Goal: Task Accomplishment & Management: Manage account settings

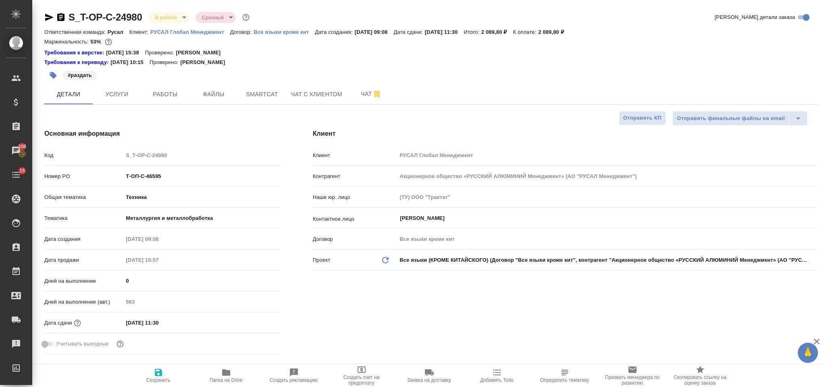
select select "RU"
click at [203, 31] on p "РУСАЛ Глобал Менеджмент" at bounding box center [190, 32] width 80 height 6
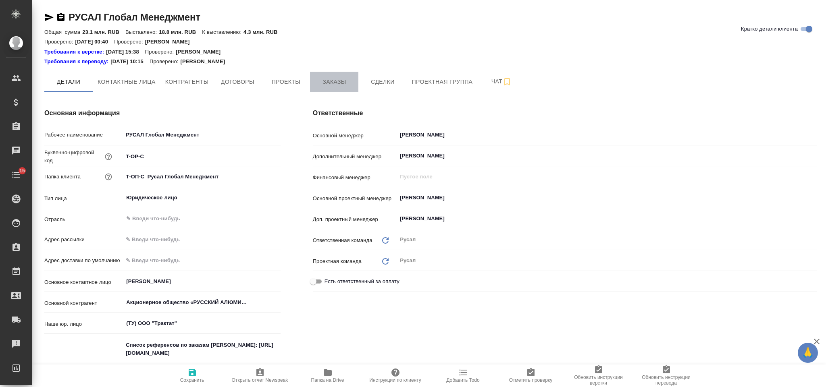
type textarea "x"
click at [334, 83] on span "Заказы" at bounding box center [334, 82] width 39 height 10
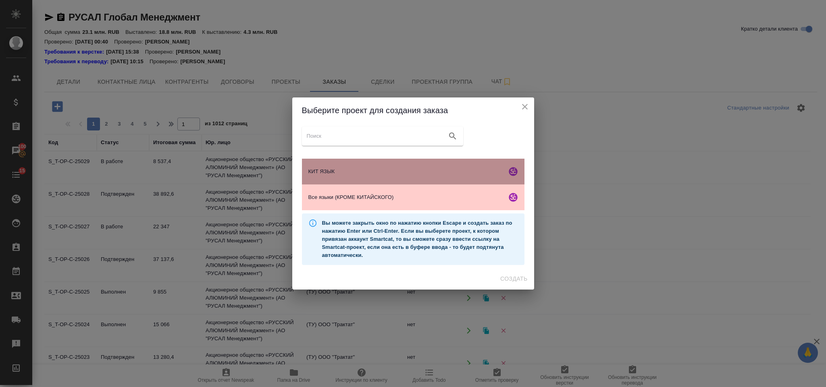
click at [375, 173] on span "КИТ ЯЗЫК" at bounding box center [405, 172] width 195 height 8
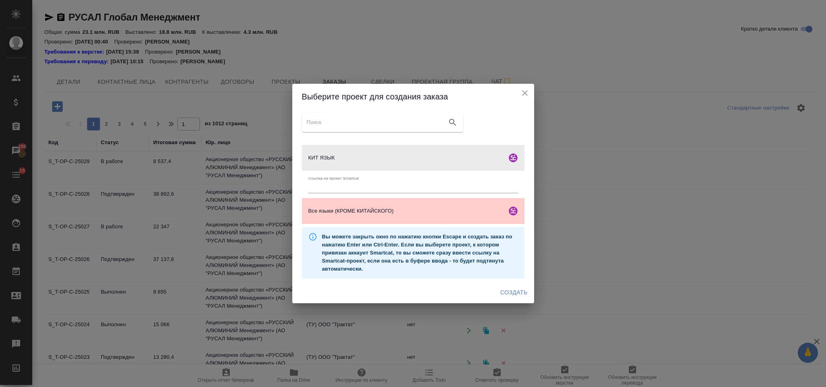
click at [513, 288] on span "Создать" at bounding box center [513, 293] width 27 height 10
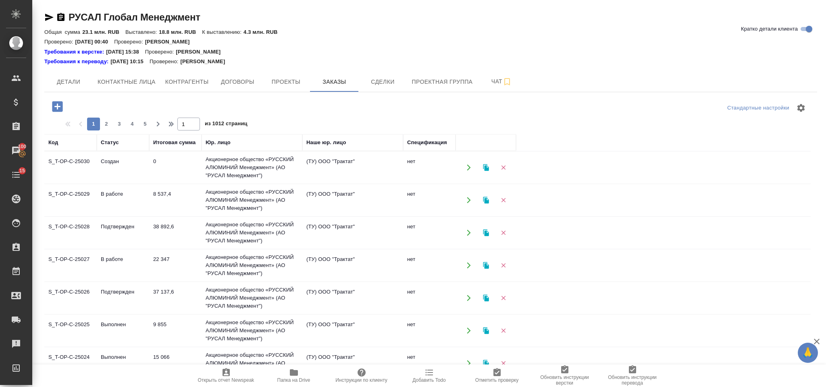
click at [57, 105] on icon "button" at bounding box center [57, 106] width 10 height 10
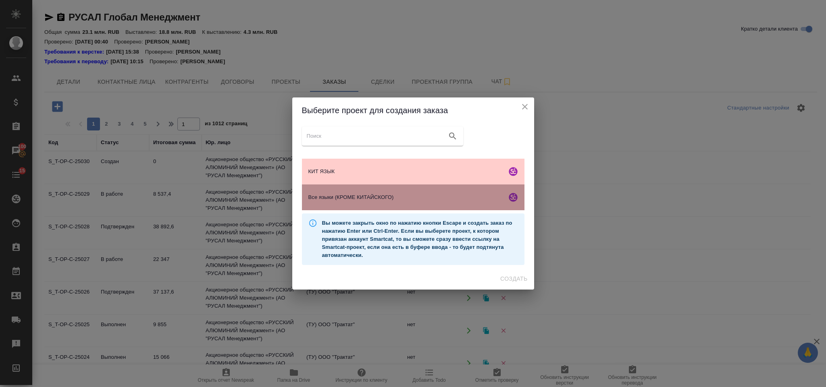
click at [349, 204] on div "Все языки (КРОМЕ КИТАЙСКОГО)" at bounding box center [413, 198] width 222 height 26
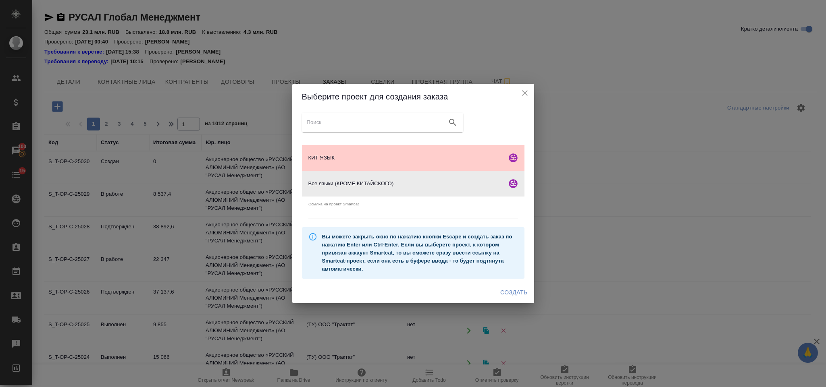
click at [503, 294] on span "Создать" at bounding box center [513, 293] width 27 height 10
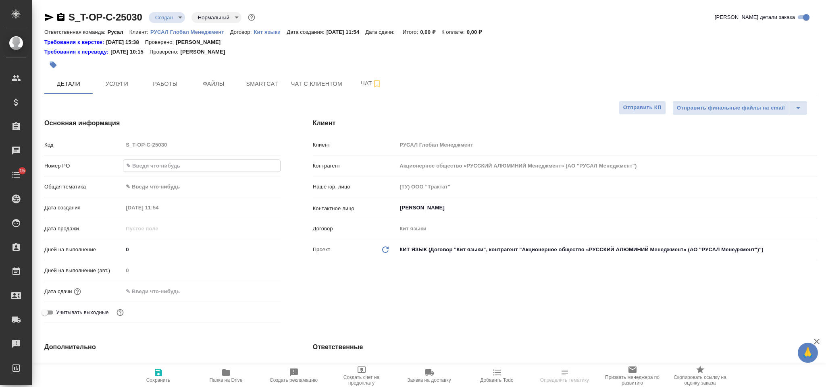
select select "RU"
type input "от Исаева_04.09"
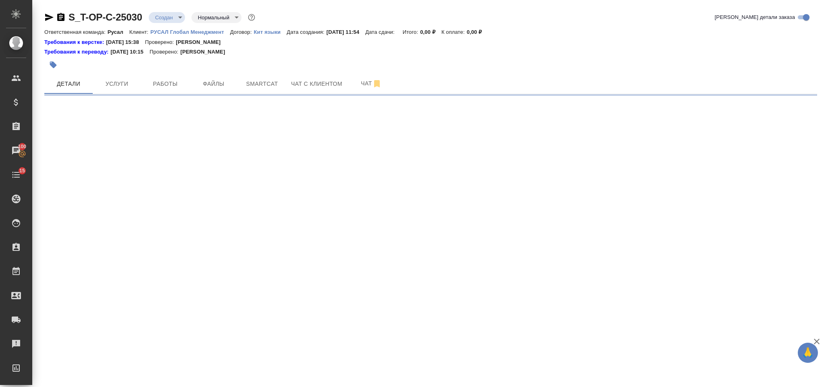
select select "RU"
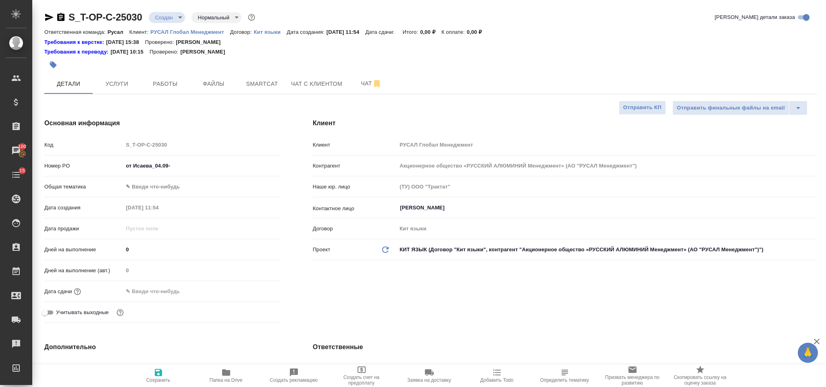
click at [184, 167] on input "от Исаева_04.09-" at bounding box center [201, 166] width 157 height 12
type textarea "x"
type input "от Исаева_04.09-2"
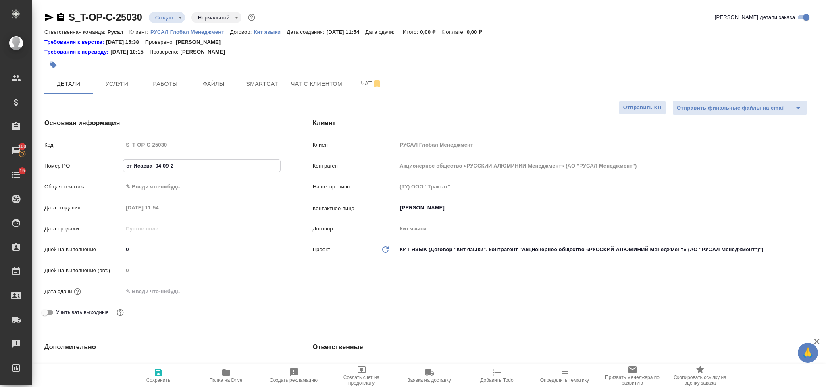
type textarea "x"
type input "от Исаева_04.09-2"
click at [179, 189] on body "🙏 .cls-1 fill:#fff; AWATERA Gorlenko Yuliua Клиенты Спецификации Заказы 100 Чат…" at bounding box center [413, 193] width 826 height 387
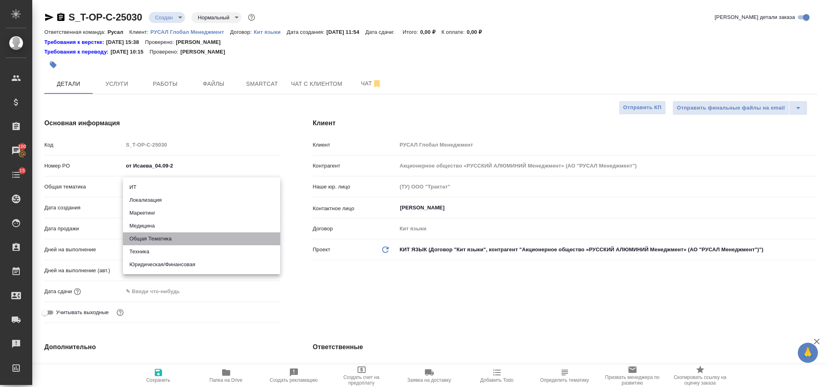
click at [177, 235] on li "Общая Тематика" at bounding box center [201, 239] width 157 height 13
type input "obtem"
type textarea "x"
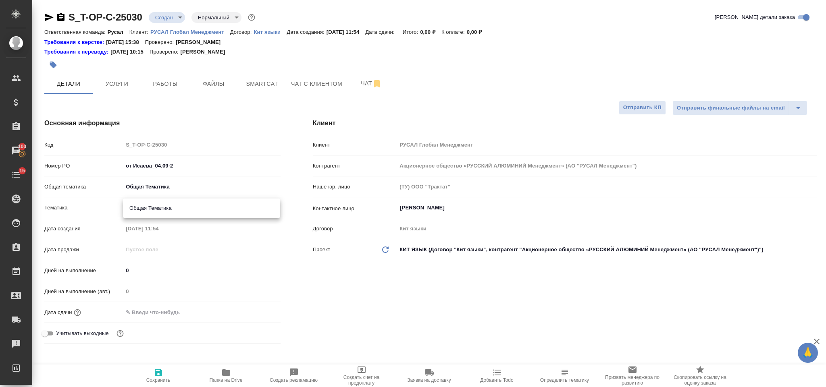
click at [176, 207] on body "🙏 .cls-1 fill:#fff; AWATERA Gorlenko Yuliua Клиенты Спецификации Заказы 100 Чат…" at bounding box center [413, 193] width 826 height 387
click at [189, 212] on li "Общая Тематика" at bounding box center [201, 208] width 157 height 13
type textarea "x"
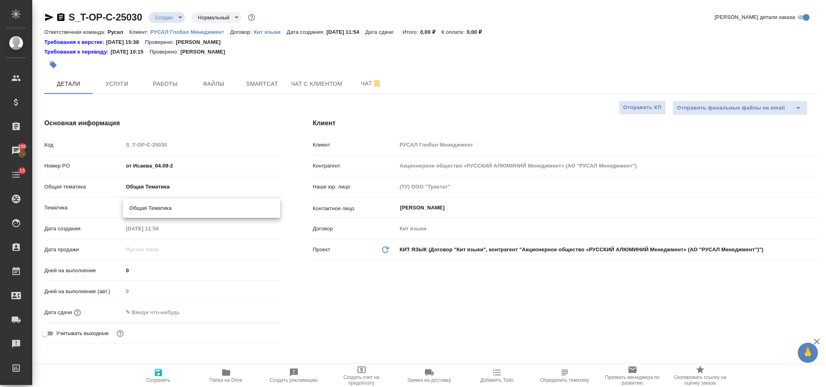
type input "6012b1ca196b0e5c9229a120"
click at [205, 317] on div at bounding box center [201, 313] width 157 height 12
click at [161, 312] on input "text" at bounding box center [158, 313] width 71 height 12
click at [254, 313] on icon "button" at bounding box center [257, 312] width 10 height 10
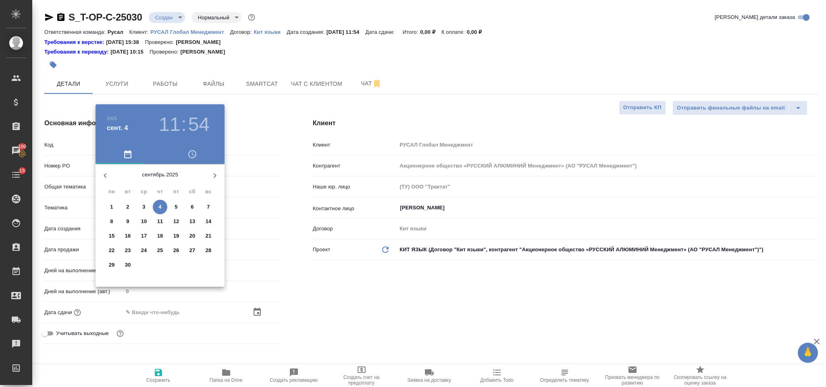
click at [159, 207] on p "4" at bounding box center [159, 207] width 3 height 8
type input "04.09.2025 11:54"
type textarea "x"
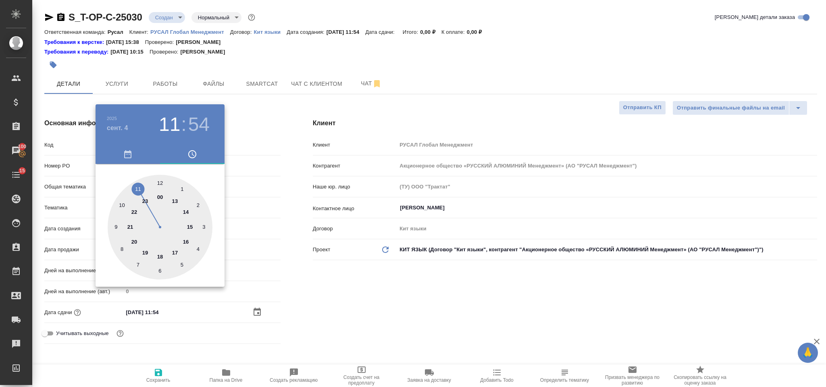
click at [135, 190] on div at bounding box center [160, 227] width 105 height 105
type textarea "x"
click at [172, 121] on h3 "11" at bounding box center [169, 124] width 21 height 23
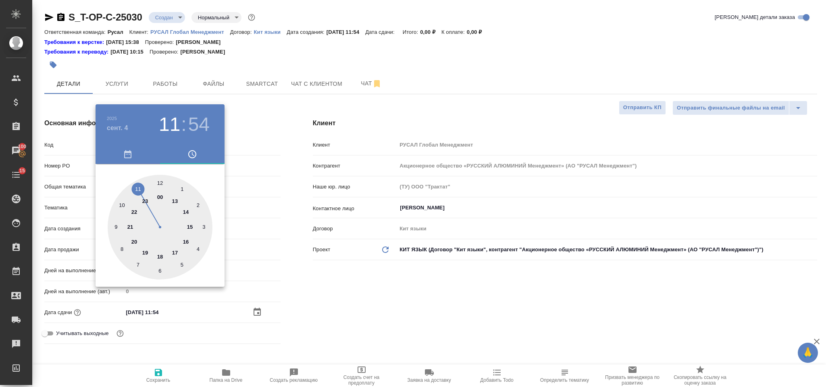
click at [159, 182] on div at bounding box center [160, 227] width 105 height 105
type input "04.09.2025 12:54"
type textarea "x"
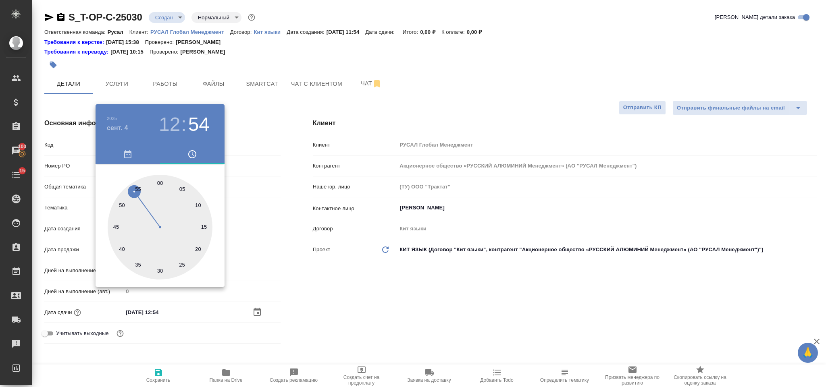
click at [198, 203] on div at bounding box center [160, 227] width 105 height 105
type input "04.09.2025 12:10"
type textarea "x"
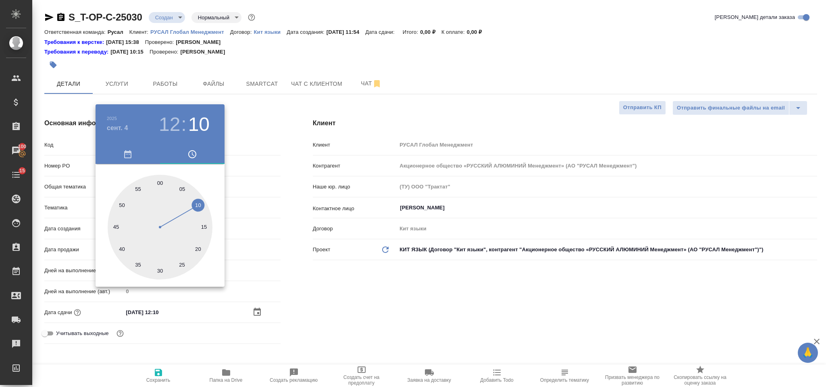
click at [332, 278] on div at bounding box center [413, 193] width 826 height 387
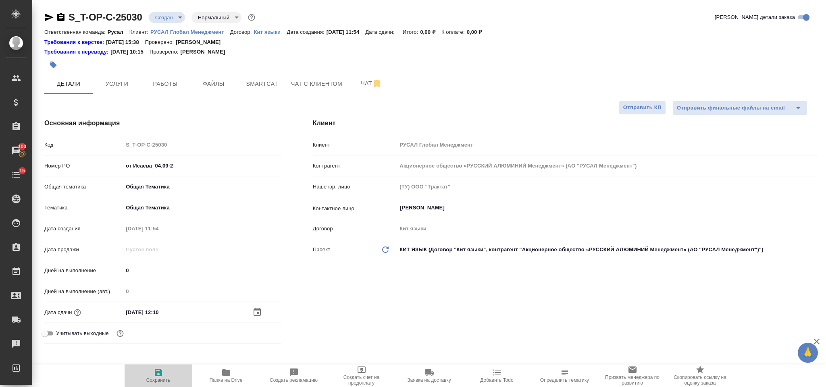
click at [160, 371] on icon "button" at bounding box center [158, 372] width 7 height 7
type textarea "x"
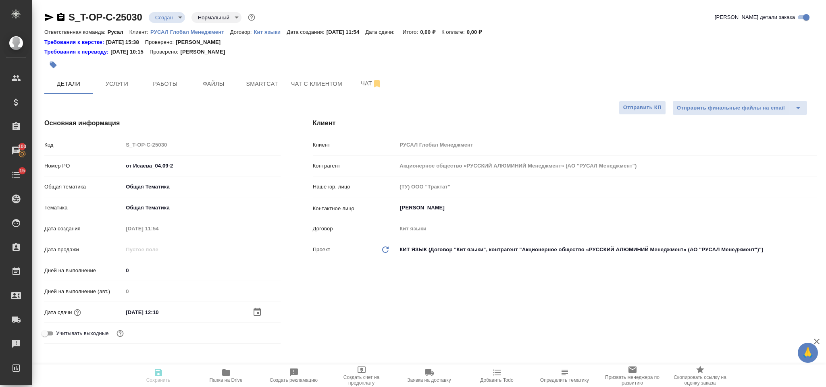
type textarea "x"
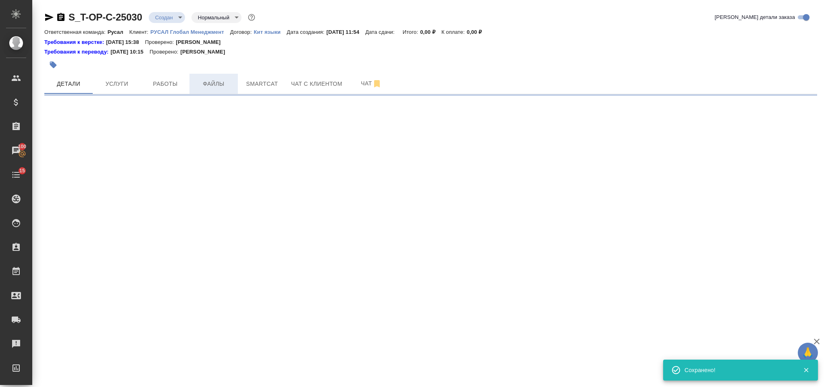
select select "RU"
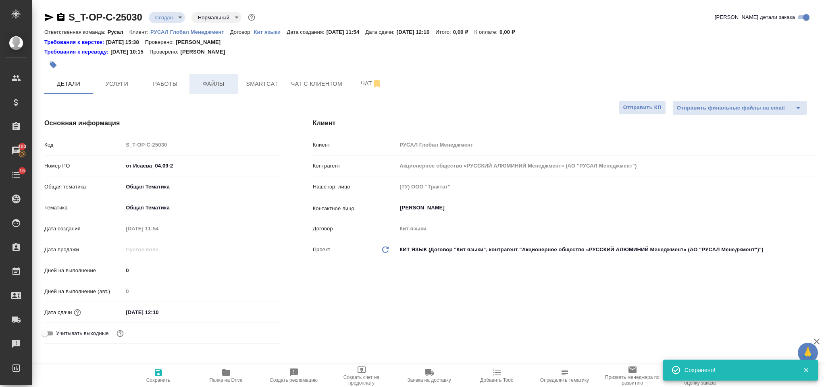
type textarea "x"
click at [218, 76] on button "Файлы" at bounding box center [213, 84] width 48 height 20
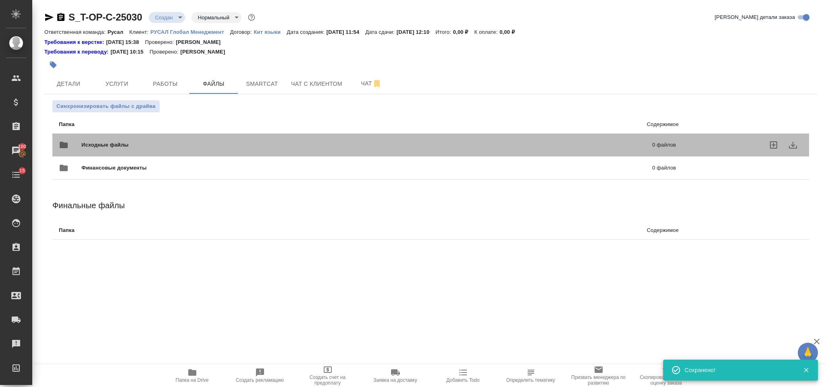
click at [202, 141] on span "Исходные файлы" at bounding box center [235, 145] width 309 height 8
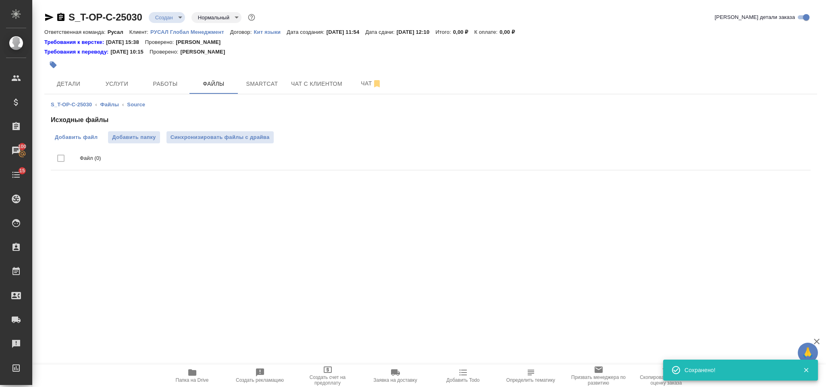
click at [75, 139] on span "Добавить файл" at bounding box center [76, 137] width 43 height 8
click at [0, 0] on input "Добавить файл" at bounding box center [0, 0] width 0 height 0
click at [93, 137] on span "Добавить файл" at bounding box center [76, 137] width 43 height 8
click at [0, 0] on input "Добавить файл" at bounding box center [0, 0] width 0 height 0
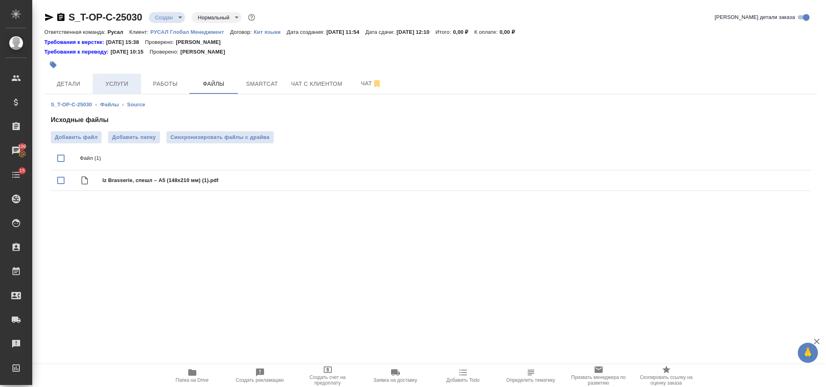
click at [119, 77] on button "Услуги" at bounding box center [117, 84] width 48 height 20
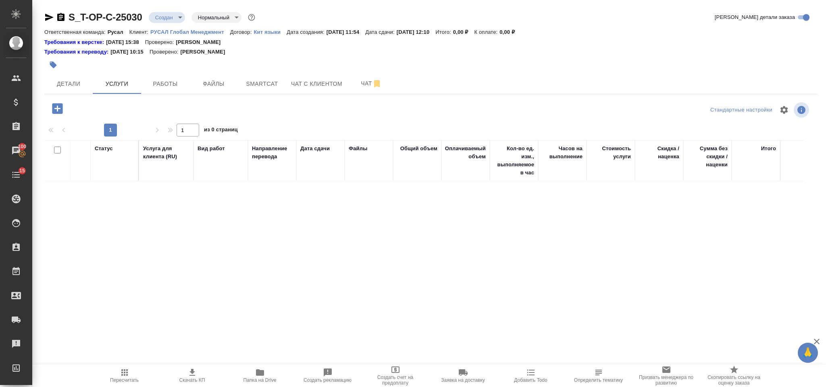
click at [56, 110] on icon "button" at bounding box center [57, 108] width 10 height 10
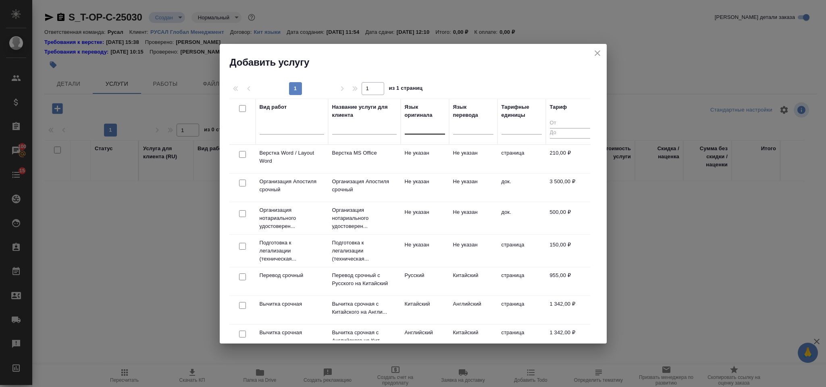
click at [412, 131] on div at bounding box center [425, 126] width 40 height 12
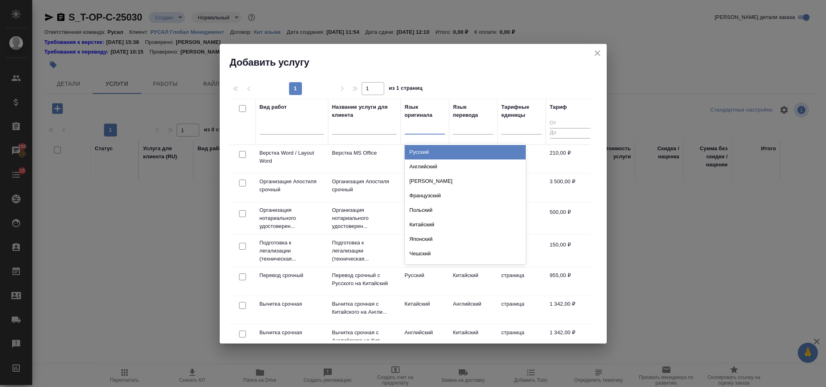
click at [428, 154] on div "Русский" at bounding box center [465, 152] width 121 height 15
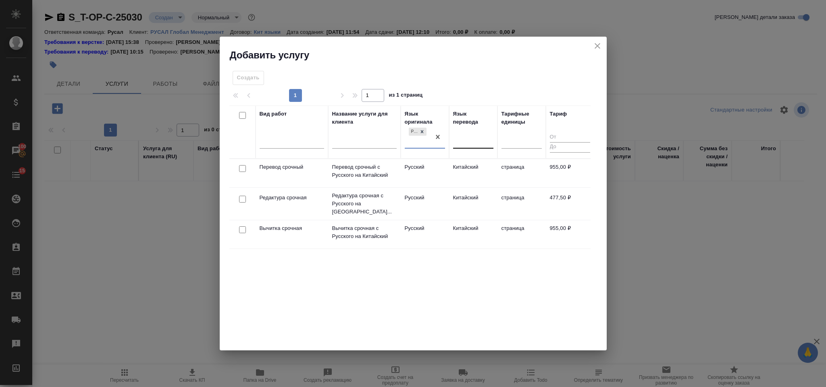
click at [464, 138] on div at bounding box center [473, 141] width 40 height 12
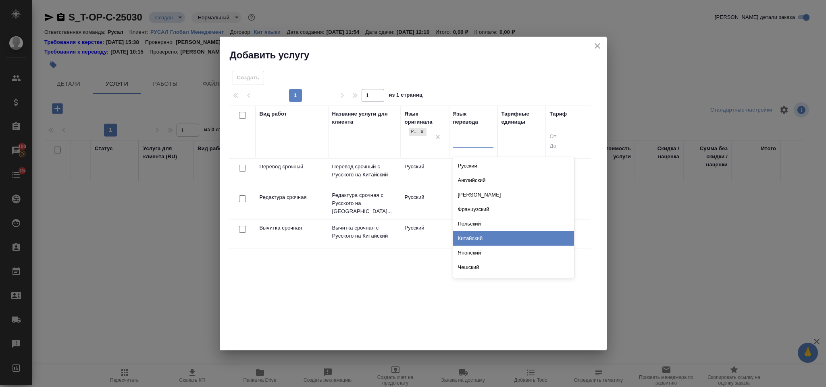
click at [483, 237] on div "Китайский" at bounding box center [513, 238] width 121 height 15
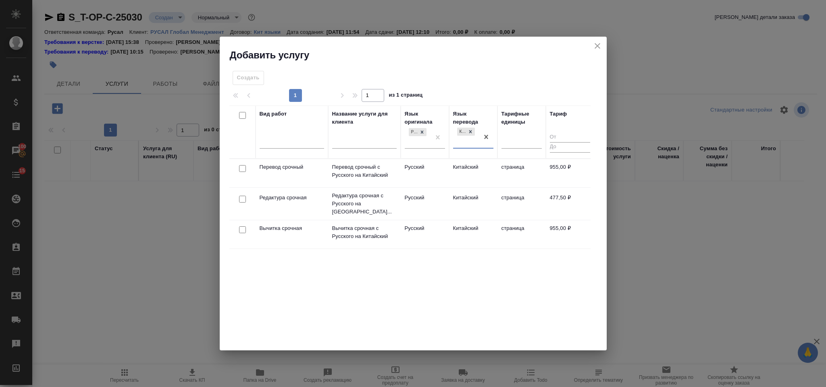
click at [245, 169] on input "checkbox" at bounding box center [242, 168] width 7 height 7
checkbox input "true"
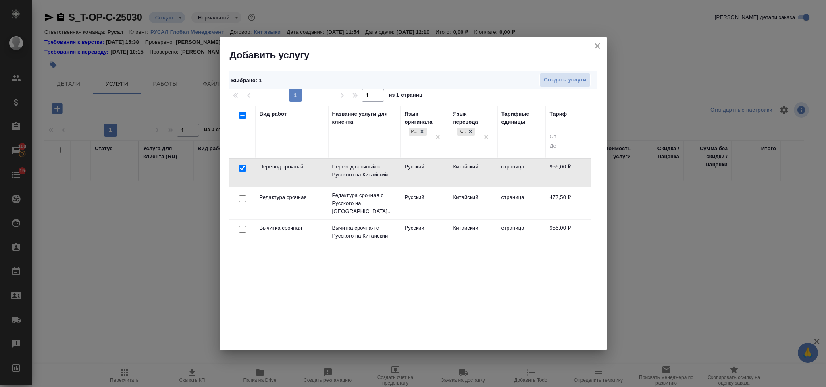
click at [242, 199] on input "checkbox" at bounding box center [242, 198] width 7 height 7
checkbox input "true"
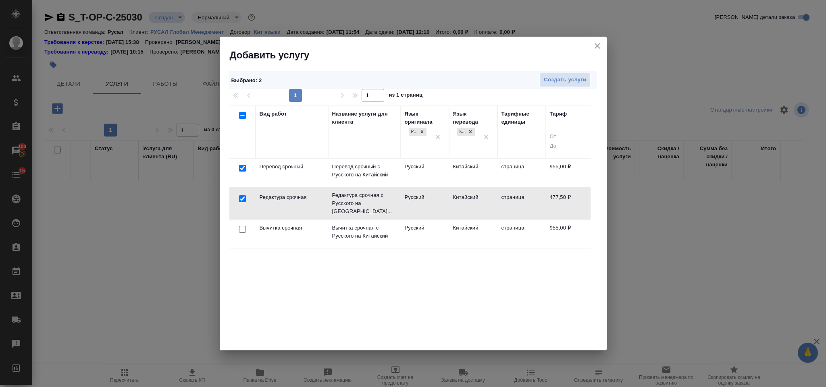
click at [239, 231] on div at bounding box center [242, 229] width 18 height 11
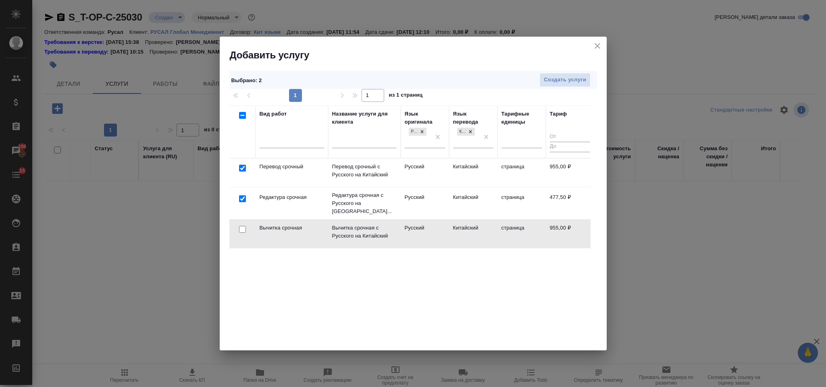
click at [245, 226] on input "checkbox" at bounding box center [242, 229] width 7 height 7
checkbox input "true"
click at [551, 78] on span "Создать услуги" at bounding box center [565, 79] width 42 height 9
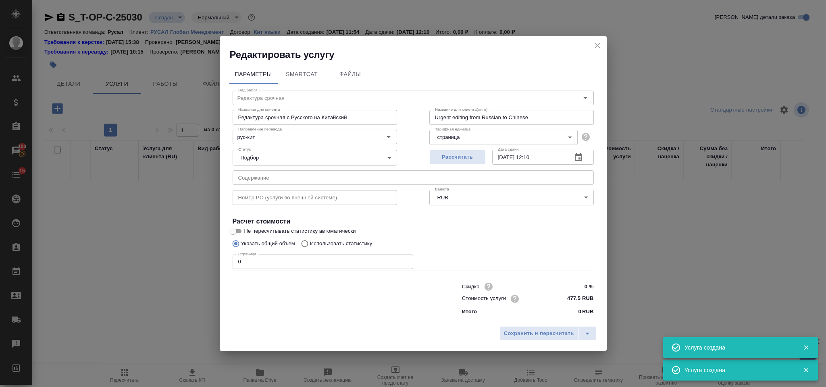
type input "Вычитка срочная"
type input "Вычитка срочная с Русского на Китайский"
type input "Urgent proofreading from Russian to Chinese"
type input "955 RUB"
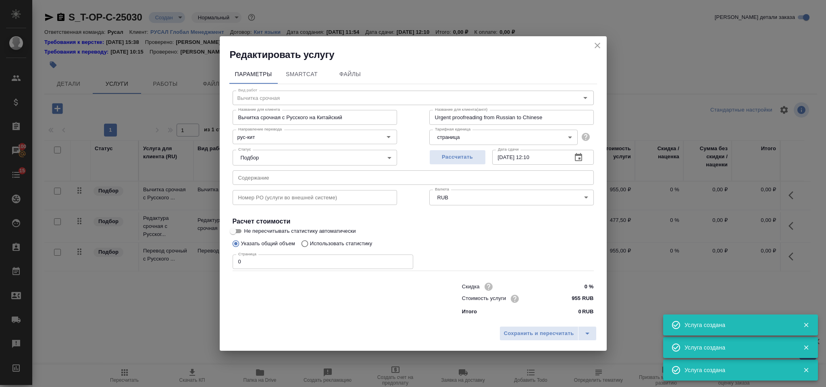
type input "Перевод срочный"
type input "Перевод срочный с Русского на Китайский"
type input "Urgent translation from Russian to Chinese"
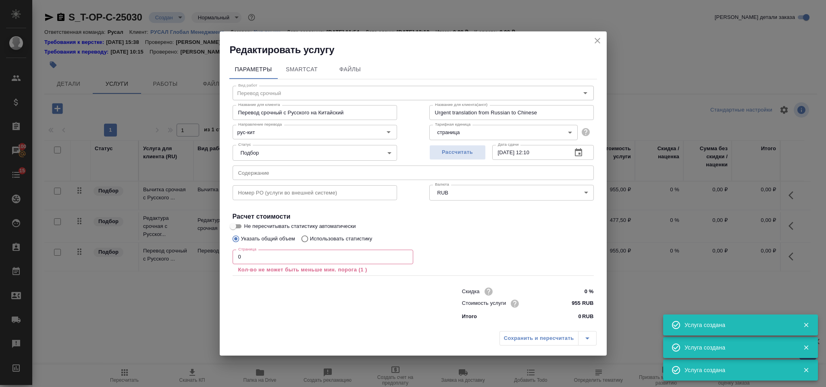
click at [382, 170] on input "text" at bounding box center [413, 173] width 361 height 15
paste input "Iz Brasserie, спешл – А5 (148х210 мм) (1)"
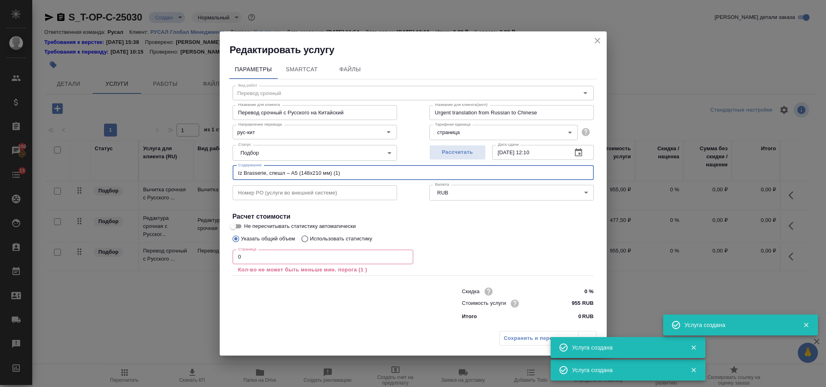
type input "Iz Brasserie, спешл – А5 (148х210 мм) (1)"
click at [271, 262] on input "0" at bounding box center [323, 257] width 181 height 15
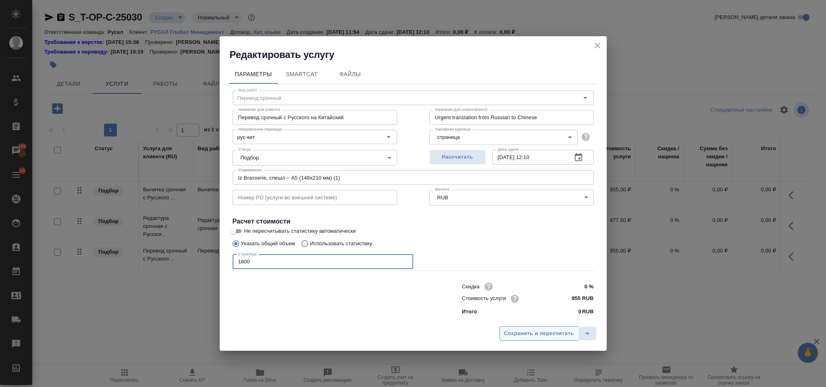
type input "1800"
click at [509, 338] on button "Сохранить и пересчитать" at bounding box center [538, 333] width 79 height 15
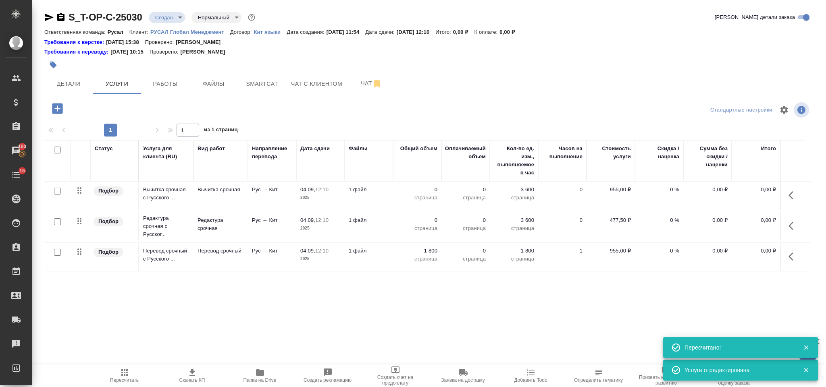
type input "urgent"
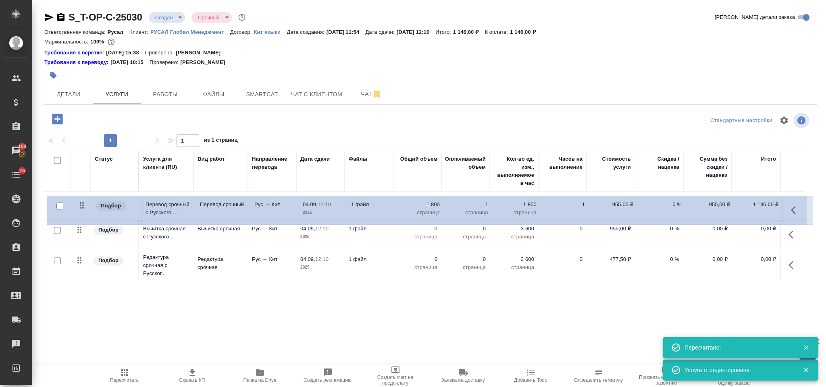
drag, startPoint x: 83, startPoint y: 264, endPoint x: 86, endPoint y: 203, distance: 60.9
click at [86, 203] on table "Статус Услуга для клиента (RU) Вид работ Направление перевода Дата сдачи Файлы …" at bounding box center [427, 216] width 766 height 131
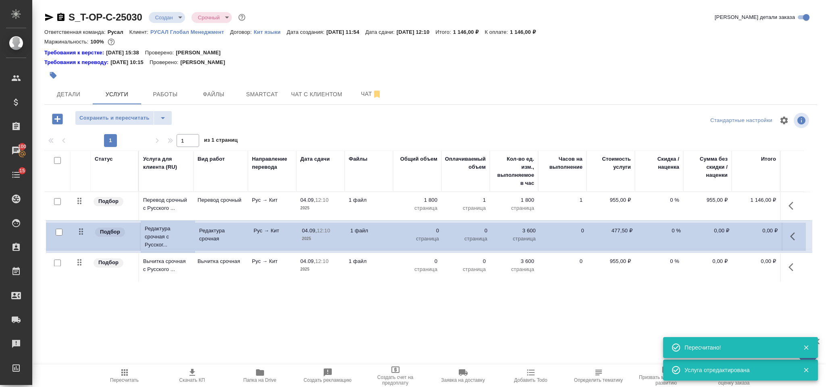
click at [80, 225] on table "Статус Услуга для клиента (RU) Вид работ Направление перевода Дата сдачи Файлы …" at bounding box center [427, 216] width 766 height 131
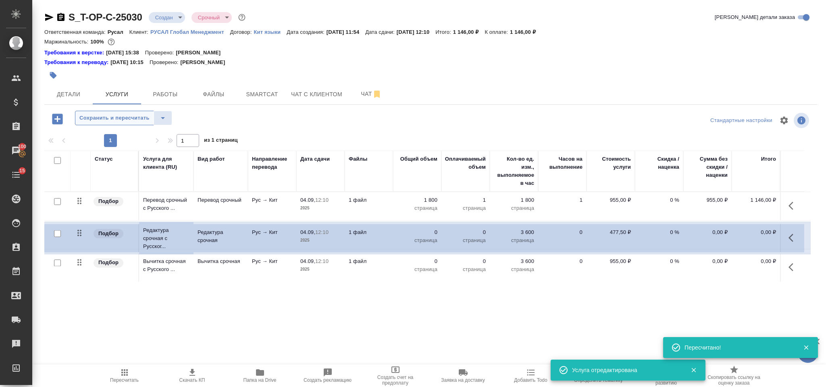
click at [143, 115] on span "Сохранить и пересчитать" at bounding box center [114, 118] width 70 height 9
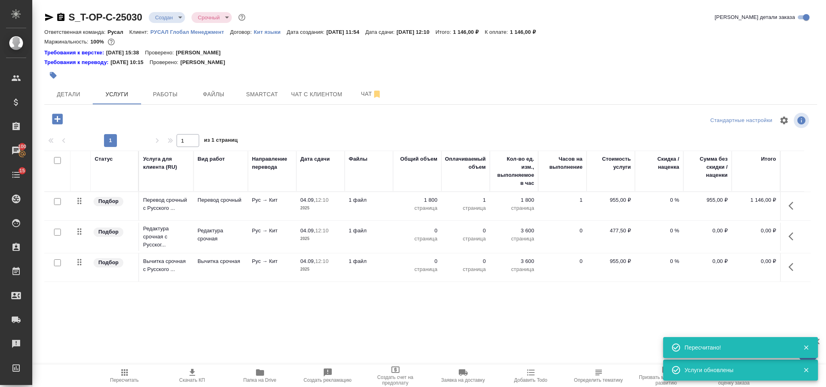
click at [791, 233] on icon "button" at bounding box center [793, 237] width 10 height 10
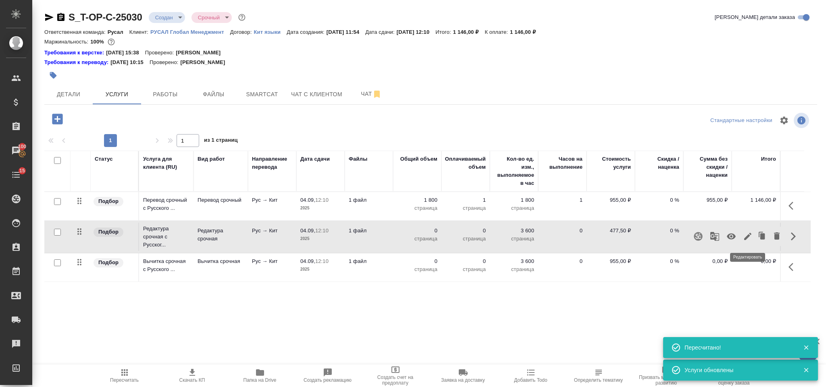
click at [745, 231] on button "button" at bounding box center [748, 236] width 14 height 19
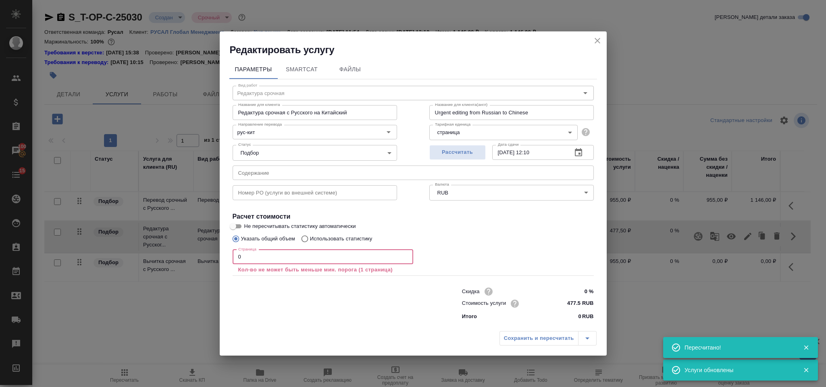
click at [270, 256] on input "0" at bounding box center [323, 257] width 181 height 15
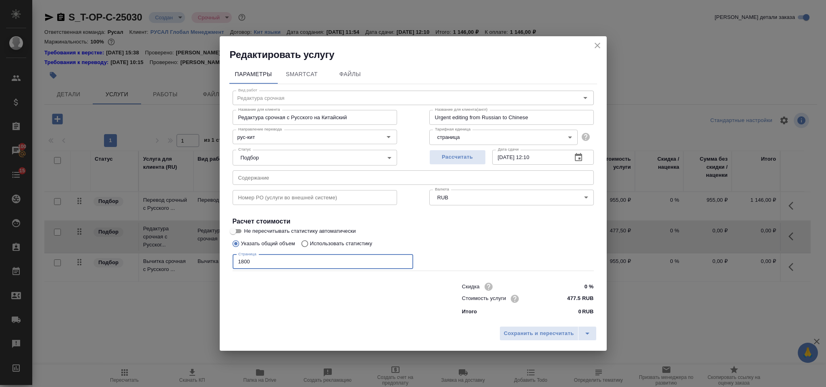
type input "1800"
click at [500, 324] on div "Сохранить и пересчитать" at bounding box center [413, 336] width 387 height 29
click at [508, 329] on span "Сохранить и пересчитать" at bounding box center [539, 333] width 70 height 9
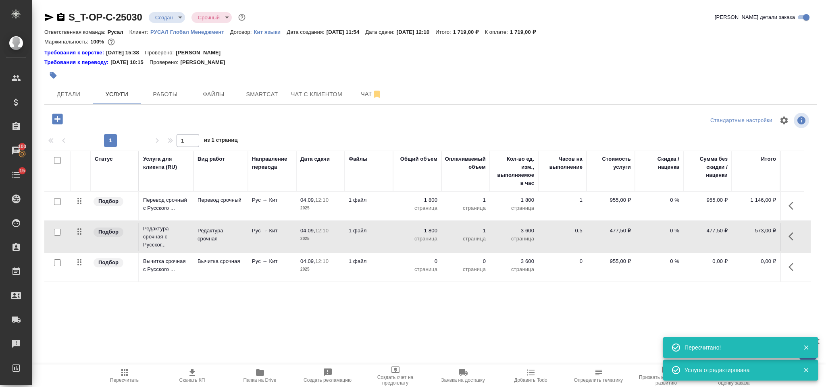
click at [792, 271] on icon "button" at bounding box center [790, 267] width 5 height 8
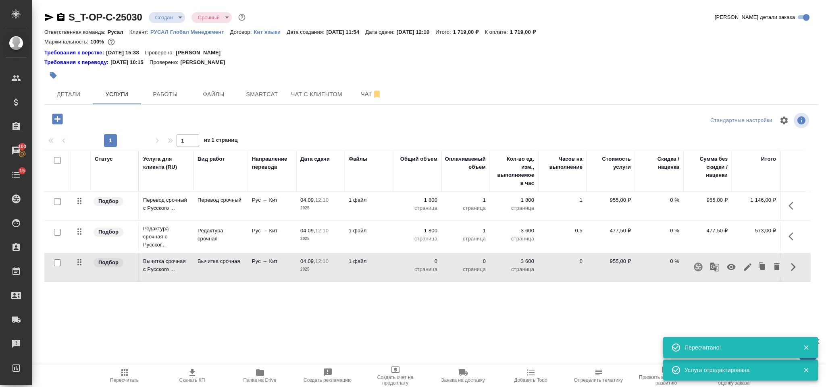
click at [748, 264] on icon "button" at bounding box center [748, 267] width 10 height 10
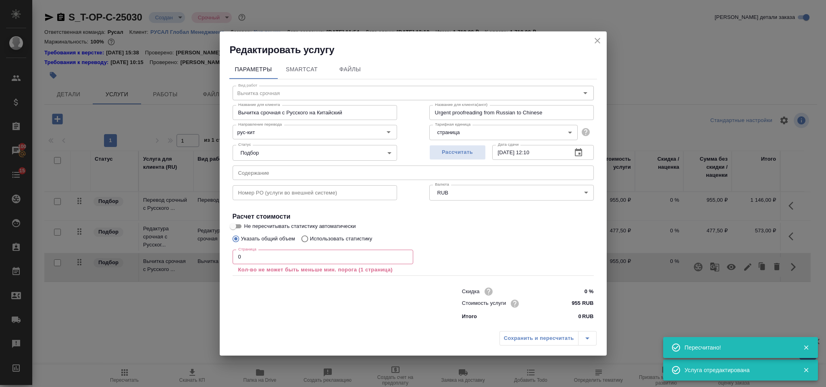
click at [277, 262] on input "0" at bounding box center [323, 257] width 181 height 15
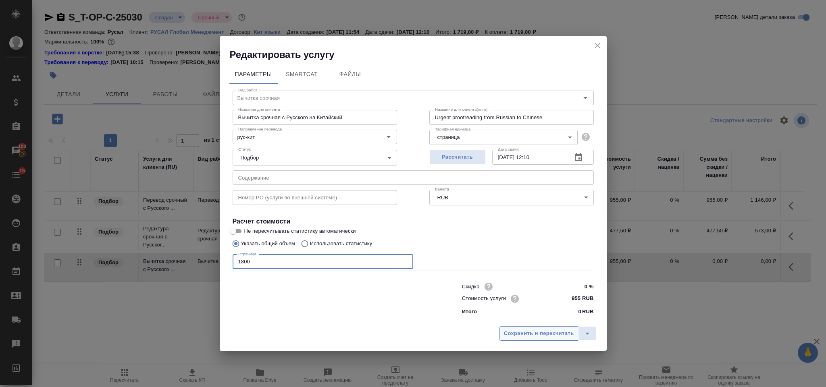
type input "1800"
click at [551, 327] on button "Сохранить и пересчитать" at bounding box center [538, 333] width 79 height 15
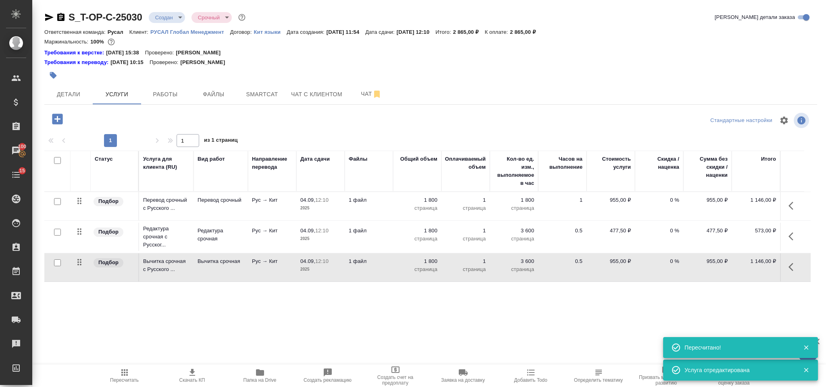
click at [56, 121] on icon "button" at bounding box center [57, 119] width 10 height 10
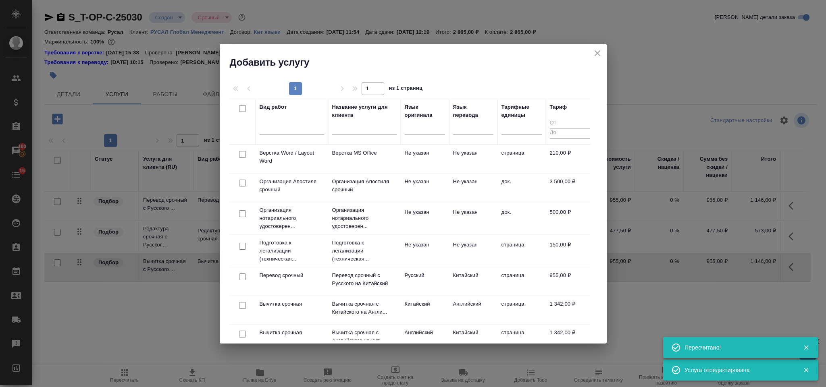
click at [243, 155] on input "checkbox" at bounding box center [242, 154] width 7 height 7
checkbox input "true"
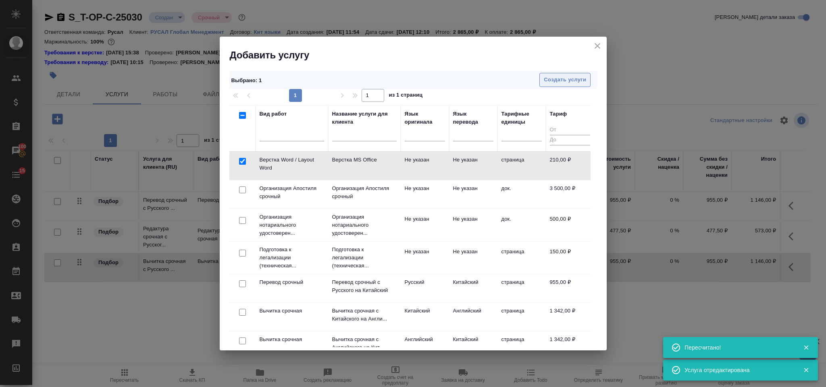
click at [552, 80] on span "Создать услуги" at bounding box center [565, 79] width 42 height 9
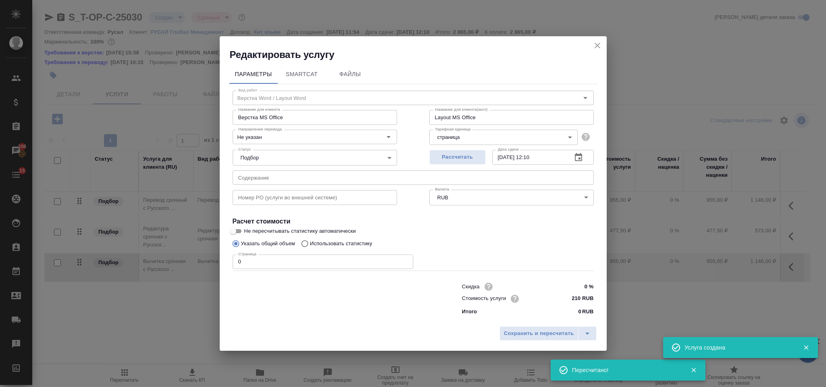
click at [247, 258] on input "0" at bounding box center [323, 262] width 181 height 15
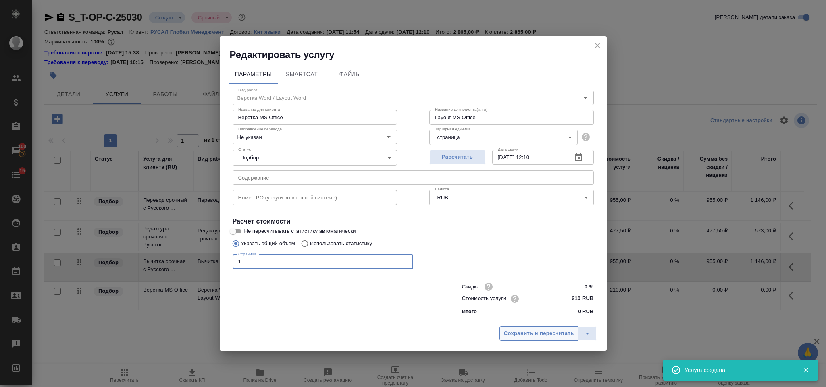
type input "1"
click at [516, 328] on button "Сохранить и пересчитать" at bounding box center [538, 333] width 79 height 15
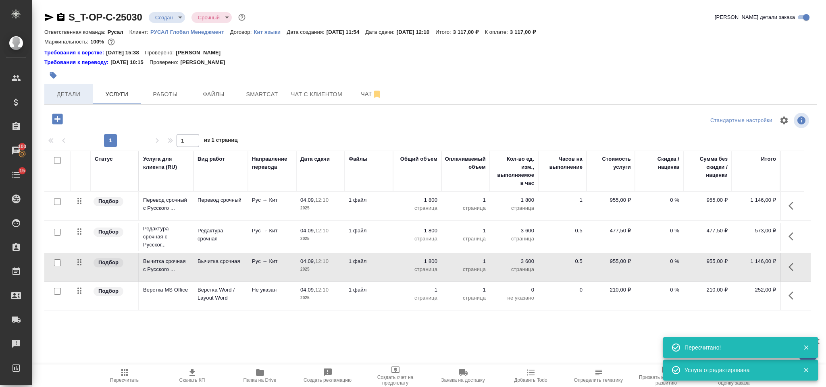
click at [67, 93] on span "Детали" at bounding box center [68, 94] width 39 height 10
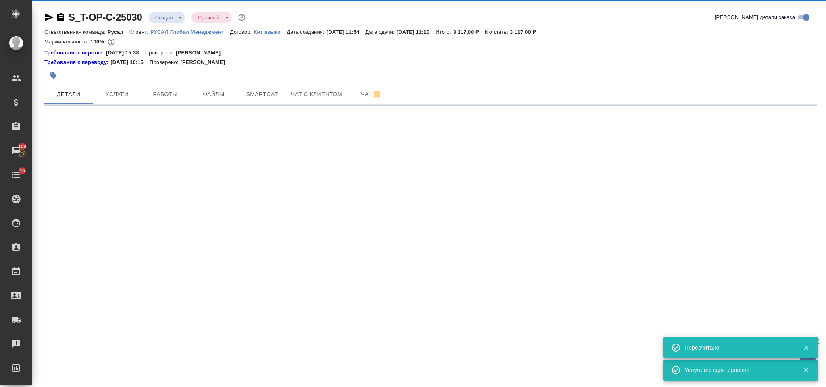
select select "RU"
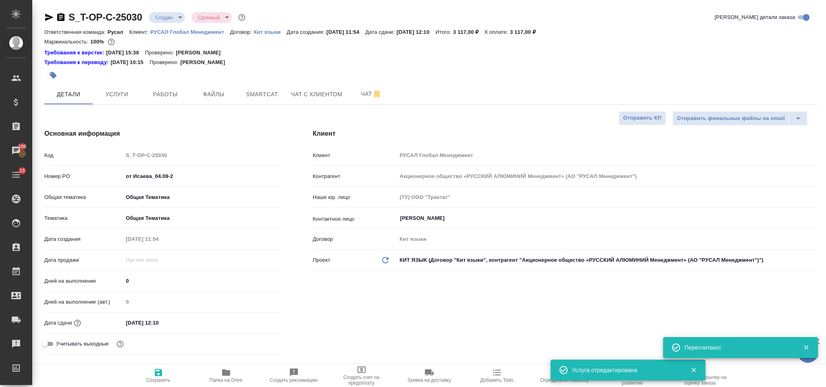
type textarea "x"
click at [48, 16] on icon "button" at bounding box center [49, 17] width 8 height 7
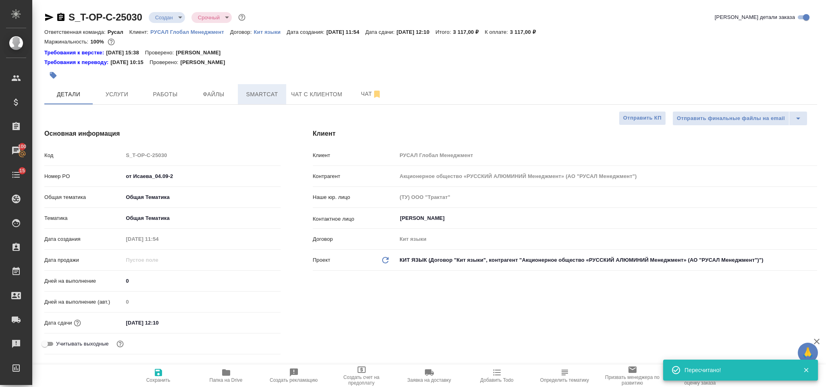
click at [269, 88] on button "Smartcat" at bounding box center [262, 94] width 48 height 20
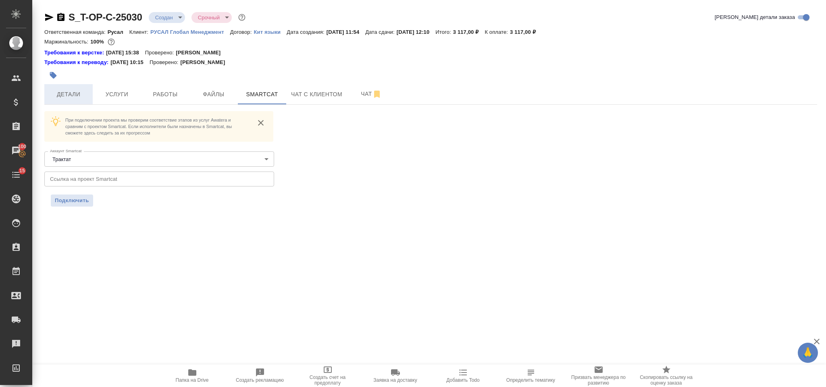
click at [87, 91] on span "Детали" at bounding box center [68, 94] width 39 height 10
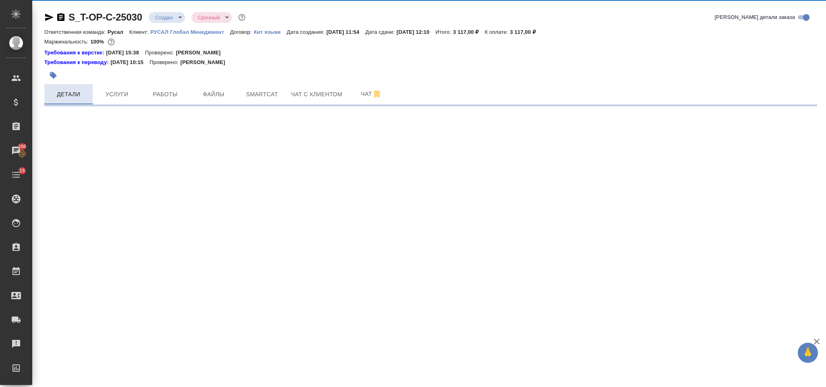
select select "RU"
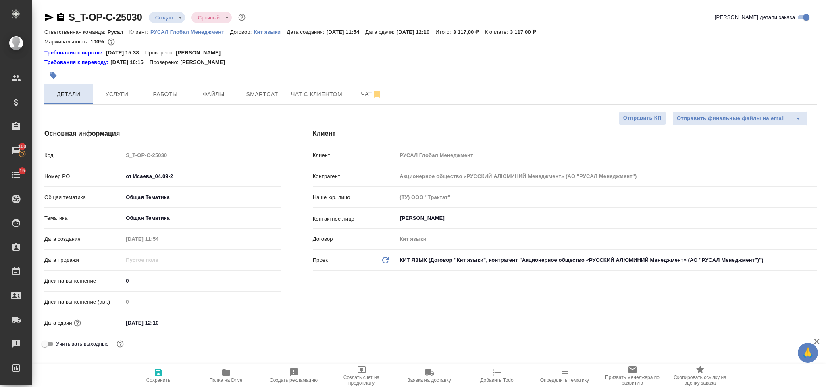
type textarea "x"
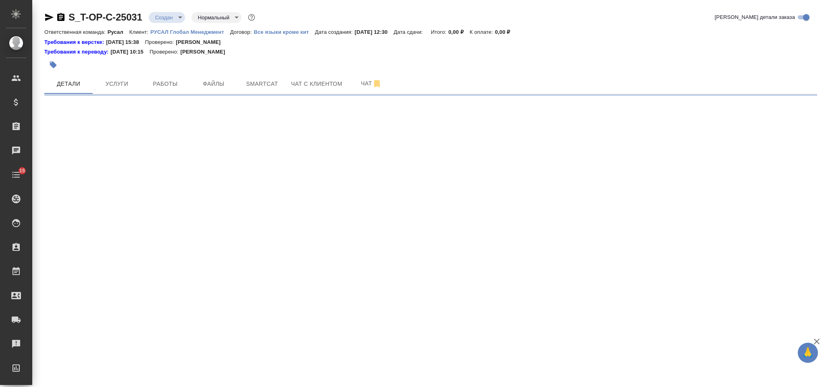
select select "RU"
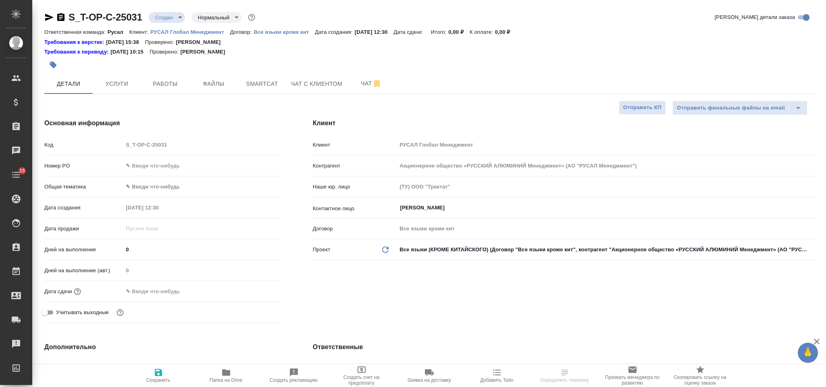
type textarea "x"
click at [167, 165] on input "text" at bounding box center [201, 166] width 157 height 12
paste input "Т-ОП-С-46642"
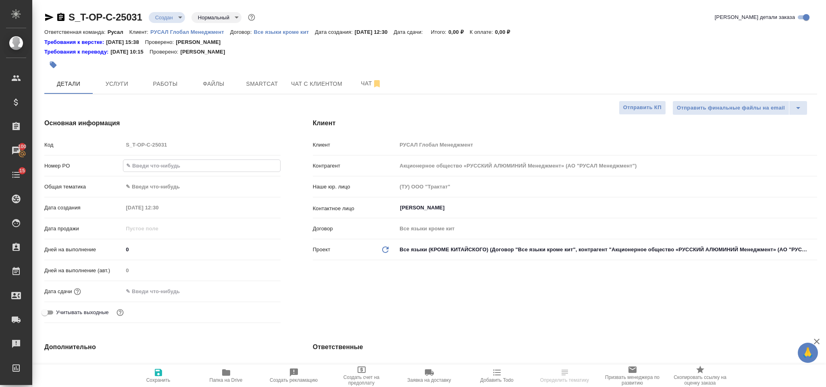
type input "Т-ОП-С-46642"
type textarea "x"
type input "Т-ОП-С-46642"
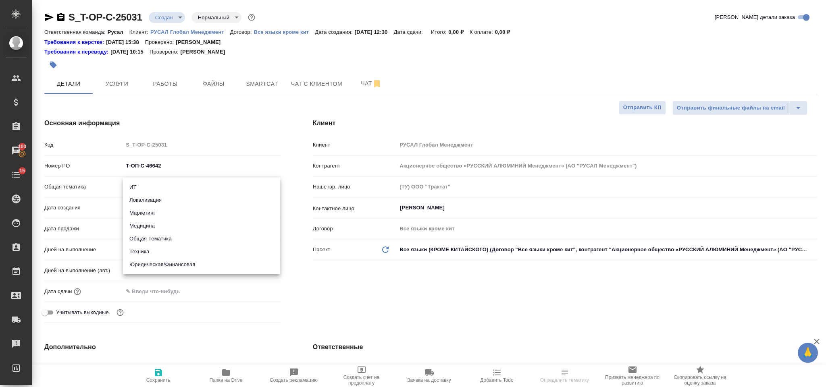
click at [170, 185] on body "🙏 .cls-1 fill:#fff; AWATERA Gorlenko Yuliua Клиенты Спецификации Заказы 100 Чат…" at bounding box center [413, 193] width 826 height 387
click at [172, 263] on li "Юридическая/Финансовая" at bounding box center [201, 264] width 157 height 13
type input "yr-fn"
type textarea "x"
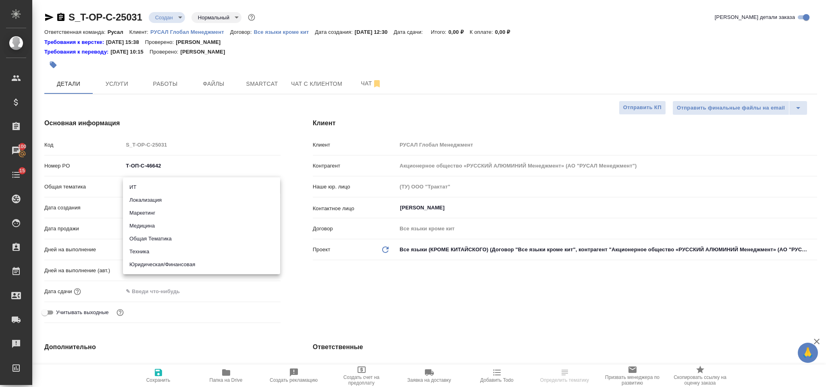
type textarea "x"
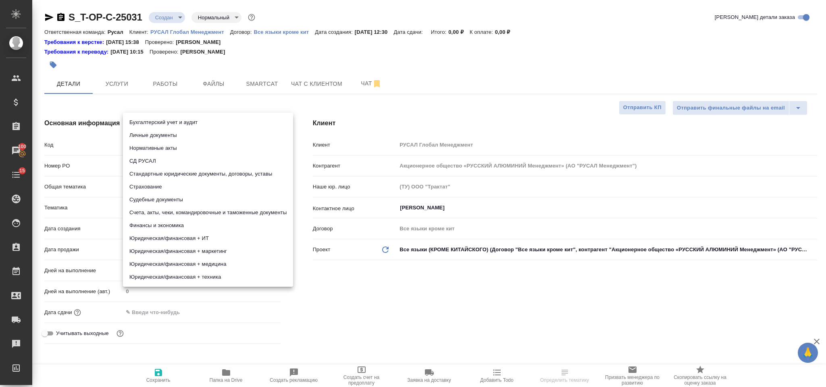
click at [159, 210] on body "🙏 .cls-1 fill:#fff; AWATERA Gorlenko Yuliua Клиенты Спецификации Заказы 100 Чат…" at bounding box center [413, 193] width 826 height 387
click at [219, 171] on li "Стандартные юридические документы, договоры, уставы" at bounding box center [208, 174] width 170 height 13
type textarea "x"
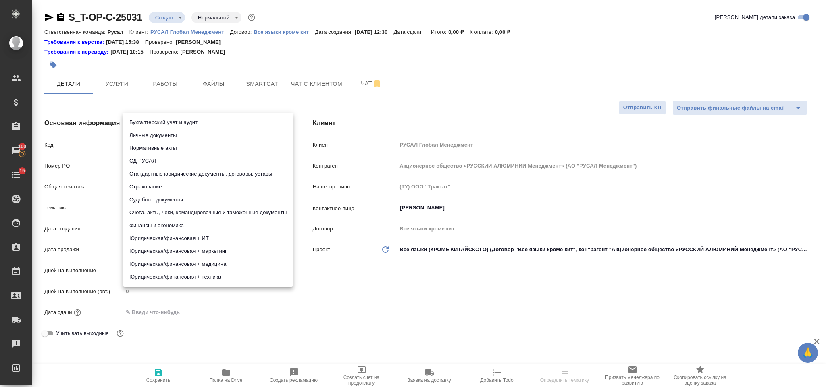
type input "5f647205b73bc97568ca66bf"
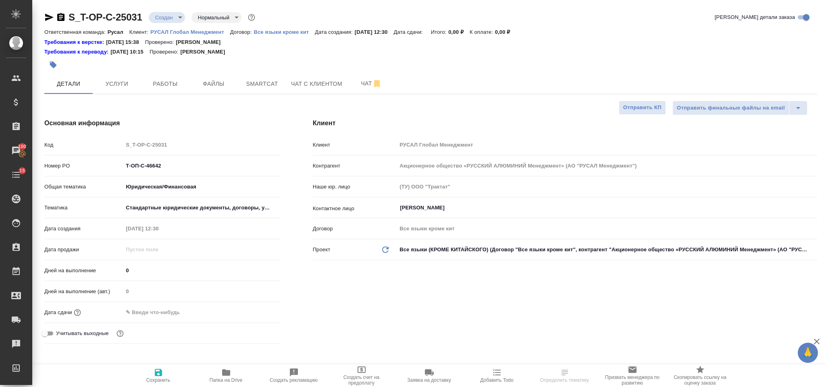
click at [190, 317] on div ".cls-1 fill:#fff; AWATERA Gorlenko Yuliua Клиенты Спецификации Заказы 100 Чаты …" at bounding box center [413, 193] width 826 height 387
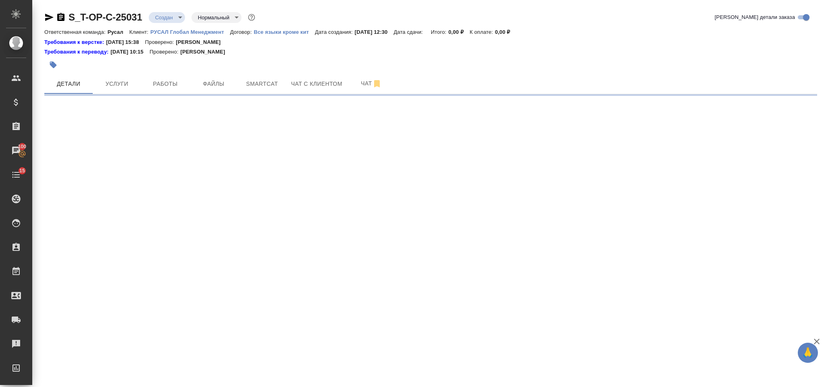
click at [162, 312] on div ".cls-1 fill:#fff; AWATERA Gorlenko Yuliua Клиенты Спецификации Заказы 100 Чаты …" at bounding box center [413, 193] width 826 height 387
select select "RU"
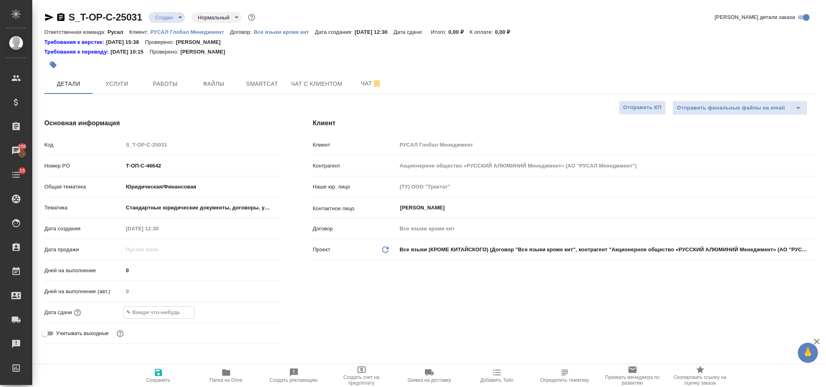
click at [145, 312] on input "text" at bounding box center [158, 313] width 71 height 12
type textarea "x"
click at [258, 309] on icon "button" at bounding box center [257, 312] width 10 height 10
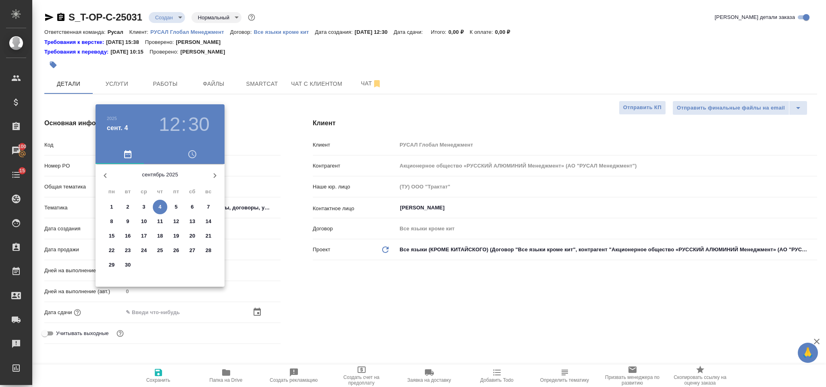
click at [157, 203] on span "4" at bounding box center [160, 207] width 15 height 8
type input "04.09.2025 12:30"
type textarea "x"
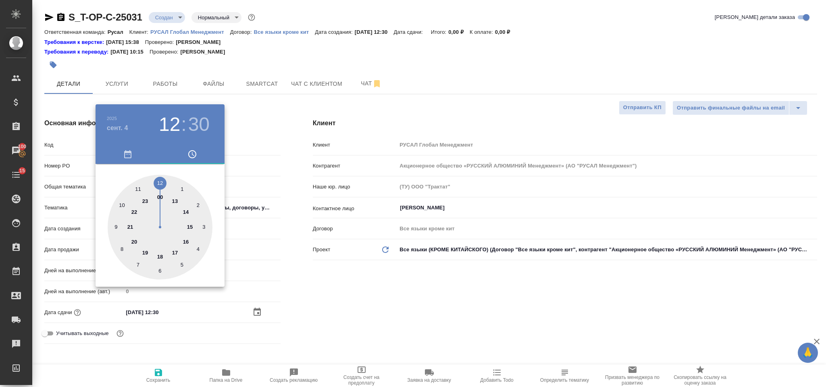
click at [175, 252] on div at bounding box center [160, 227] width 105 height 105
type input "04.09.2025 17:30"
type textarea "x"
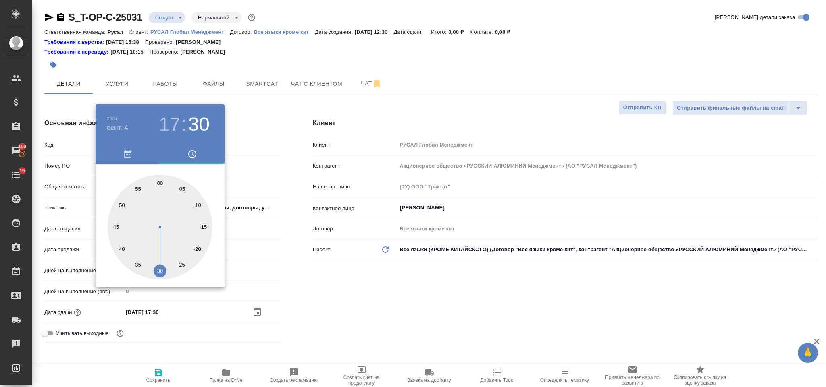
click at [158, 181] on div at bounding box center [160, 227] width 105 height 105
type input "04.09.2025 17:00"
type textarea "x"
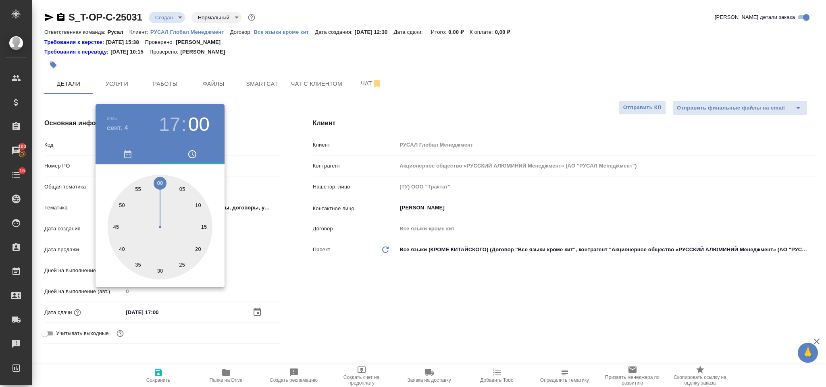
click at [419, 316] on div at bounding box center [413, 193] width 826 height 387
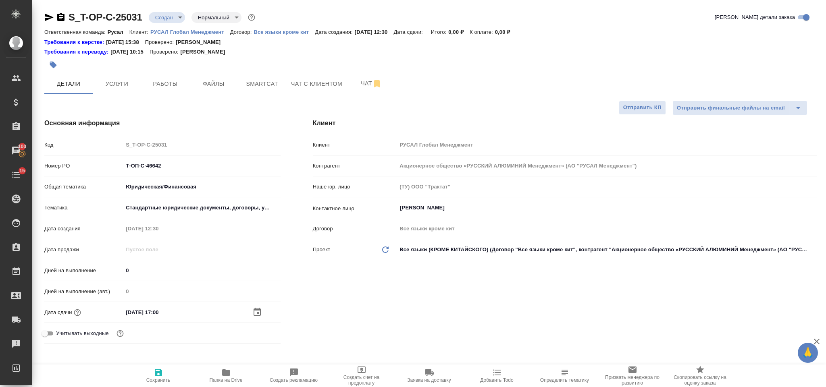
click at [160, 372] on icon "button" at bounding box center [158, 372] width 7 height 7
type textarea "x"
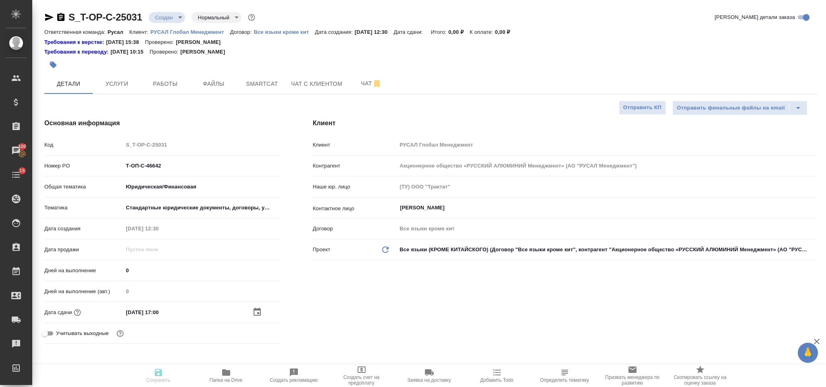
type textarea "x"
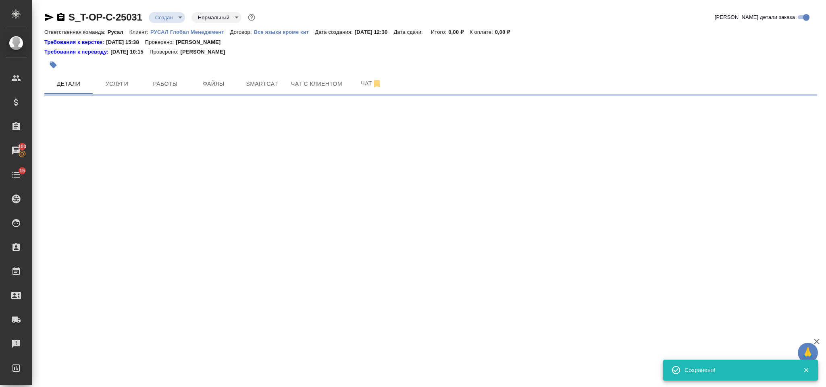
select select "RU"
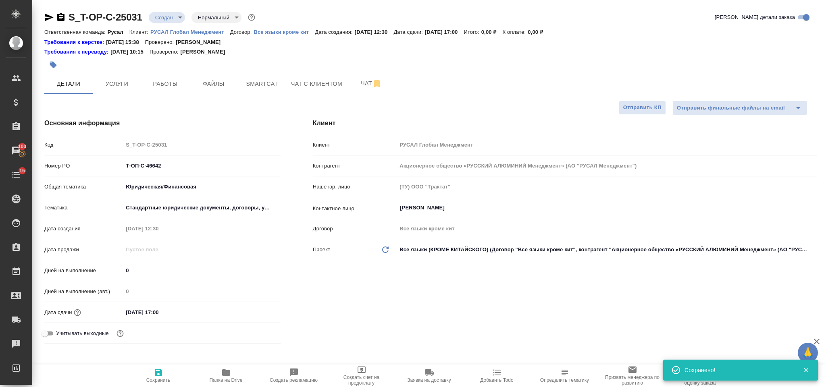
type textarea "x"
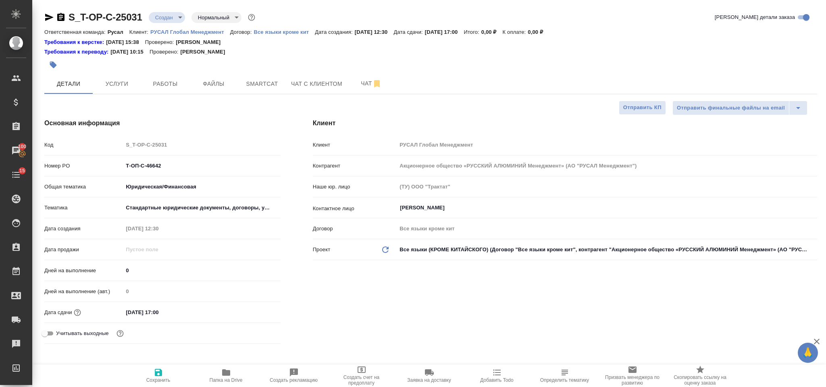
click at [225, 384] on button "Папка на Drive" at bounding box center [226, 376] width 68 height 23
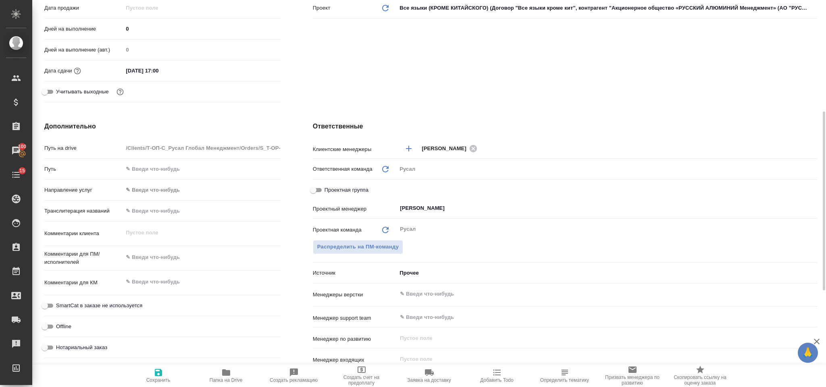
click at [164, 241] on div "x" at bounding box center [201, 234] width 157 height 18
type textarea "x"
click at [165, 257] on textarea at bounding box center [201, 258] width 157 height 14
paste textarea "Требуется внести изменения в английскую версию документов, русская версия прева…"
type textarea "Требуется внести изменения в английскую версию документов, русская версия прева…"
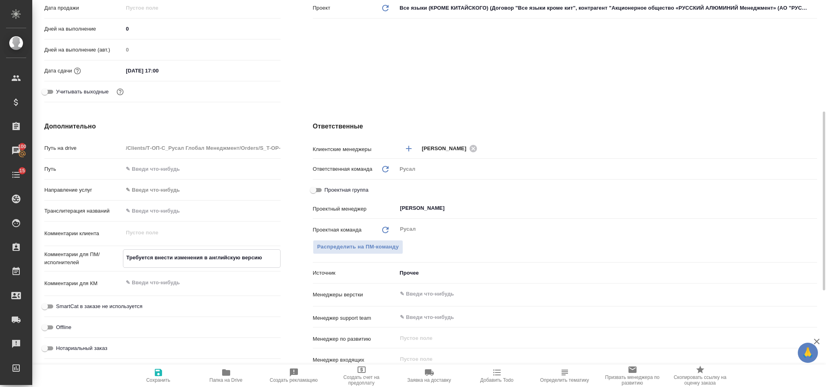
type textarea "x"
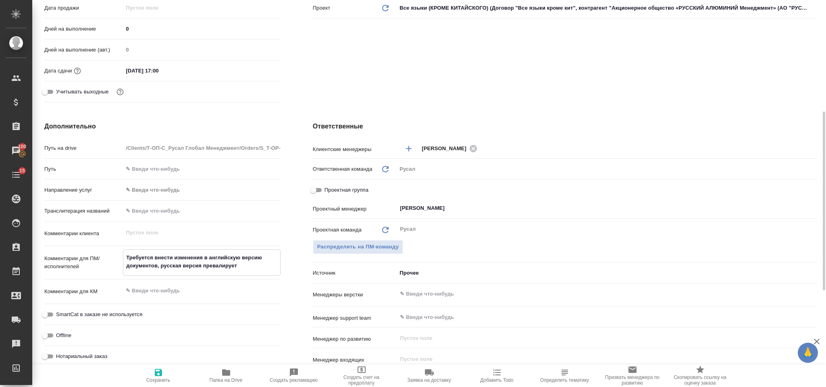
type textarea "Требуется внести изменения в английскую версию документов, русская версия прева…"
type textarea "x"
click at [160, 372] on icon "button" at bounding box center [158, 372] width 7 height 7
type textarea "x"
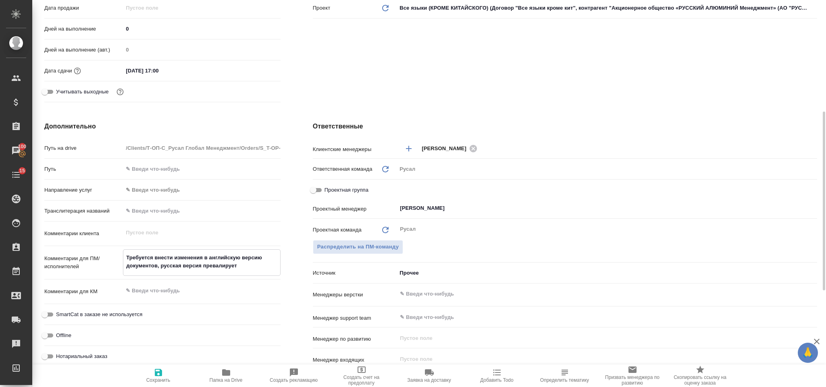
type textarea "x"
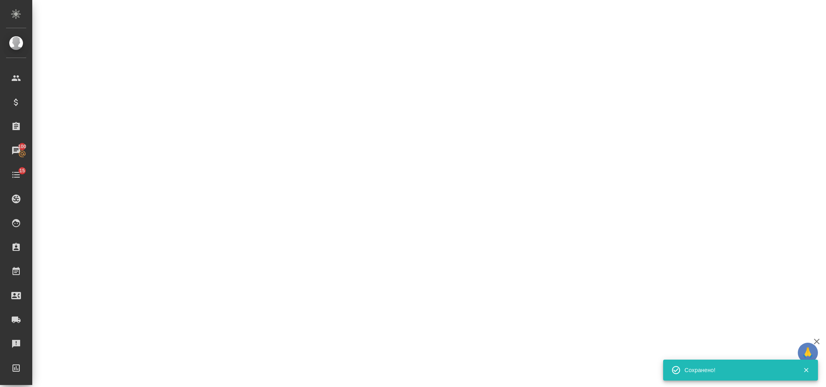
select select "RU"
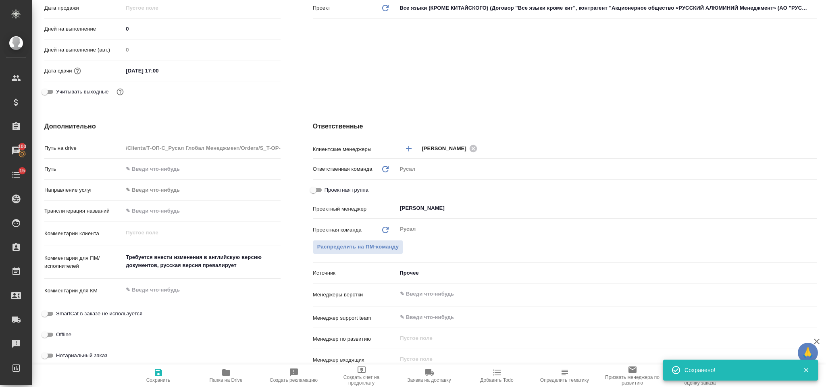
type textarea "x"
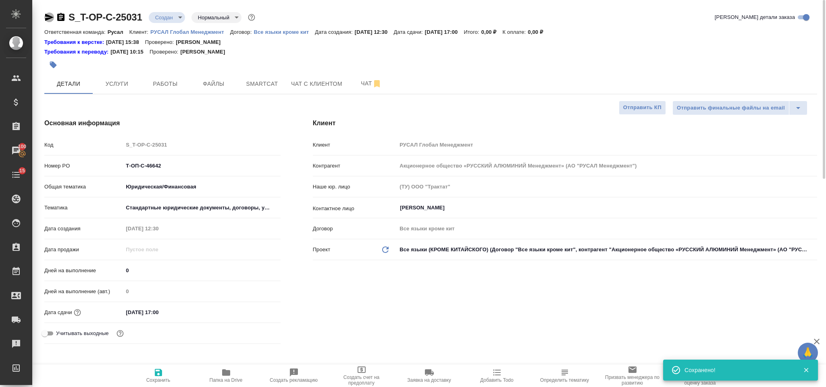
click at [49, 16] on icon "button" at bounding box center [49, 17] width 8 height 7
click at [121, 83] on span "Услуги" at bounding box center [117, 84] width 39 height 10
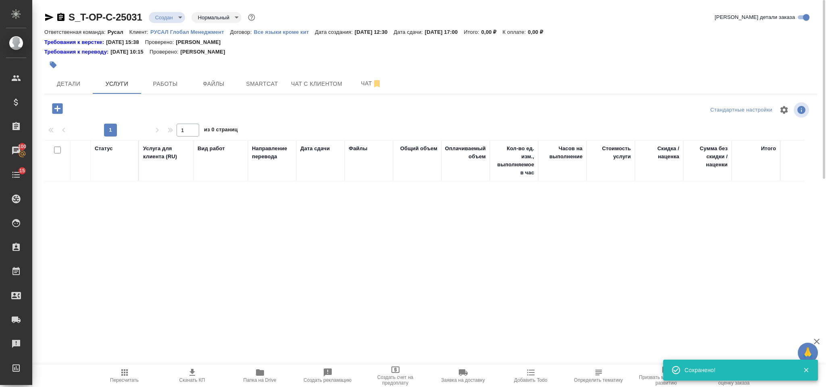
click at [55, 112] on icon "button" at bounding box center [57, 108] width 10 height 10
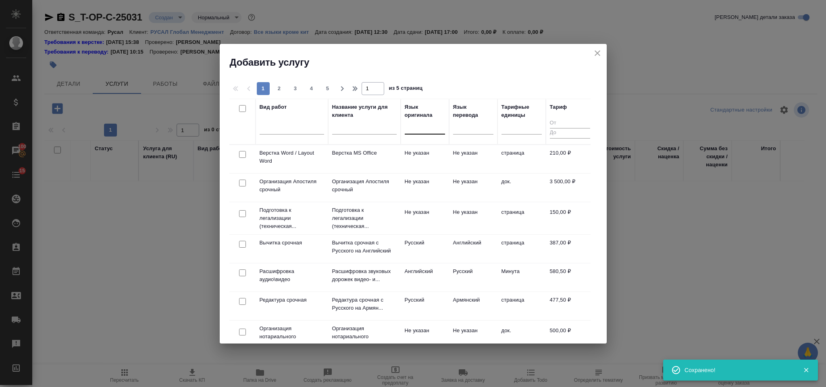
click at [406, 131] on div at bounding box center [425, 126] width 40 height 12
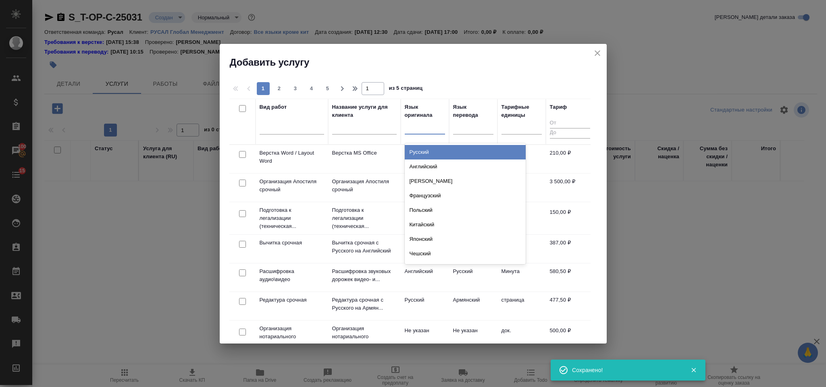
click at [427, 149] on div "Русский" at bounding box center [465, 152] width 121 height 15
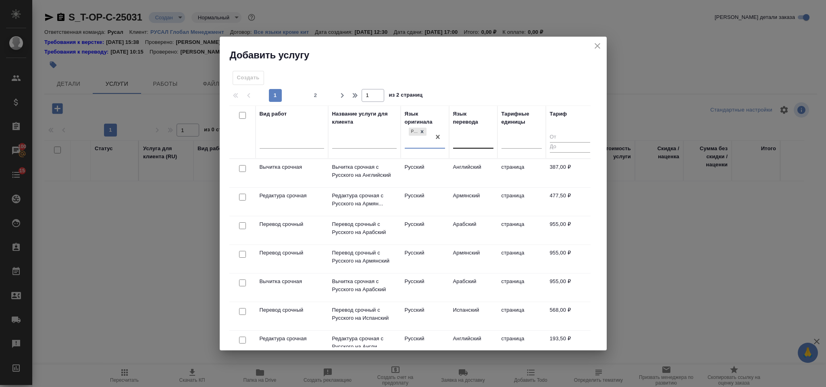
click at [463, 140] on div at bounding box center [473, 141] width 40 height 12
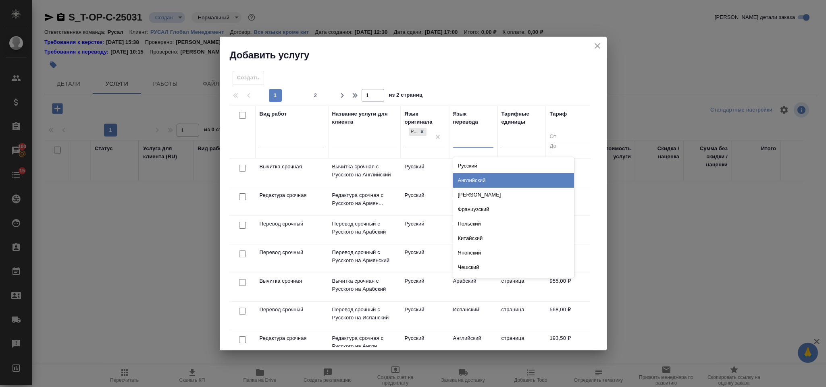
click at [486, 178] on div "Английский" at bounding box center [513, 180] width 121 height 15
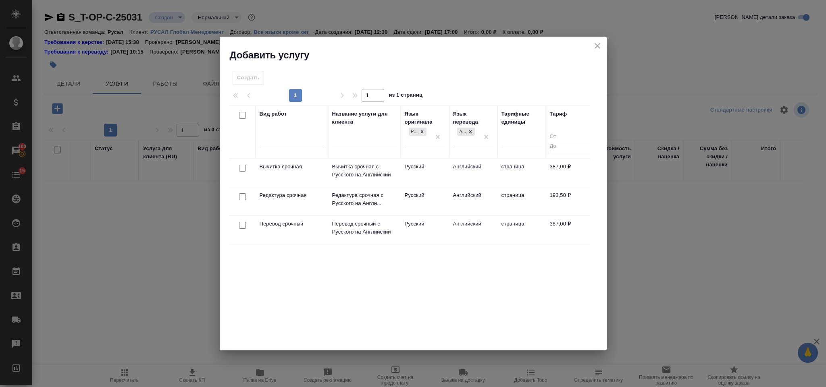
click at [239, 197] on input "checkbox" at bounding box center [242, 196] width 7 height 7
checkbox input "true"
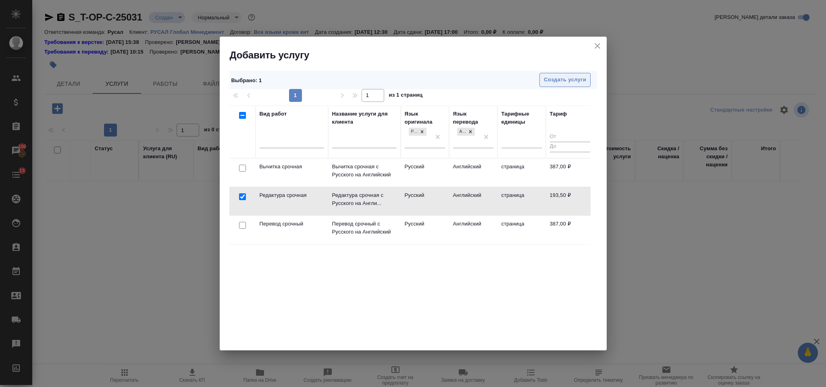
click at [555, 81] on span "Создать услуги" at bounding box center [565, 79] width 42 height 9
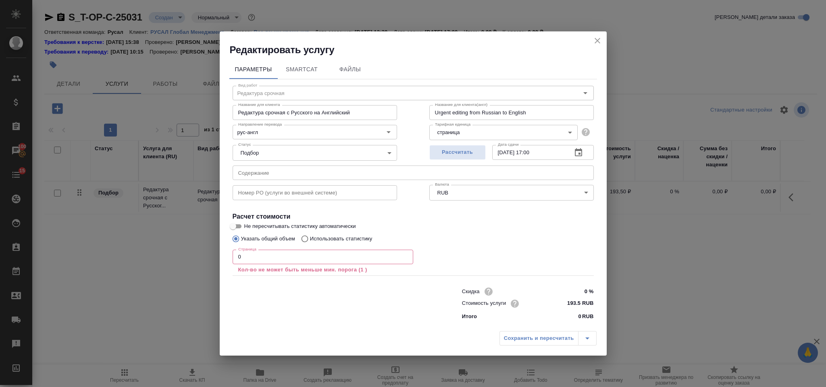
click at [344, 174] on input "text" at bounding box center [413, 173] width 361 height 15
paste input "вычитка с русского на английский"
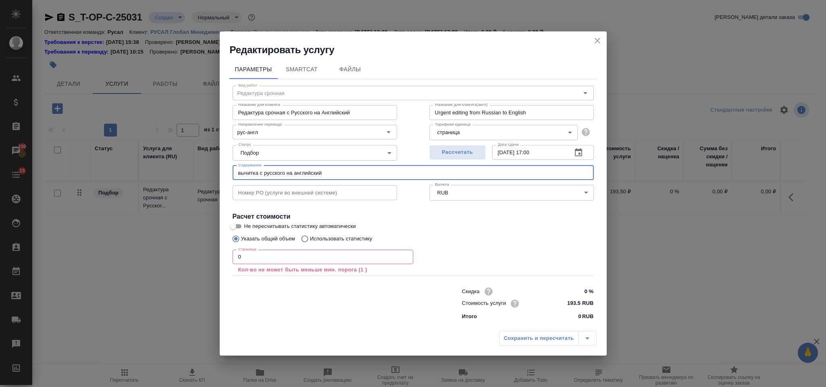
type input "вычитка с русского на английский"
click at [282, 256] on input "0" at bounding box center [323, 257] width 181 height 15
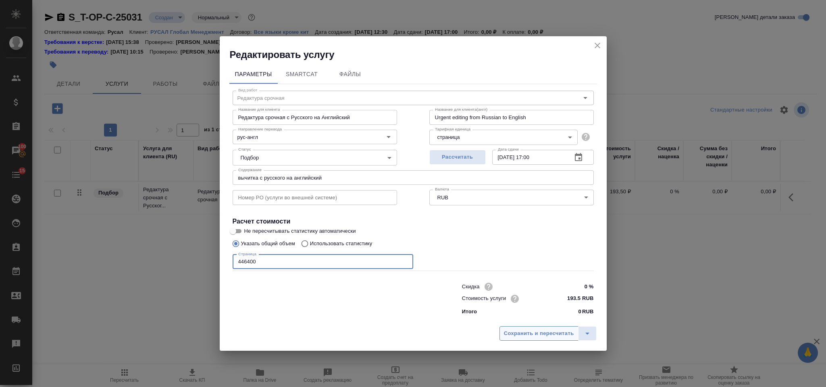
type input "446400"
click at [543, 336] on span "Сохранить и пересчитать" at bounding box center [539, 333] width 70 height 9
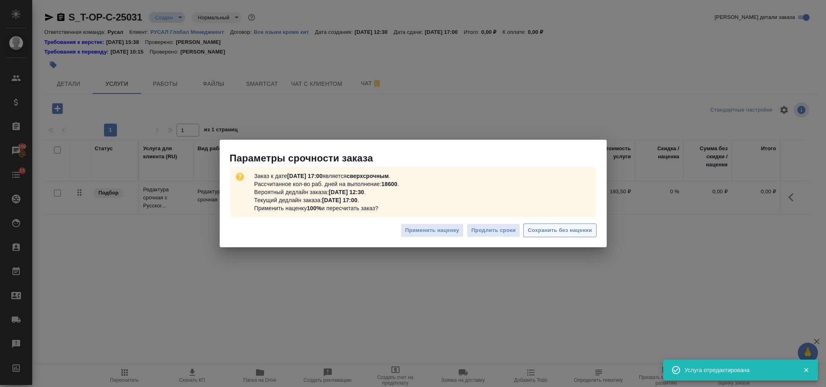
click at [568, 236] on button "Сохранить без наценки" at bounding box center [559, 231] width 73 height 14
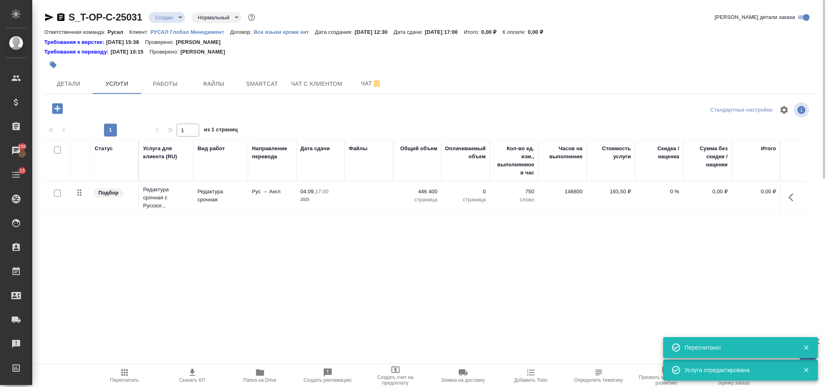
type input "urgent"
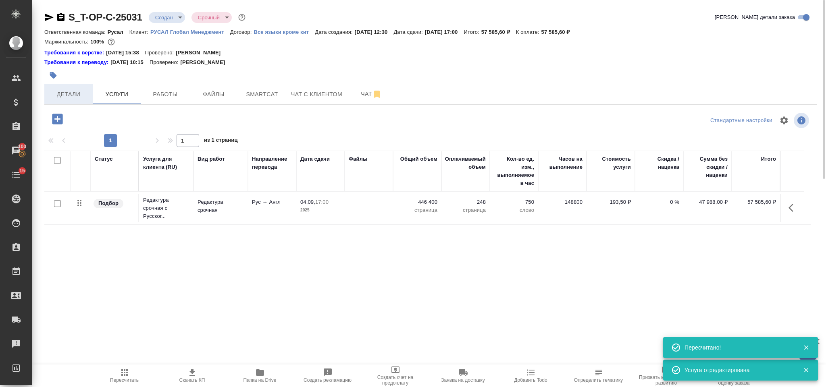
click at [74, 90] on span "Детали" at bounding box center [68, 94] width 39 height 10
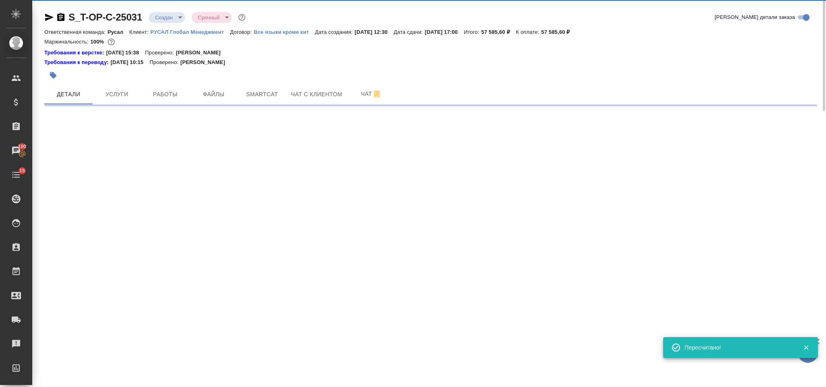
select select "RU"
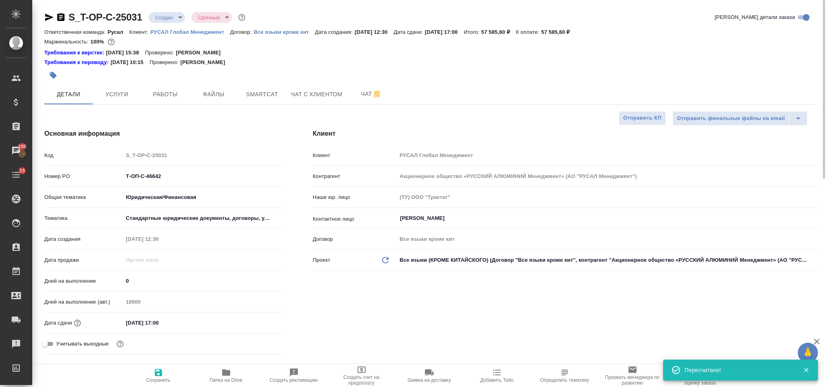
type textarea "x"
click at [60, 18] on icon "button" at bounding box center [60, 17] width 7 height 8
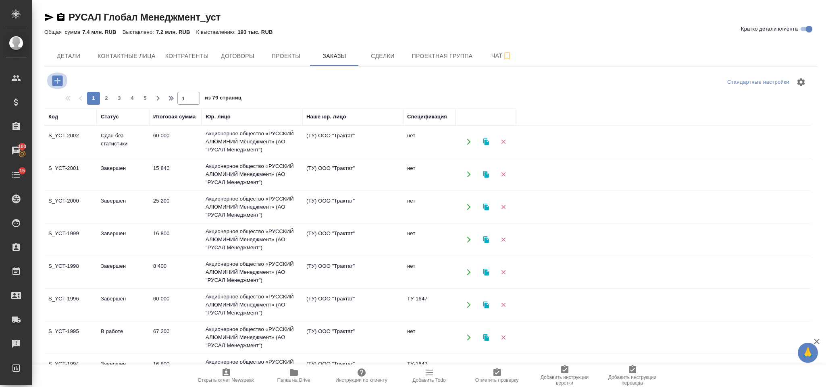
click at [58, 80] on icon "button" at bounding box center [57, 81] width 14 height 14
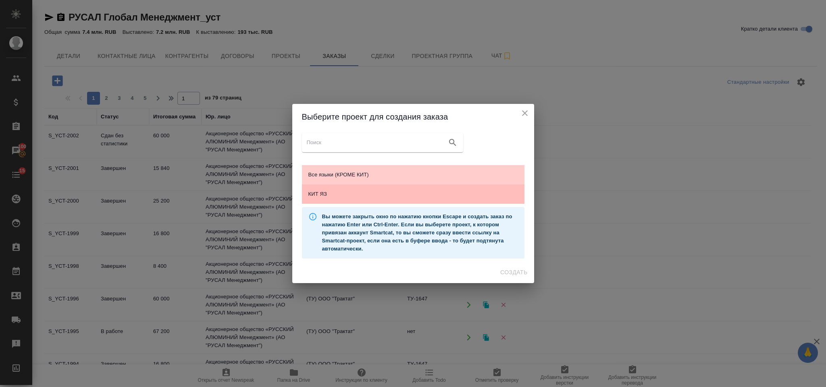
click at [349, 190] on span "КИТ ЯЗ" at bounding box center [413, 194] width 210 height 8
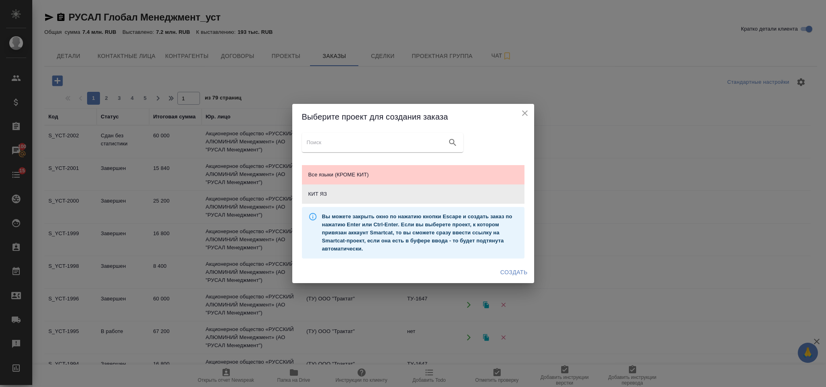
click at [517, 272] on span "Создать" at bounding box center [513, 273] width 27 height 10
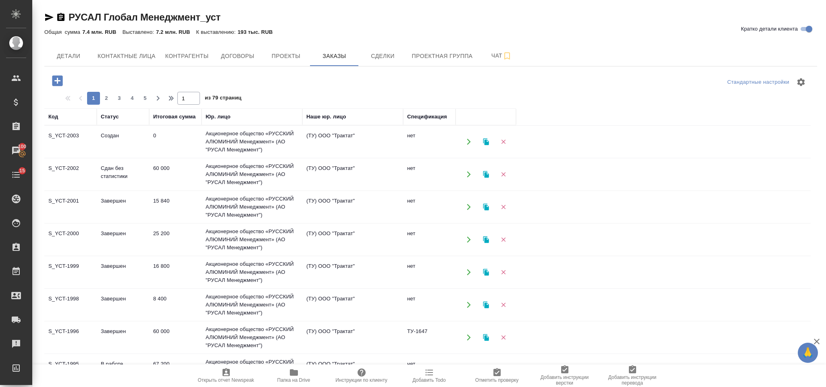
click at [244, 234] on td "Акционерное общество «РУССКИЙ АЛЮМИНИЙ Менеджмент» (АО "РУСАЛ Менеджмент")" at bounding box center [251, 240] width 101 height 32
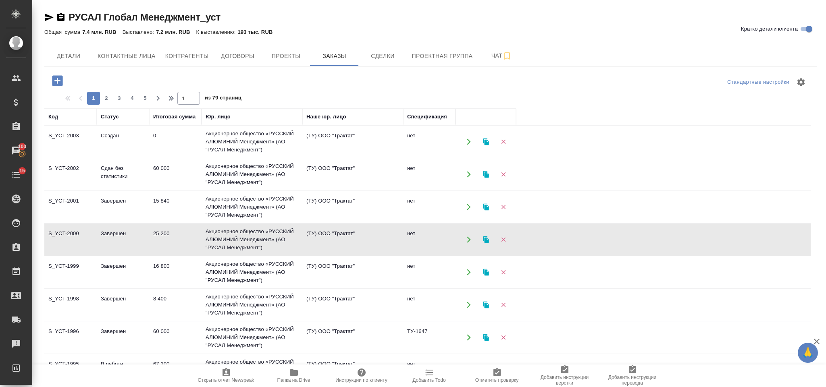
click at [268, 198] on td "Акционерное общество «РУССКИЙ АЛЮМИНИЙ Менеджмент» (АО "РУСАЛ Менеджмент")" at bounding box center [251, 207] width 101 height 32
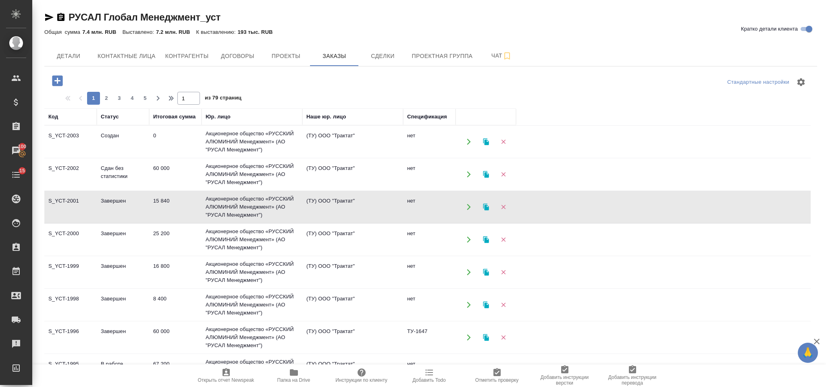
click at [268, 198] on td "Акционерное общество «РУССКИЙ АЛЮМИНИЙ Менеджмент» (АО "РУСАЛ Менеджмент")" at bounding box center [251, 207] width 101 height 32
click at [265, 137] on td "Акционерное общество «РУССКИЙ АЛЮМИНИЙ Менеджмент» (АО "РУСАЛ Менеджмент")" at bounding box center [251, 142] width 101 height 32
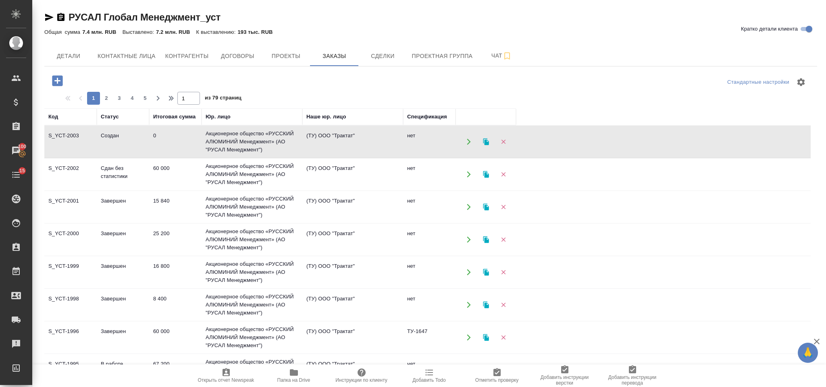
click at [265, 137] on td "Акционерное общество «РУССКИЙ АЛЮМИНИЙ Менеджмент» (АО "РУСАЛ Менеджмент")" at bounding box center [251, 142] width 101 height 32
click at [147, 145] on td "Создан" at bounding box center [123, 142] width 52 height 28
click at [64, 79] on icon "button" at bounding box center [57, 81] width 14 height 14
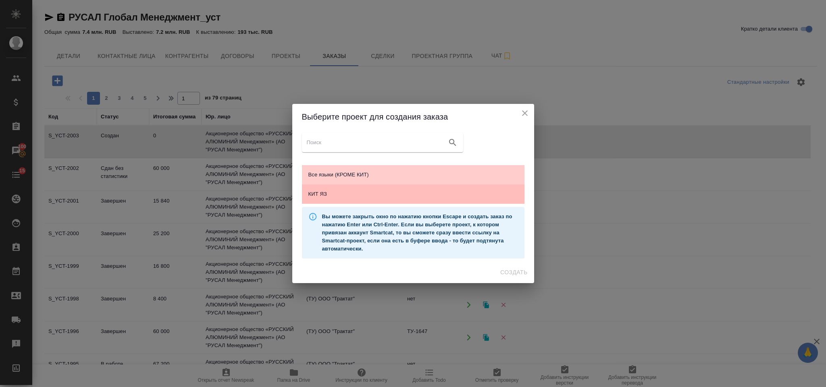
click at [355, 188] on div "КИТ ЯЗ" at bounding box center [413, 194] width 222 height 19
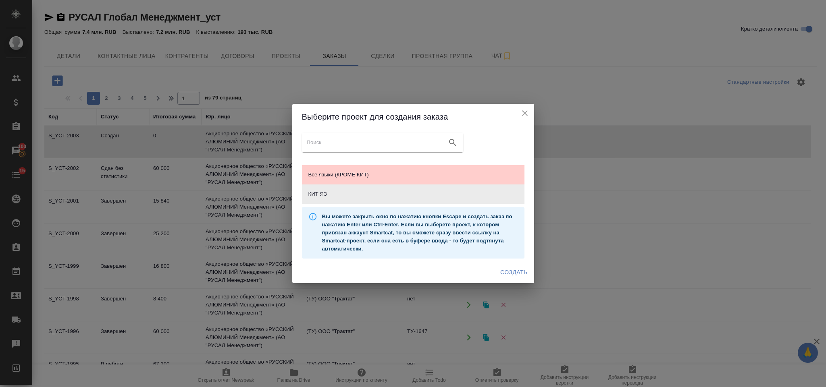
click at [502, 274] on span "Создать" at bounding box center [513, 273] width 27 height 10
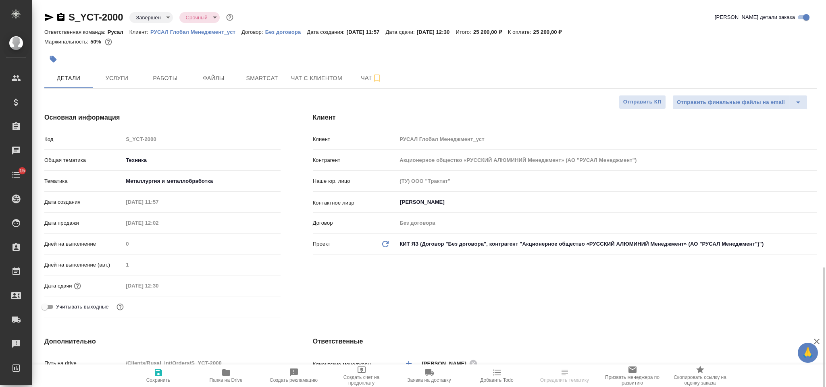
select select "RU"
type input "[PERSON_NAME]"
select select "RU"
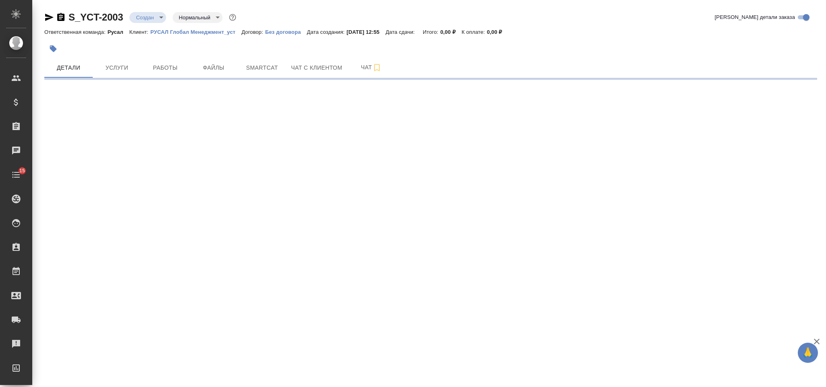
select select "RU"
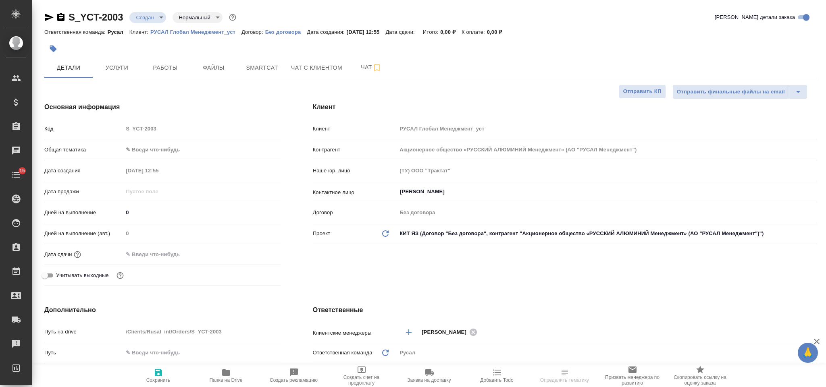
type textarea "x"
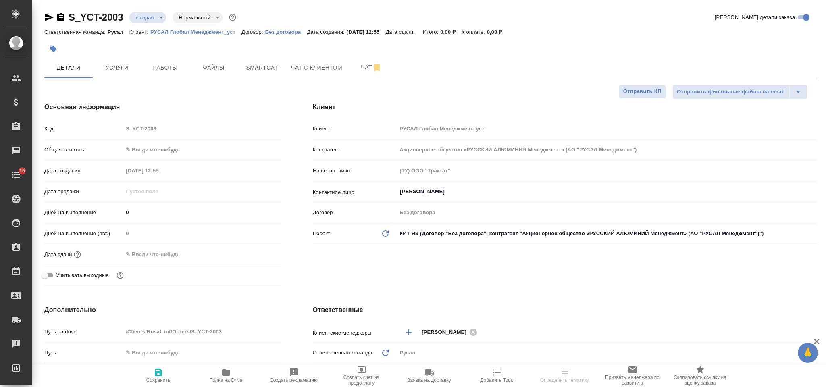
type textarea "x"
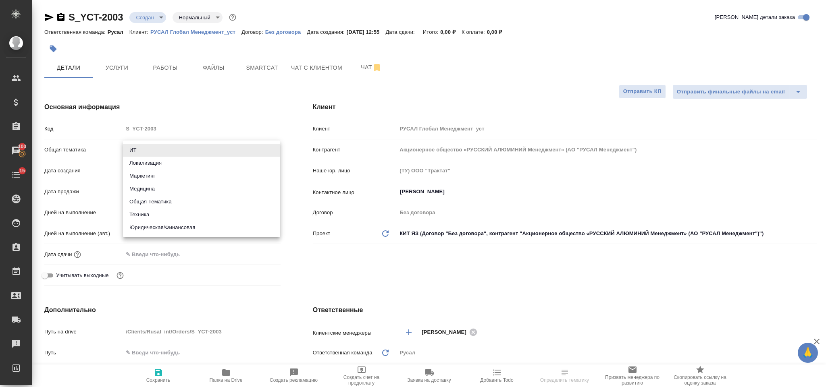
click at [207, 143] on body "🙏 .cls-1 fill:#fff; AWATERA [PERSON_NAME] Спецификации Заказы 100 Чаты 15 Todo …" at bounding box center [413, 193] width 826 height 387
click at [190, 213] on li "Техника" at bounding box center [201, 214] width 157 height 13
type input "tech"
type textarea "x"
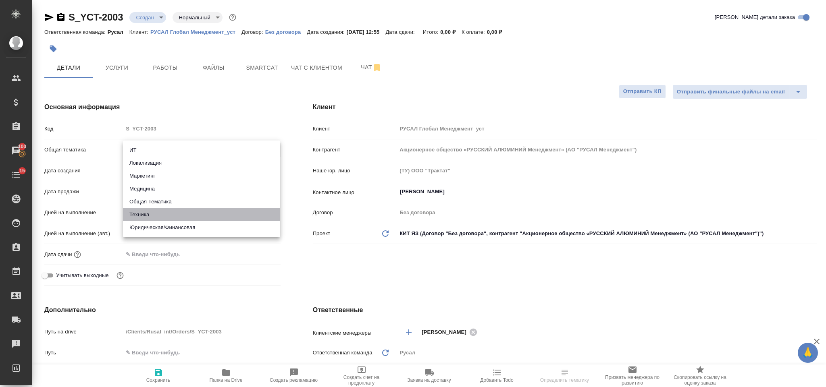
type textarea "x"
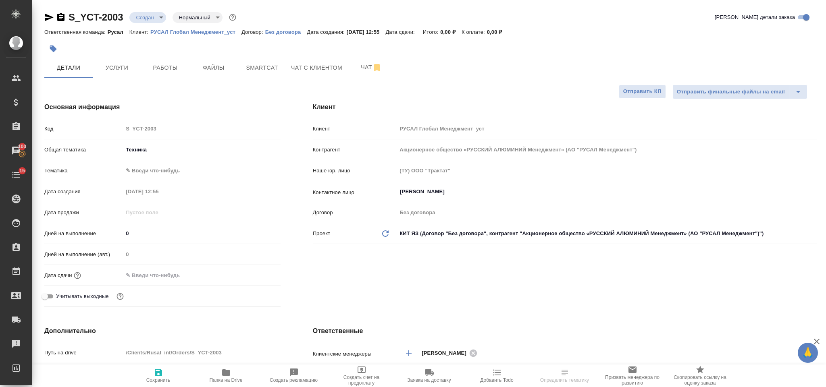
click at [160, 168] on body "🙏 .cls-1 fill:#fff; AWATERA Gorlenko Yuliua Клиенты Спецификации Заказы 100 Чат…" at bounding box center [413, 193] width 826 height 387
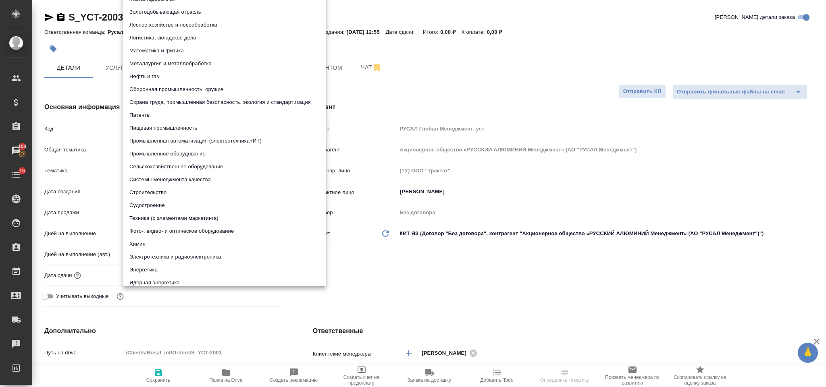
click at [206, 70] on li "Нефть и газ" at bounding box center [224, 76] width 203 height 13
type textarea "x"
type input "5a8b8b956a9677013d343d80"
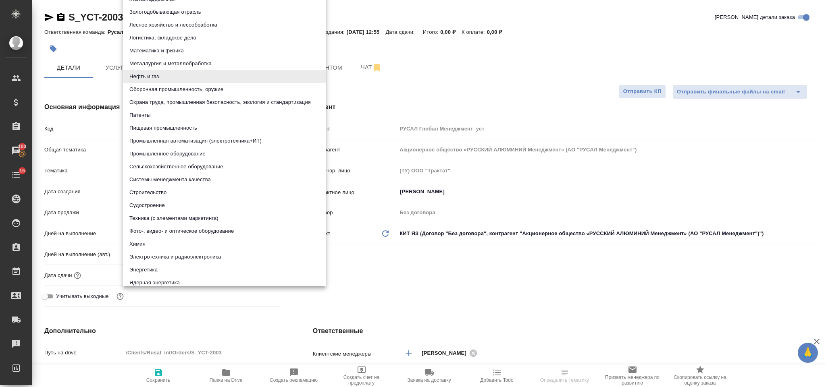
click at [174, 173] on body "🙏 .cls-1 fill:#fff; AWATERA Gorlenko Yuliua Клиенты Спецификации Заказы 100 Чат…" at bounding box center [413, 193] width 826 height 387
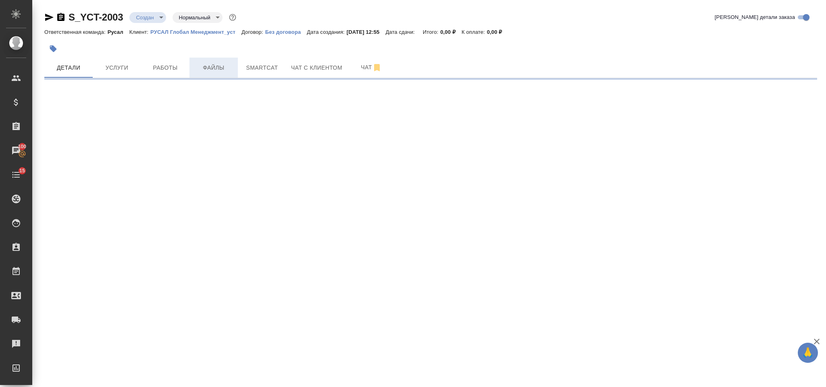
click at [190, 64] on button "Файлы" at bounding box center [213, 68] width 48 height 20
select select "RU"
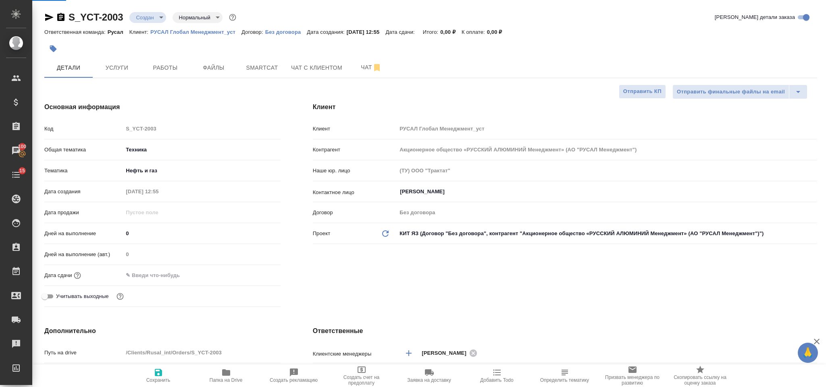
click at [162, 172] on div ".cls-1 fill:#fff; AWATERA Gorlenko Yuliua Клиенты Спецификации Заказы 100 Чаты …" at bounding box center [413, 193] width 826 height 387
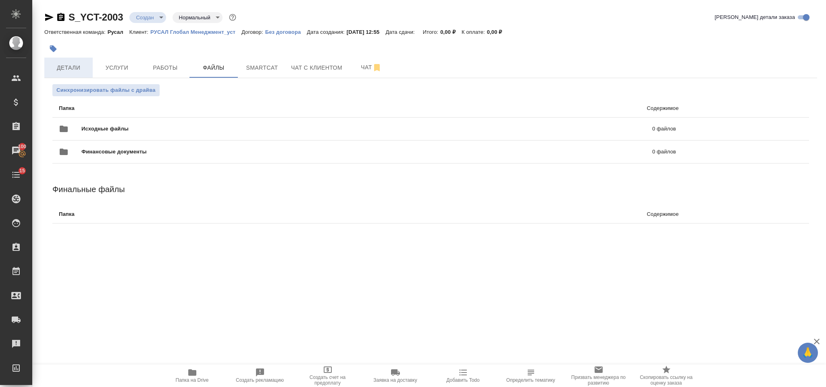
click at [72, 64] on span "Детали" at bounding box center [68, 68] width 39 height 10
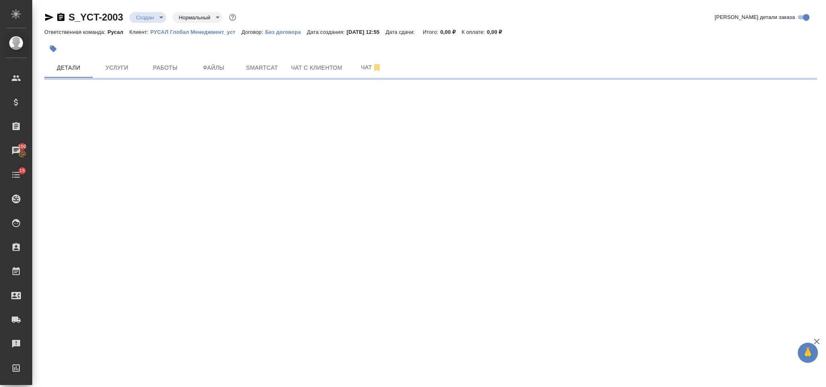
select select "RU"
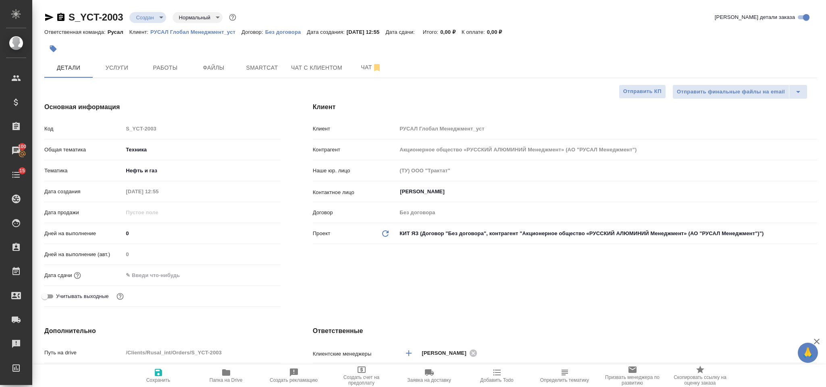
type textarea "x"
click at [173, 172] on body "🙏 .cls-1 fill:#fff; AWATERA Gorlenko Yuliua Клиенты Спецификации Заказы 100 Чат…" at bounding box center [413, 193] width 826 height 387
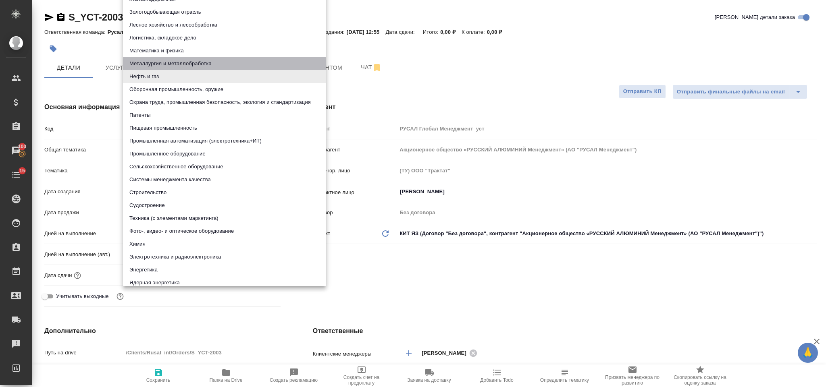
click at [196, 63] on li "Металлургия и металлобработка" at bounding box center [224, 63] width 203 height 13
type input "60014e23f7d9dc5f480a3cf8"
type textarea "x"
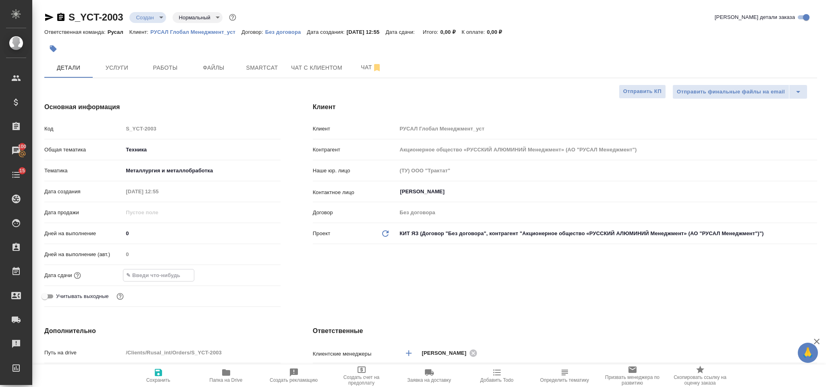
click at [176, 281] on input "text" at bounding box center [158, 276] width 71 height 12
click at [253, 273] on icon "button" at bounding box center [257, 275] width 10 height 10
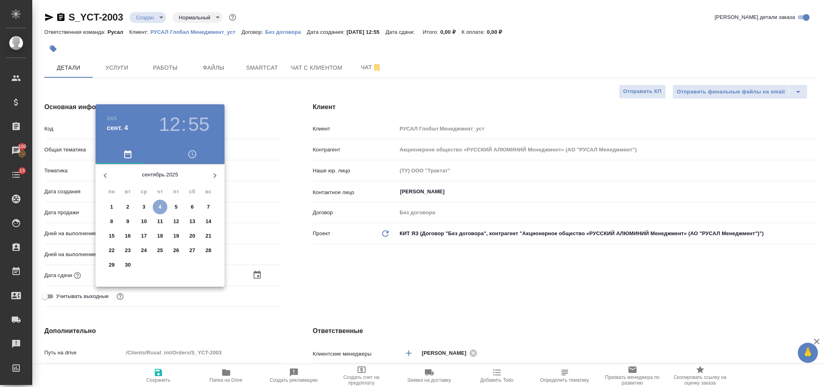
click at [162, 205] on span "4" at bounding box center [160, 207] width 15 height 8
type input "04.09.2025 12:55"
type textarea "x"
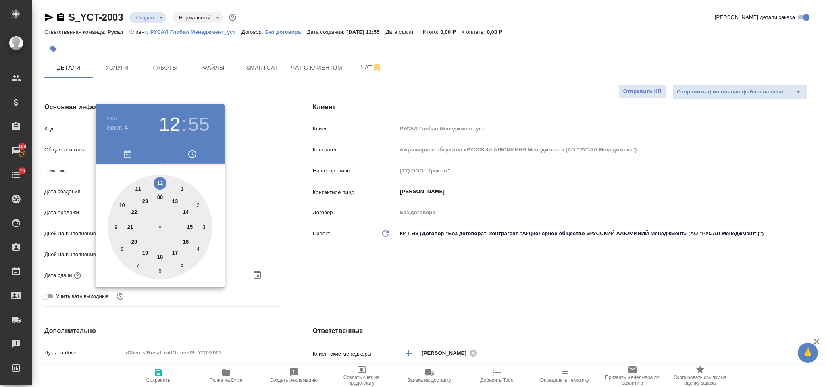
click at [174, 200] on div at bounding box center [160, 227] width 105 height 105
type input "04.09.2025 13:55"
type textarea "x"
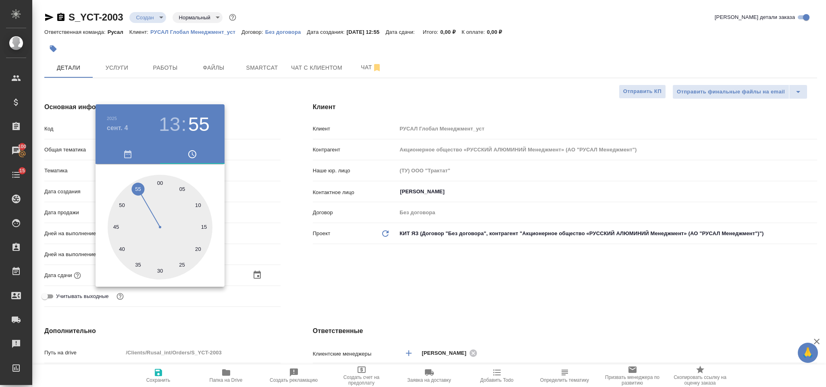
click at [161, 270] on div at bounding box center [160, 227] width 105 height 105
type input "04.09.2025 13:30"
type textarea "x"
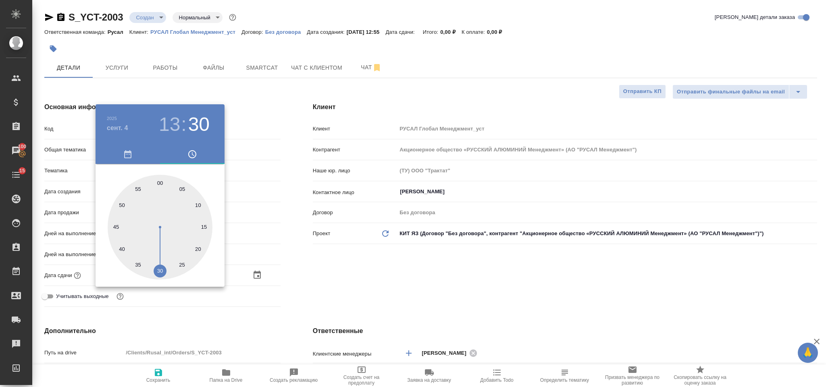
click at [295, 273] on div at bounding box center [413, 193] width 826 height 387
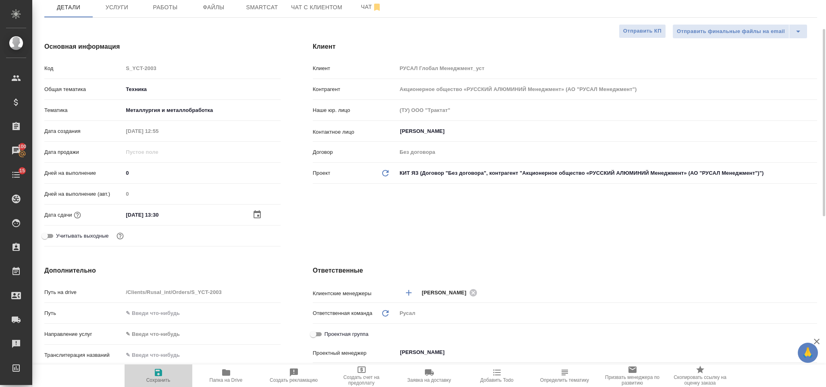
click at [166, 375] on span "Сохранить" at bounding box center [158, 375] width 58 height 15
type textarea "x"
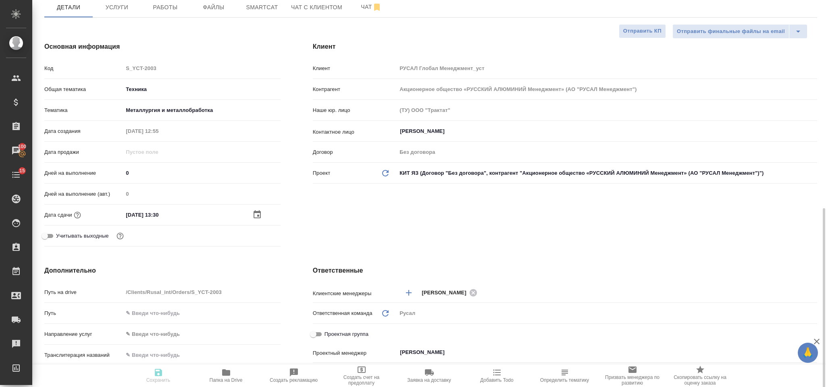
scroll to position [242, 0]
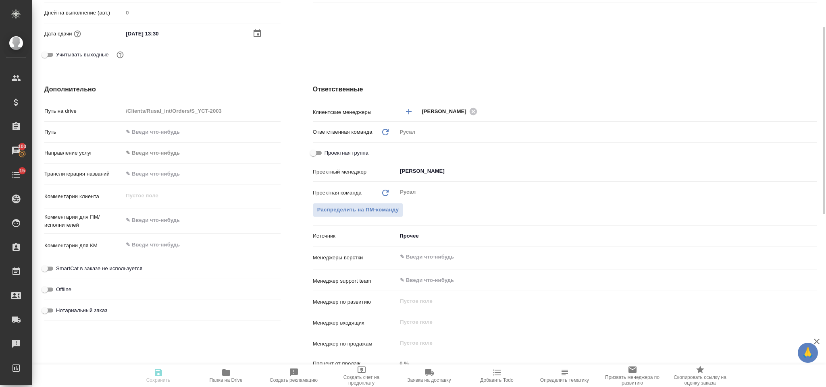
type textarea "x"
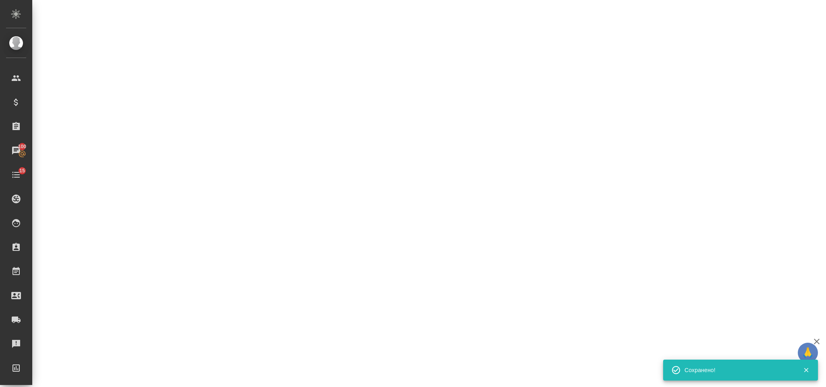
select select "RU"
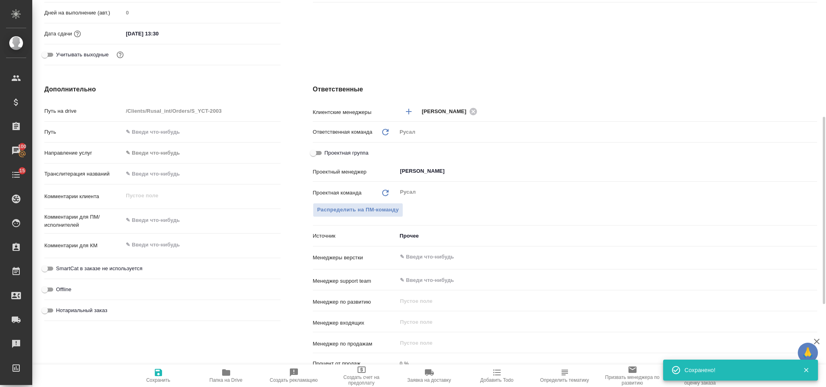
type textarea "x"
click at [167, 228] on div "x" at bounding box center [201, 221] width 157 height 18
type textarea "x"
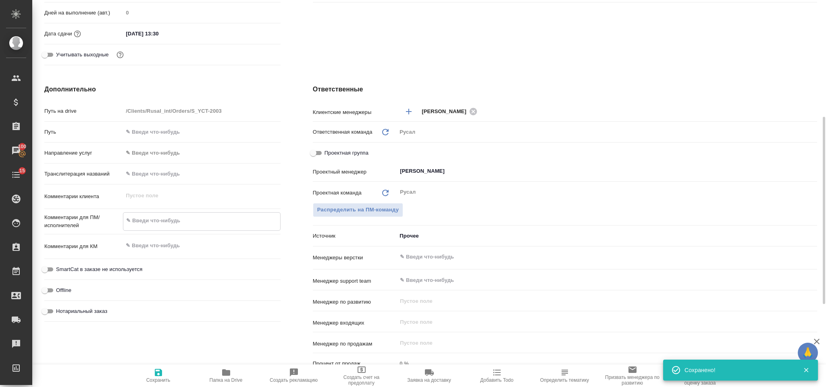
type textarea "М"
type textarea "x"
type textarea "Ми"
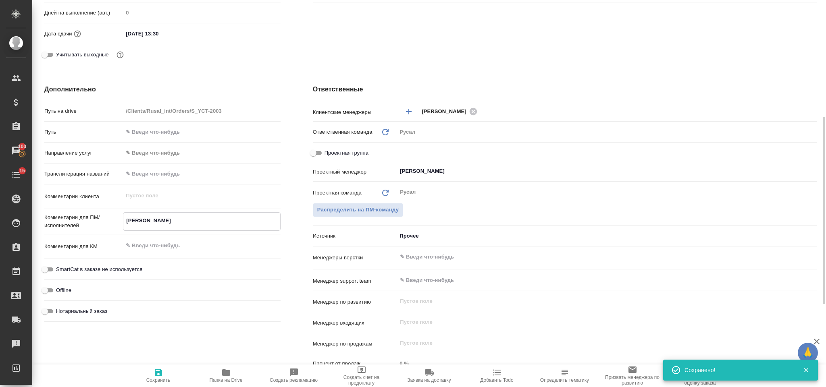
type textarea "x"
type textarea "Мир"
type textarea "x"
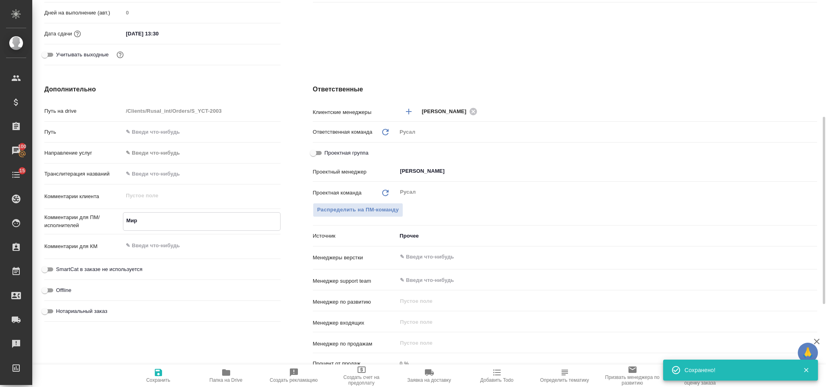
type textarea "x"
type textarea "Миро"
type textarea "x"
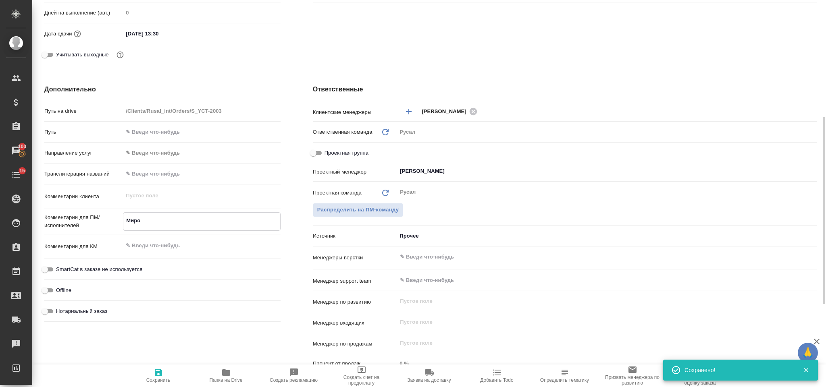
type textarea "x"
type textarea "Мирош"
type textarea "x"
type textarea "Мироши"
type textarea "x"
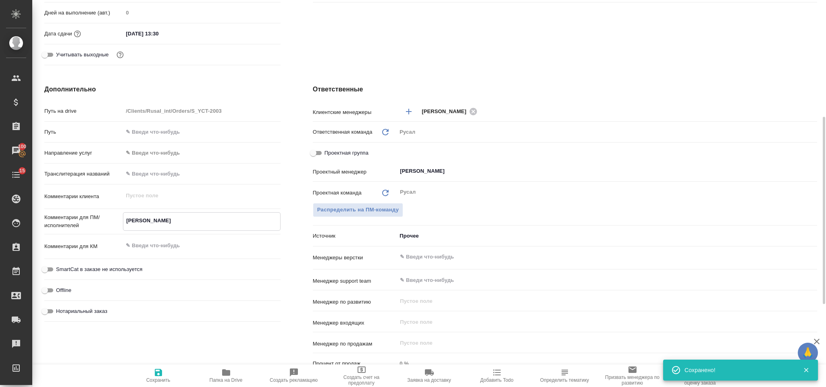
type textarea "x"
type textarea "Мирошин"
type textarea "x"
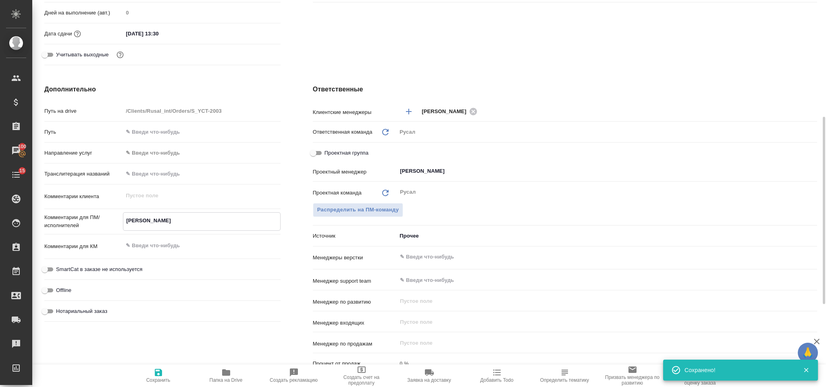
type textarea "x"
type textarea "Мирошина"
type textarea "x"
type textarea "Мирошина,"
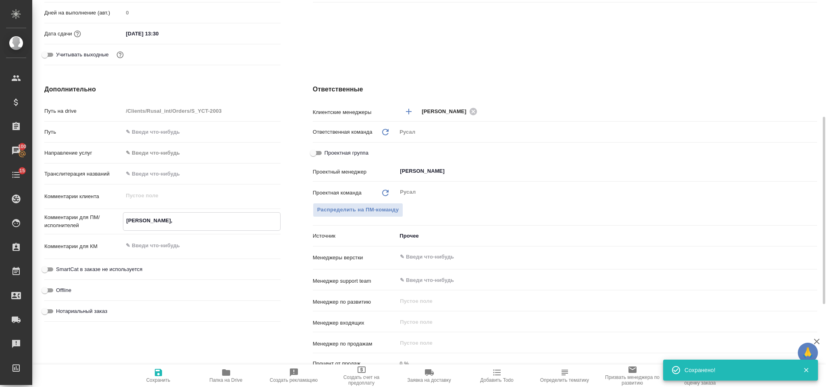
type textarea "x"
type textarea "Мирошина,"
type textarea "x"
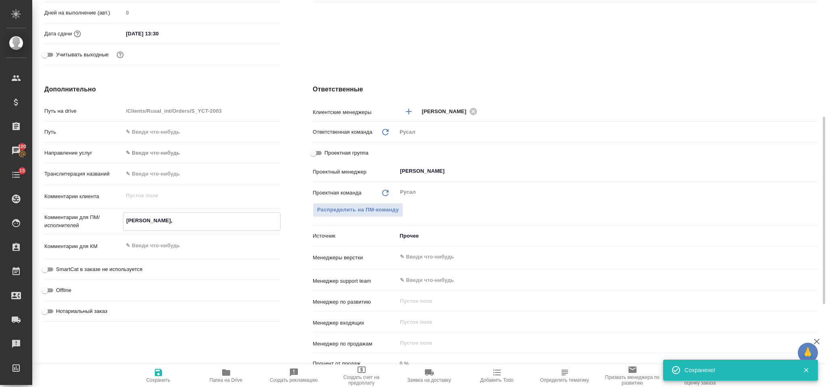
type textarea "x"
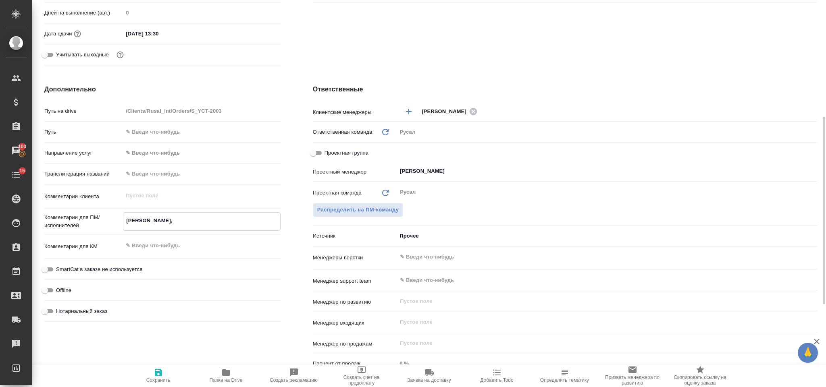
type textarea "x"
type textarea "Мирошина, 0"
type textarea "x"
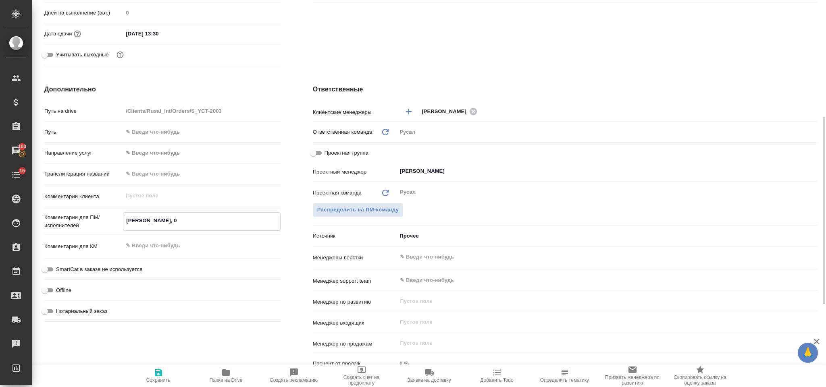
type textarea "Мирошина, 03"
type textarea "x"
type textarea "Мирошина, 03."
type textarea "x"
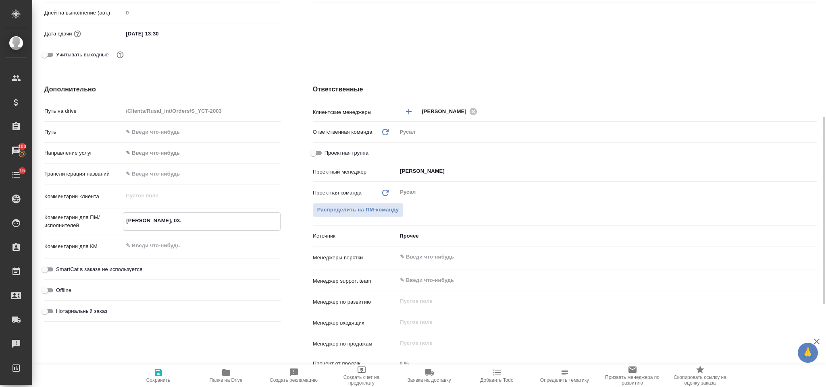
type textarea "x"
type textarea "Мирошина, 03.0"
type textarea "x"
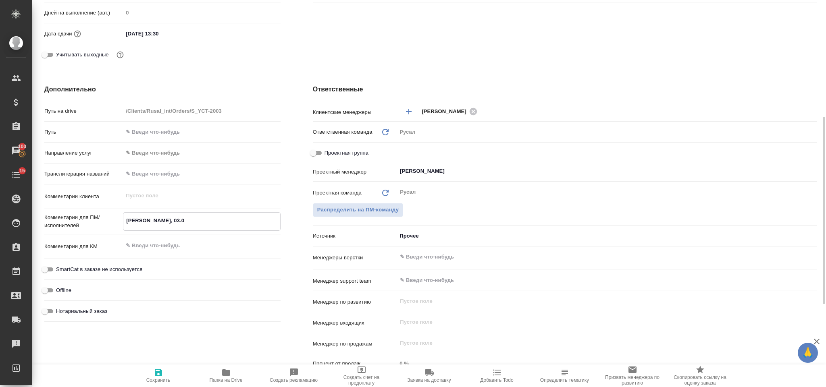
type textarea "x"
type textarea "Мирошина, 03.09"
type textarea "x"
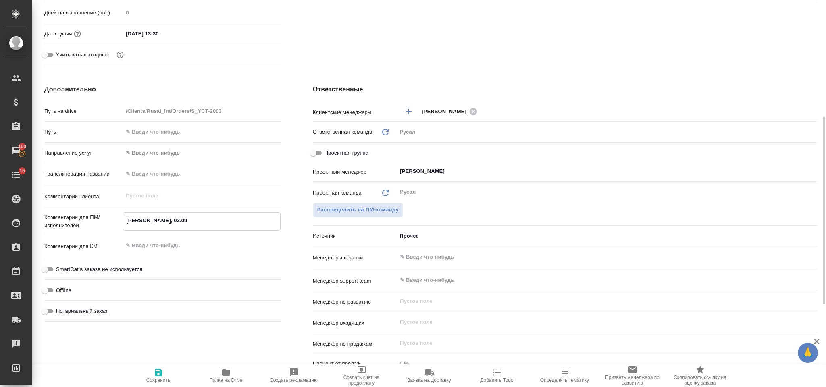
type textarea "x"
type textarea "Мирошина, 03.09"
type textarea "x"
type textarea "Мирошина, 03.09 2"
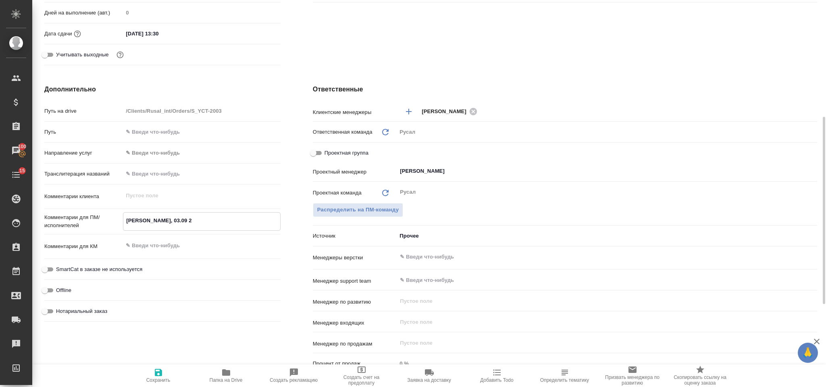
type textarea "x"
type textarea "Мирошина, 03.09 2 за"
type textarea "x"
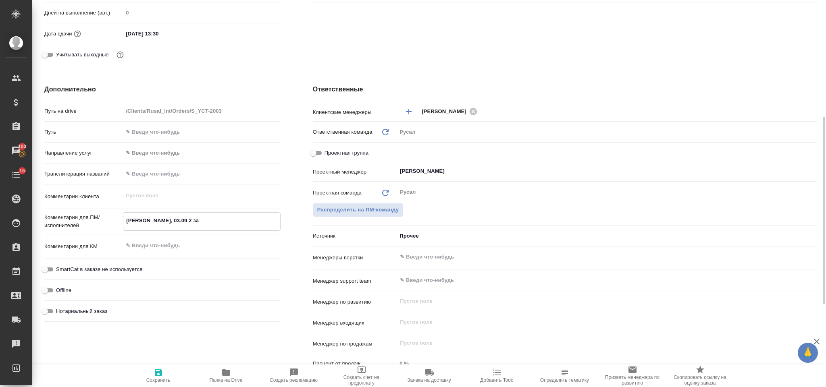
type textarea "x"
type textarea "Мирошина, 03.09 2 зая"
type textarea "x"
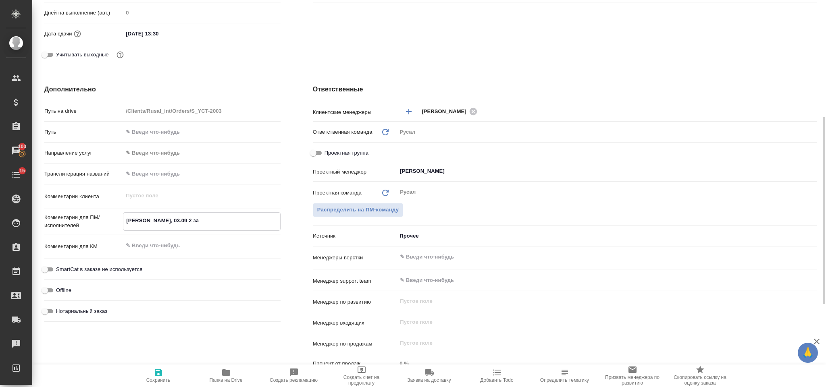
type textarea "x"
type textarea "Мирошина, 03.09 2 заяв"
type textarea "x"
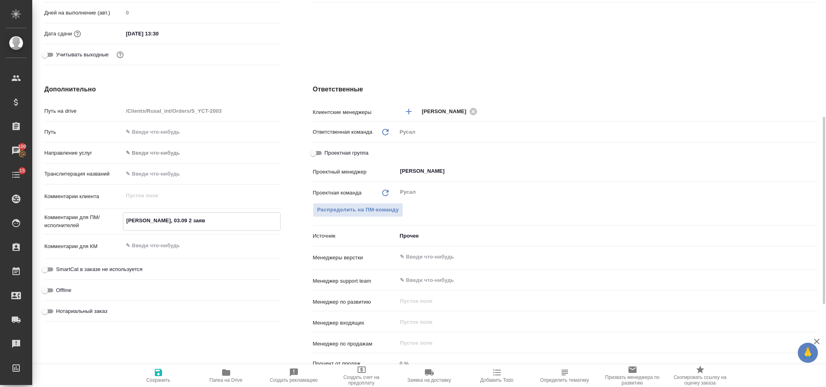
type textarea "Мирошина, 03.09 2 заявк"
type textarea "x"
type textarea "Мирошина, 03.09 2 заявкм"
type textarea "x"
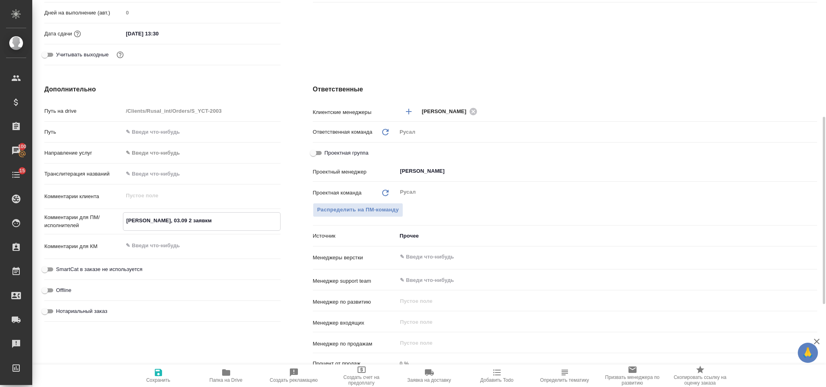
type textarea "Мирошина, 03.09 2 заявк"
type textarea "x"
type textarea "Мирошина, 03.09 2 заявки"
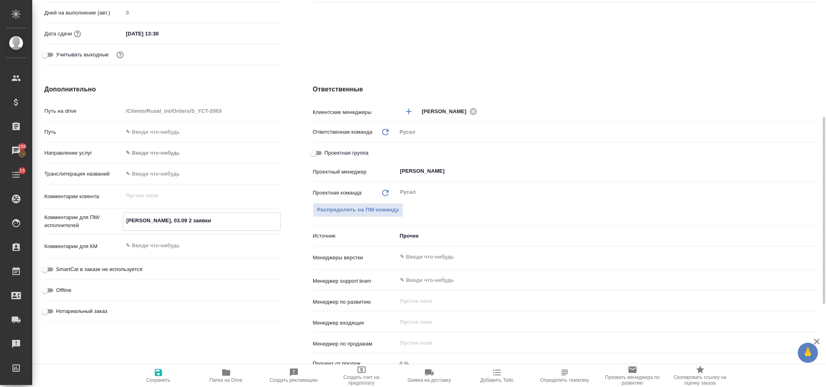
type textarea "x"
type textarea "Мирошина, 03.09 2 заявки"
type textarea "x"
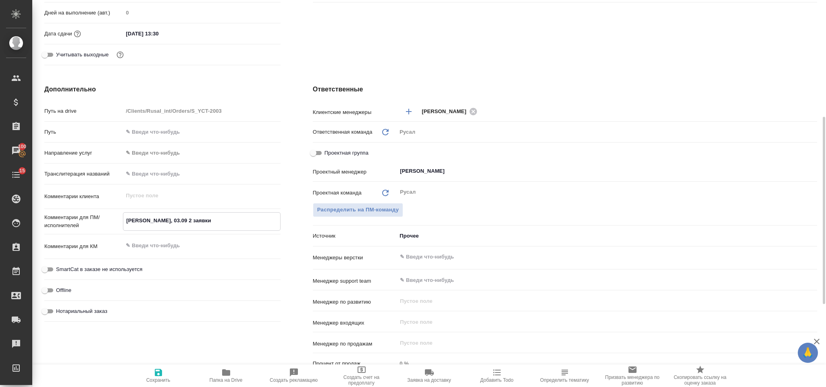
click at [154, 374] on icon "button" at bounding box center [159, 373] width 10 height 10
type textarea "x"
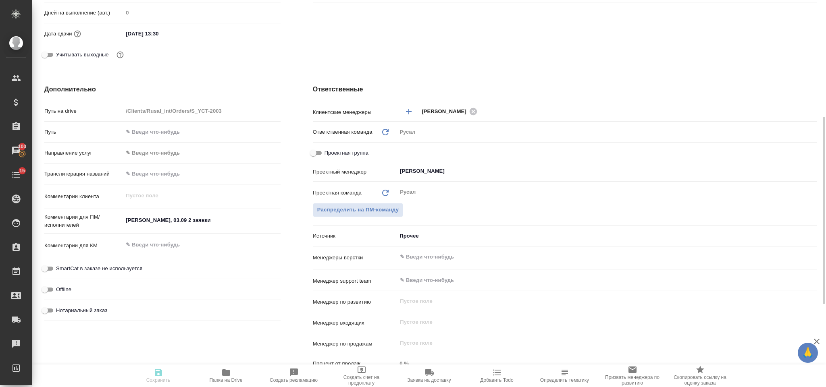
type textarea "x"
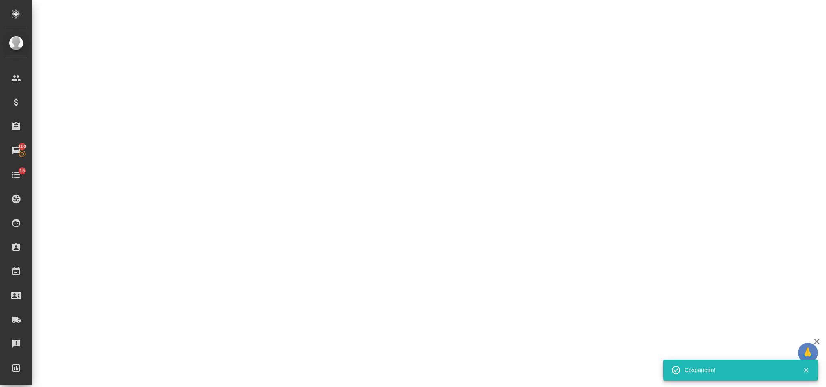
select select "RU"
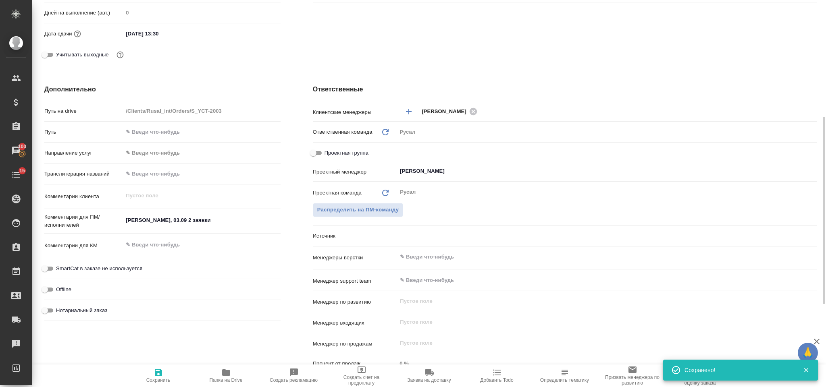
type textarea "x"
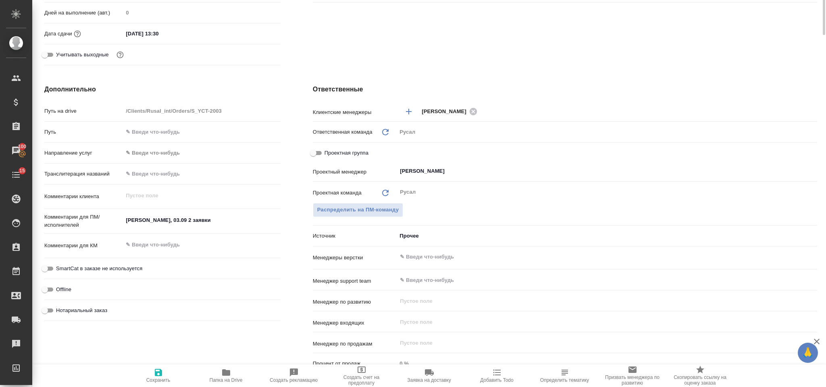
scroll to position [0, 0]
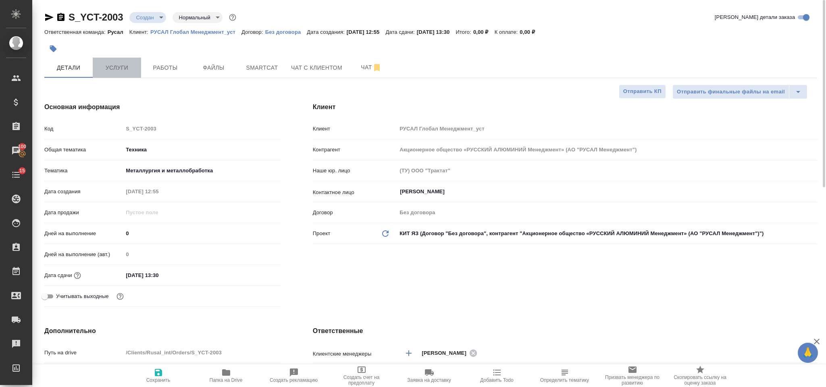
click at [129, 68] on span "Услуги" at bounding box center [117, 68] width 39 height 10
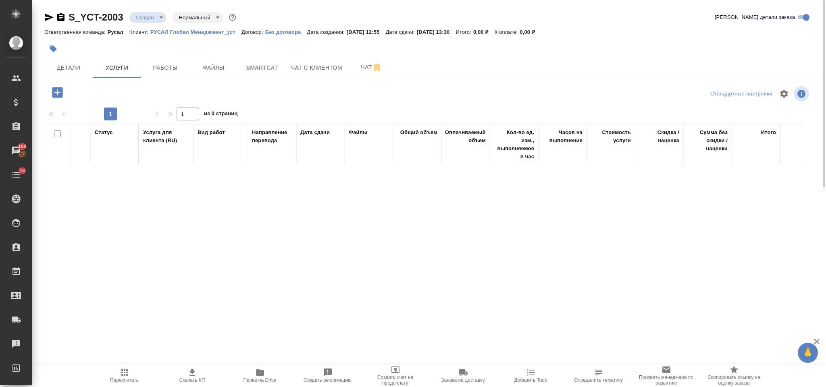
click at [60, 92] on icon "button" at bounding box center [57, 92] width 10 height 10
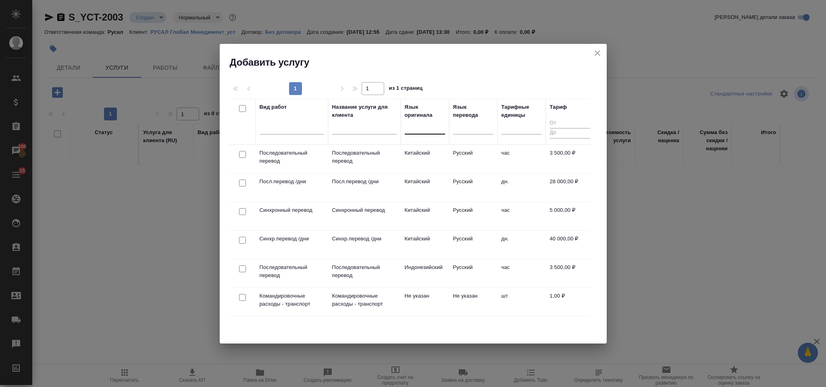
click at [414, 132] on div at bounding box center [425, 126] width 40 height 12
click at [422, 129] on div at bounding box center [425, 126] width 40 height 12
click at [242, 154] on input "checkbox" at bounding box center [242, 154] width 7 height 7
checkbox input "true"
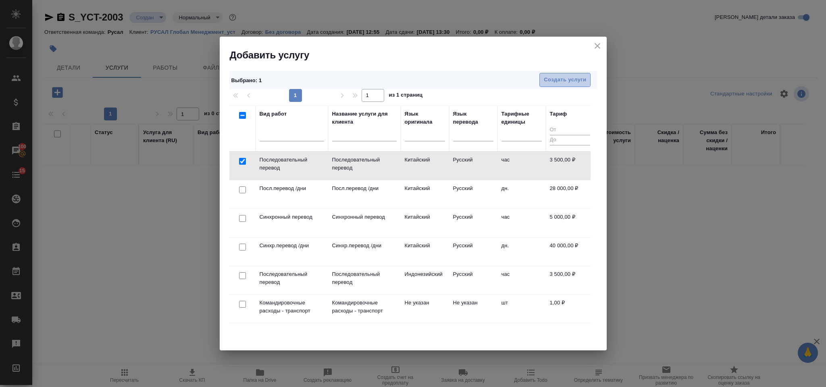
click at [552, 83] on span "Создать услуги" at bounding box center [565, 79] width 42 height 9
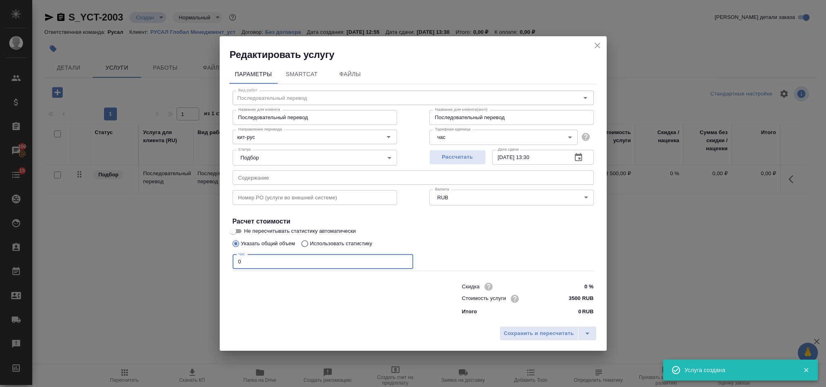
click at [271, 261] on input "0" at bounding box center [323, 262] width 181 height 15
type input "8"
click at [547, 334] on span "Сохранить и пересчитать" at bounding box center [539, 333] width 70 height 9
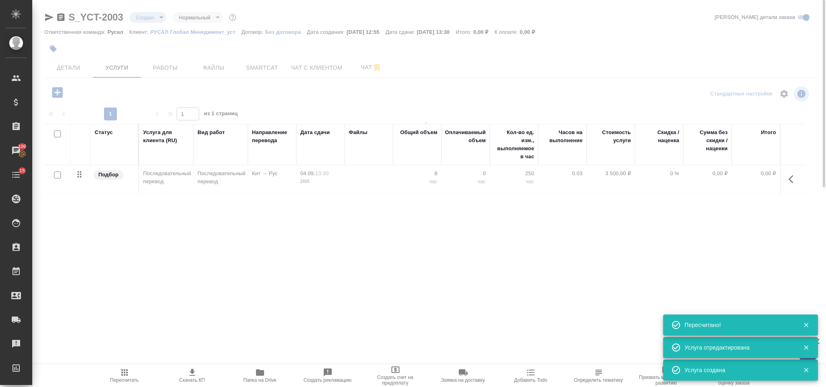
type input "urgent"
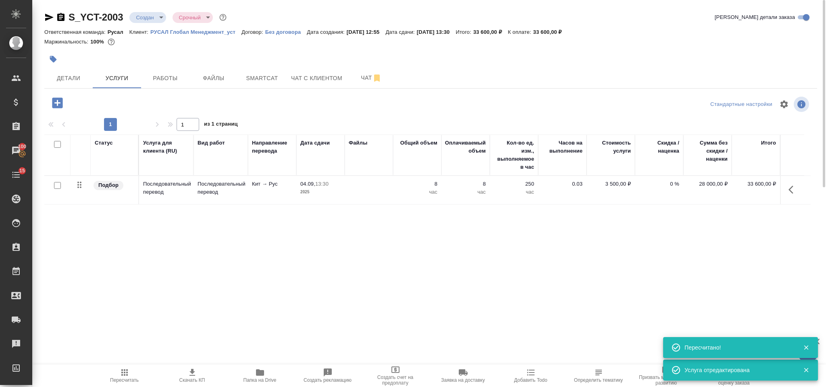
click at [121, 368] on icon "button" at bounding box center [125, 373] width 10 height 10
click at [175, 70] on button "Работы" at bounding box center [165, 78] width 48 height 20
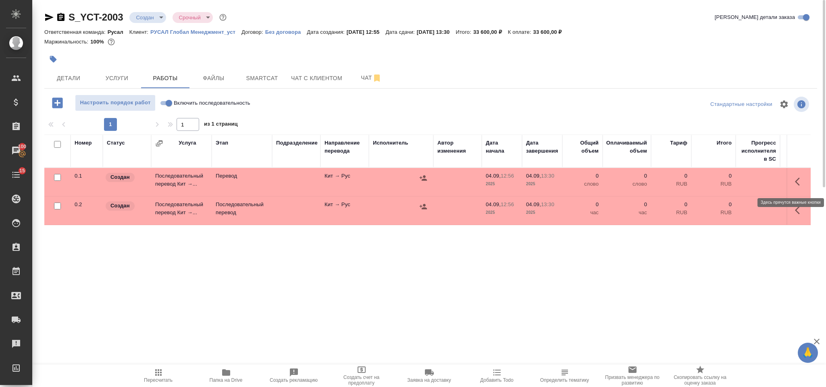
click at [800, 181] on icon "button" at bounding box center [800, 182] width 10 height 10
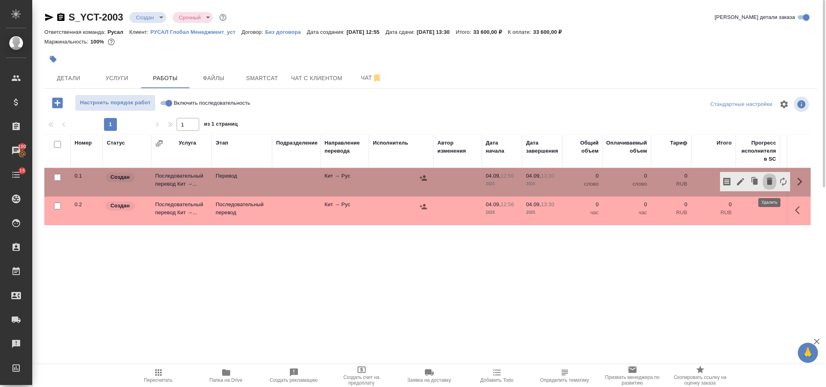
click at [768, 184] on icon "button" at bounding box center [769, 181] width 6 height 7
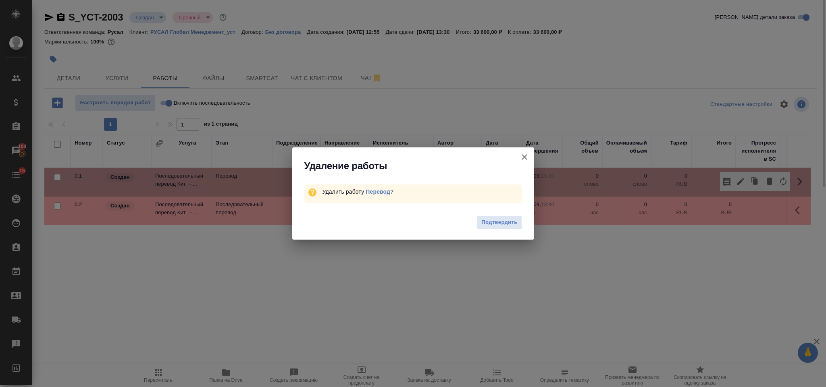
click at [500, 219] on span "Подтвердить" at bounding box center [499, 222] width 36 height 9
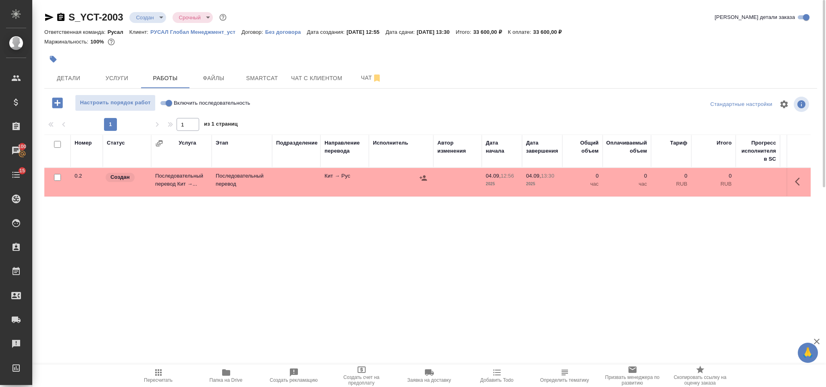
click at [798, 179] on icon "button" at bounding box center [797, 182] width 5 height 8
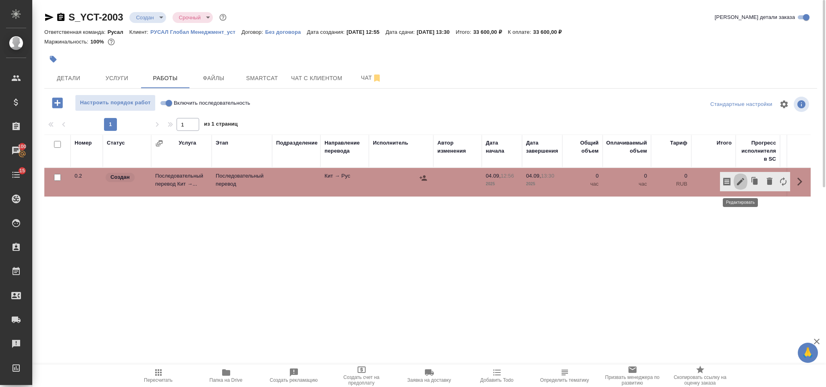
click at [739, 178] on icon "button" at bounding box center [740, 182] width 10 height 10
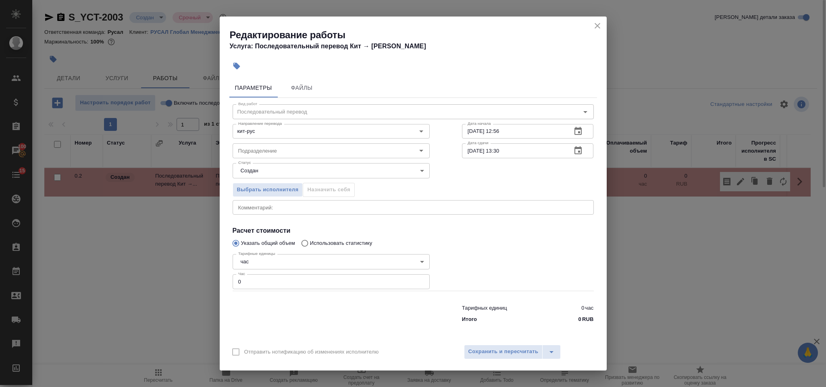
click at [257, 279] on input "0" at bounding box center [331, 281] width 197 height 15
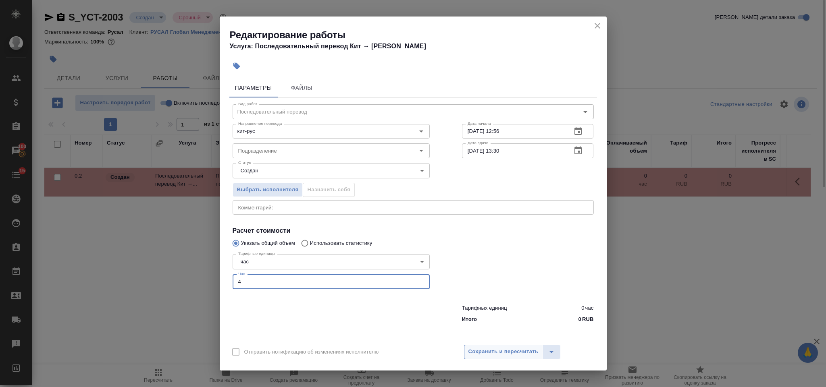
type input "4"
click at [491, 348] on span "Сохранить и пересчитать" at bounding box center [503, 351] width 70 height 9
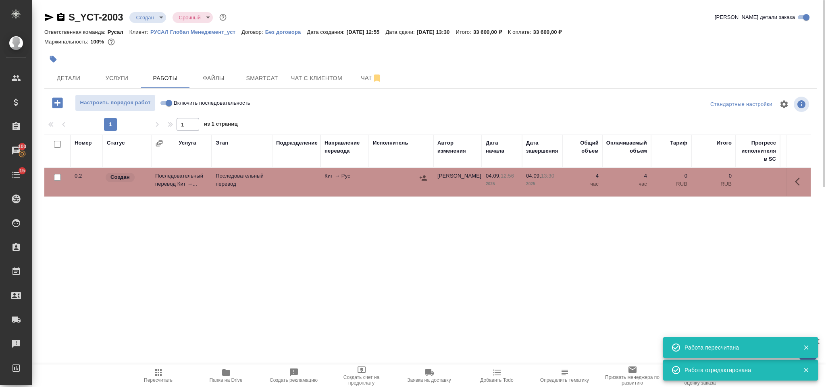
click at [419, 178] on icon "button" at bounding box center [423, 178] width 8 height 8
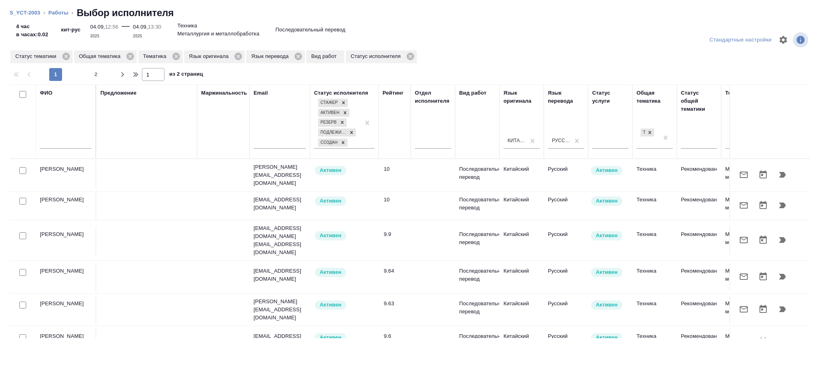
click at [63, 144] on input "text" at bounding box center [66, 144] width 52 height 10
type input "Мирошина"
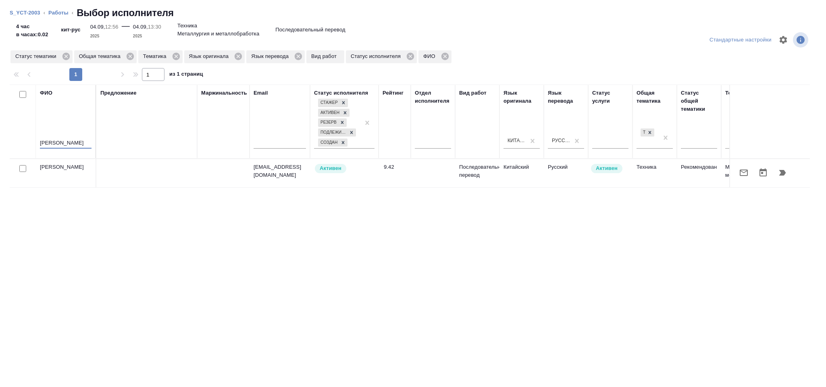
click at [779, 179] on button "button" at bounding box center [781, 172] width 19 height 19
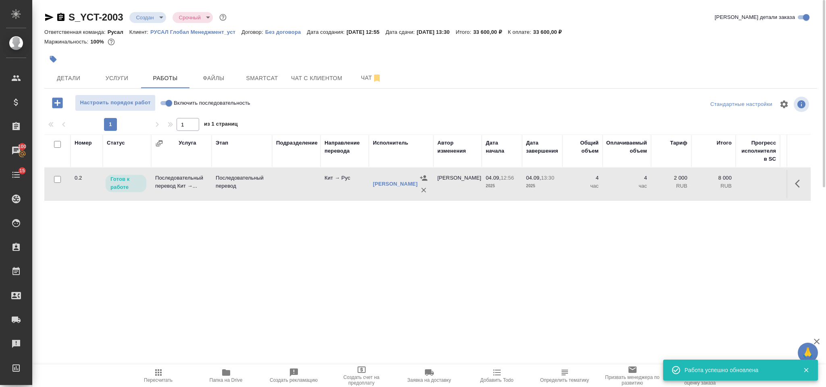
click at [198, 102] on span "Включить последовательность" at bounding box center [212, 103] width 77 height 8
click at [183, 102] on input "Включить последовательность" at bounding box center [168, 103] width 29 height 10
checkbox input "true"
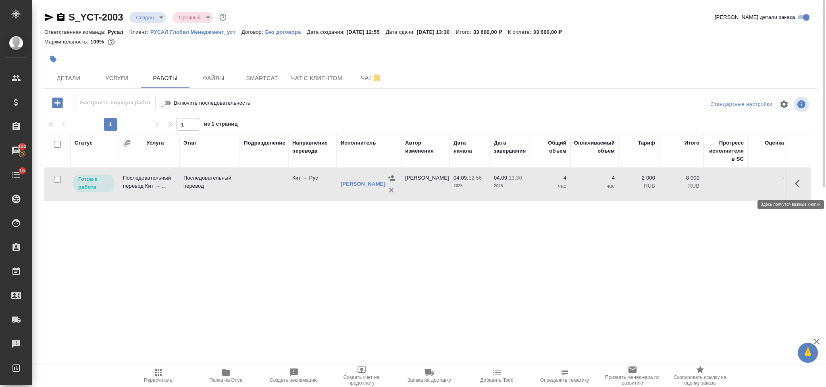
click at [803, 190] on button "button" at bounding box center [799, 183] width 19 height 19
click at [737, 182] on icon "button" at bounding box center [740, 184] width 10 height 10
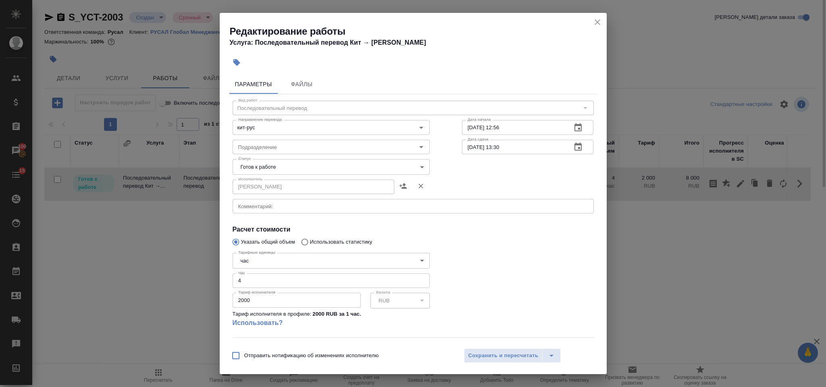
click at [331, 168] on body "🙏 .cls-1 fill:#fff; AWATERA Gorlenko Yuliua Клиенты Спецификации Заказы 100 Чат…" at bounding box center [413, 193] width 826 height 387
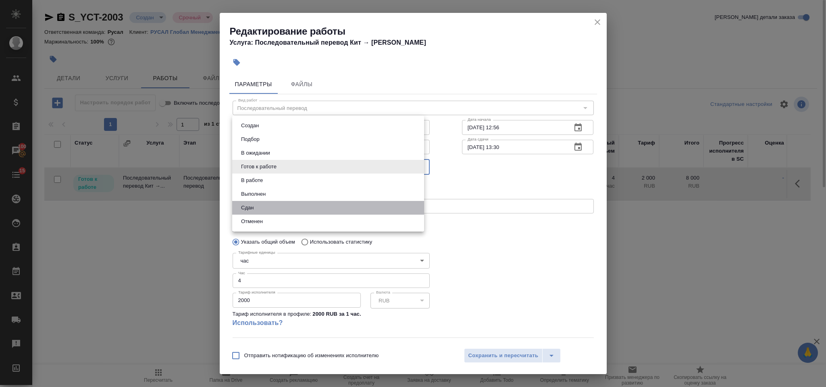
click at [287, 202] on li "Сдан" at bounding box center [328, 208] width 192 height 14
type input "closed"
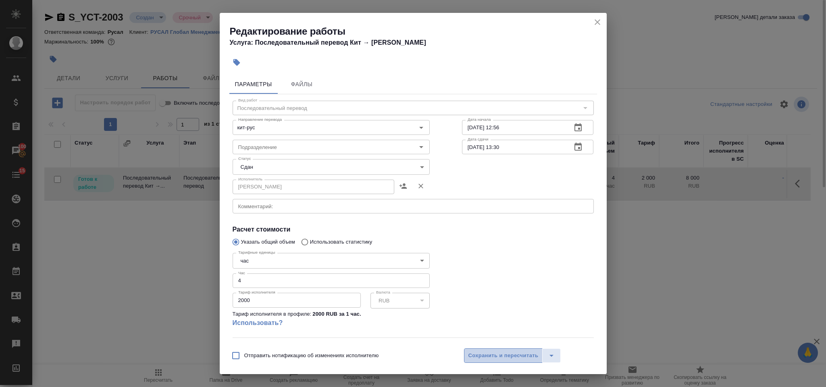
click at [500, 352] on span "Сохранить и пересчитать" at bounding box center [503, 355] width 70 height 9
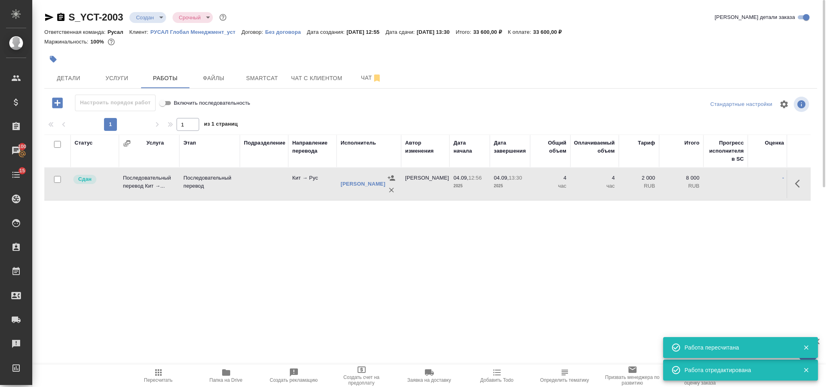
click at [156, 368] on icon "button" at bounding box center [159, 373] width 10 height 10
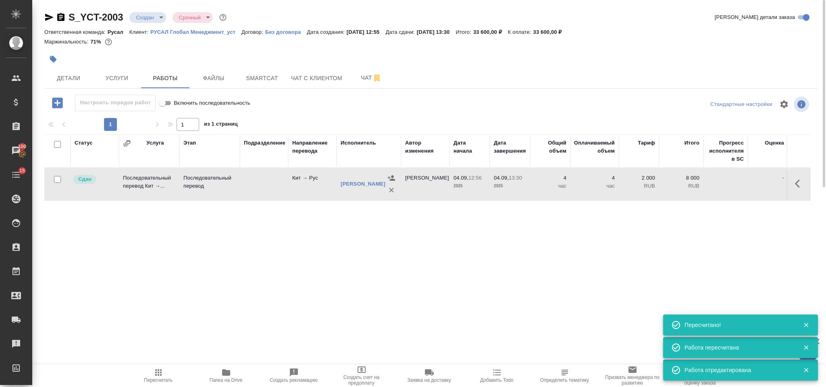
click at [146, 21] on body "🙏 .cls-1 fill:#fff; AWATERA Gorlenko Yuliua Клиенты Спецификации Заказы 100 Чат…" at bounding box center [413, 193] width 826 height 387
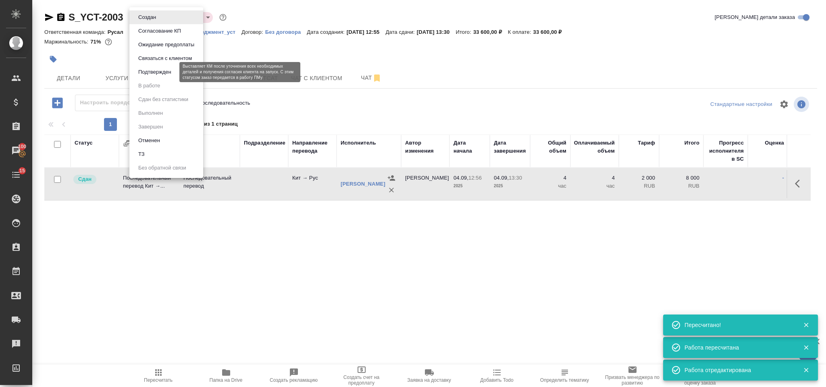
click at [150, 69] on button "Подтвержден" at bounding box center [155, 72] width 38 height 9
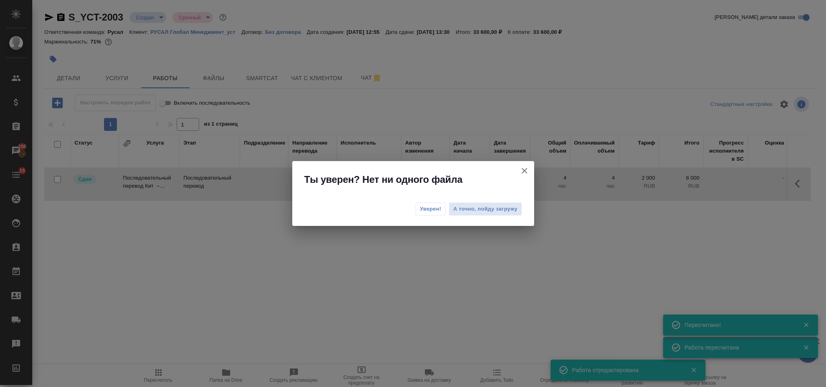
click at [425, 205] on span "Уверен!" at bounding box center [430, 209] width 21 height 8
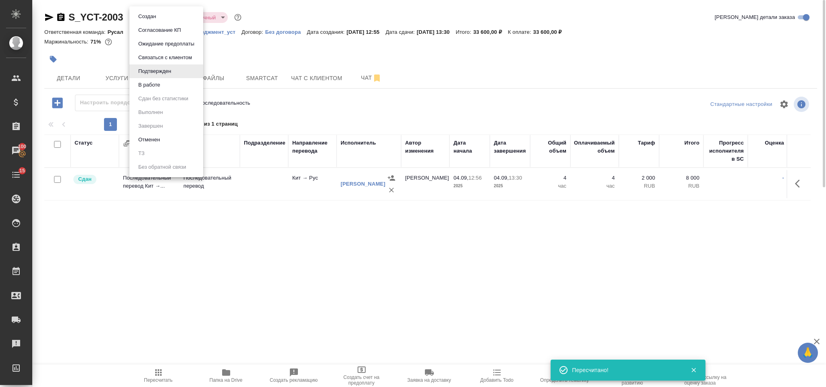
click at [155, 16] on body "🙏 .cls-1 fill:#fff; AWATERA Gorlenko Yuliua Клиенты Спецификации Заказы 100 Чат…" at bounding box center [413, 193] width 826 height 387
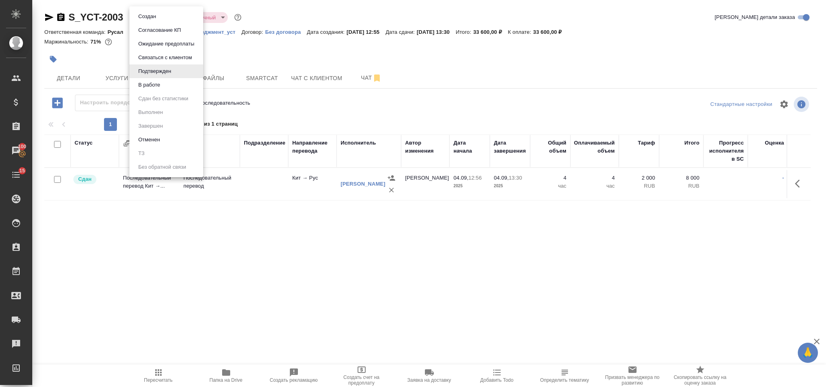
click at [172, 86] on li "В работе" at bounding box center [166, 85] width 74 height 14
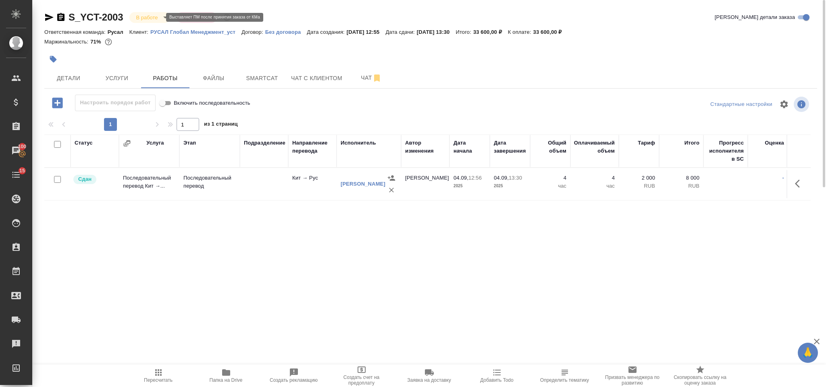
click at [150, 17] on body "🙏 .cls-1 fill:#fff; AWATERA Gorlenko Yuliua Клиенты Спецификации Заказы 100 Чат…" at bounding box center [413, 193] width 826 height 387
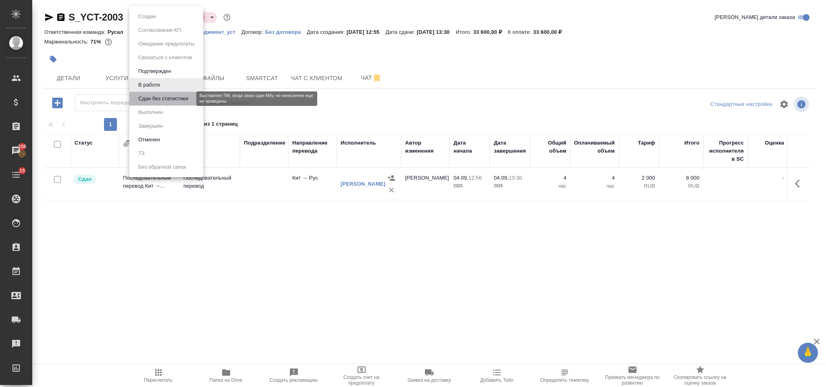
click at [165, 97] on button "Сдан без статистики" at bounding box center [163, 98] width 55 height 9
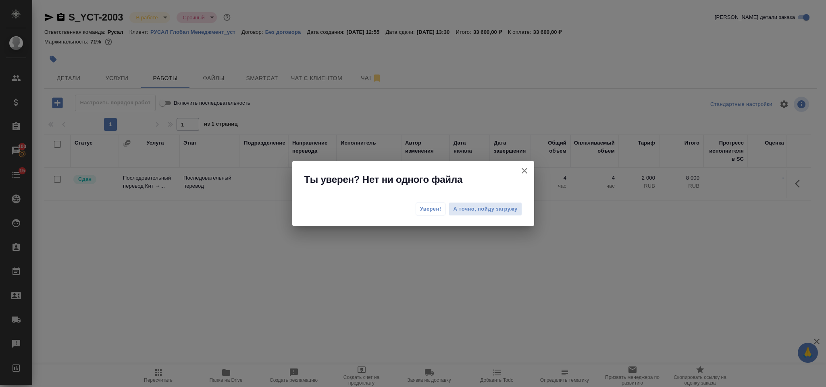
click at [436, 205] on span "Уверен!" at bounding box center [430, 209] width 21 height 8
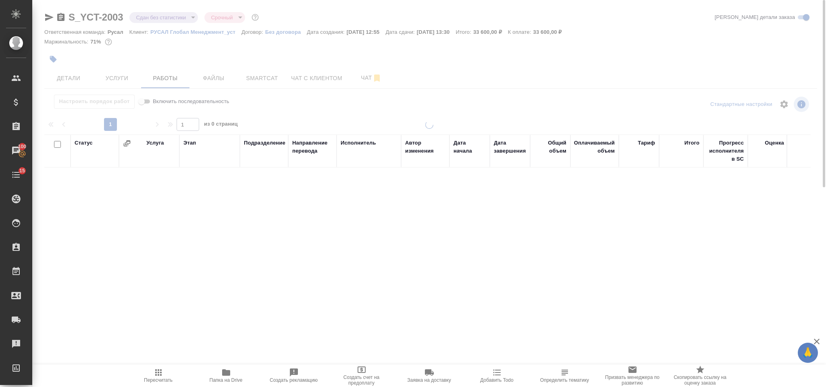
click at [150, 15] on div at bounding box center [428, 168] width 793 height 336
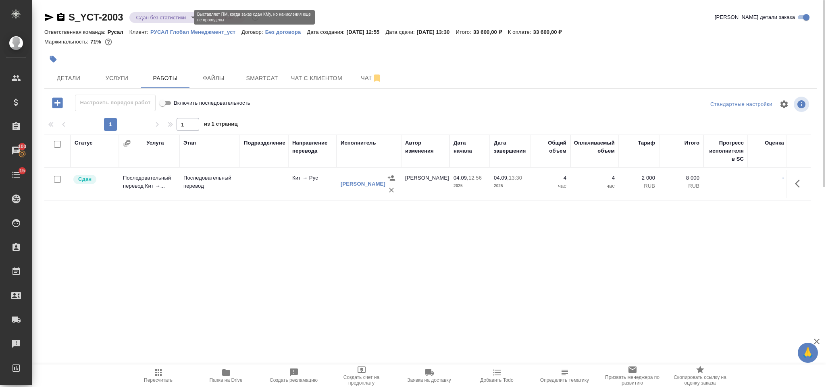
click at [150, 15] on body "🙏 .cls-1 fill:#fff; AWATERA Gorlenko Yuliua Клиенты Спецификации Заказы 100 Чат…" at bounding box center [413, 193] width 826 height 387
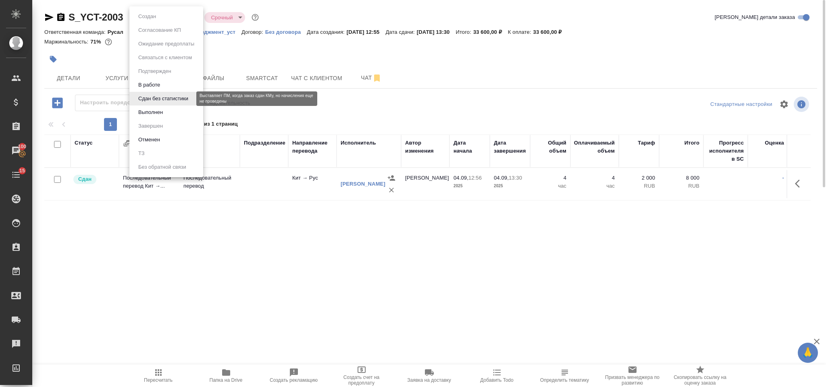
click at [174, 102] on button "Сдан без статистики" at bounding box center [163, 98] width 55 height 9
drag, startPoint x: 162, startPoint y: 11, endPoint x: 164, endPoint y: 21, distance: 9.9
click at [163, 12] on body "🙏 .cls-1 fill:#fff; AWATERA Gorlenko Yuliua Клиенты Спецификации Заказы 100 Чат…" at bounding box center [413, 193] width 826 height 387
click at [170, 111] on li "Выполнен" at bounding box center [166, 113] width 74 height 14
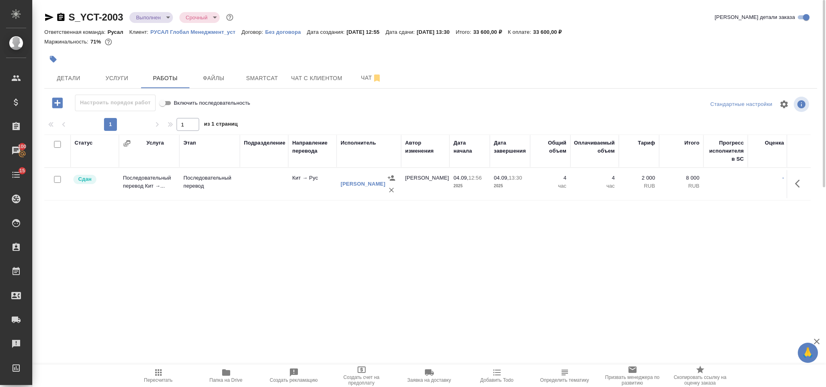
click at [158, 16] on body "🙏 .cls-1 fill:#fff; AWATERA Gorlenko Yuliua Клиенты Спецификации Заказы 100 Чат…" at bounding box center [413, 193] width 826 height 387
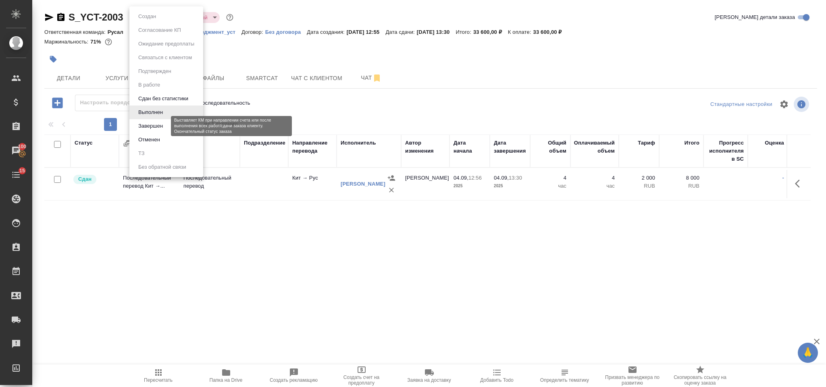
click at [160, 124] on button "Завершен" at bounding box center [150, 126] width 29 height 9
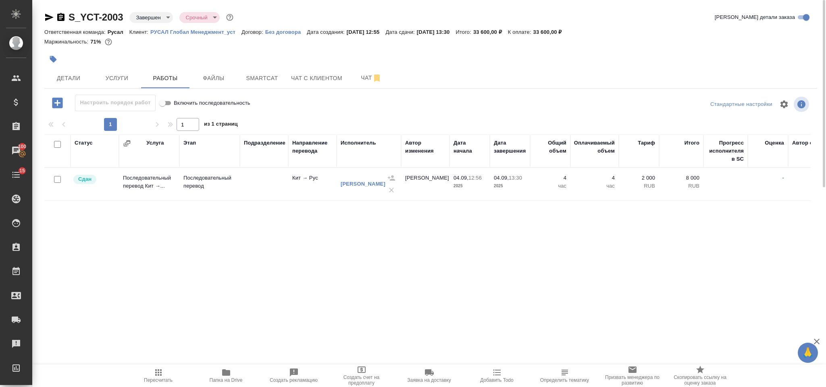
click at [61, 17] on icon "button" at bounding box center [61, 17] width 10 height 10
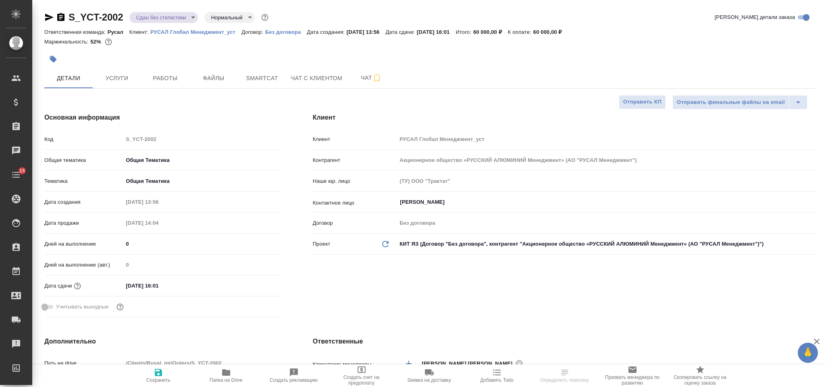
select select "RU"
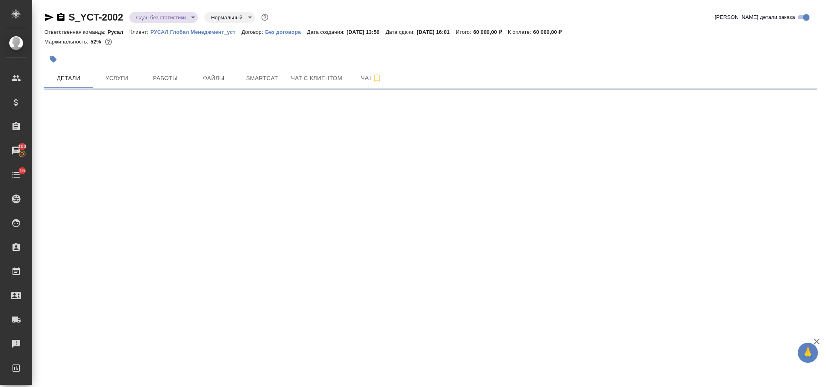
select select "RU"
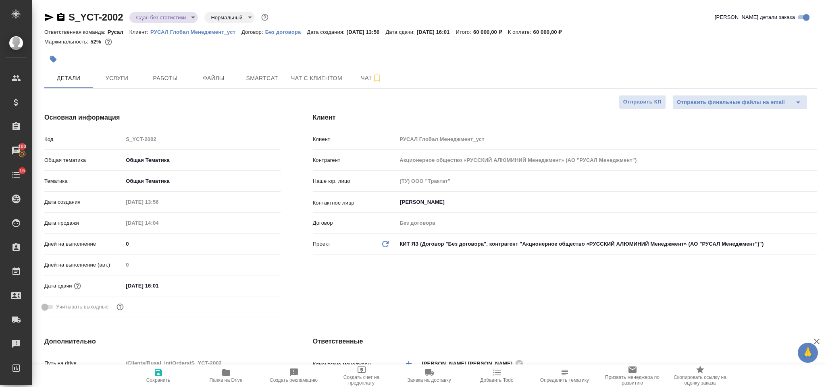
type textarea "x"
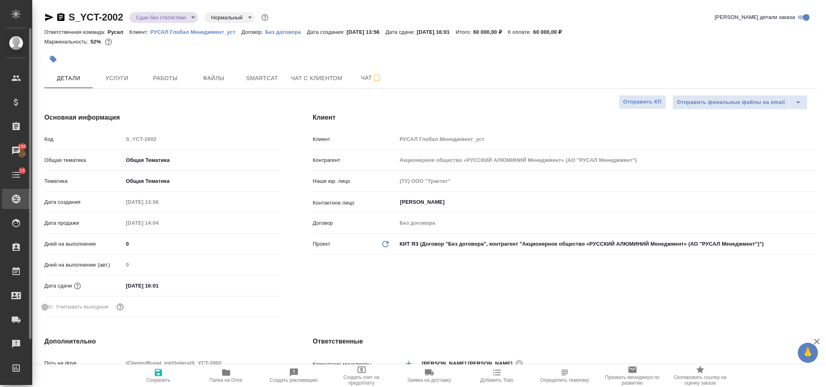
type textarea "x"
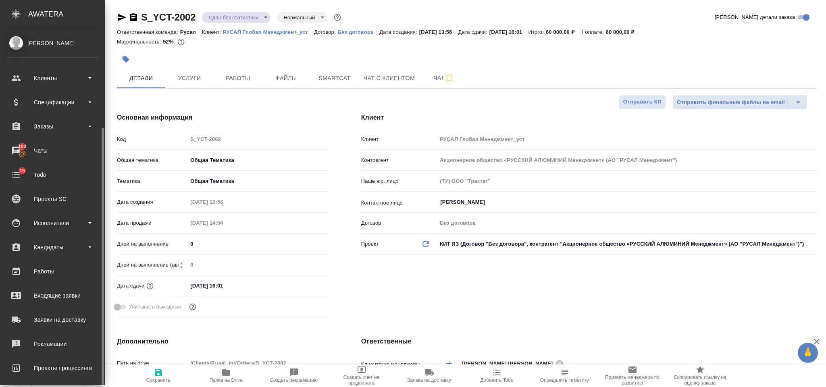
scroll to position [53, 0]
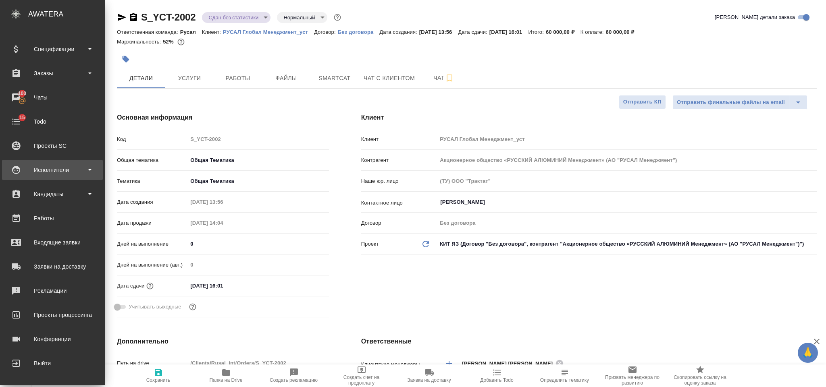
click at [73, 171] on div "Исполнители" at bounding box center [52, 170] width 93 height 12
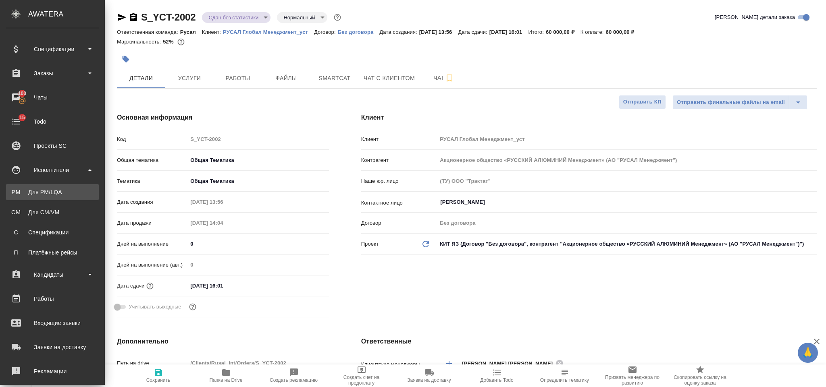
click at [64, 194] on div "Для PM/LQA" at bounding box center [52, 192] width 85 height 8
type textarea "x"
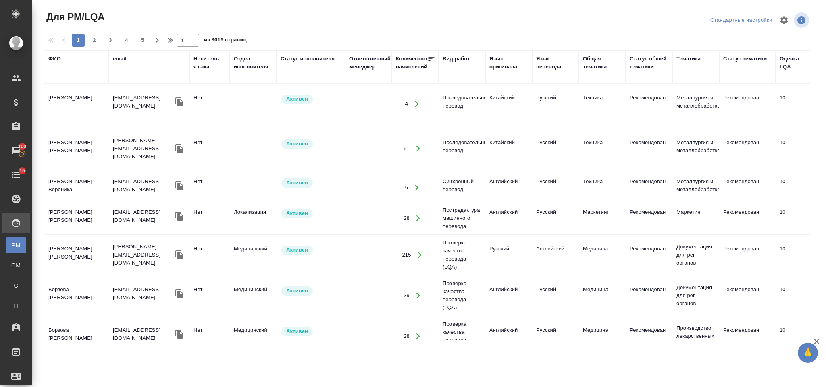
click at [57, 60] on div "ФИО" at bounding box center [54, 59] width 12 height 8
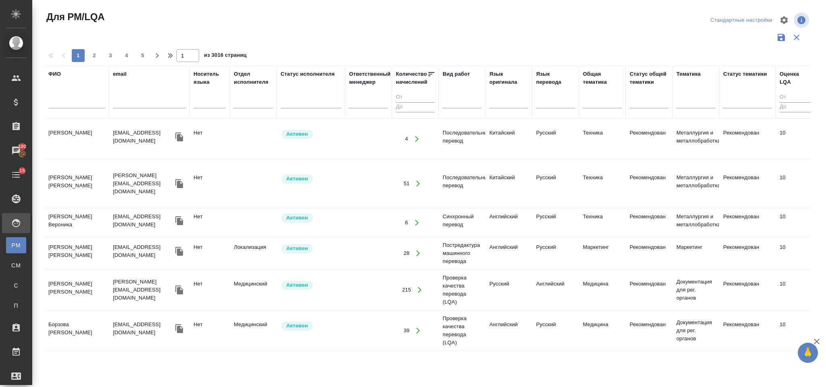
click at [77, 102] on input "text" at bounding box center [76, 103] width 56 height 10
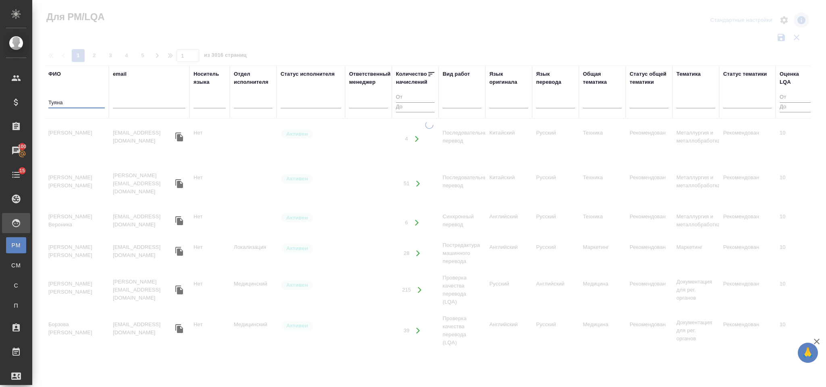
type input "Туяна"
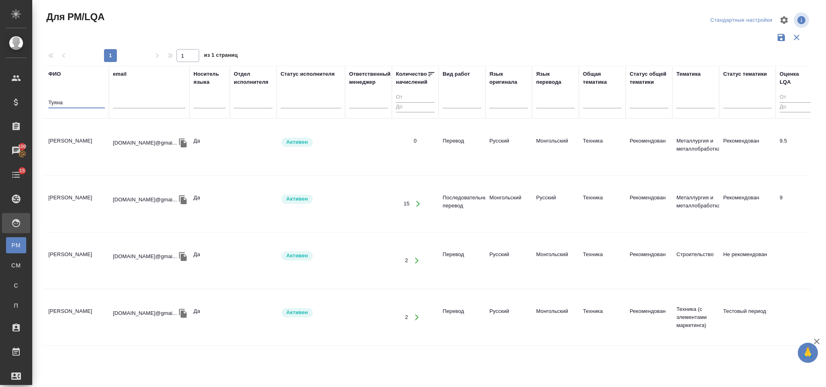
click at [77, 190] on td "[PERSON_NAME]" at bounding box center [76, 204] width 64 height 28
click at [77, 190] on td "Ажив Туяна" at bounding box center [76, 204] width 64 height 28
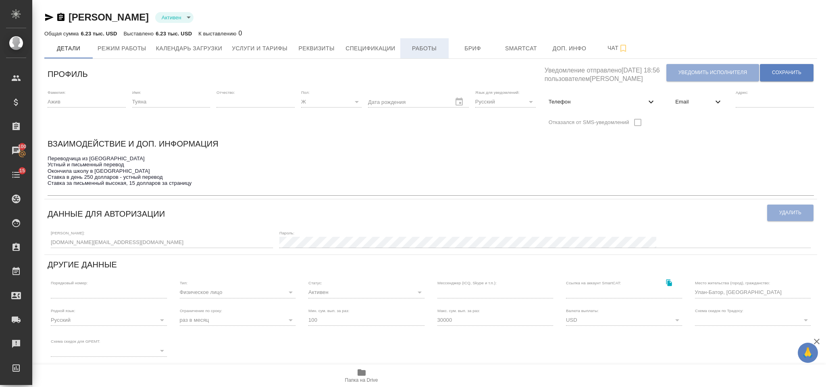
click at [409, 50] on span "Работы" at bounding box center [424, 49] width 39 height 10
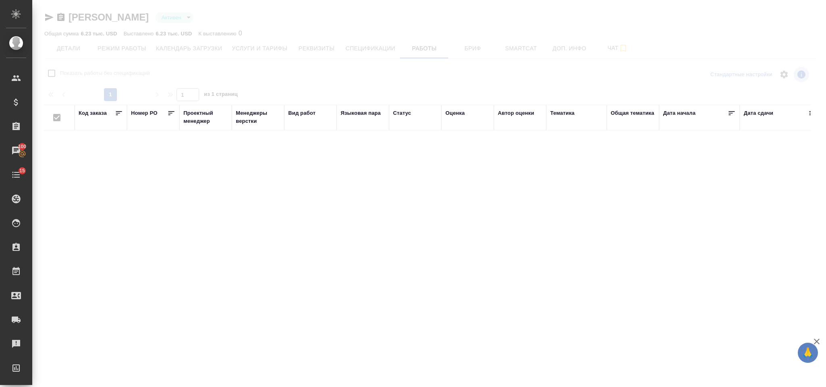
checkbox input "false"
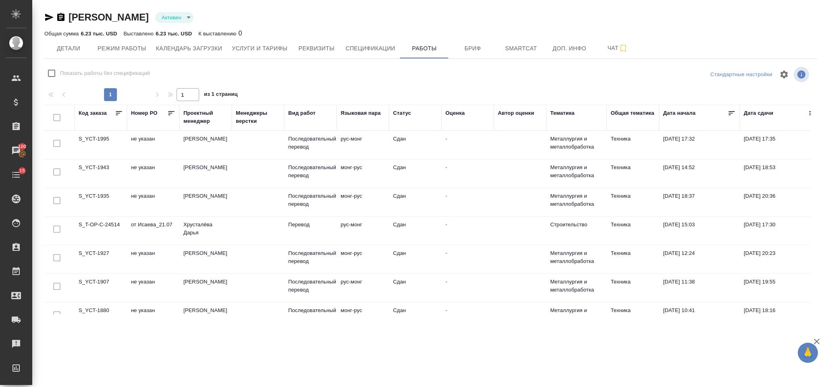
click at [214, 182] on td "[PERSON_NAME]" at bounding box center [205, 174] width 52 height 28
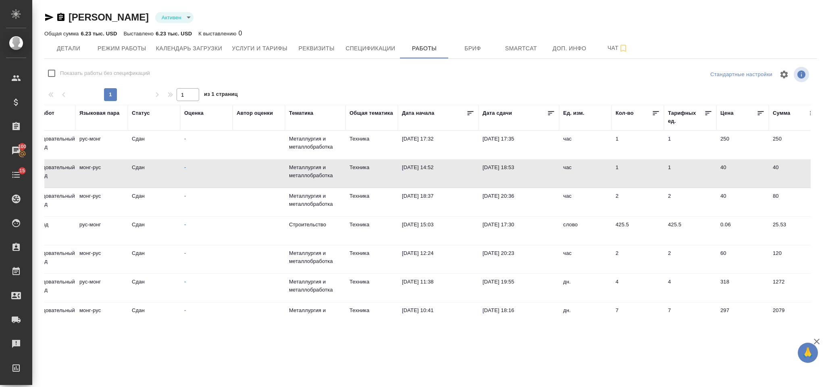
scroll to position [0, 269]
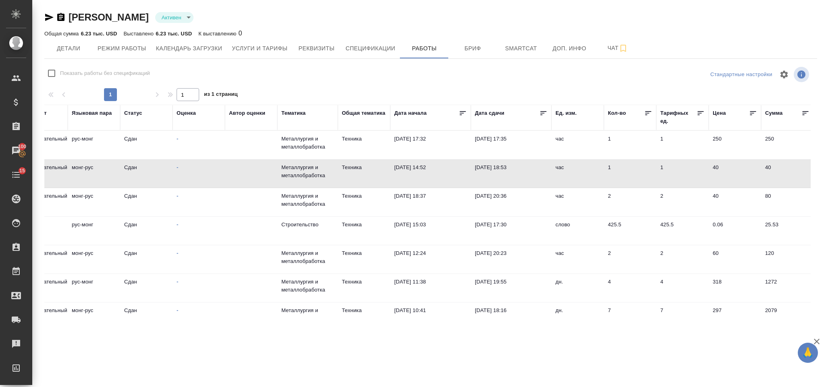
click at [310, 265] on p "Металлургия и металлобработка" at bounding box center [307, 257] width 52 height 16
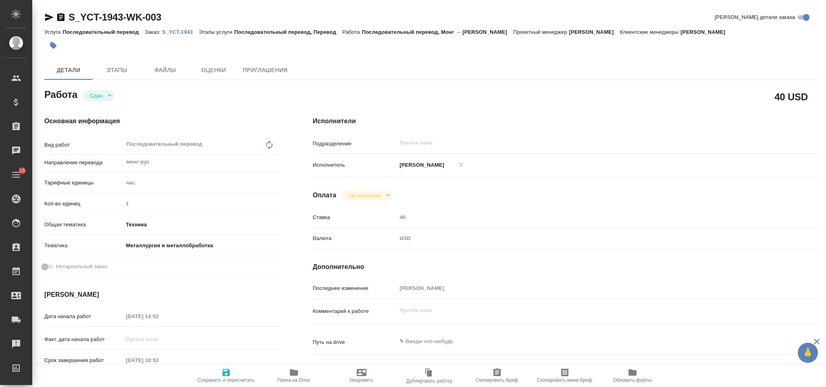
click at [175, 31] on p "S_YCT-1943" at bounding box center [180, 32] width 37 height 6
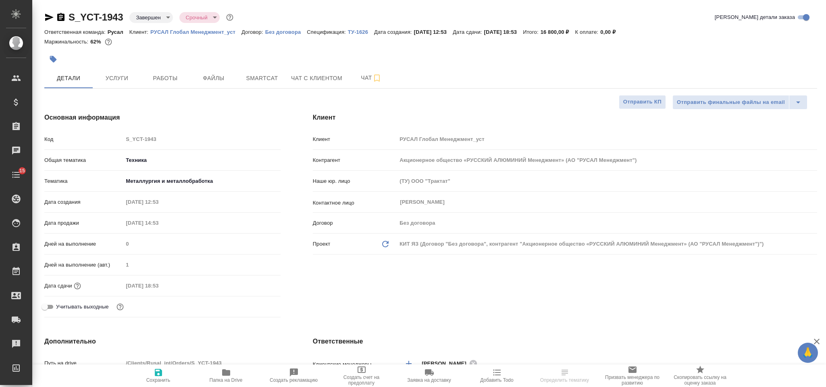
select select "RU"
click at [121, 85] on button "Услуги" at bounding box center [117, 78] width 48 height 20
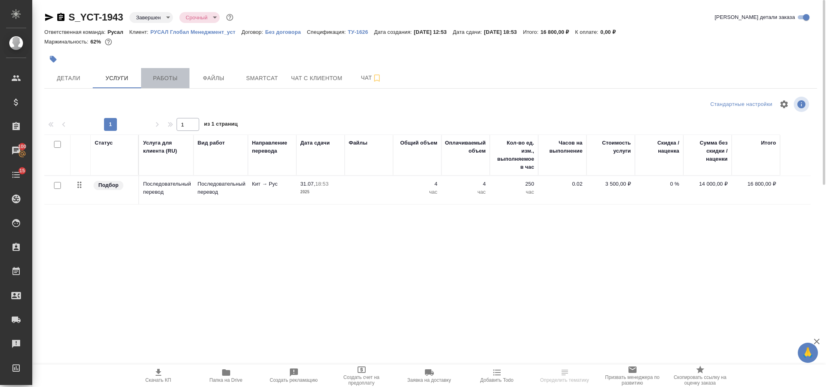
click at [172, 79] on span "Работы" at bounding box center [165, 78] width 39 height 10
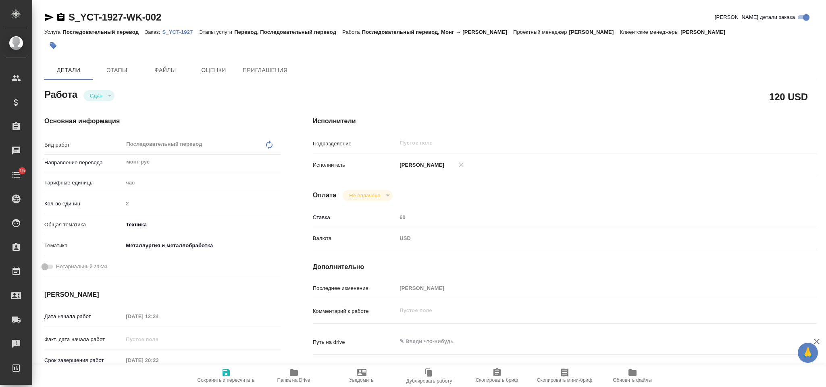
click at [171, 33] on p "S_YCT-1927" at bounding box center [180, 32] width 37 height 6
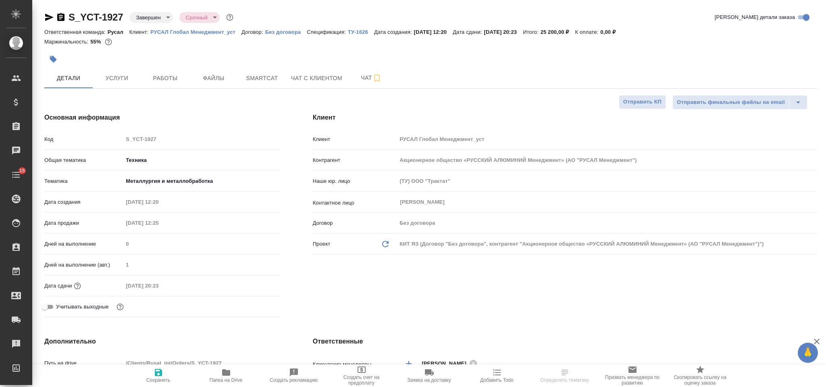
select select "RU"
click at [125, 79] on span "Услуги" at bounding box center [117, 78] width 39 height 10
select select "RU"
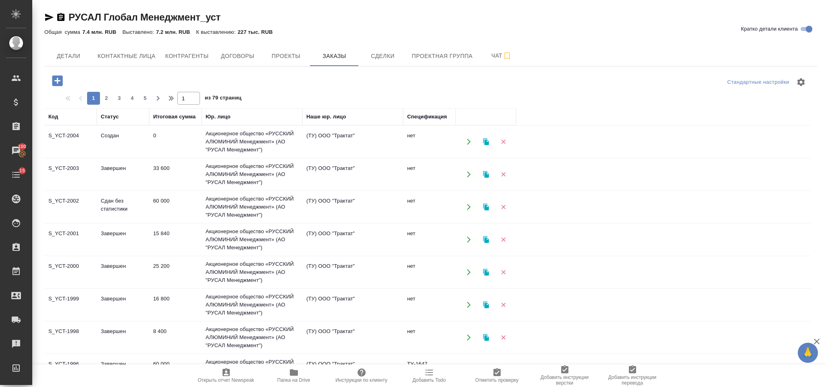
click at [166, 149] on td "0" at bounding box center [175, 142] width 52 height 28
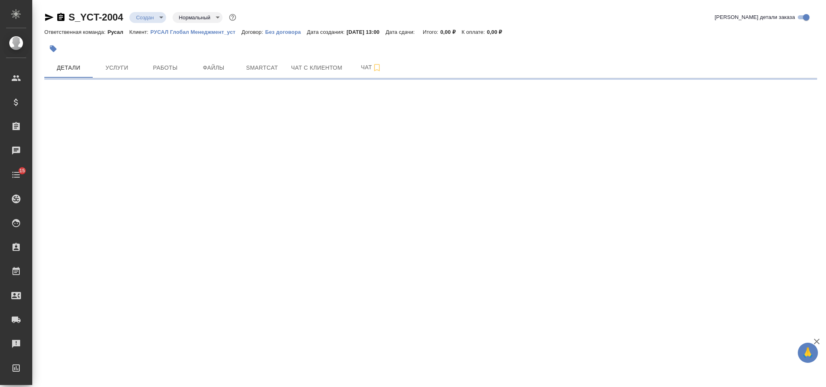
select select "RU"
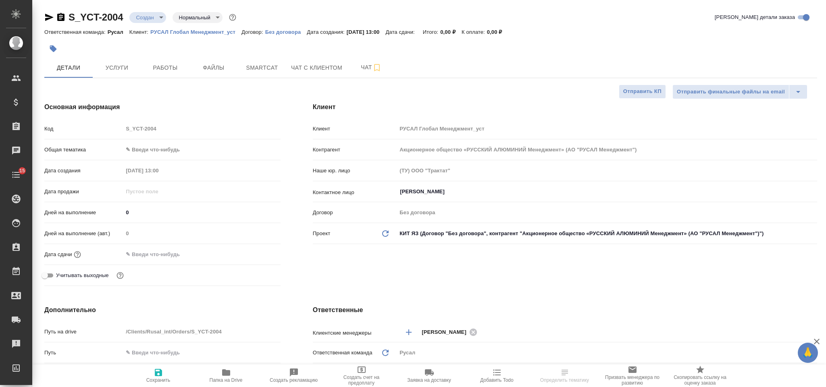
click at [169, 149] on body "🙏 .cls-1 fill:#fff; AWATERA Gorlenko Yuliua Клиенты Спецификации Заказы Чаты 15…" at bounding box center [413, 193] width 826 height 387
type textarea "x"
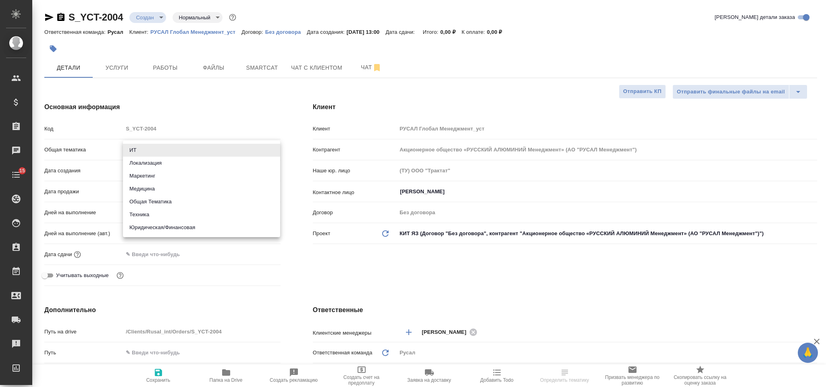
click at [173, 208] on li "Техника" at bounding box center [201, 214] width 157 height 13
type input "tech"
type textarea "x"
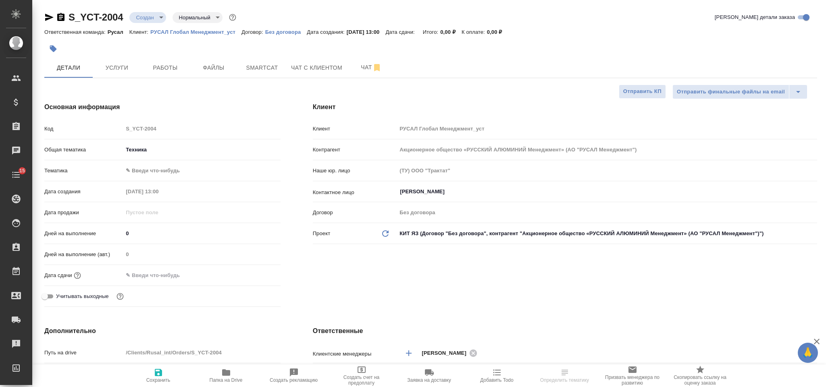
click at [171, 173] on body "🙏 .cls-1 fill:#fff; AWATERA Gorlenko Yuliua Клиенты Спецификации Заказы Чаты 15…" at bounding box center [413, 193] width 826 height 387
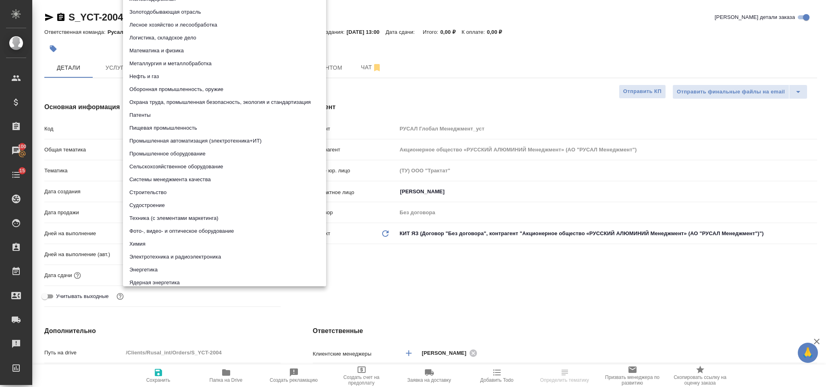
click at [201, 60] on li "Металлургия и металлобработка" at bounding box center [224, 63] width 203 height 13
type textarea "x"
type input "60014e23f7d9dc5f480a3cf8"
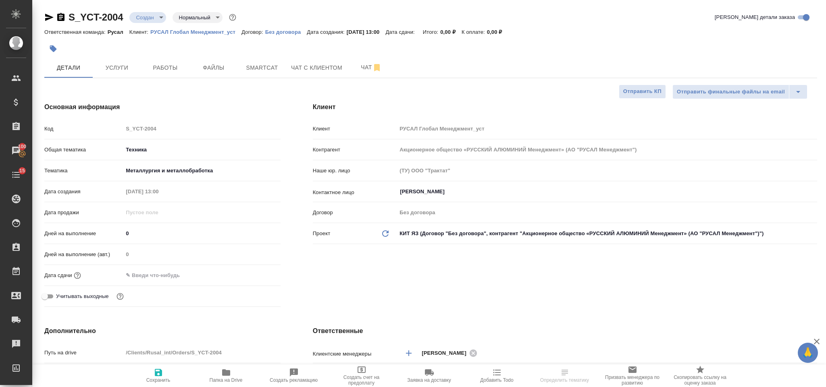
click at [173, 266] on div "Дней на выполнение (авт.) 0" at bounding box center [162, 257] width 236 height 21
click at [184, 281] on input "text" at bounding box center [158, 276] width 71 height 12
click at [253, 271] on icon "button" at bounding box center [257, 275] width 10 height 10
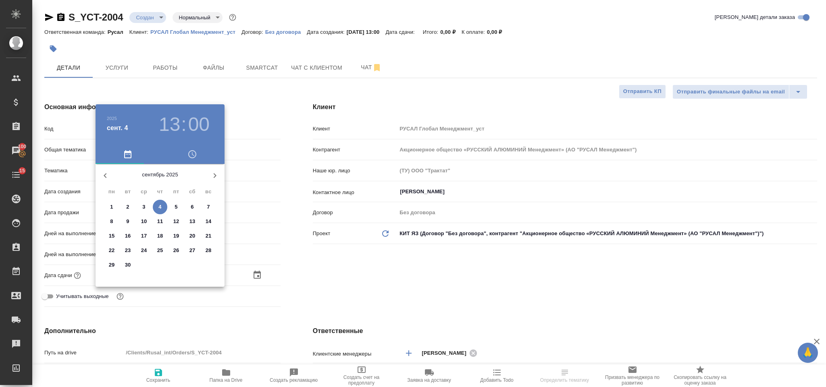
click at [161, 208] on p "4" at bounding box center [159, 207] width 3 height 8
type input "04.09.2025 13:00"
type textarea "x"
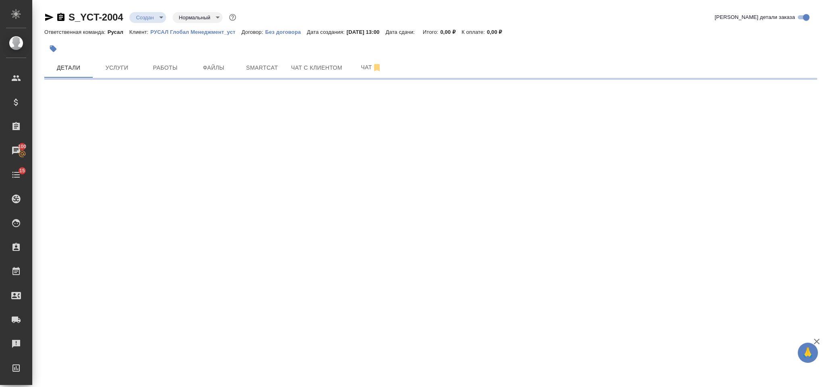
click at [176, 201] on div ".cls-1 fill:#fff; AWATERA Gorlenko Yuliua Клиенты Спецификации Заказы 100 Чаты …" at bounding box center [413, 193] width 826 height 387
select select "RU"
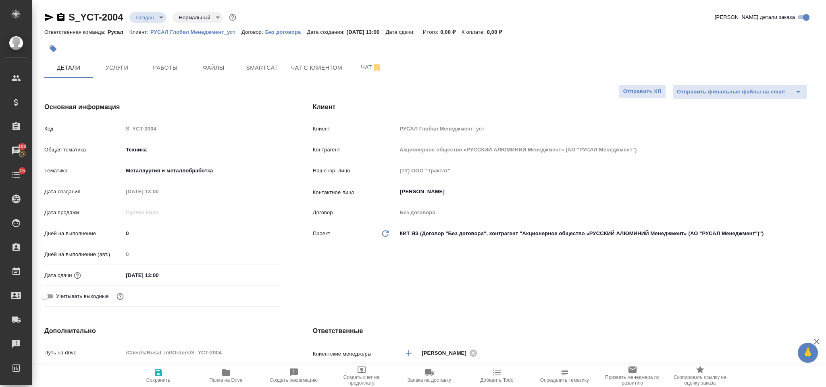
type textarea "x"
click at [179, 275] on input "04.09.2025 13:00" at bounding box center [158, 276] width 71 height 12
click at [165, 273] on input "04.09.2025 13:00" at bounding box center [158, 276] width 71 height 12
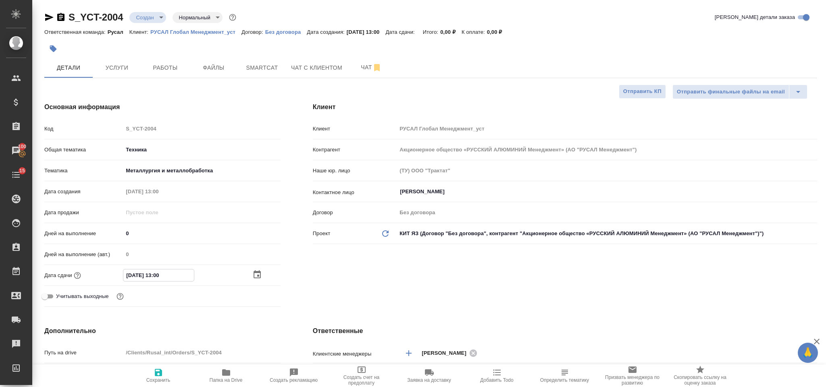
type input "04.09.2025 13:0_"
type textarea "x"
type input "04.09.2025 13:30"
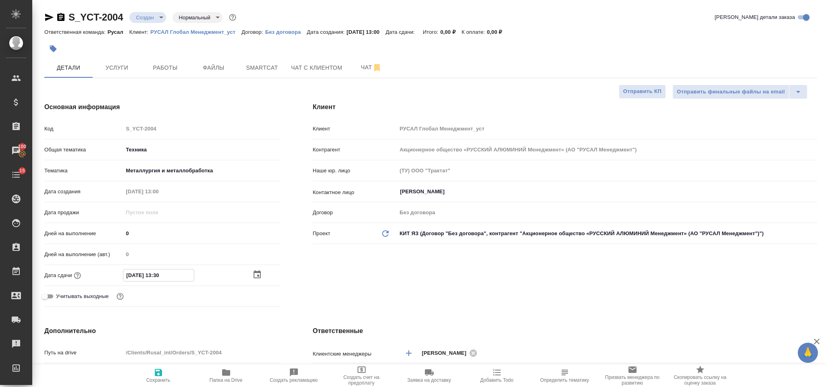
type textarea "x"
type input "04.09.2025 13:30"
click at [156, 367] on button "Сохранить" at bounding box center [159, 376] width 68 height 23
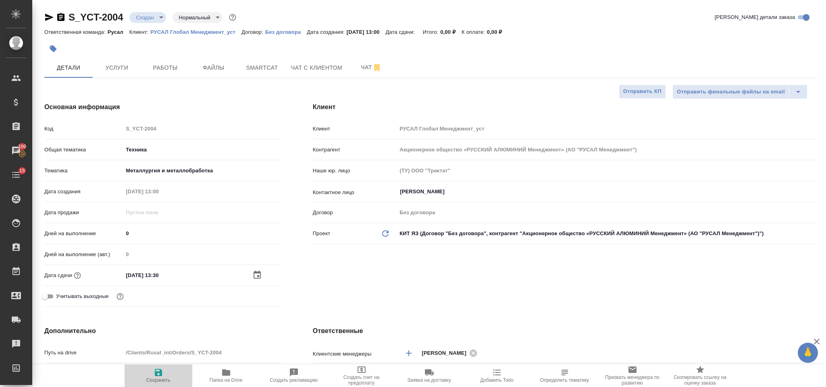
type textarea "x"
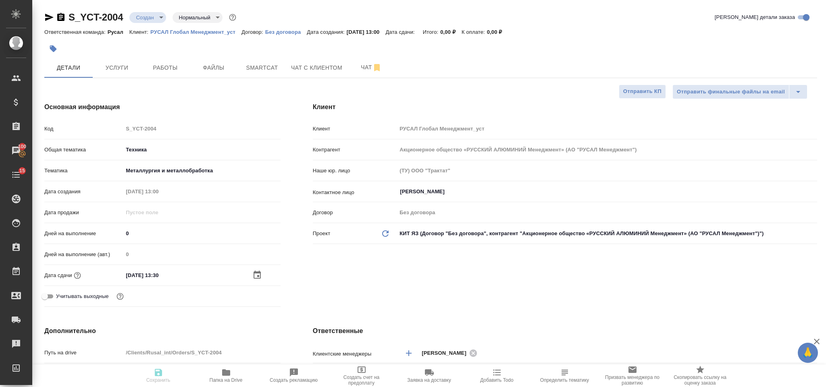
type textarea "x"
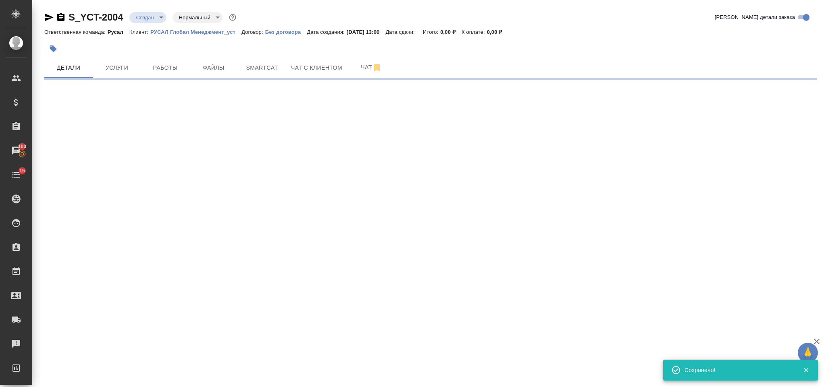
select select "RU"
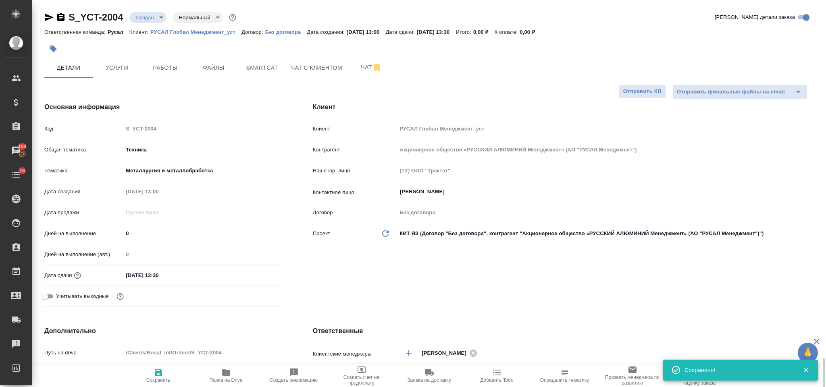
type textarea "x"
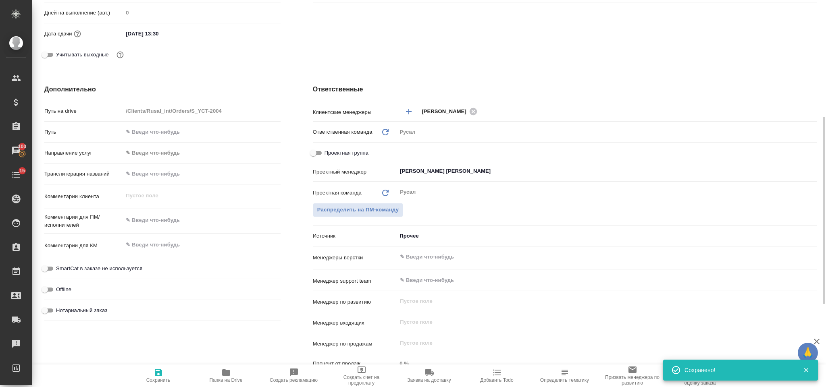
type textarea "x"
click at [174, 224] on textarea at bounding box center [201, 221] width 157 height 14
type textarea "Т"
type textarea "x"
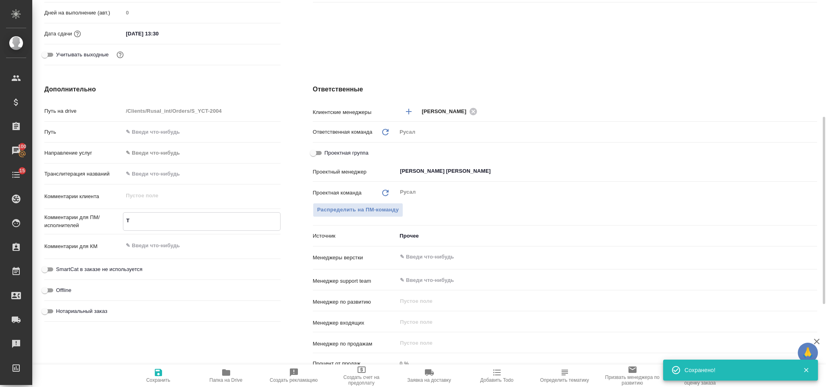
type textarea "x"
type textarea "Ту"
type textarea "x"
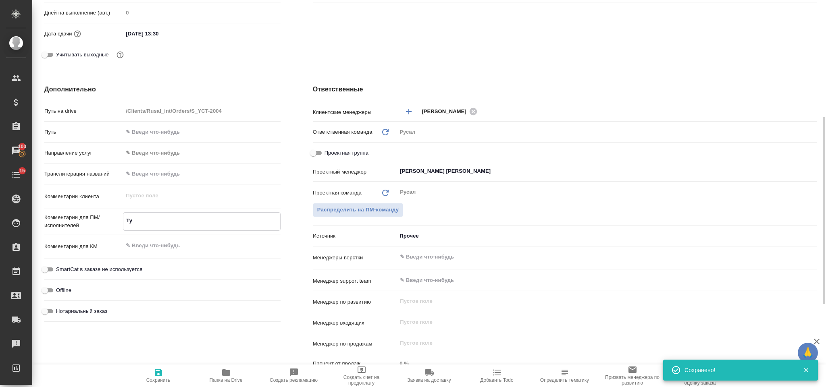
type textarea "x"
type textarea "Туя"
type textarea "x"
type textarea "Туян"
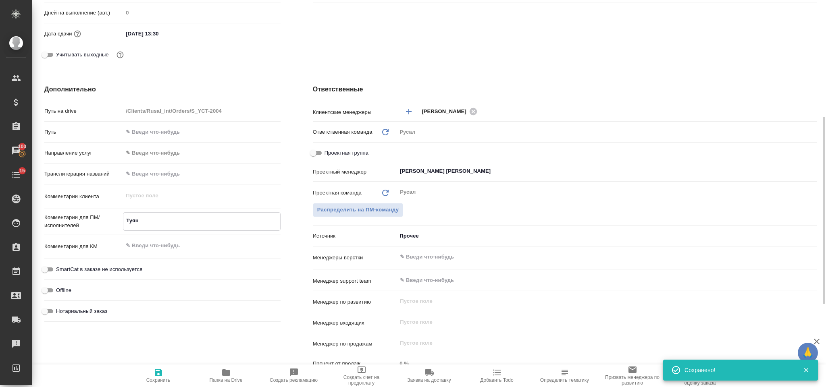
type textarea "x"
type textarea "Туяна"
type textarea "x"
type textarea "Туяна,"
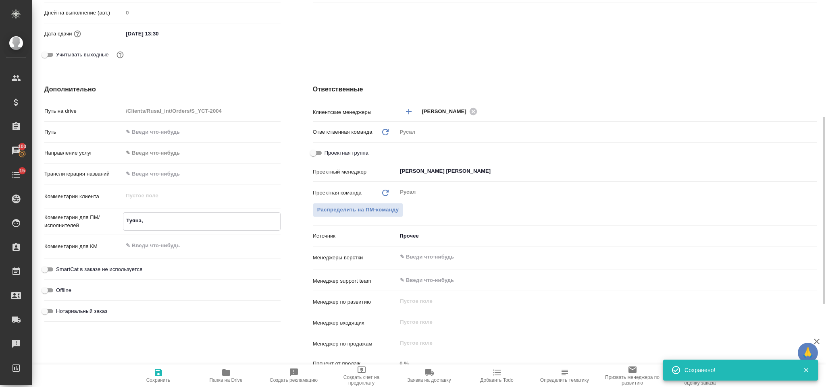
type textarea "x"
type textarea "Туяна,"
type textarea "x"
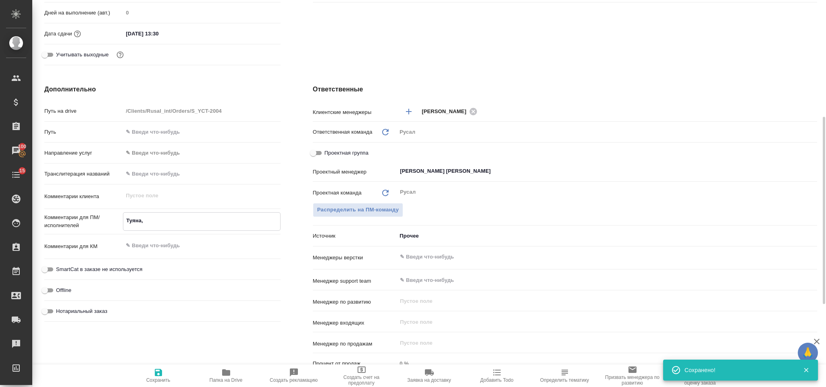
type textarea "x"
type textarea "Туяна, о"
type textarea "x"
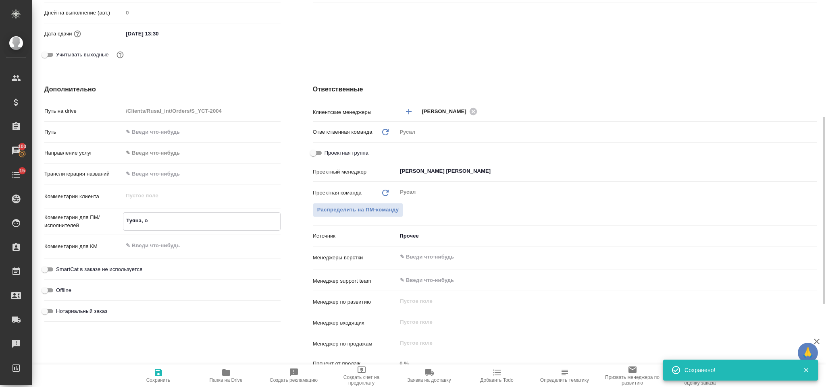
type textarea "x"
type textarea "Туяна, он"
type textarea "x"
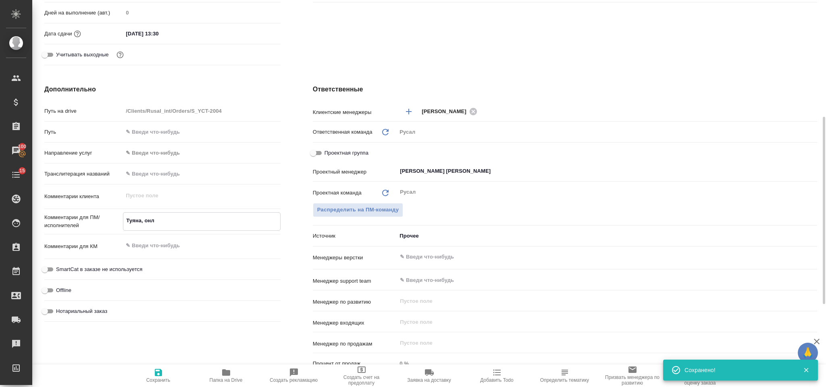
type textarea "Туяна, онла"
type textarea "x"
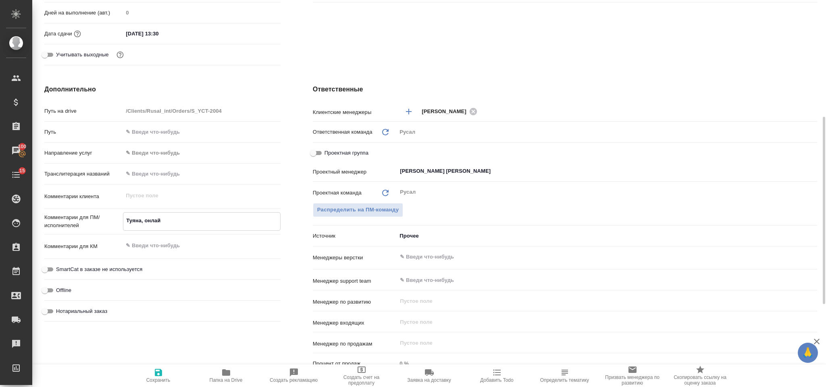
type textarea "Туяна, онлайн"
type textarea "x"
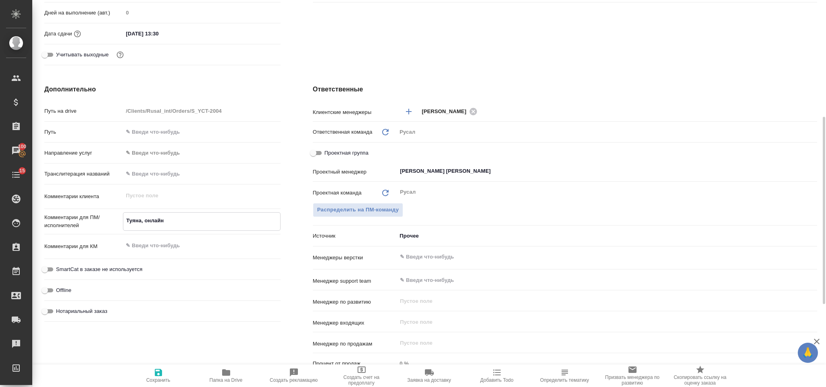
type textarea "Туяна, онлайн"
type textarea "x"
type textarea "Туяна, онлайн 0"
type textarea "x"
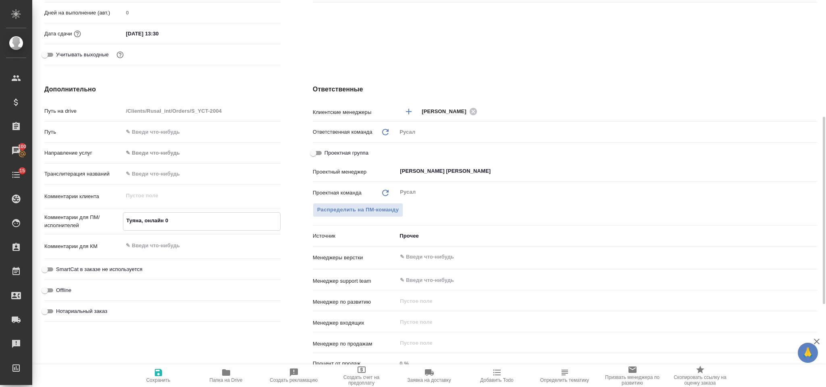
type textarea "x"
type textarea "Туяна, онлайн 04"
type textarea "x"
type textarea "Туяна, онлайн 04."
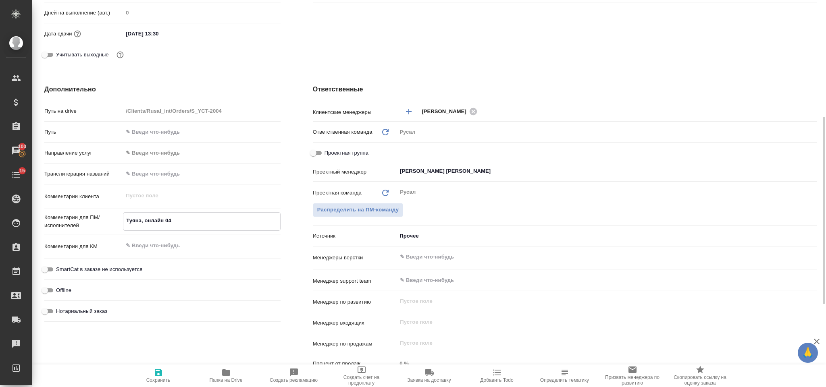
type textarea "x"
type textarea "Туяна, онлайн 04.0"
type textarea "x"
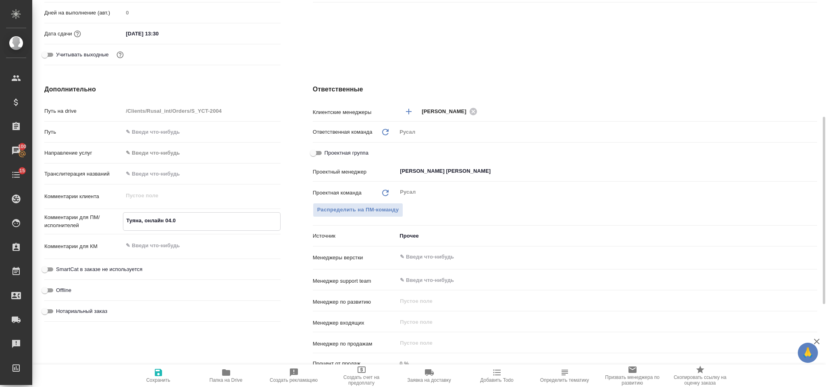
type textarea "x"
type textarea "Туяна, онлайн 04.09"
type textarea "x"
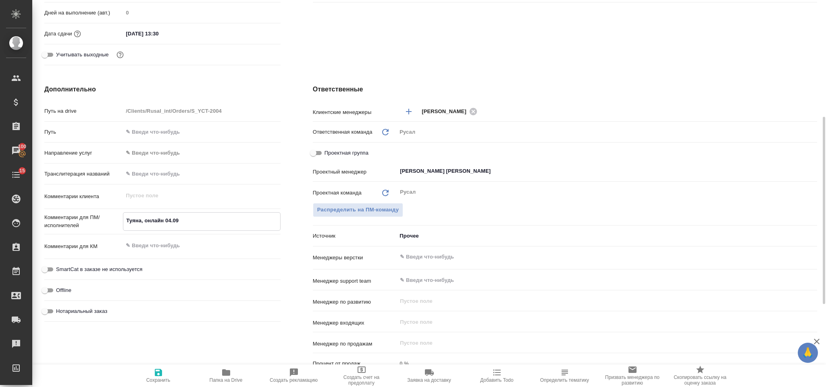
type textarea "Туяна, онлайн 04.09"
type textarea "x"
click at [147, 374] on span "Сохранить" at bounding box center [158, 375] width 58 height 15
type textarea "x"
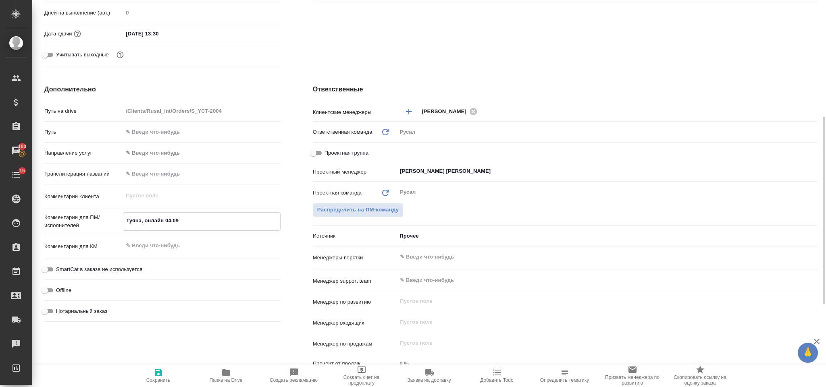
type textarea "x"
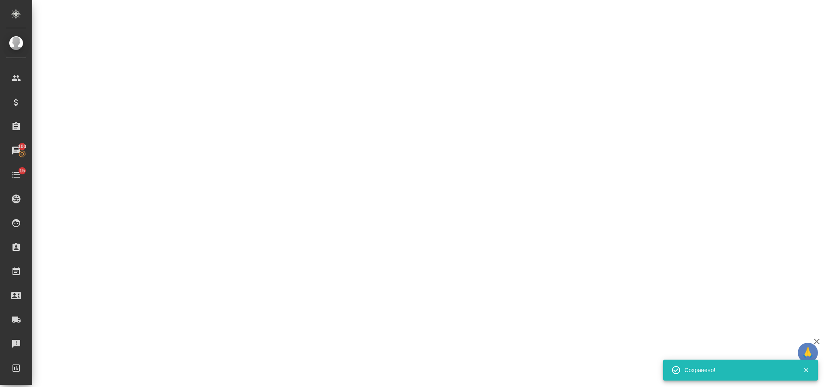
select select "RU"
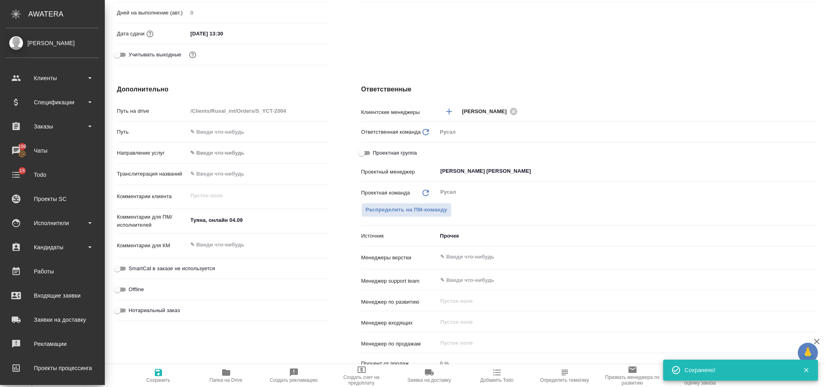
type textarea "x"
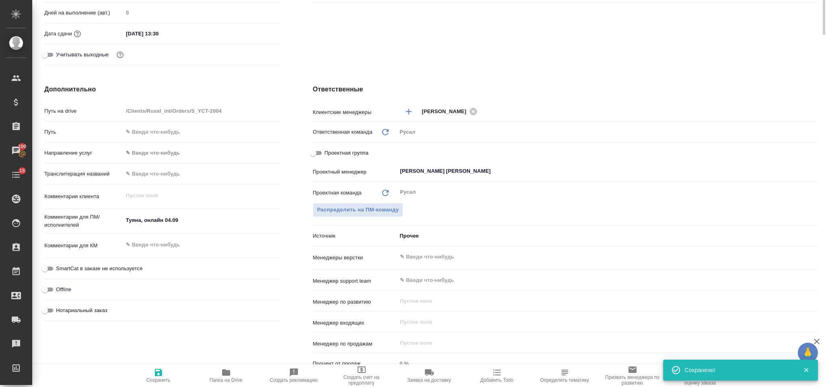
scroll to position [0, 0]
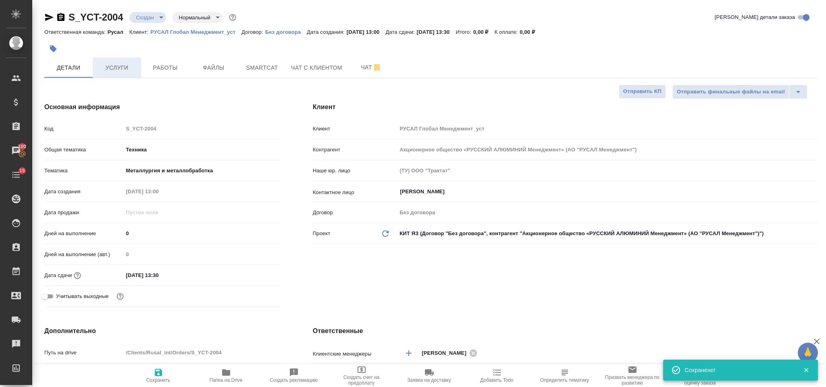
click at [125, 64] on span "Услуги" at bounding box center [117, 68] width 39 height 10
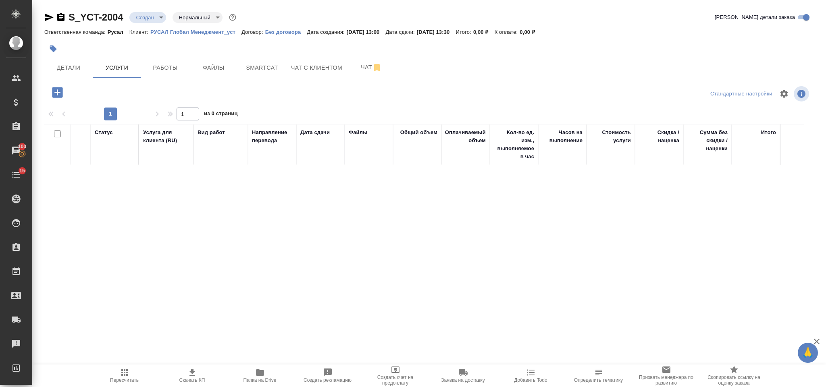
click at [57, 96] on icon "button" at bounding box center [57, 92] width 10 height 10
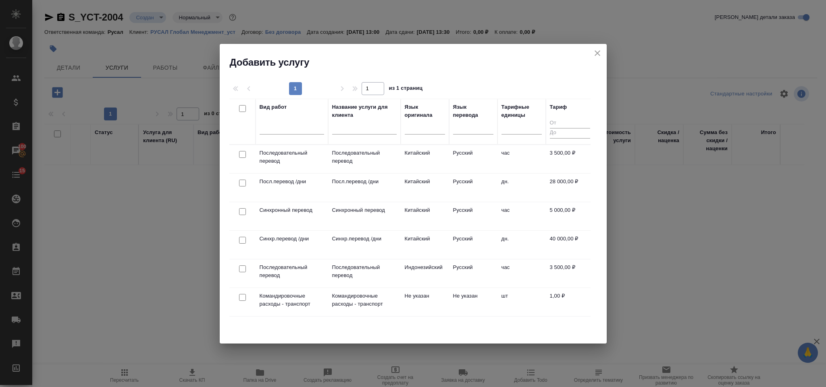
click at [243, 156] on input "checkbox" at bounding box center [242, 154] width 7 height 7
checkbox input "true"
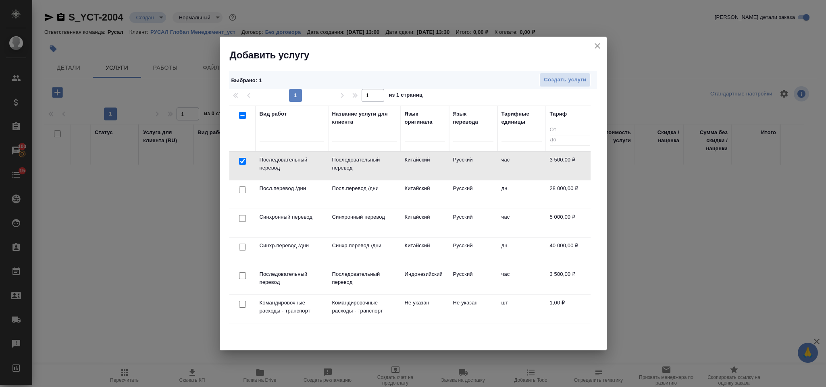
click at [243, 219] on input "checkbox" at bounding box center [242, 218] width 7 height 7
checkbox input "true"
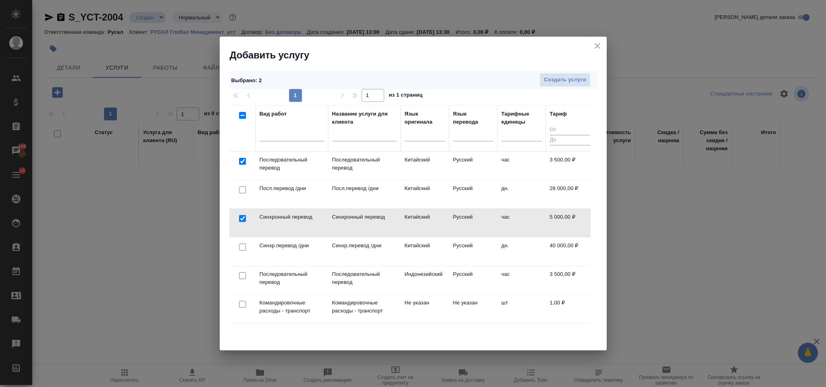
drag, startPoint x: 243, startPoint y: 159, endPoint x: 394, endPoint y: 131, distance: 153.7
click at [243, 159] on input "checkbox" at bounding box center [242, 161] width 7 height 7
checkbox input "false"
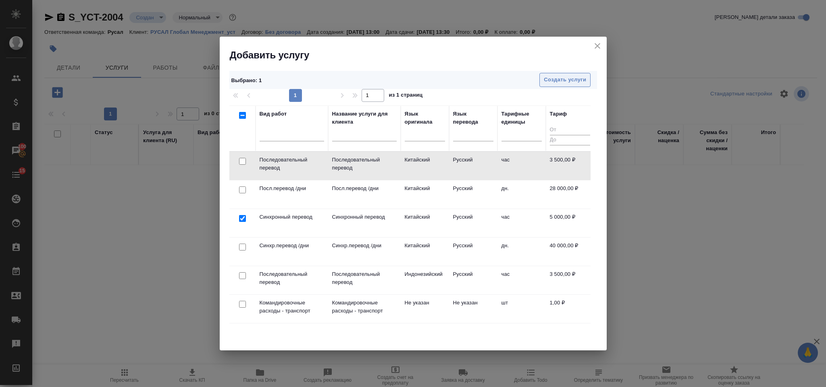
click at [552, 81] on span "Создать услуги" at bounding box center [565, 79] width 42 height 9
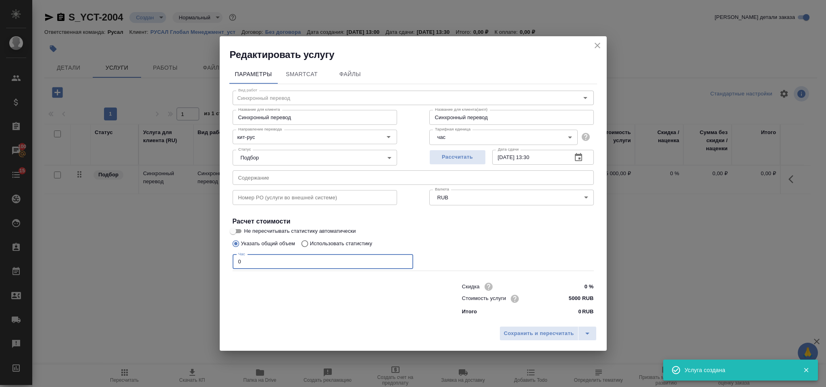
click at [254, 267] on input "0" at bounding box center [323, 262] width 181 height 15
type input "2"
click at [528, 334] on span "Сохранить и пересчитать" at bounding box center [539, 333] width 70 height 9
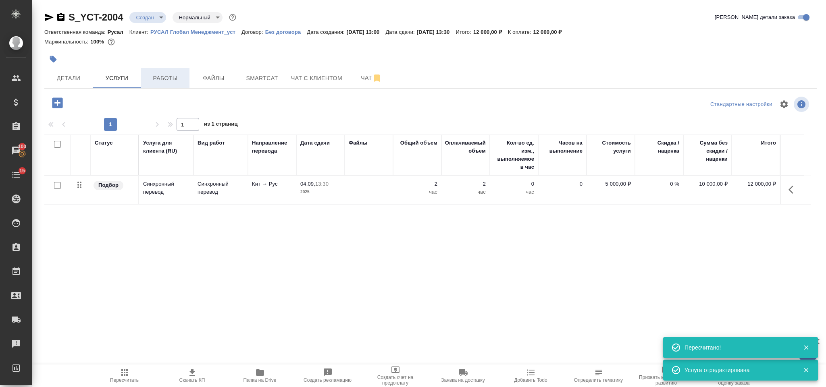
click at [179, 74] on span "Работы" at bounding box center [165, 78] width 39 height 10
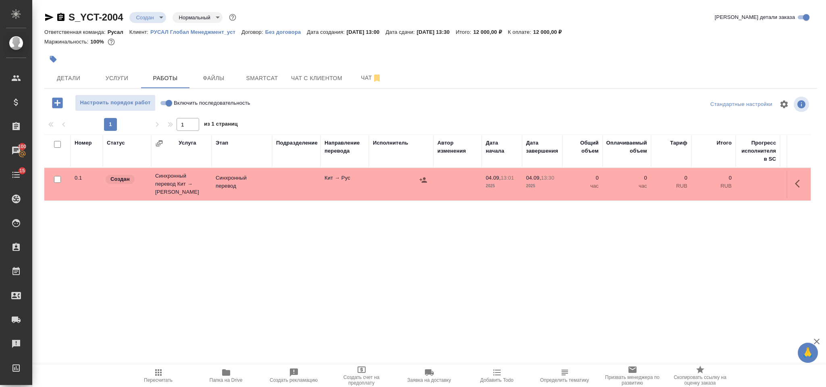
click at [235, 100] on span "Включить последовательность" at bounding box center [212, 103] width 77 height 8
click at [183, 100] on input "Включить последовательность" at bounding box center [168, 103] width 29 height 10
checkbox input "true"
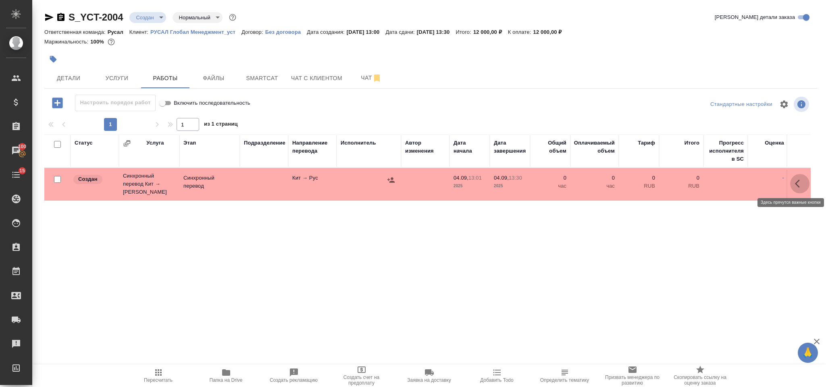
click at [798, 187] on button "button" at bounding box center [799, 183] width 19 height 19
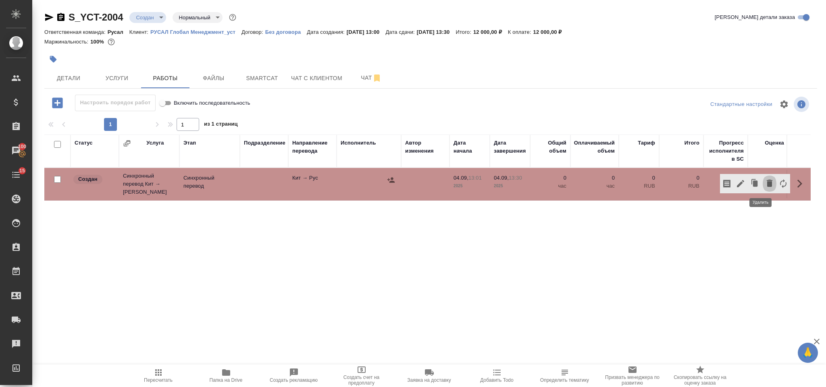
click at [764, 185] on icon "button" at bounding box center [769, 184] width 10 height 10
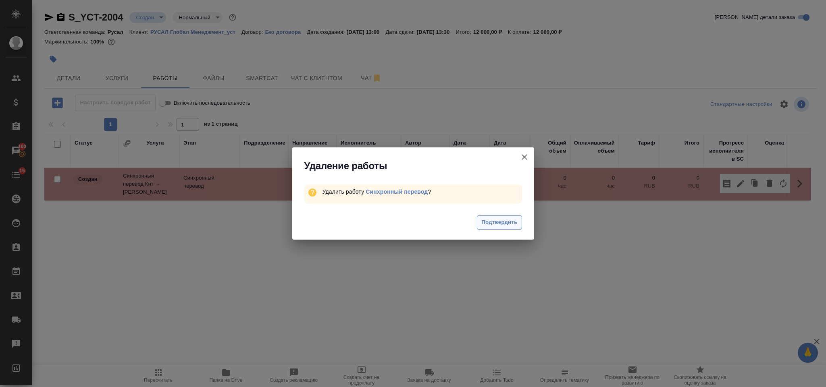
click at [520, 219] on button "Подтвердить" at bounding box center [499, 223] width 45 height 14
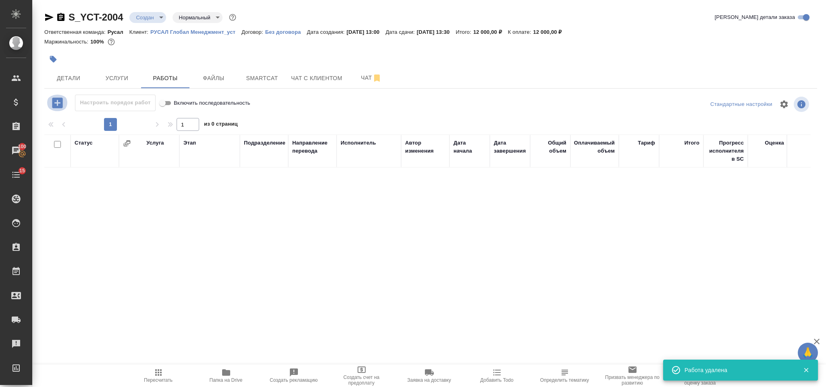
click at [56, 101] on icon "button" at bounding box center [57, 103] width 10 height 10
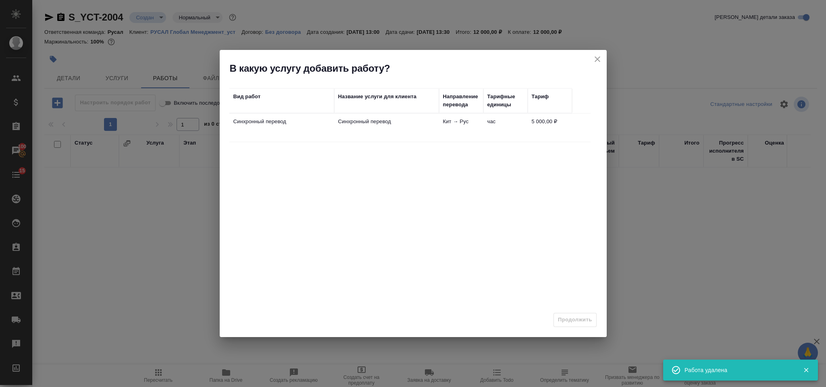
click at [463, 134] on td "Кит → Рус" at bounding box center [461, 128] width 44 height 28
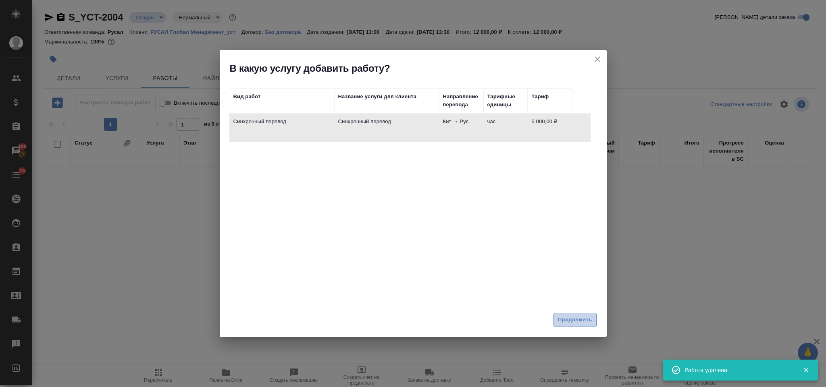
click at [565, 313] on button "Продолжить" at bounding box center [574, 320] width 43 height 14
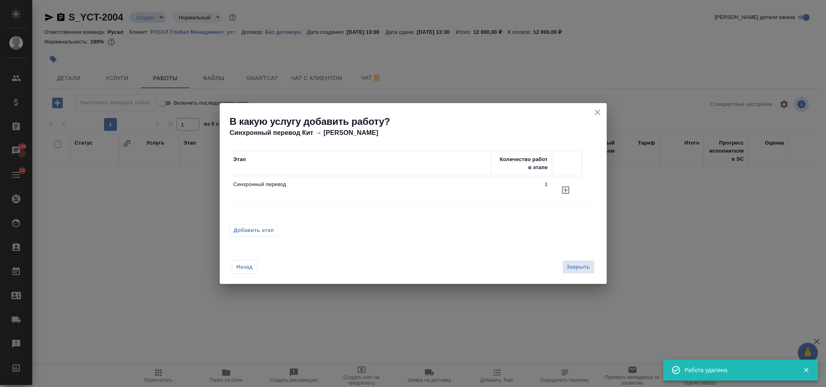
click at [230, 235] on button "Добавить этап" at bounding box center [253, 230] width 49 height 13
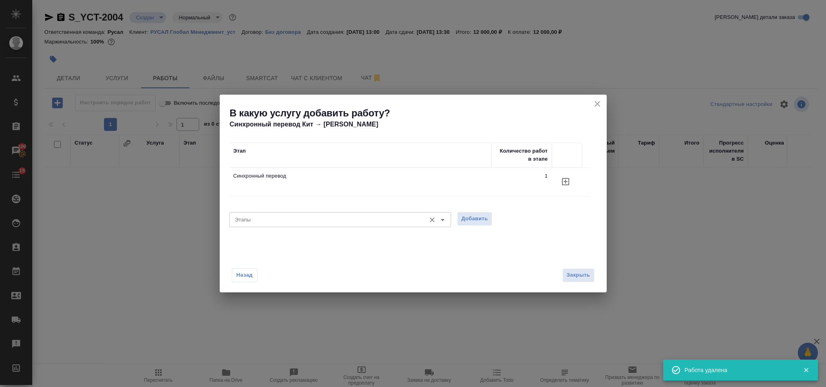
click at [266, 226] on div "Этапы" at bounding box center [340, 219] width 222 height 15
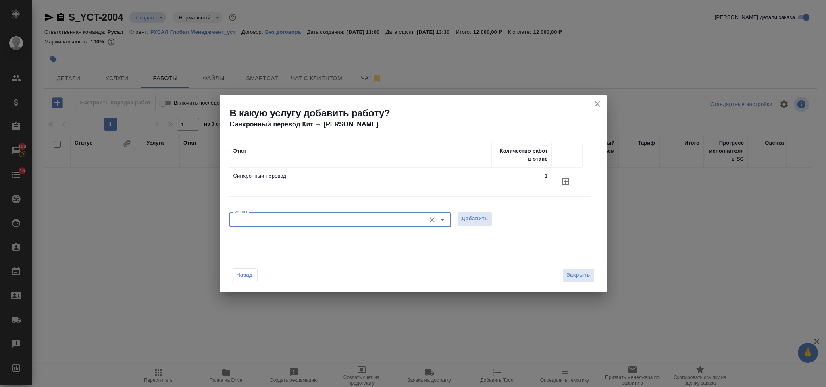
click at [269, 220] on input "Этапы" at bounding box center [327, 220] width 190 height 10
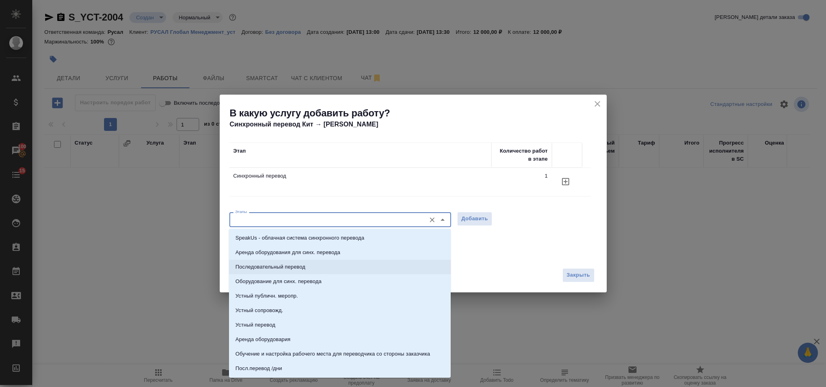
click at [274, 263] on p "Последовательный перевод" at bounding box center [270, 267] width 70 height 8
type input "Последовательный перевод"
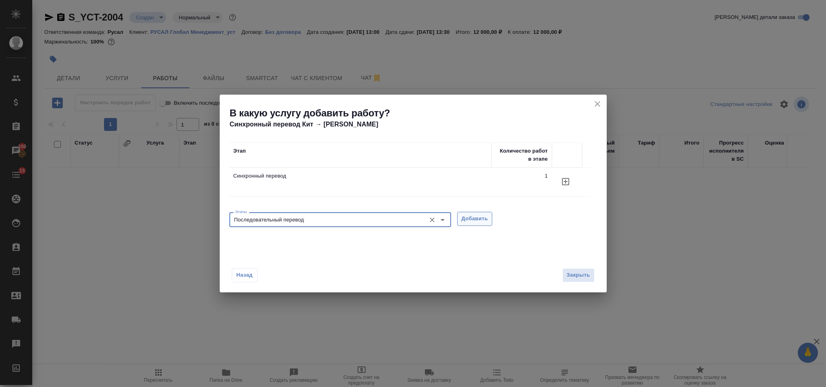
click at [471, 218] on span "Добавить" at bounding box center [474, 218] width 27 height 9
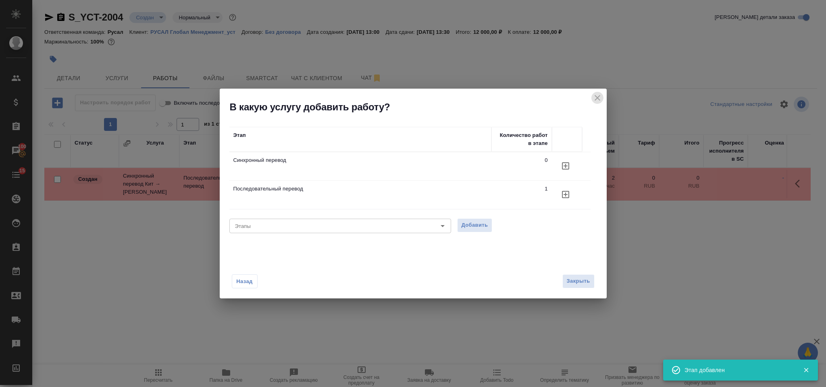
click at [596, 100] on icon "close" at bounding box center [597, 98] width 10 height 10
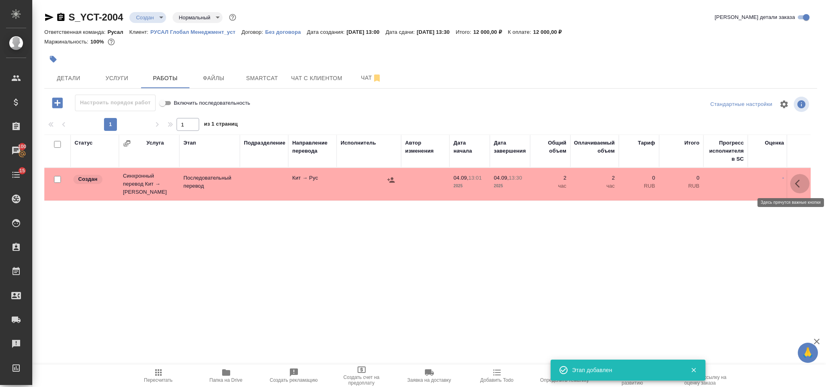
click at [795, 183] on icon "button" at bounding box center [800, 184] width 10 height 10
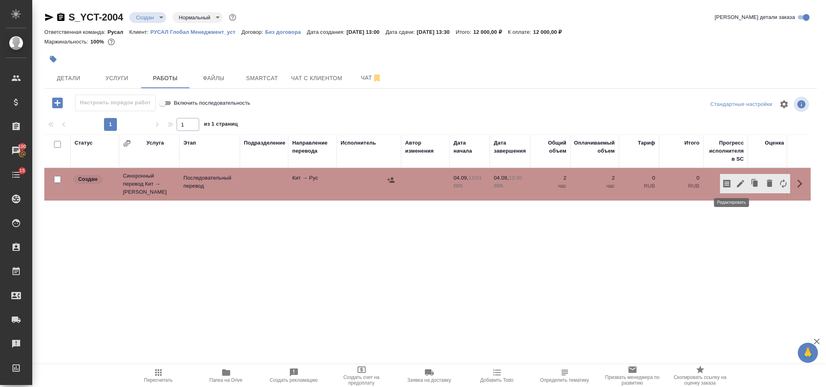
click at [735, 184] on icon "button" at bounding box center [740, 184] width 10 height 10
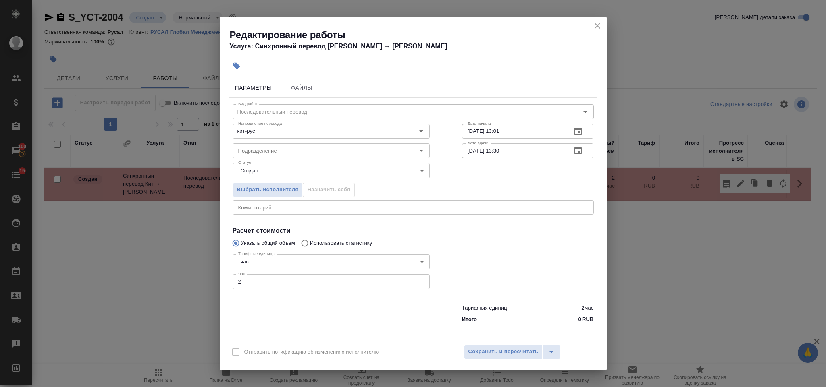
click at [274, 275] on input "2" at bounding box center [331, 281] width 197 height 15
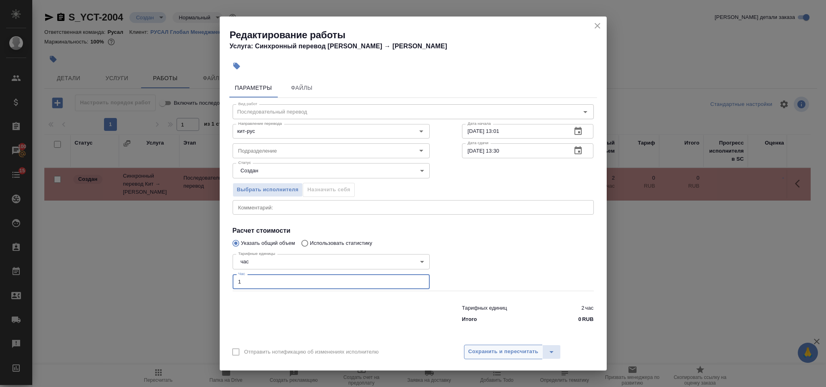
type input "1"
click at [490, 349] on span "Сохранить и пересчитать" at bounding box center [503, 351] width 70 height 9
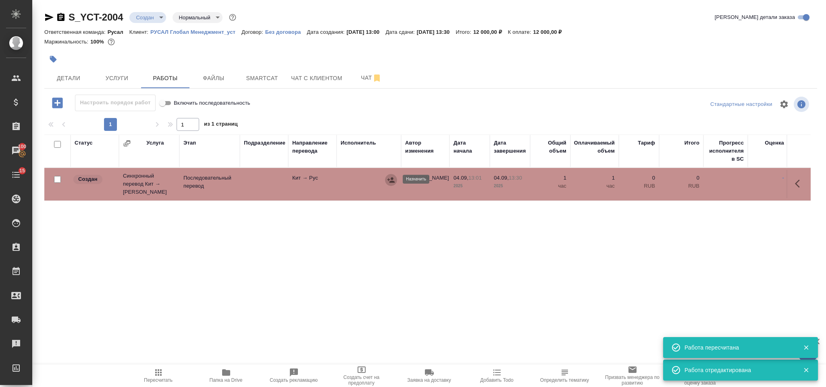
click at [394, 180] on icon "button" at bounding box center [391, 180] width 8 height 8
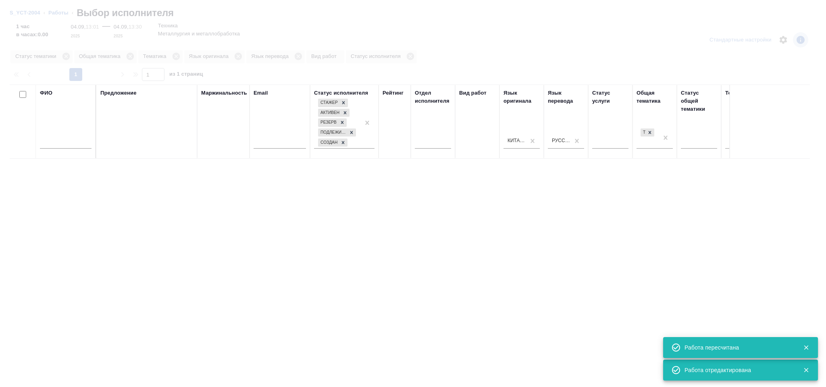
click at [66, 144] on input "text" at bounding box center [66, 144] width 52 height 10
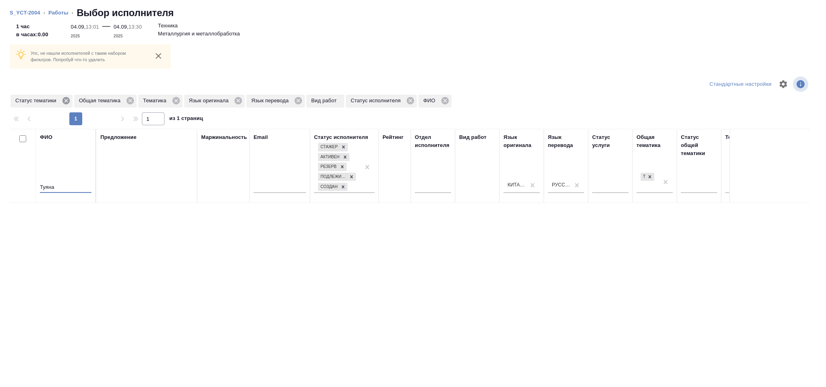
type input "Туяна"
click at [64, 98] on icon at bounding box center [65, 100] width 7 height 7
click at [64, 97] on icon at bounding box center [66, 100] width 9 height 9
click at [49, 100] on icon at bounding box center [48, 100] width 9 height 9
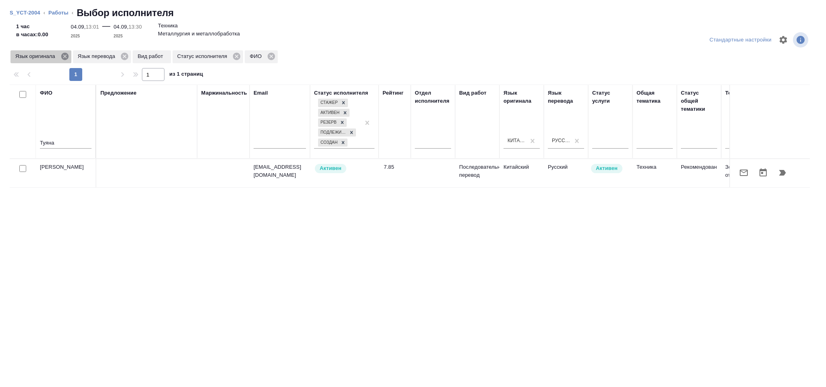
click at [66, 59] on icon at bounding box center [64, 56] width 7 height 7
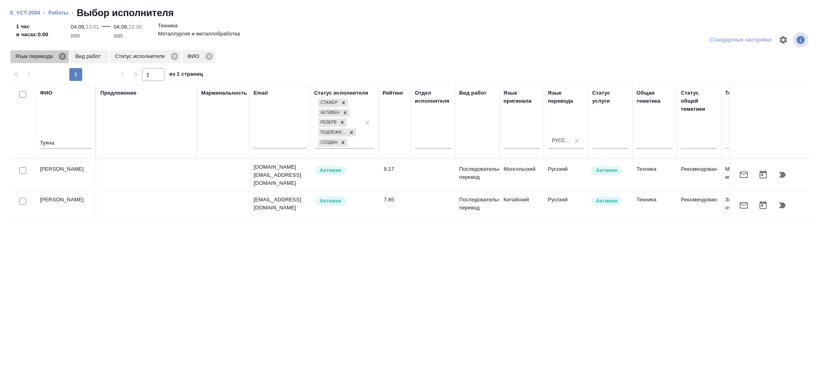
click at [64, 58] on icon at bounding box center [62, 56] width 7 height 7
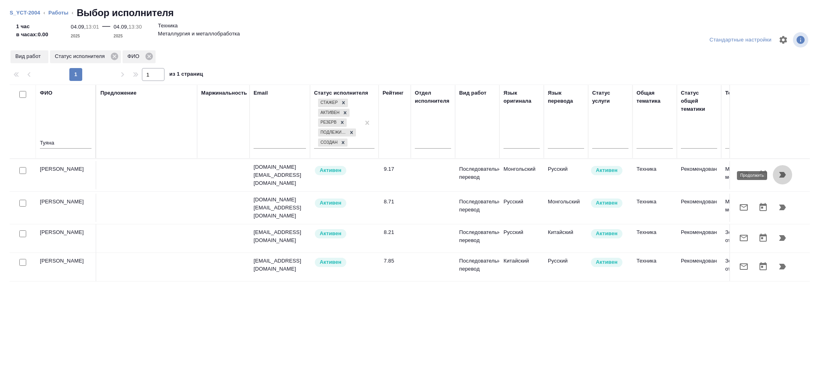
click at [779, 173] on icon "button" at bounding box center [782, 175] width 7 height 6
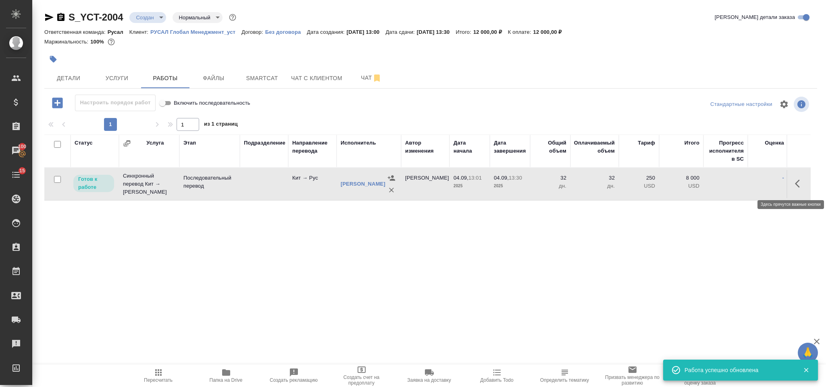
click at [795, 182] on icon "button" at bounding box center [800, 184] width 10 height 10
click at [737, 183] on icon "button" at bounding box center [740, 183] width 7 height 7
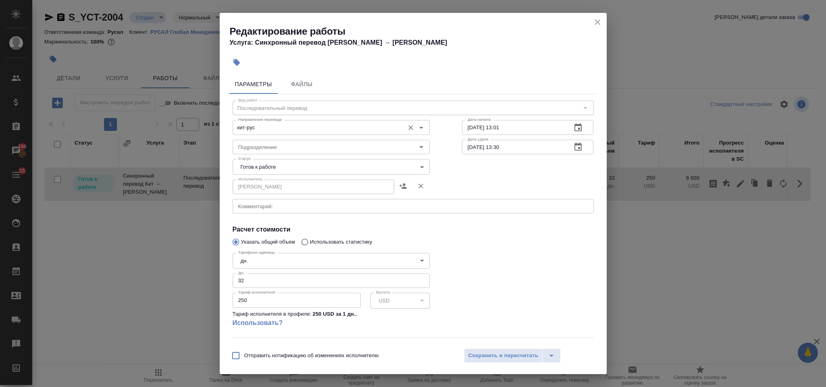
click at [276, 129] on input "кит-рус" at bounding box center [317, 127] width 165 height 10
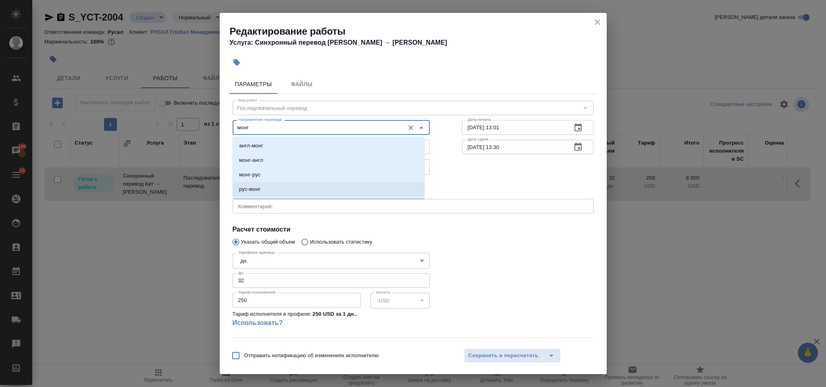
click at [277, 187] on li "рус-монг" at bounding box center [329, 189] width 192 height 15
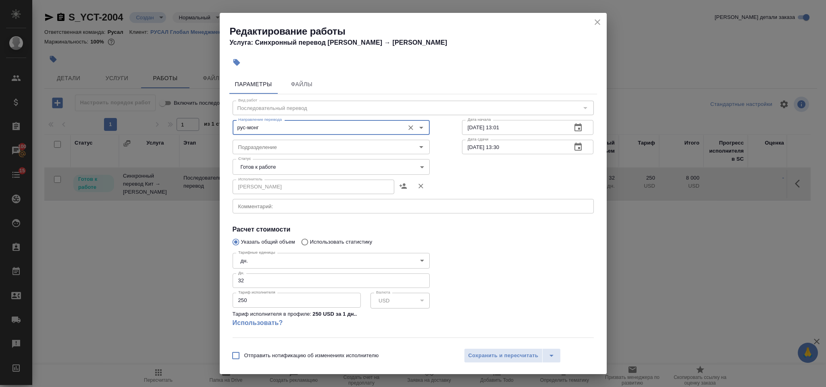
type input "рус-монг"
click at [262, 262] on body "🙏 .cls-1 fill:#fff; AWATERA Gorlenko Yuliua Клиенты Спецификации Заказы 100 Чат…" at bounding box center [413, 193] width 826 height 387
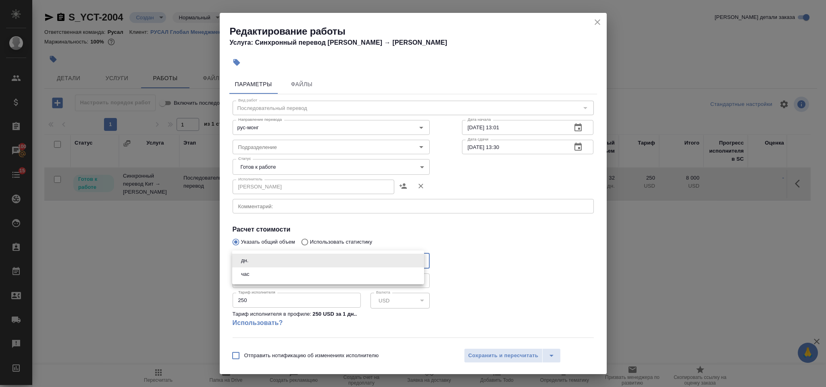
click at [258, 276] on li "час" at bounding box center [328, 275] width 192 height 14
type input "5a8b1489cc6b4906c91bfd93"
click at [255, 278] on input "32" at bounding box center [331, 281] width 197 height 15
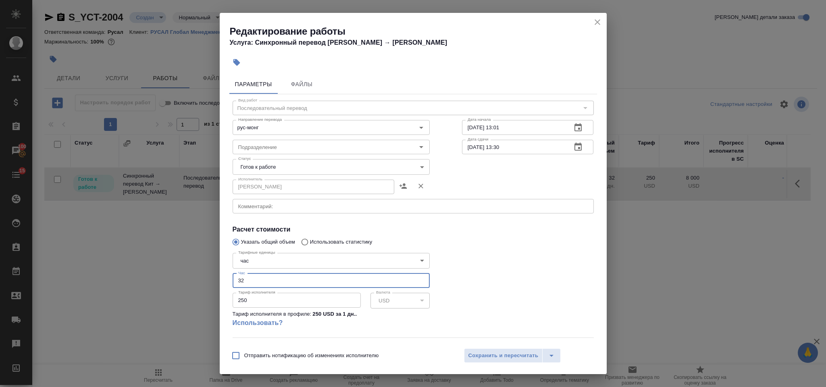
type input "3"
type input "1"
click at [272, 305] on input "250" at bounding box center [297, 300] width 128 height 15
type input "2"
type input "60"
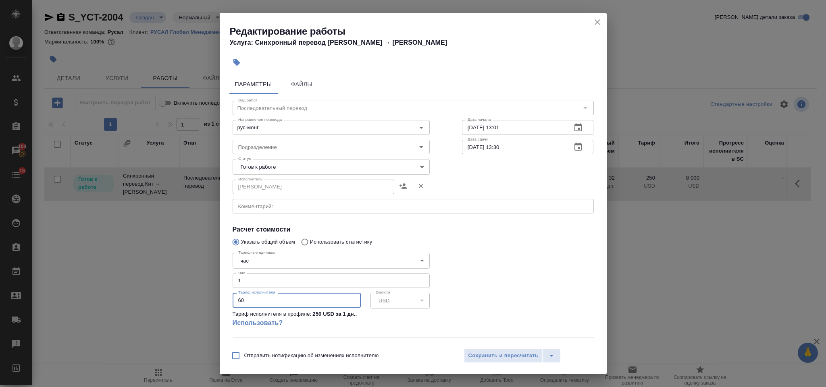
click at [382, 168] on body "🙏 .cls-1 fill:#fff; AWATERA Gorlenko Yuliua Клиенты Спецификации Заказы 100 Чат…" at bounding box center [413, 193] width 826 height 387
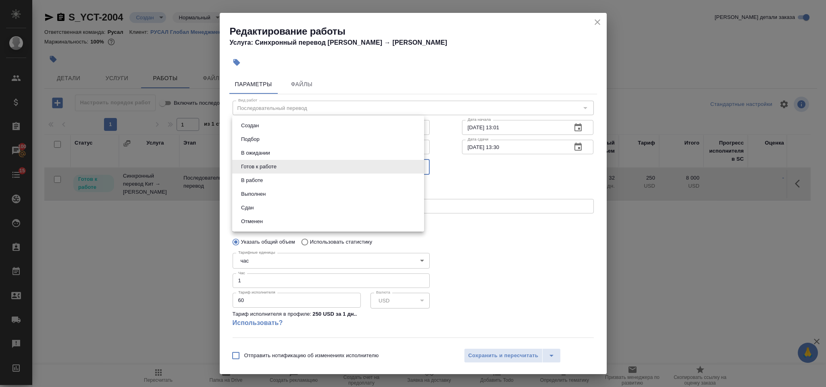
click at [324, 214] on li "Сдан" at bounding box center [328, 208] width 192 height 14
type input "closed"
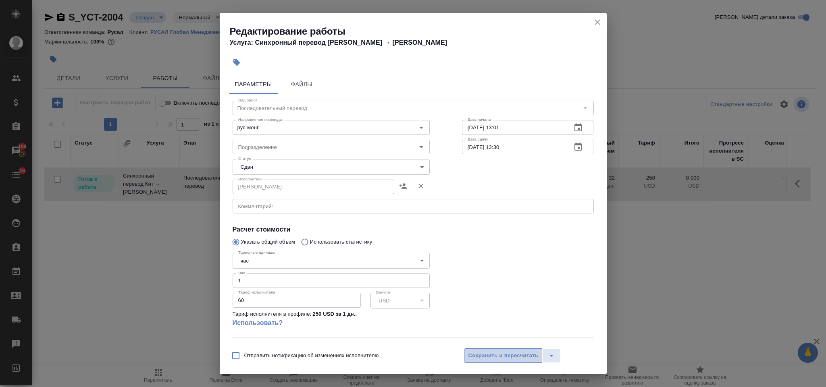
click at [495, 353] on span "Сохранить и пересчитать" at bounding box center [503, 355] width 70 height 9
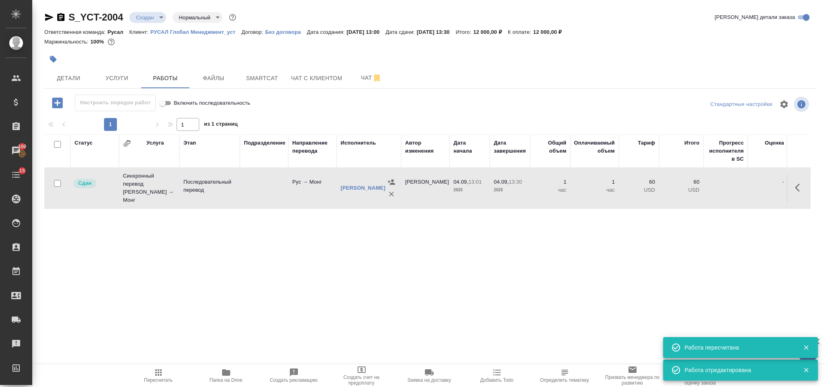
click at [161, 372] on icon "button" at bounding box center [159, 373] width 10 height 10
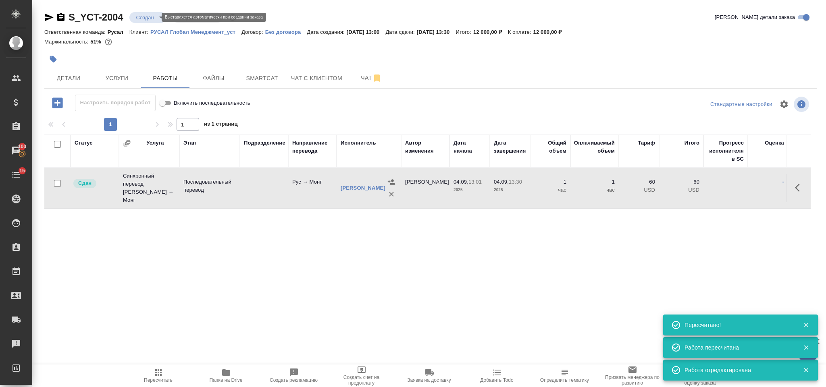
click at [140, 19] on body "🙏 .cls-1 fill:#fff; AWATERA Gorlenko Yuliua Клиенты Спецификации Заказы 100 Чат…" at bounding box center [413, 193] width 826 height 387
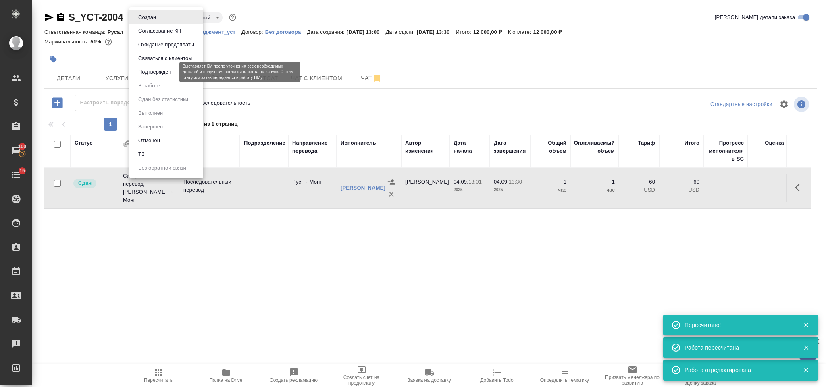
click at [166, 73] on button "Подтвержден" at bounding box center [155, 72] width 38 height 9
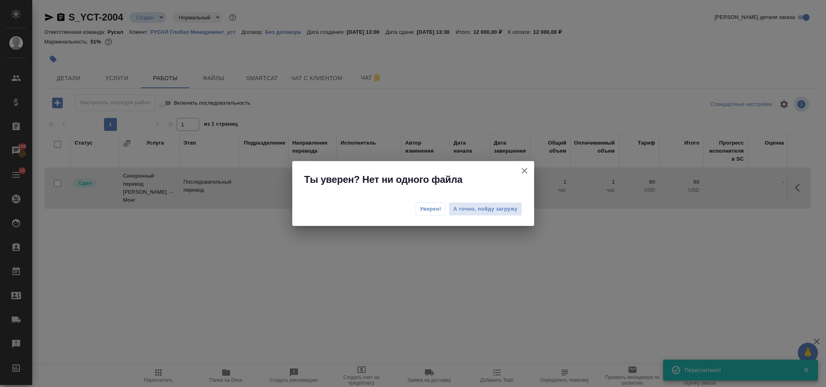
click at [435, 209] on span "Уверен!" at bounding box center [430, 209] width 21 height 8
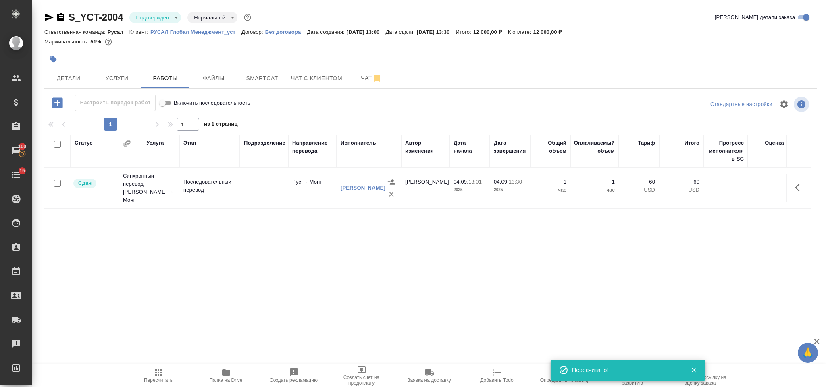
click at [151, 19] on body "🙏 .cls-1 fill:#fff; AWATERA Gorlenko Yuliua Клиенты Спецификации Заказы 100 Чат…" at bounding box center [413, 193] width 826 height 387
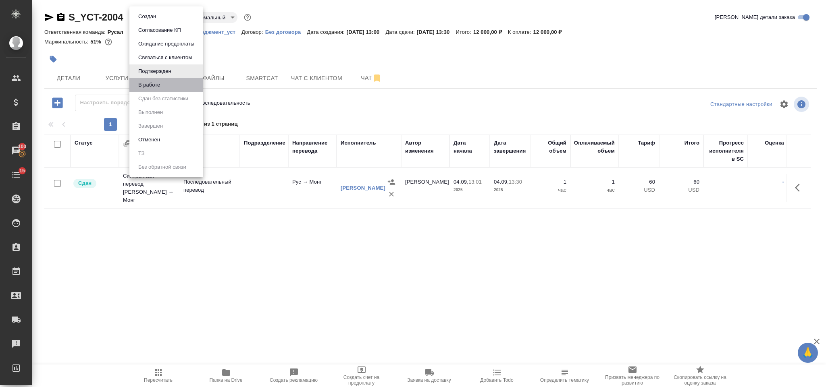
click at [170, 86] on li "В работе" at bounding box center [166, 85] width 74 height 14
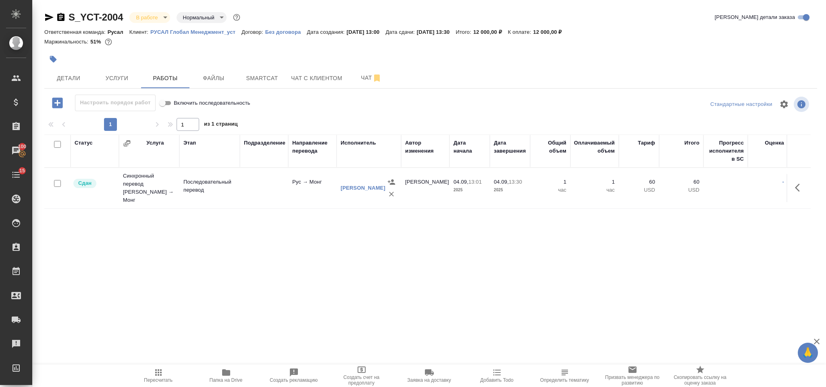
click at [152, 18] on body "🙏 .cls-1 fill:#fff; AWATERA Gorlenko Yuliua Клиенты Спецификации Заказы 100 Чат…" at bounding box center [413, 193] width 826 height 387
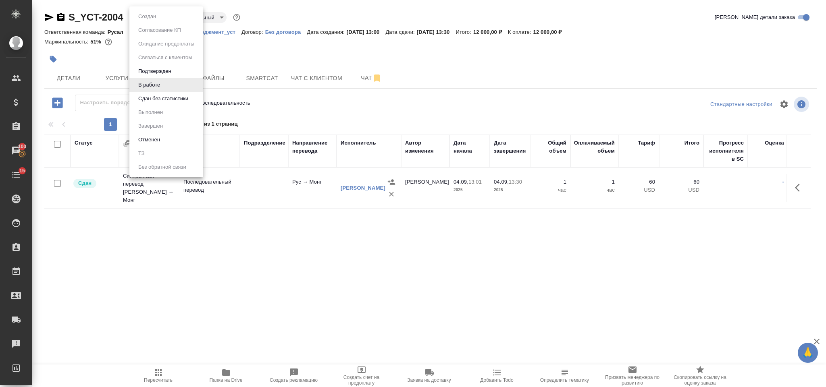
click at [161, 104] on li "Сдан без статистики" at bounding box center [166, 99] width 74 height 14
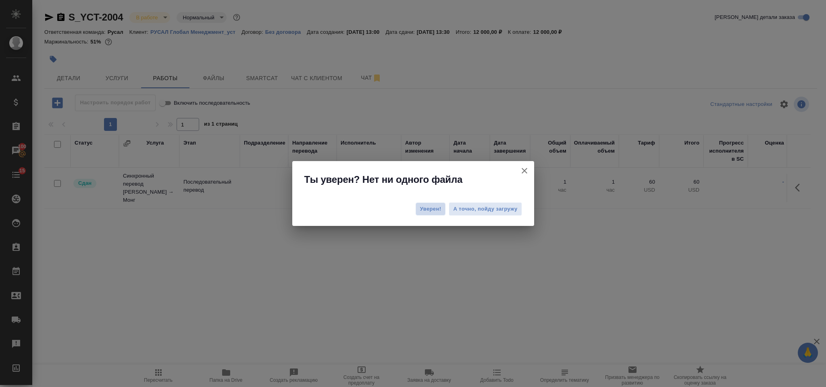
click at [433, 210] on span "Уверен!" at bounding box center [430, 209] width 21 height 8
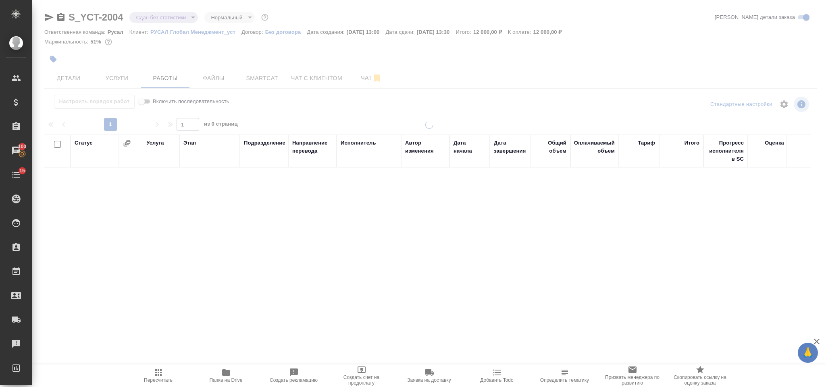
click at [152, 17] on body "🙏 .cls-1 fill:#fff; AWATERA Gorlenko Yuliua Клиенты Спецификации Заказы 100 Чат…" at bounding box center [413, 193] width 826 height 387
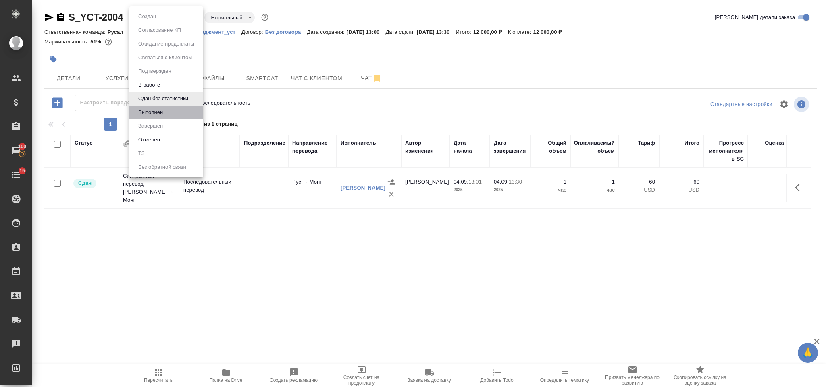
click at [170, 113] on li "Выполнен" at bounding box center [166, 113] width 74 height 14
click at [164, 19] on body "🙏 .cls-1 fill:#fff; AWATERA Gorlenko Yuliua Клиенты Спецификации Заказы 100 Чат…" at bounding box center [413, 193] width 826 height 387
click at [178, 126] on li "Завершен" at bounding box center [166, 126] width 74 height 14
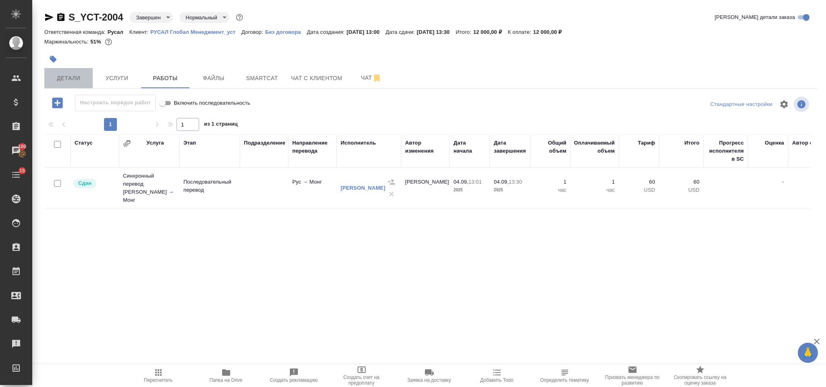
click at [74, 81] on span "Детали" at bounding box center [68, 78] width 39 height 10
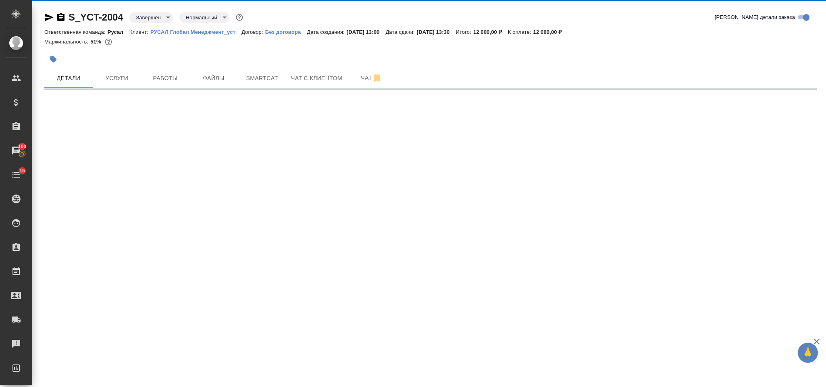
select select "RU"
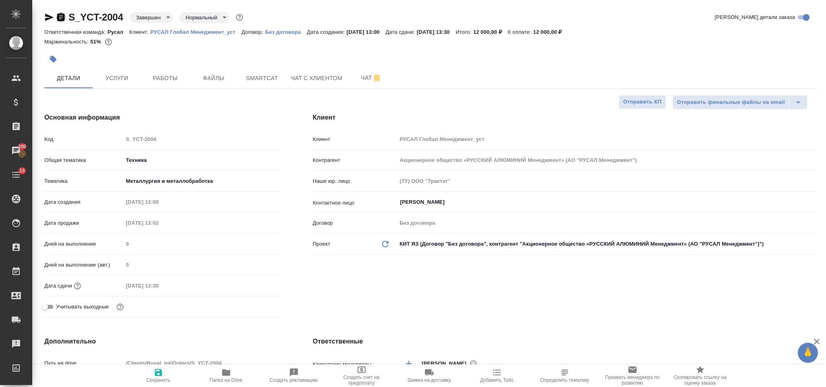
click at [59, 17] on icon "button" at bounding box center [61, 17] width 10 height 10
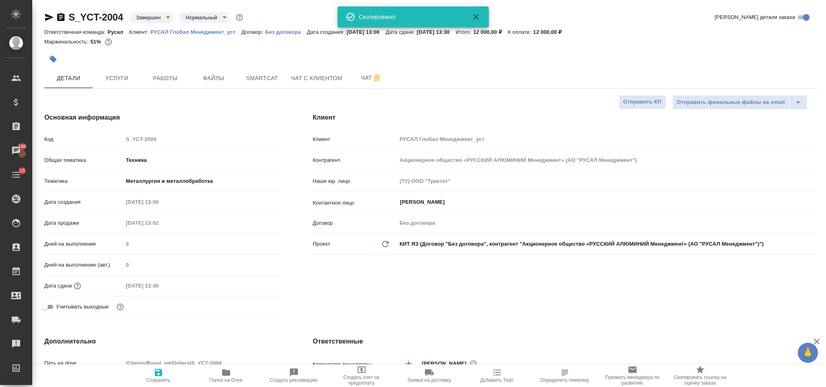
type textarea "x"
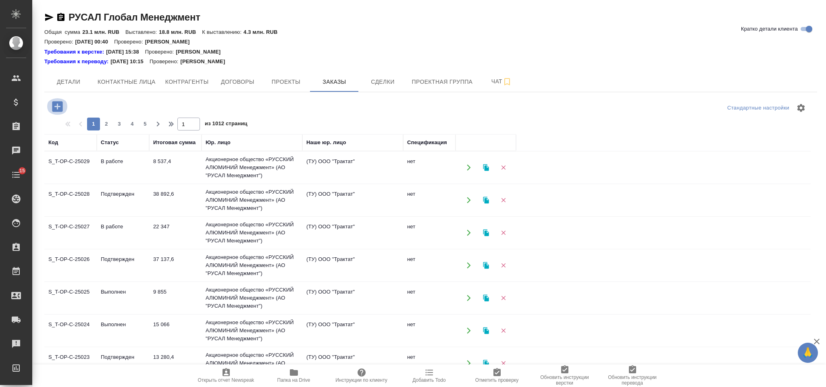
click at [60, 104] on icon "button" at bounding box center [57, 106] width 10 height 10
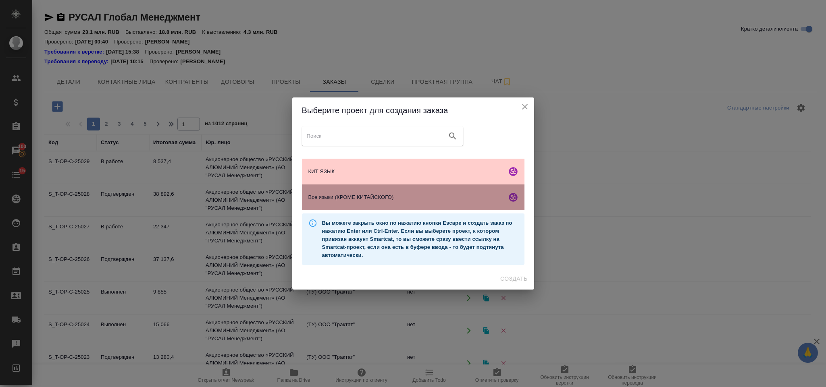
click at [359, 198] on span "Все языки (КРОМЕ КИТАЙСКОГО)" at bounding box center [405, 197] width 195 height 8
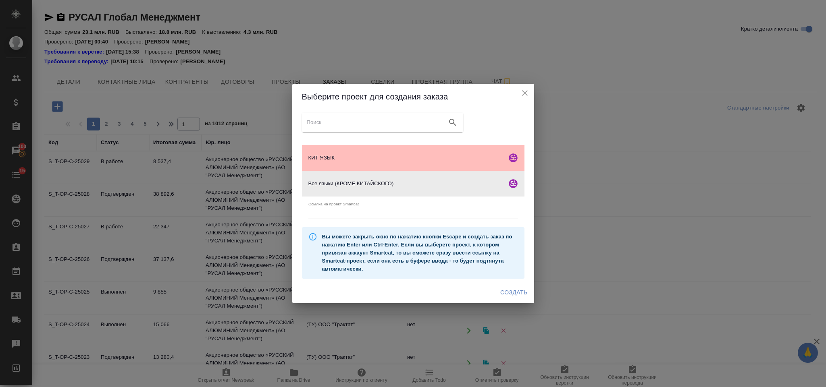
click at [403, 166] on div "КИТ ЯЗЫК" at bounding box center [413, 158] width 222 height 26
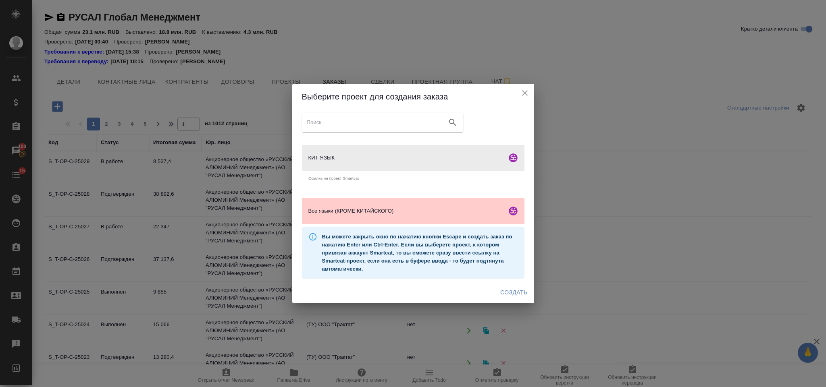
click at [515, 292] on span "Создать" at bounding box center [513, 293] width 27 height 10
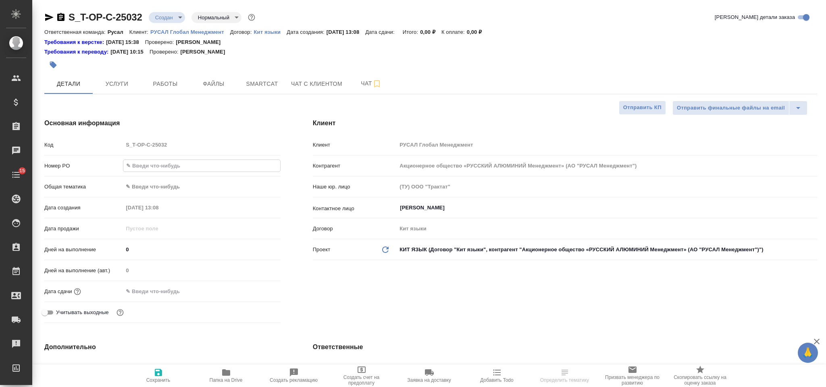
select select "RU"
type input "Т-ОП-С-46643"
select select "RU"
type textarea "x"
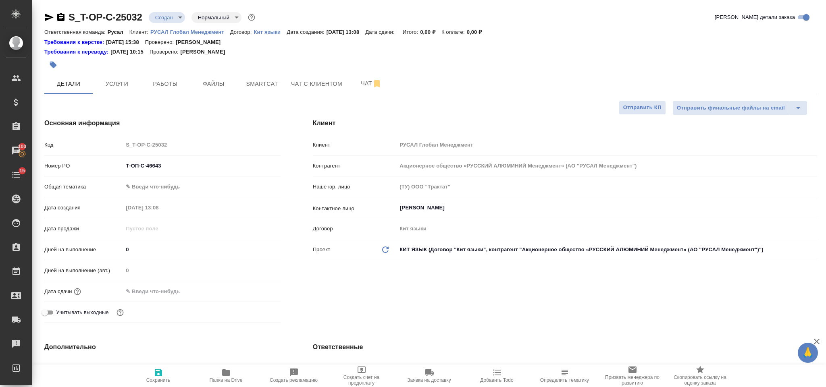
type textarea "x"
drag, startPoint x: 450, startPoint y: 76, endPoint x: 445, endPoint y: 77, distance: 4.6
click at [450, 76] on div "Детали Услуги Работы Файлы Smartcat Чат с клиентом Чат" at bounding box center [430, 84] width 772 height 20
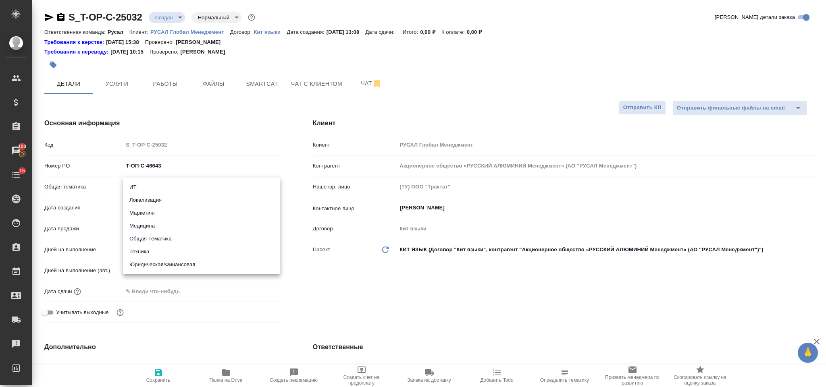
click at [128, 185] on body "🙏 .cls-1 fill:#fff; AWATERA [PERSON_NAME] Спецификации Заказы 100 Чаты 15 Todo …" at bounding box center [413, 193] width 826 height 387
click at [172, 252] on li "Техника" at bounding box center [201, 251] width 157 height 13
type input "tech"
type textarea "x"
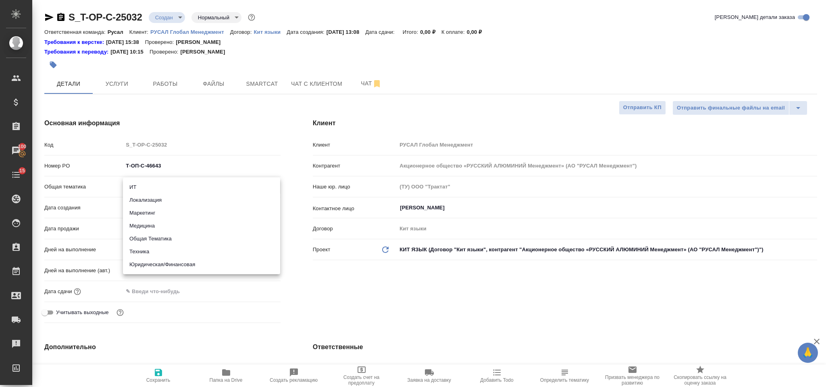
type textarea "x"
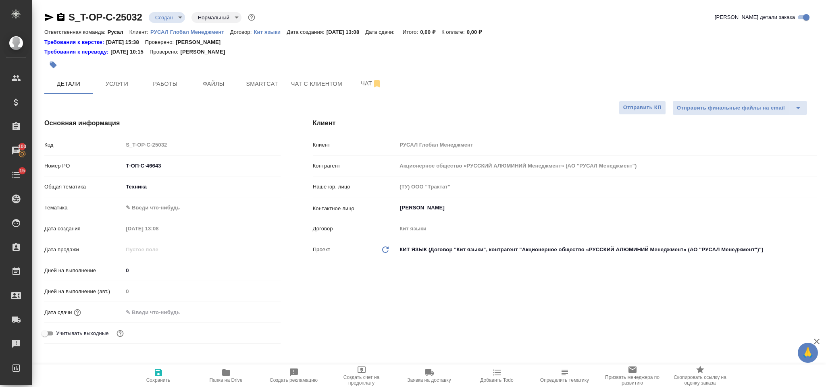
click at [167, 211] on body "🙏 .cls-1 fill:#fff; AWATERA Gorlenko Yuliua Клиенты Спецификации Заказы 100 Чат…" at bounding box center [413, 193] width 826 height 387
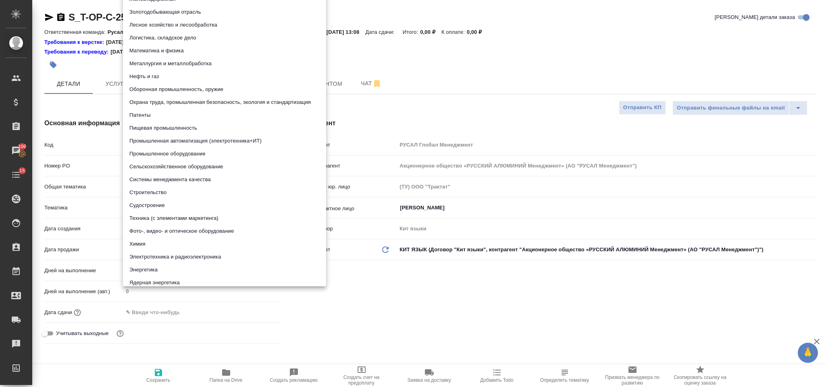
click at [191, 64] on li "Металлургия и металлобработка" at bounding box center [224, 63] width 203 height 13
type textarea "x"
type input "60014e23f7d9dc5f480a3cf8"
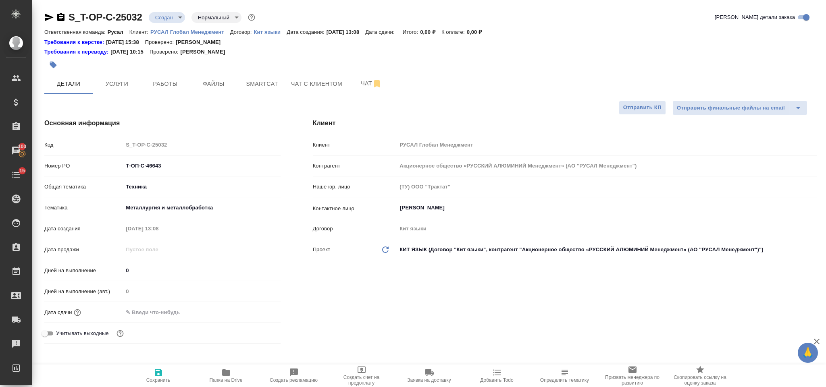
click at [175, 312] on input "text" at bounding box center [158, 313] width 71 height 12
click at [254, 313] on icon "button" at bounding box center [257, 312] width 10 height 10
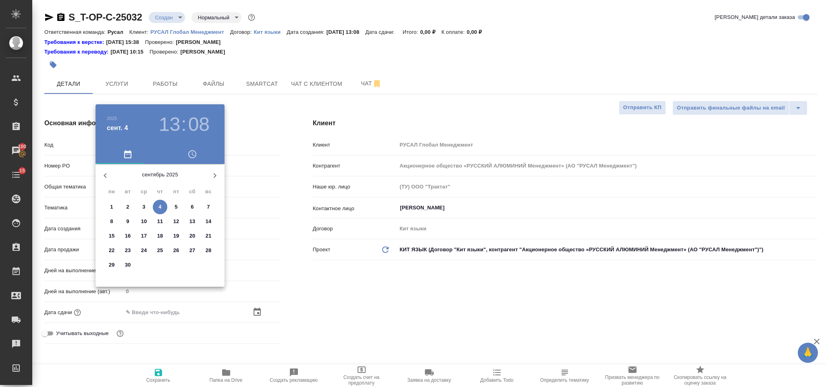
click at [170, 204] on span "5" at bounding box center [176, 207] width 15 height 8
type input "05.09.2025 13:08"
type textarea "x"
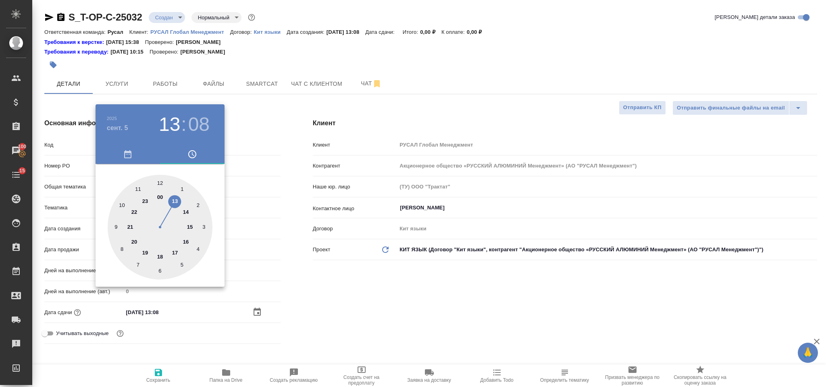
click at [141, 187] on div at bounding box center [160, 227] width 105 height 105
type input "05.09.2025 11:08"
type textarea "x"
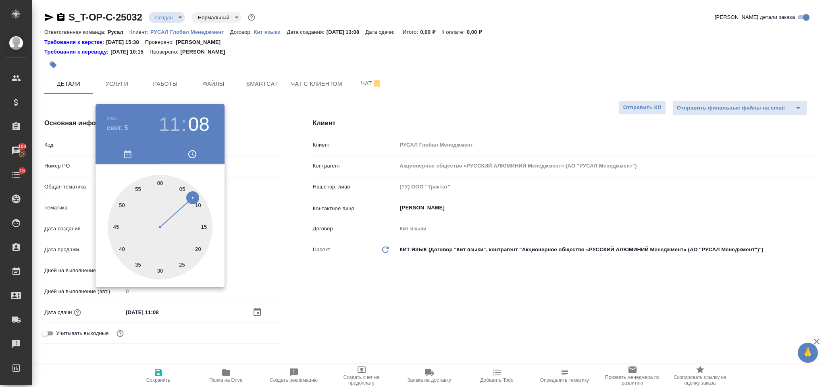
click at [160, 269] on div at bounding box center [160, 227] width 105 height 105
type input "05.09.2025 11:30"
type textarea "x"
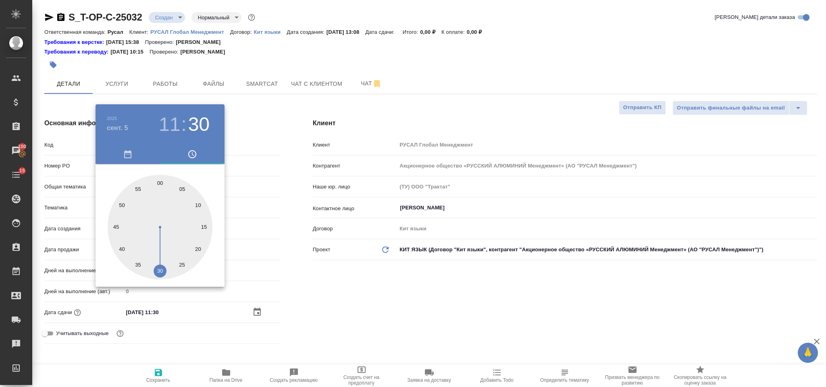
click at [328, 316] on div at bounding box center [413, 193] width 826 height 387
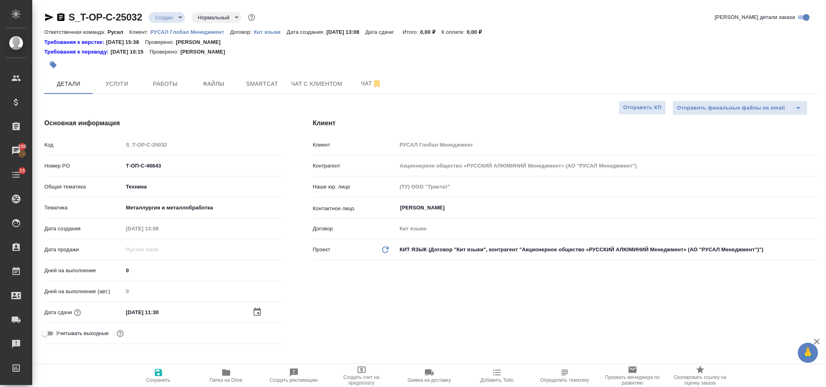
click at [158, 370] on icon "button" at bounding box center [159, 373] width 10 height 10
type textarea "x"
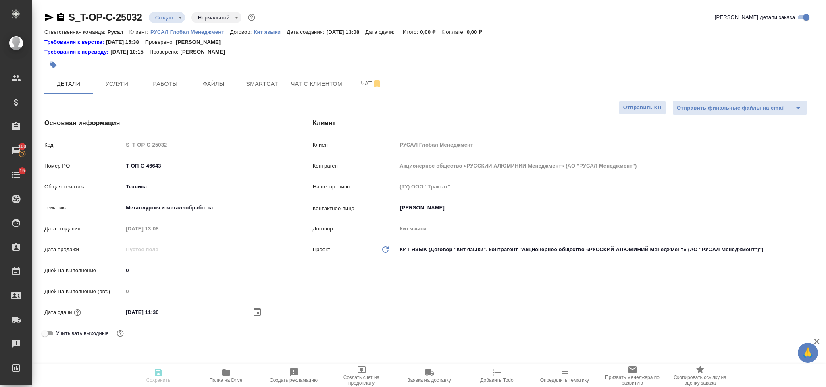
type textarea "x"
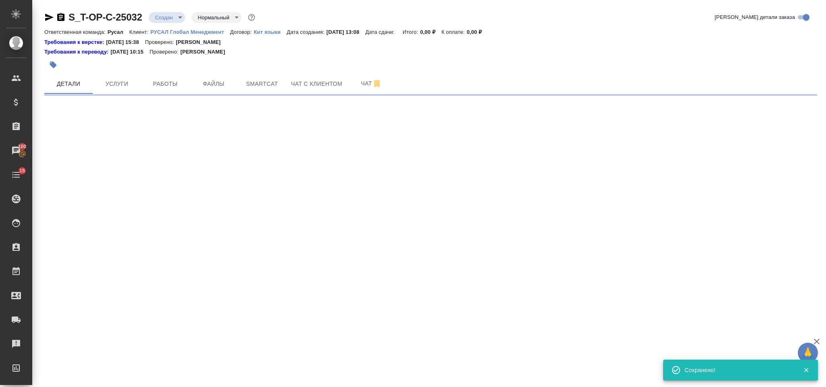
select select "RU"
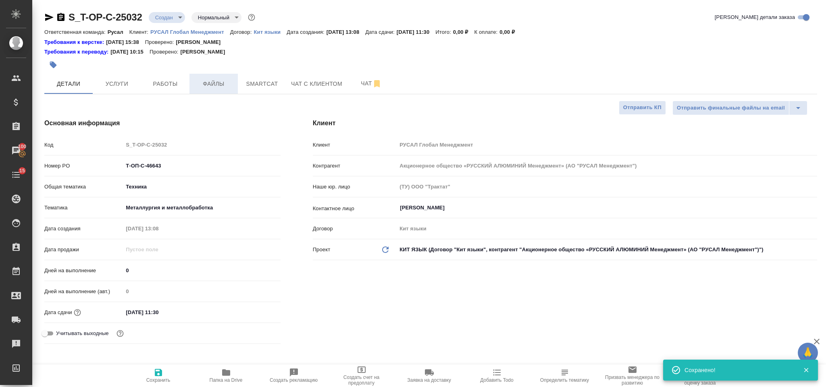
click at [213, 83] on span "Файлы" at bounding box center [213, 84] width 39 height 10
type textarea "x"
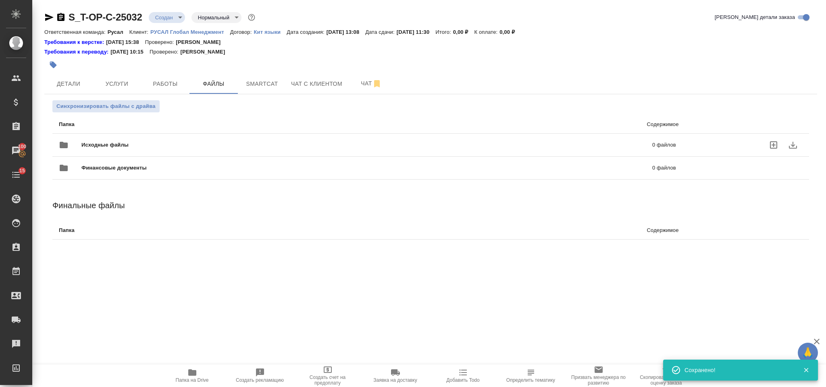
click at [135, 145] on span "Исходные файлы" at bounding box center [235, 145] width 309 height 8
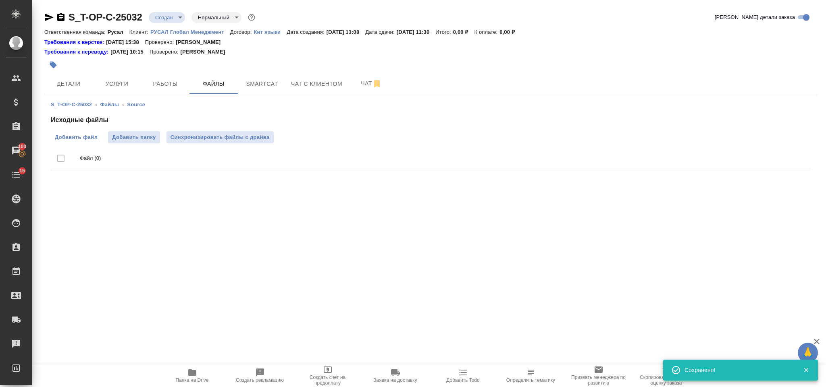
click at [95, 137] on span "Добавить файл" at bounding box center [76, 137] width 43 height 8
click at [0, 0] on input "Добавить файл" at bounding box center [0, 0] width 0 height 0
click at [118, 96] on div "S_T-OP-C-25032 ‹ Файлы ‹ Source Исходные файлы Добавить файл Добавить папку Син…" at bounding box center [430, 147] width 772 height 106
click at [118, 87] on span "Услуги" at bounding box center [117, 84] width 39 height 10
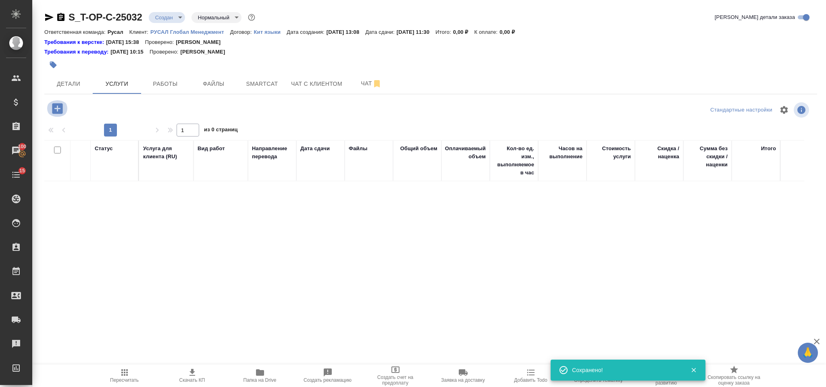
click at [58, 105] on icon "button" at bounding box center [57, 108] width 10 height 10
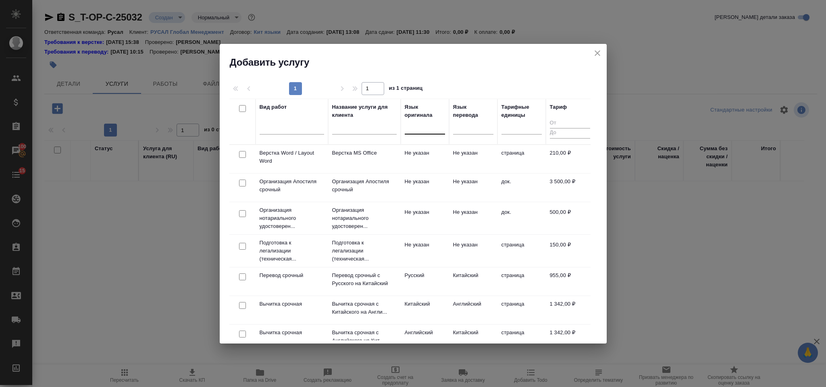
click at [411, 127] on div at bounding box center [425, 126] width 40 height 12
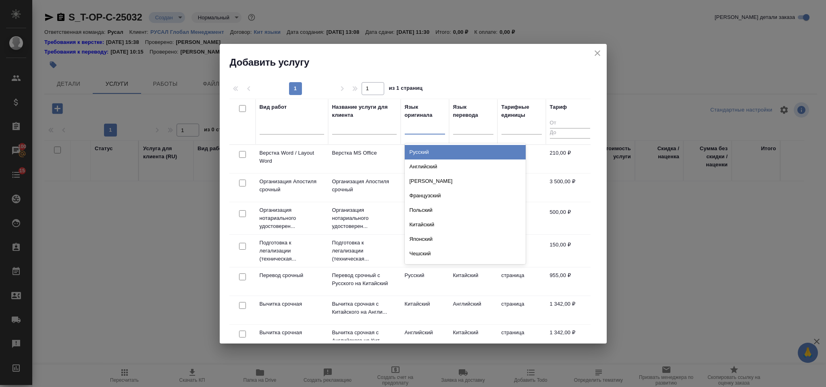
click at [428, 151] on div "Русский" at bounding box center [465, 152] width 121 height 15
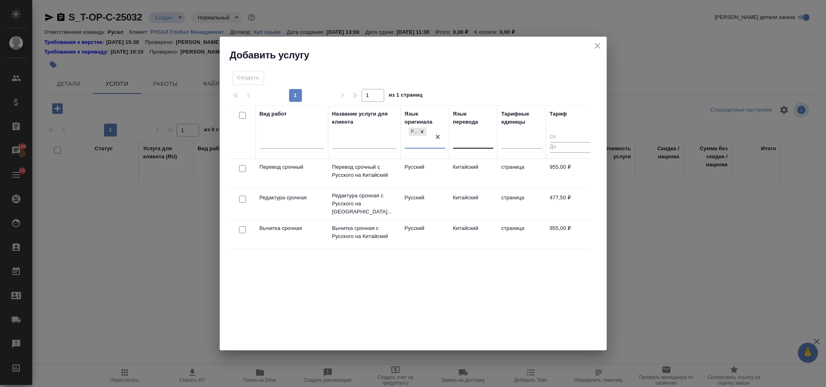
click at [461, 138] on div at bounding box center [473, 141] width 40 height 12
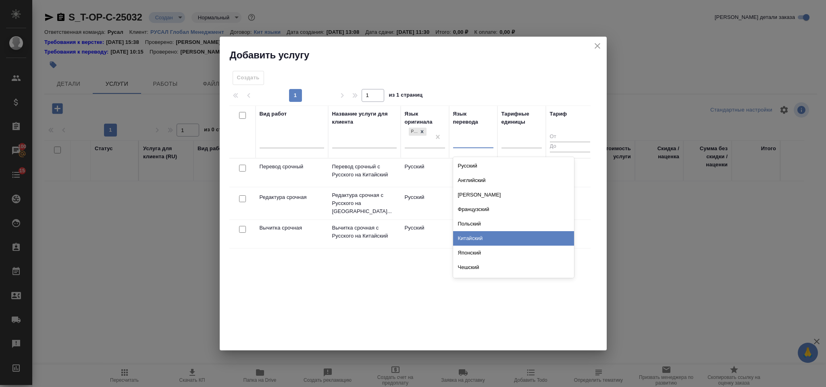
click at [479, 239] on div "Китайский" at bounding box center [513, 238] width 121 height 15
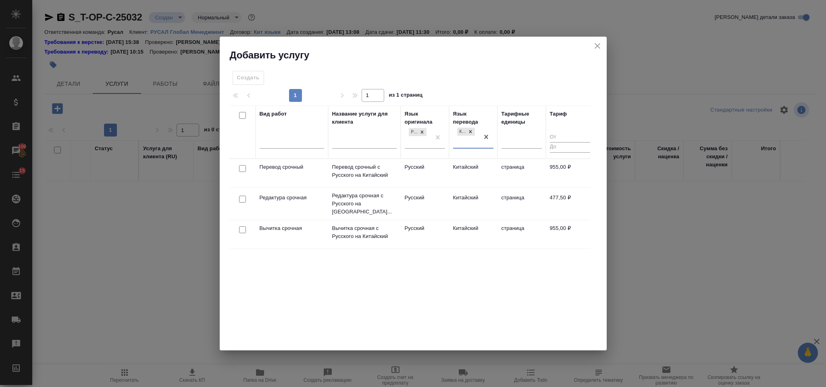
click at [245, 169] on input "checkbox" at bounding box center [242, 168] width 7 height 7
checkbox input "true"
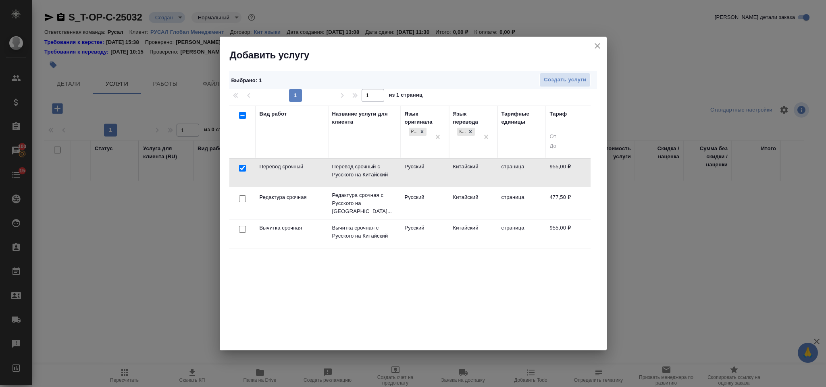
click at [243, 202] on div at bounding box center [242, 198] width 18 height 11
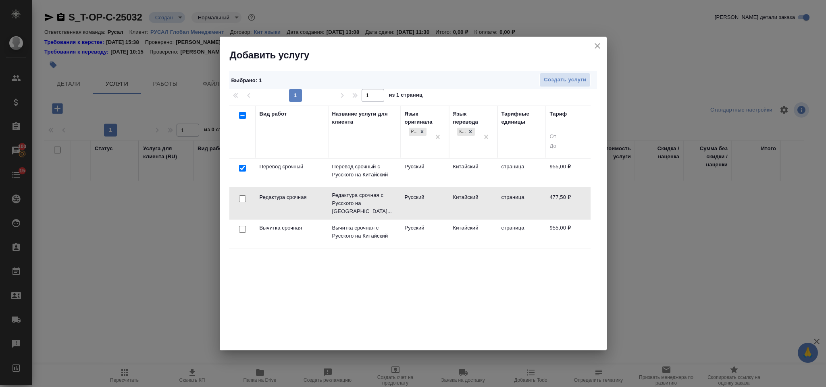
click at [243, 196] on input "checkbox" at bounding box center [242, 198] width 7 height 7
checkbox input "true"
click at [561, 85] on button "Создать услуги" at bounding box center [564, 80] width 51 height 14
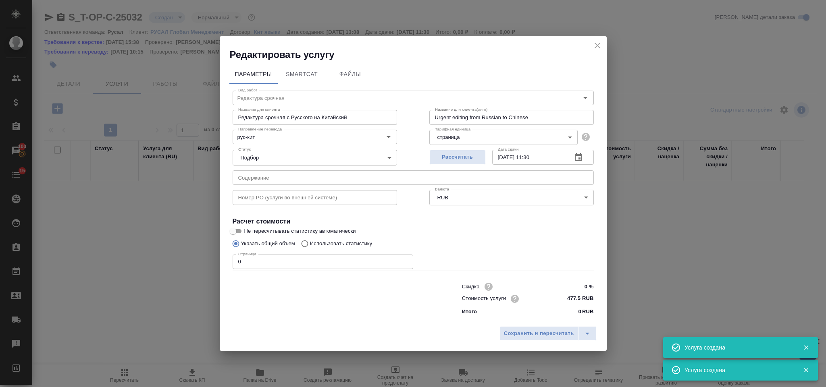
click at [318, 174] on input "text" at bounding box center [413, 177] width 361 height 15
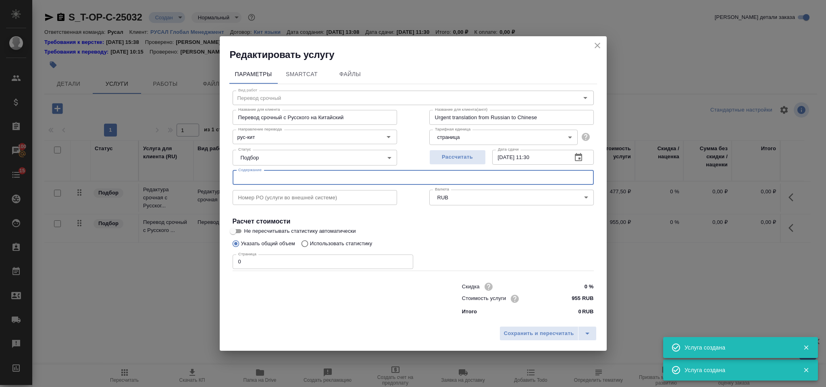
type input "Перевод срочный"
type input "Перевод срочный с Русского на Китайский"
type input "Urgent translation from Russian to Chinese"
type input "955 RUB"
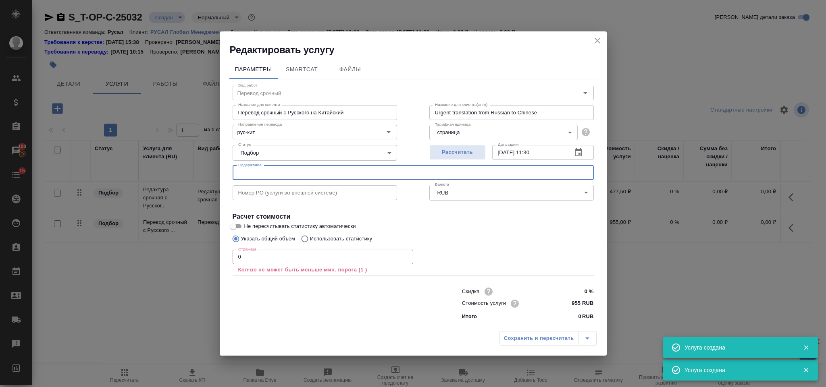
paste input "Перечень вопросов по объекту"
type input "Перечень вопросов по объекту"
click at [319, 250] on input "0" at bounding box center [323, 257] width 181 height 15
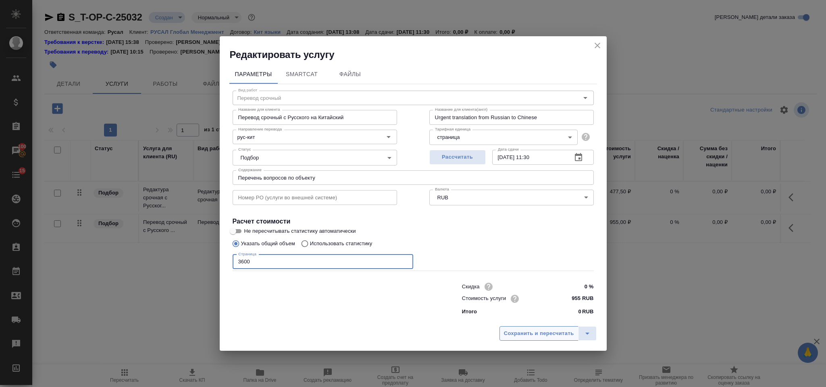
type input "3600"
click at [514, 326] on button "Сохранить и пересчитать" at bounding box center [538, 333] width 79 height 15
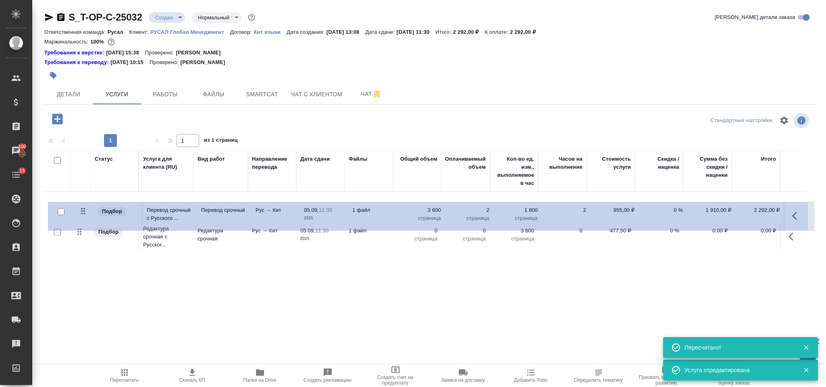
drag, startPoint x: 84, startPoint y: 235, endPoint x: 87, endPoint y: 208, distance: 26.8
click at [87, 208] on table "Статус Услуга для клиента (RU) Вид работ Направление перевода Дата сдачи Файлы …" at bounding box center [427, 202] width 766 height 103
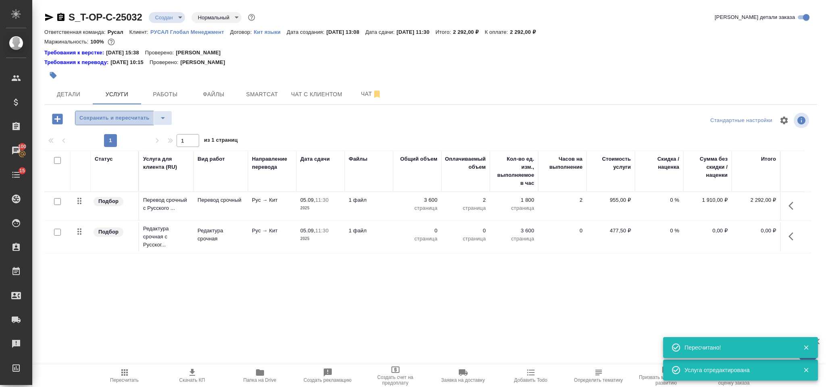
click at [112, 118] on span "Сохранить и пересчитать" at bounding box center [114, 118] width 70 height 9
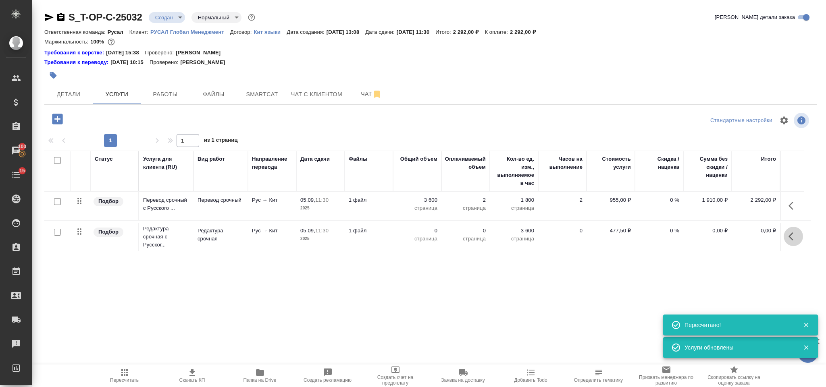
click at [793, 238] on icon "button" at bounding box center [793, 237] width 10 height 10
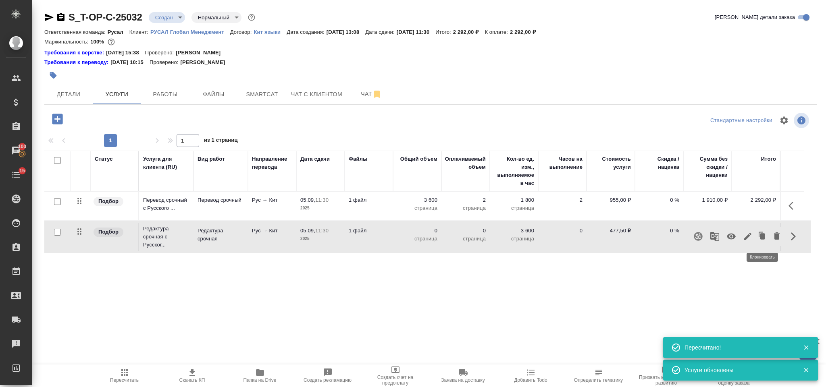
click at [750, 239] on icon "button" at bounding box center [748, 237] width 10 height 10
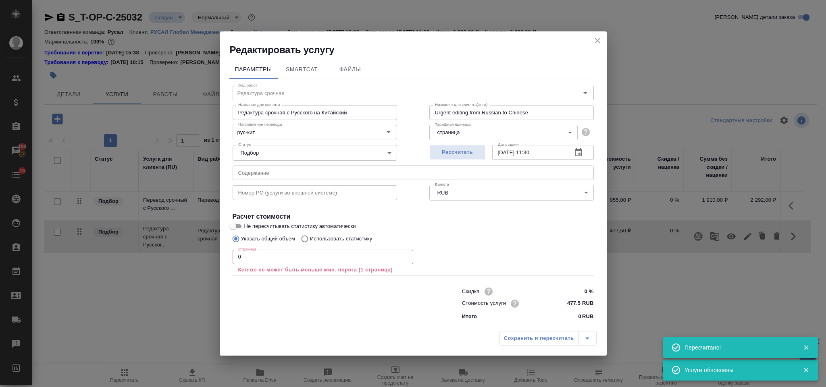
click at [249, 260] on input "0" at bounding box center [323, 257] width 181 height 15
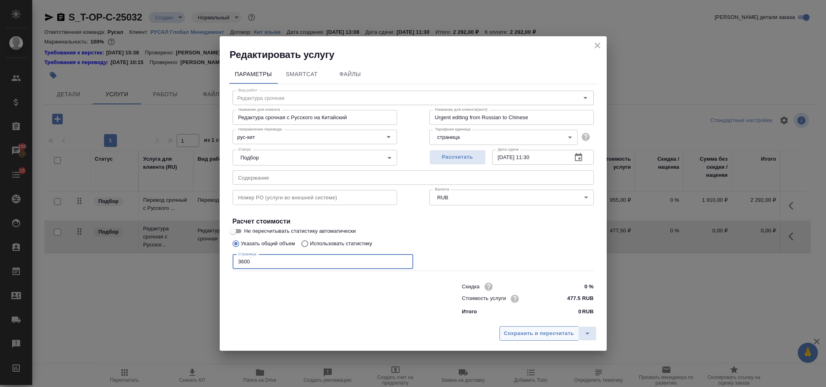
type input "3600"
click at [550, 331] on span "Сохранить и пересчитать" at bounding box center [539, 333] width 70 height 9
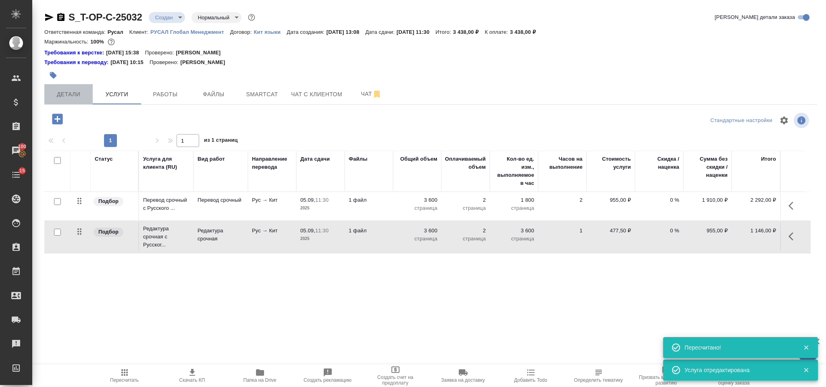
click at [79, 87] on button "Детали" at bounding box center [68, 94] width 48 height 20
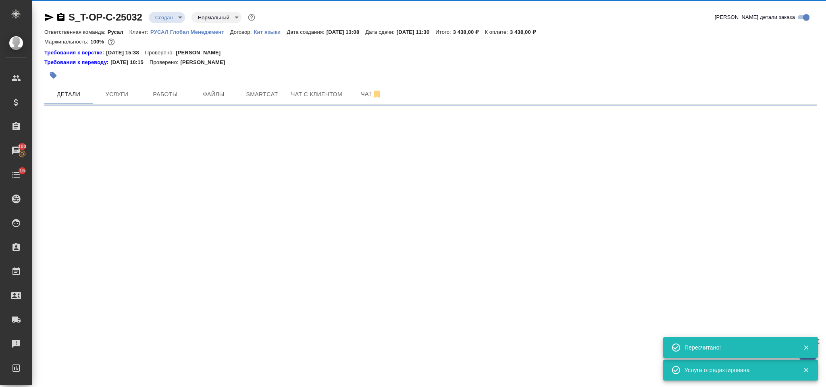
select select "RU"
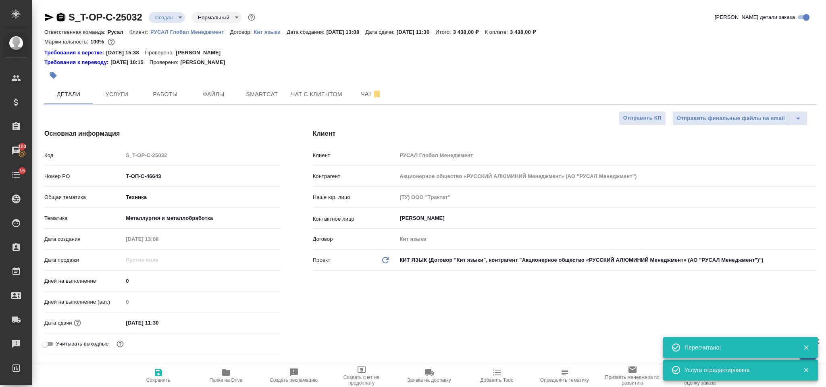
click at [60, 17] on icon "button" at bounding box center [61, 17] width 10 height 10
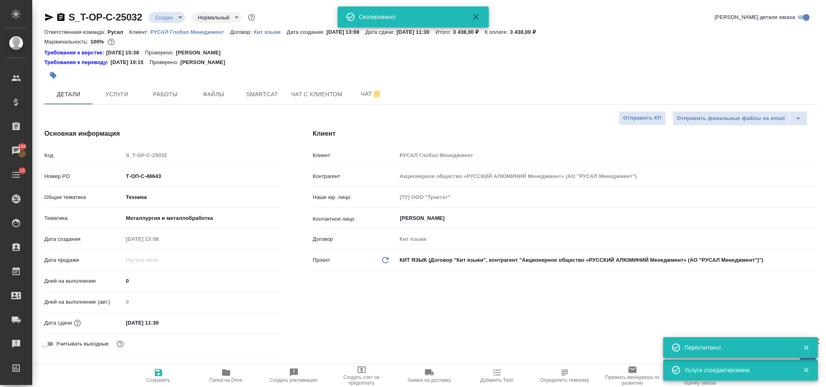
type textarea "x"
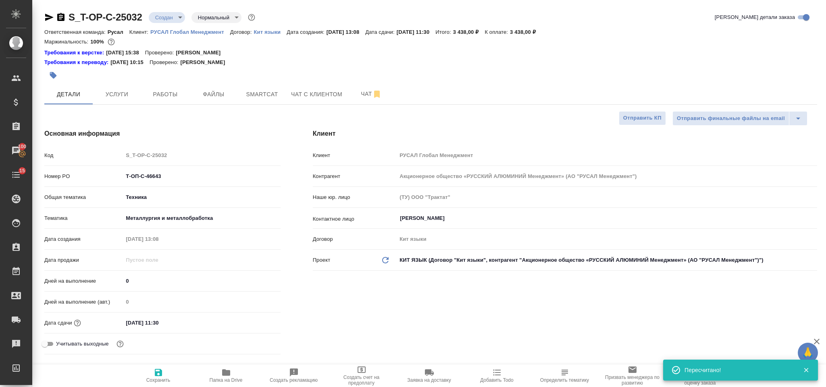
click at [44, 15] on icon "button" at bounding box center [49, 17] width 10 height 10
drag, startPoint x: 161, startPoint y: 175, endPoint x: 118, endPoint y: 179, distance: 43.7
click at [118, 179] on div "Номер PO Т-ОП-С-46643" at bounding box center [162, 176] width 236 height 14
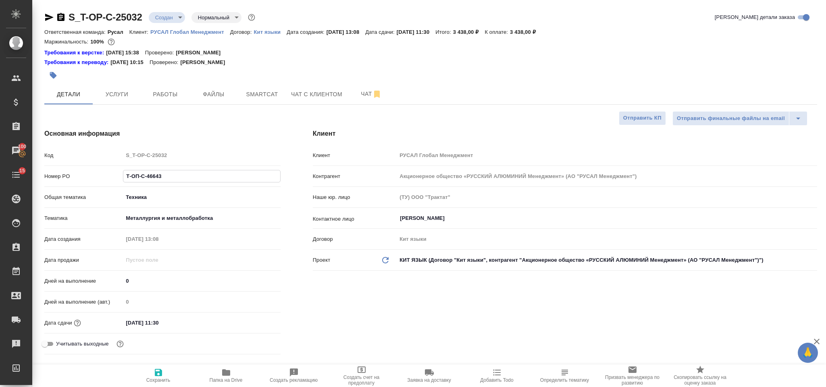
click at [109, 84] on div at bounding box center [301, 75] width 515 height 18
click at [114, 91] on span "Услуги" at bounding box center [117, 94] width 39 height 10
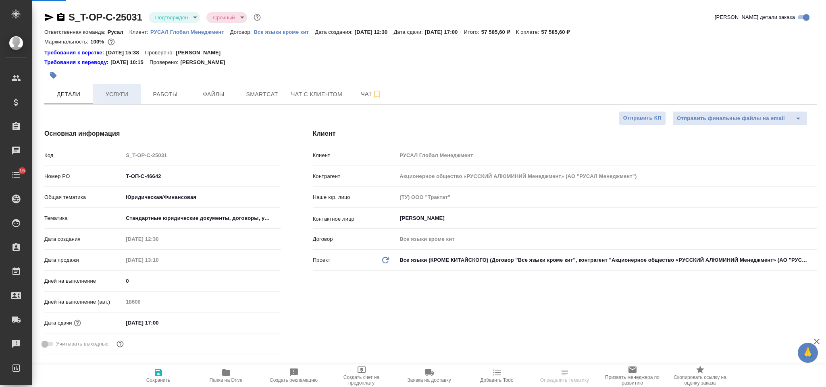
click at [130, 96] on span "Услуги" at bounding box center [117, 94] width 39 height 10
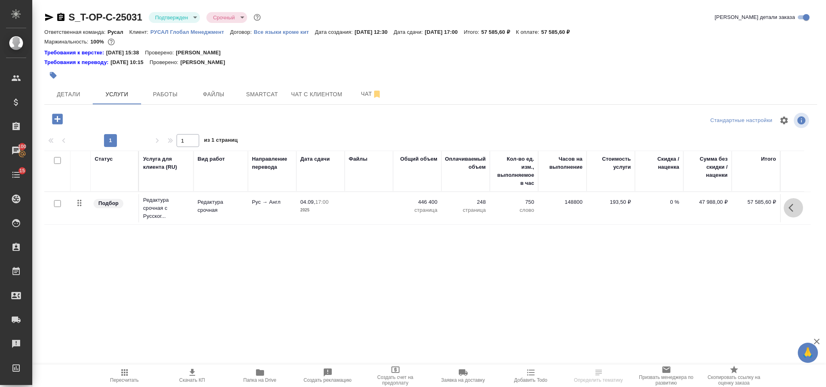
click at [795, 208] on icon "button" at bounding box center [793, 208] width 10 height 10
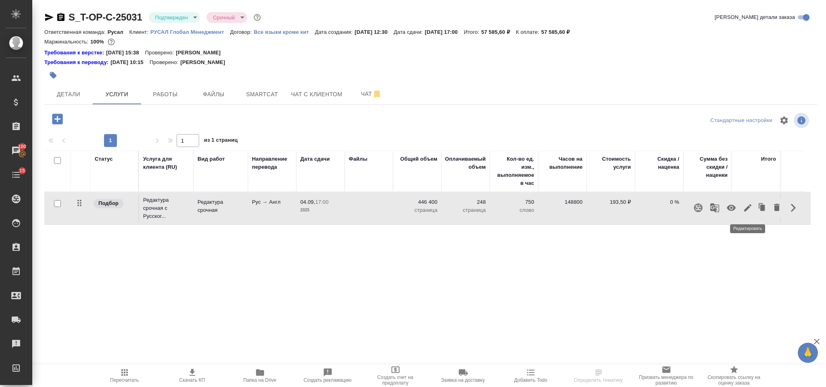
click at [746, 209] on icon "button" at bounding box center [747, 207] width 7 height 7
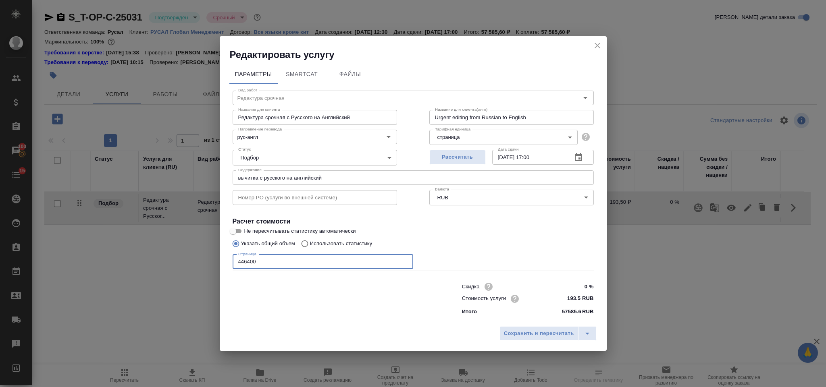
drag, startPoint x: 294, startPoint y: 264, endPoint x: 216, endPoint y: 261, distance: 78.2
click at [216, 261] on div "Редактировать услугу Параметры SmartCat Файлы Вид работ Редактура срочная Вид р…" at bounding box center [413, 193] width 826 height 387
type input "54000"
click at [509, 335] on span "Сохранить и пересчитать" at bounding box center [539, 333] width 70 height 9
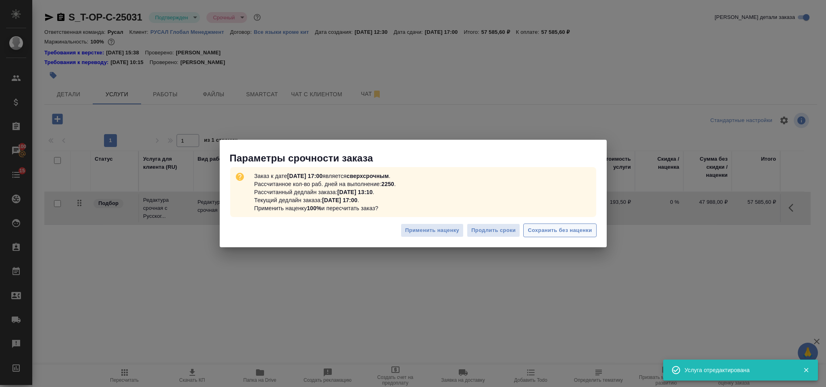
click at [563, 233] on span "Сохранить без наценки" at bounding box center [559, 230] width 64 height 9
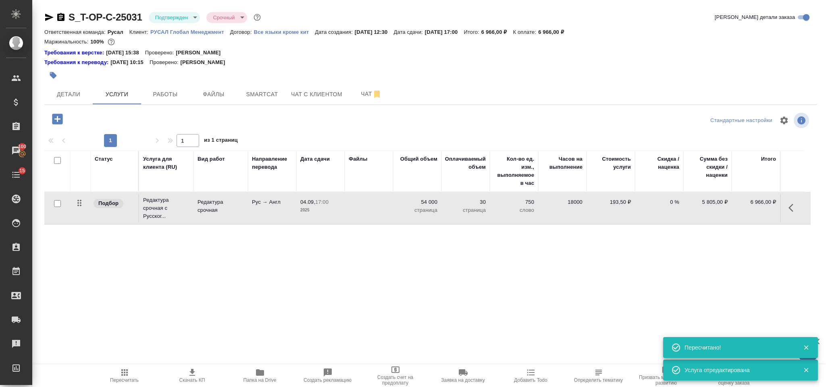
click at [120, 371] on icon "button" at bounding box center [125, 373] width 10 height 10
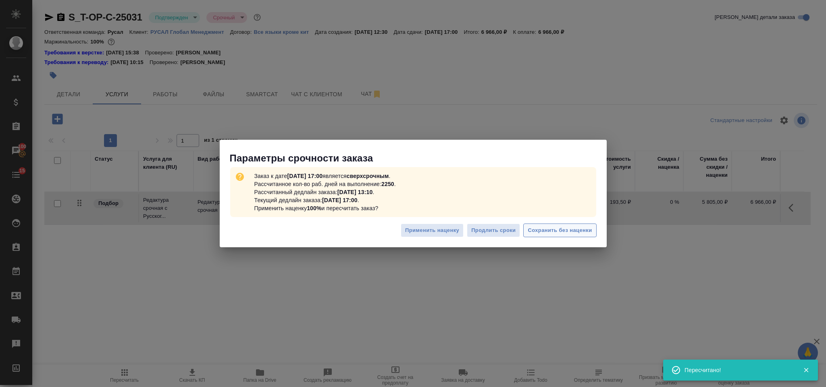
click at [561, 228] on span "Сохранить без наценки" at bounding box center [559, 230] width 64 height 9
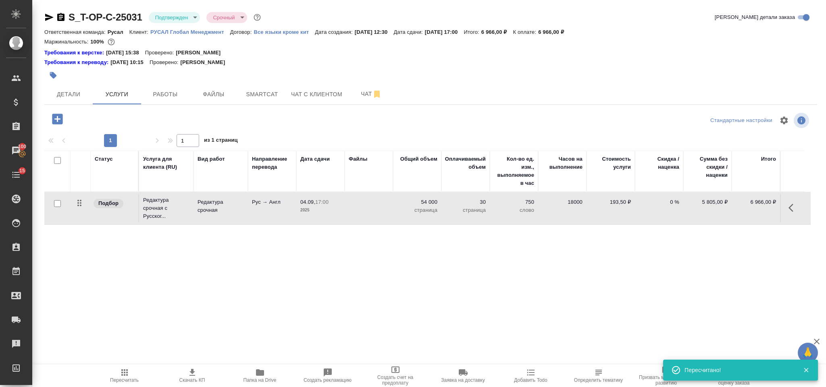
click at [63, 118] on icon "button" at bounding box center [57, 119] width 14 height 14
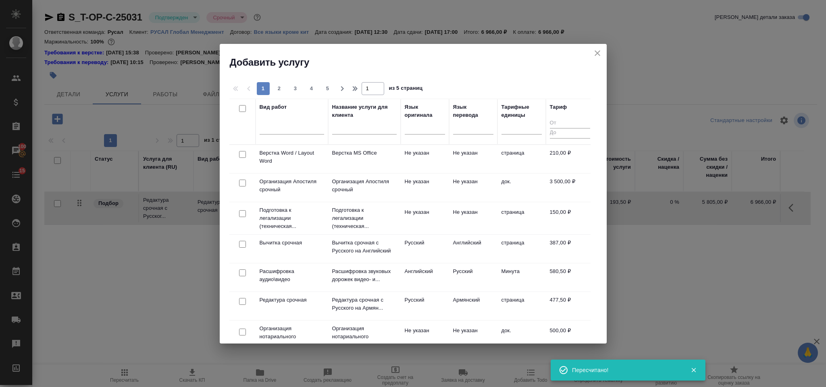
click at [600, 51] on icon "close" at bounding box center [597, 53] width 10 height 10
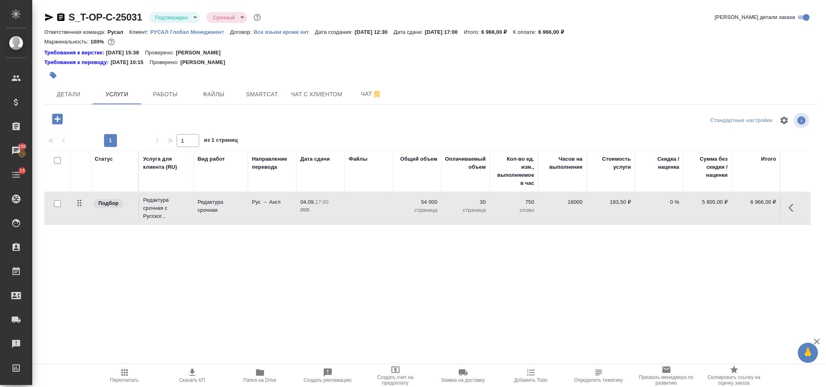
click at [415, 199] on p "54 000" at bounding box center [417, 202] width 40 height 8
click at [357, 208] on td at bounding box center [369, 208] width 48 height 28
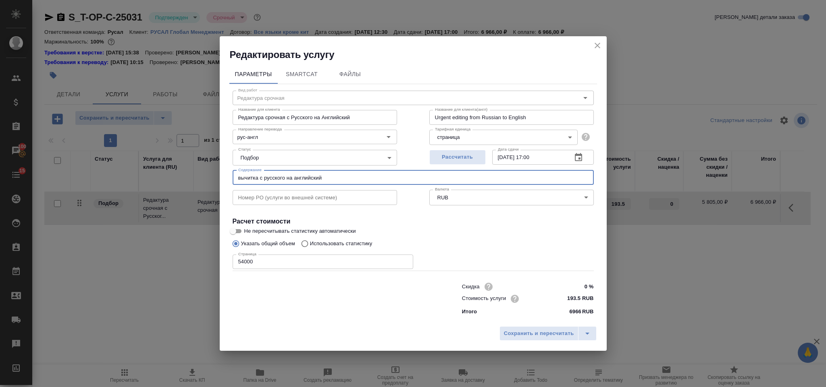
drag, startPoint x: 341, startPoint y: 181, endPoint x: 220, endPoint y: 180, distance: 120.5
click at [208, 174] on div "Редактировать услугу Параметры SmartCat Файлы Вид работ Редактура срочная Вид р…" at bounding box center [413, 193] width 826 height 387
click at [526, 330] on span "Сохранить и пересчитать" at bounding box center [539, 333] width 70 height 9
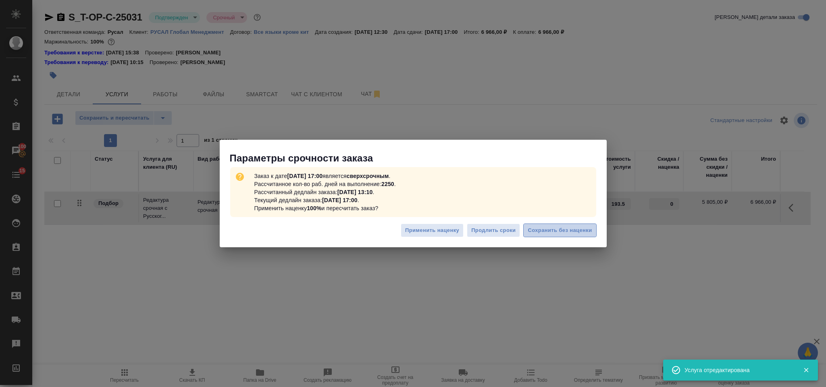
click at [544, 228] on span "Сохранить без наценки" at bounding box center [559, 230] width 64 height 9
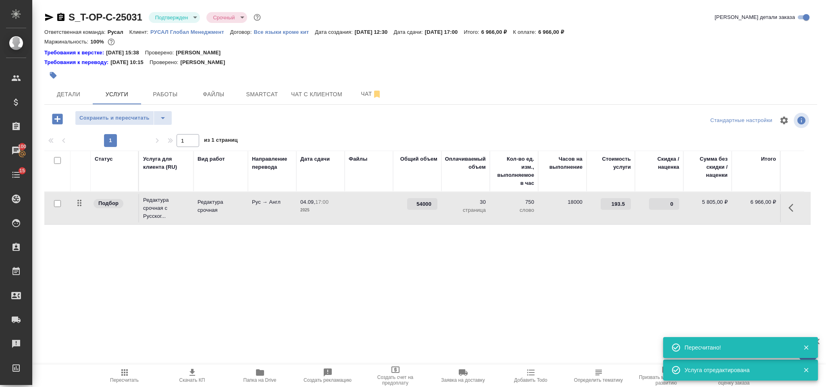
click at [199, 300] on div "Статус Услуга для клиента (RU) Вид работ Направление перевода Дата сдачи Файлы …" at bounding box center [427, 237] width 766 height 173
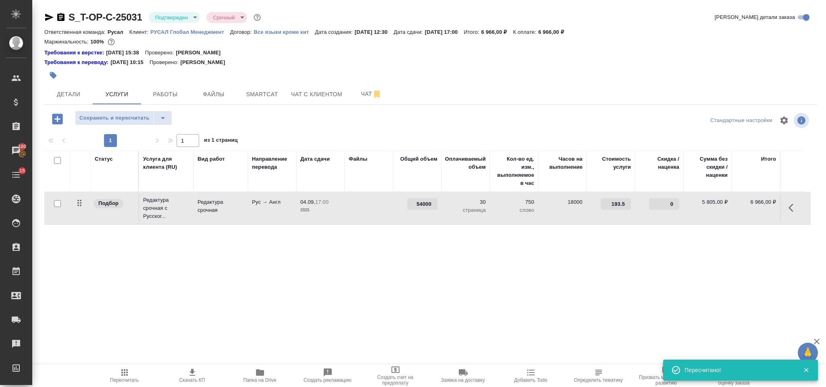
click at [61, 119] on icon "button" at bounding box center [57, 119] width 10 height 10
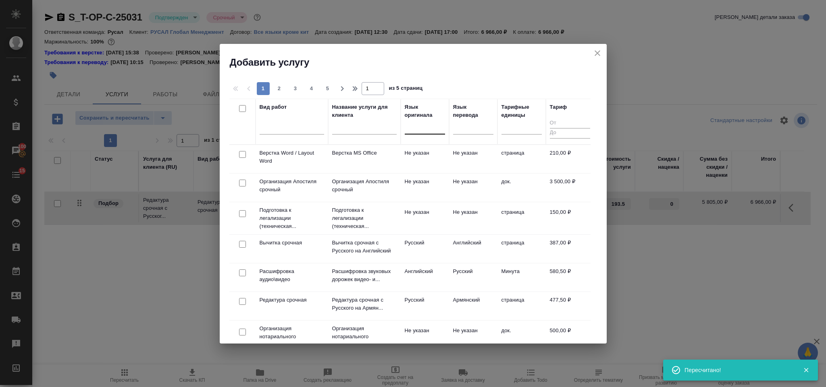
click at [428, 126] on div at bounding box center [425, 126] width 40 height 12
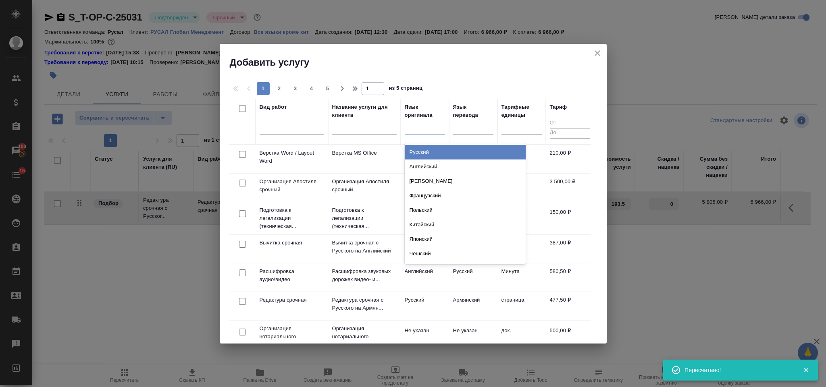
click at [438, 146] on div "Русский" at bounding box center [465, 152] width 121 height 15
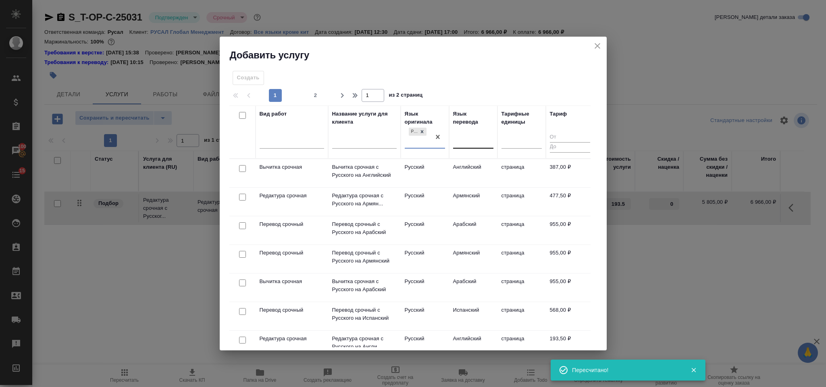
click at [469, 139] on div at bounding box center [473, 141] width 40 height 12
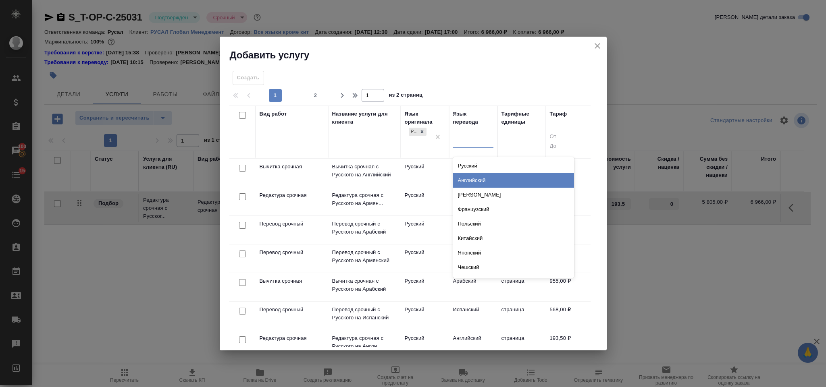
click at [481, 182] on div "Английский" at bounding box center [513, 180] width 121 height 15
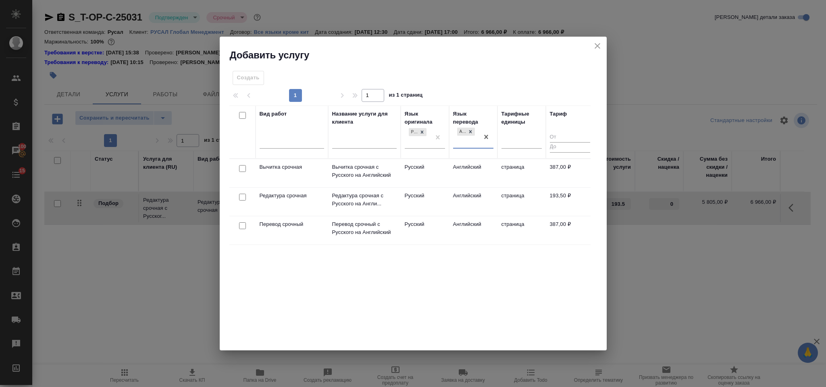
click at [239, 225] on input "checkbox" at bounding box center [242, 225] width 7 height 7
checkbox input "true"
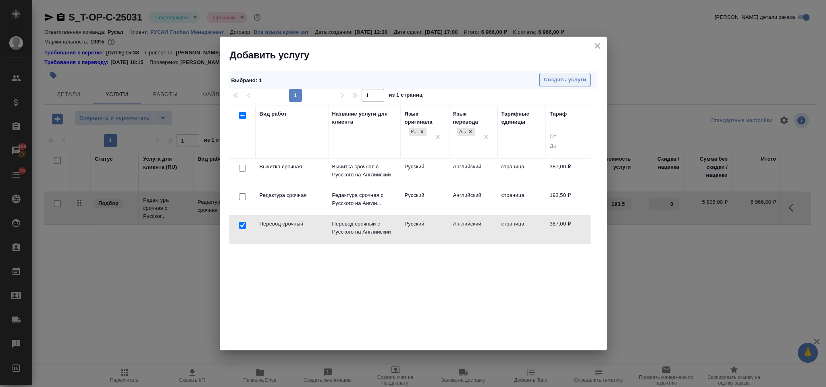
click at [554, 83] on span "Создать услуги" at bounding box center [565, 79] width 42 height 9
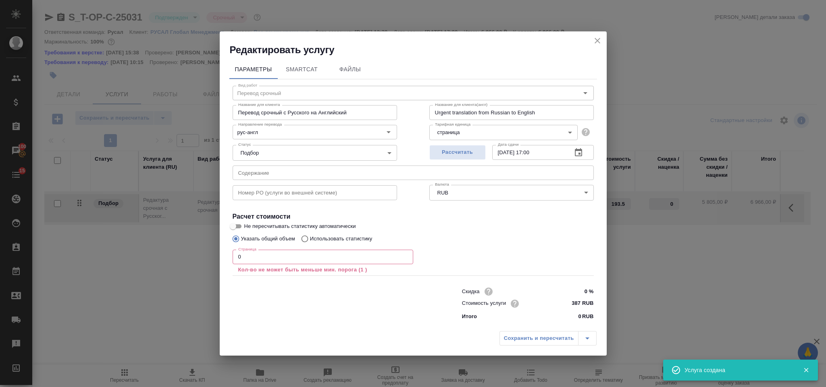
click at [336, 176] on input "text" at bounding box center [413, 173] width 361 height 15
paste input "вычитка с русского на английский"
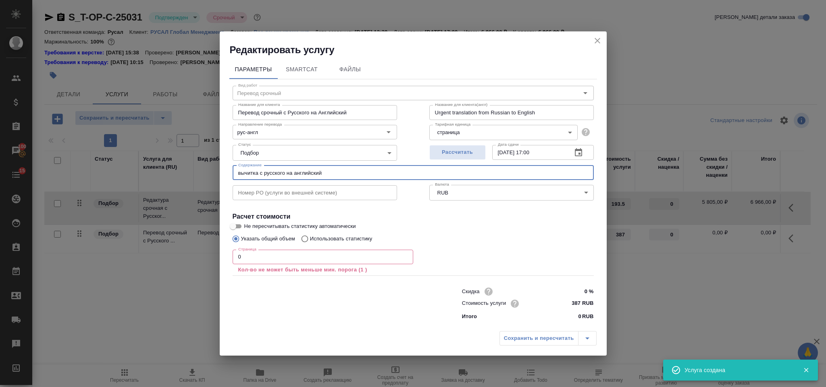
type input "вычитка с русского на английский"
click at [300, 250] on input "0" at bounding box center [323, 257] width 181 height 15
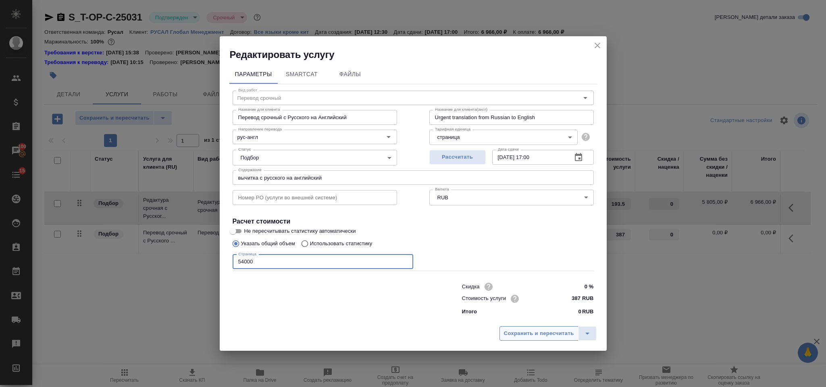
type input "54000"
click at [505, 333] on span "Сохранить и пересчитать" at bounding box center [539, 333] width 70 height 9
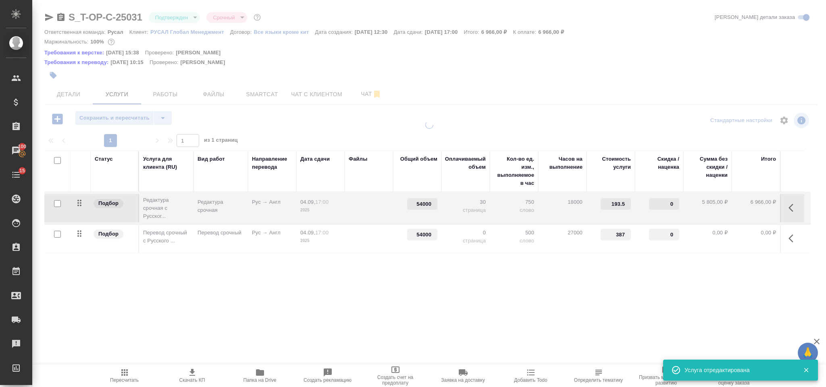
type input "54000"
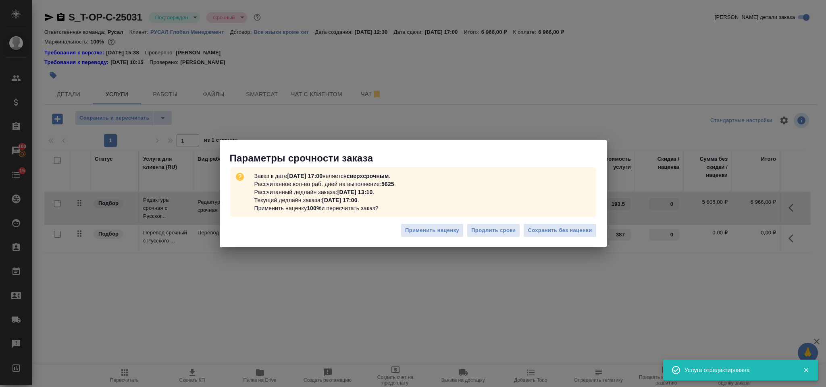
click at [544, 238] on div "Применить наценку Продлить сроки Сохранить без наценки" at bounding box center [413, 234] width 387 height 28
click at [545, 231] on span "Сохранить без наценки" at bounding box center [559, 230] width 64 height 9
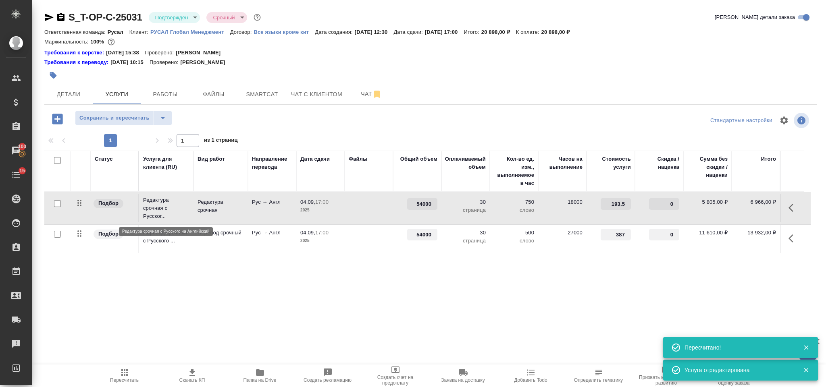
drag, startPoint x: 174, startPoint y: 237, endPoint x: 173, endPoint y: 201, distance: 36.3
click at [173, 201] on tbody "Подбор Редактура срочная с Русског... Редактура срочная Рус → Англ 04.09, 17:00…" at bounding box center [427, 222] width 766 height 61
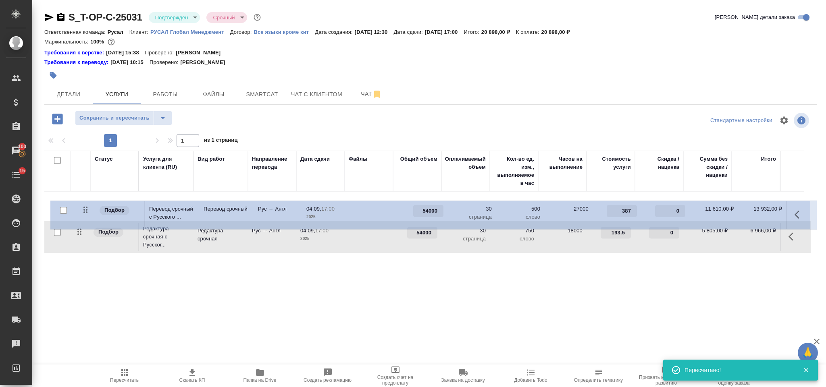
drag, startPoint x: 81, startPoint y: 237, endPoint x: 88, endPoint y: 206, distance: 32.2
click at [88, 206] on table "Статус Услуга для клиента (RU) Вид работ Направление перевода Дата сдачи Файлы …" at bounding box center [427, 202] width 766 height 103
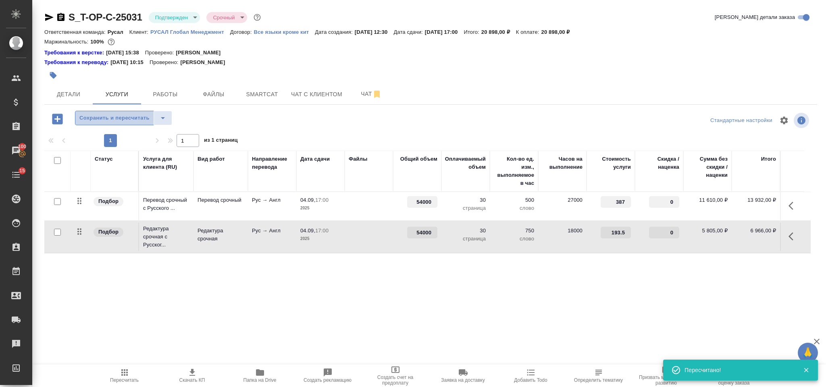
click at [115, 120] on span "Сохранить и пересчитать" at bounding box center [114, 118] width 70 height 9
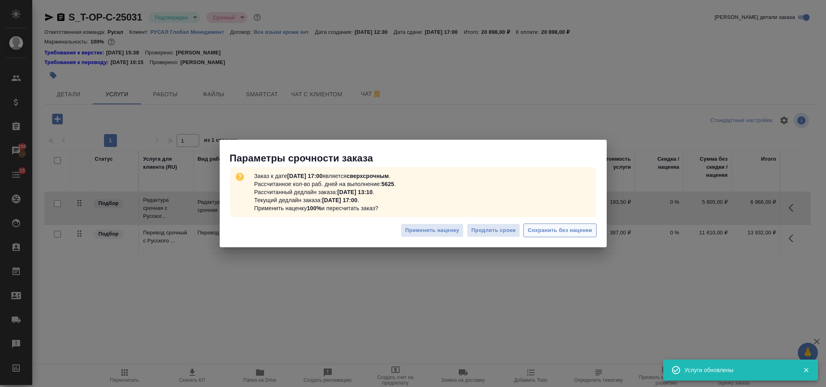
click at [542, 234] on span "Сохранить без наценки" at bounding box center [559, 230] width 64 height 9
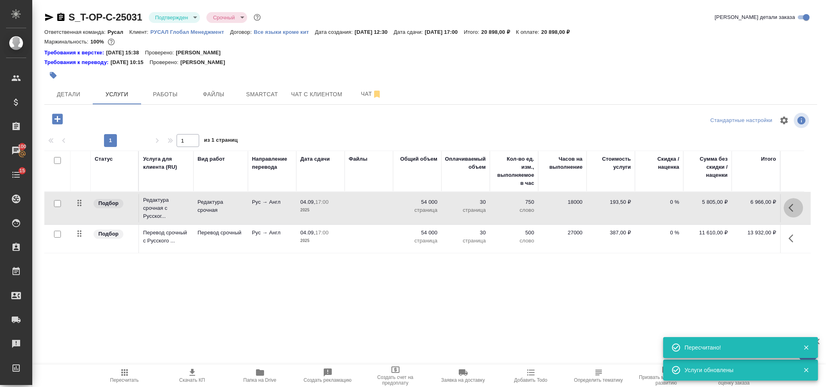
drag, startPoint x: 789, startPoint y: 213, endPoint x: 763, endPoint y: 219, distance: 26.6
click at [789, 213] on icon "button" at bounding box center [793, 208] width 10 height 10
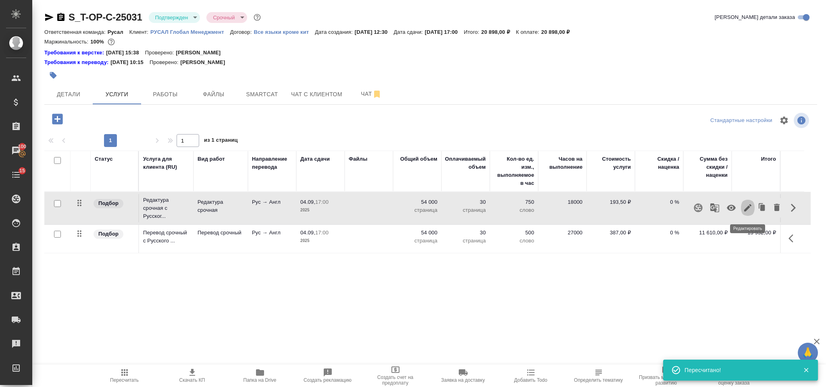
click at [747, 208] on icon "button" at bounding box center [747, 207] width 7 height 7
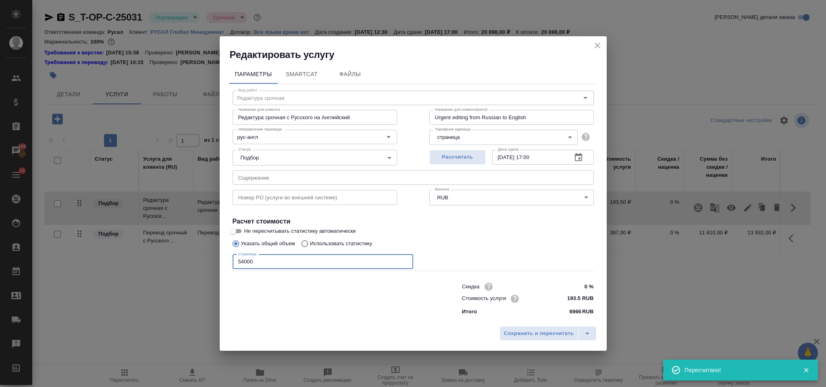
drag, startPoint x: 260, startPoint y: 266, endPoint x: 220, endPoint y: 259, distance: 40.5
click at [222, 260] on div "Параметры SmartCat Файлы Вид работ Редактура срочная Вид работ Название для кли…" at bounding box center [413, 191] width 387 height 261
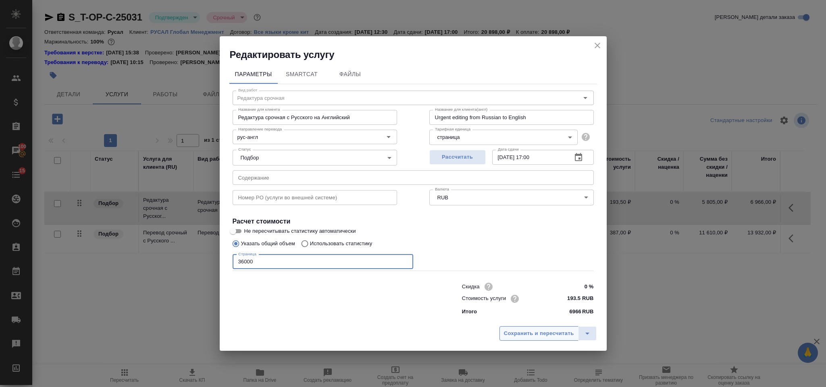
type input "36000"
click at [536, 336] on span "Сохранить и пересчитать" at bounding box center [539, 333] width 70 height 9
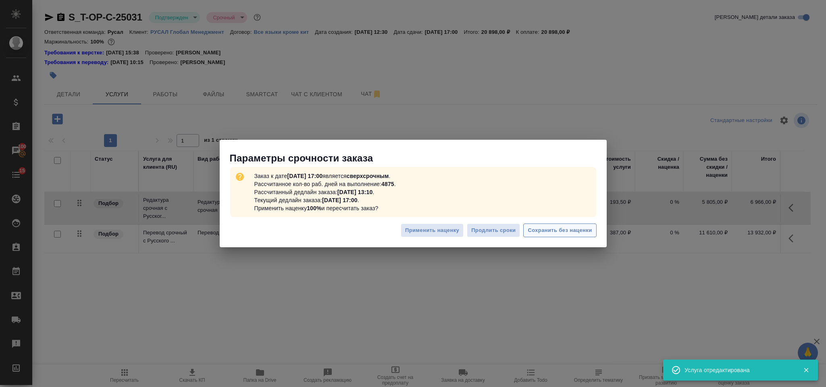
click at [573, 237] on button "Сохранить без наценки" at bounding box center [559, 231] width 73 height 14
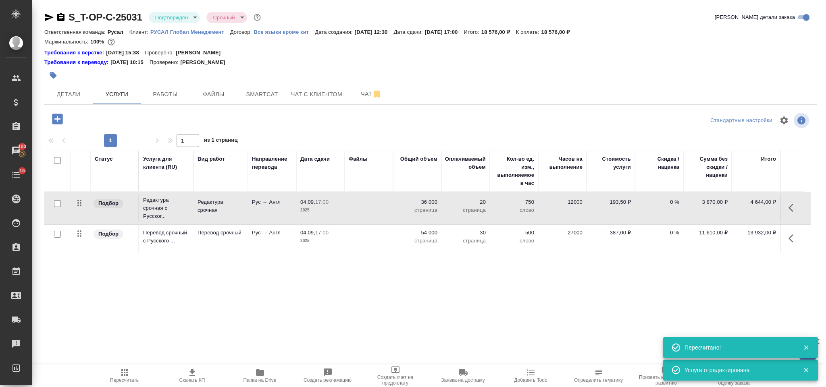
click at [795, 242] on icon "button" at bounding box center [793, 239] width 10 height 10
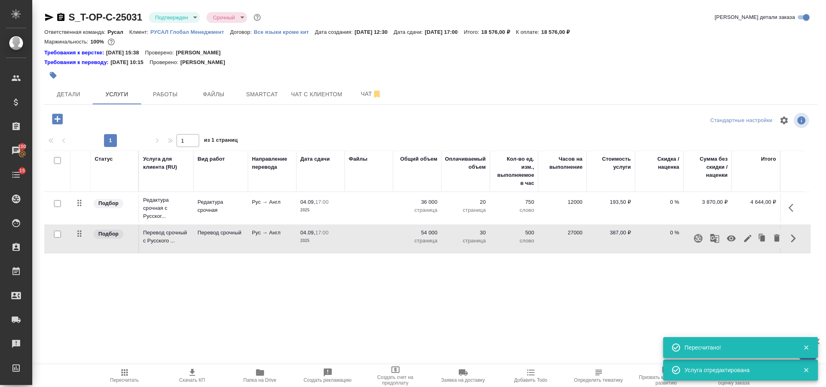
click at [746, 237] on icon "button" at bounding box center [748, 239] width 10 height 10
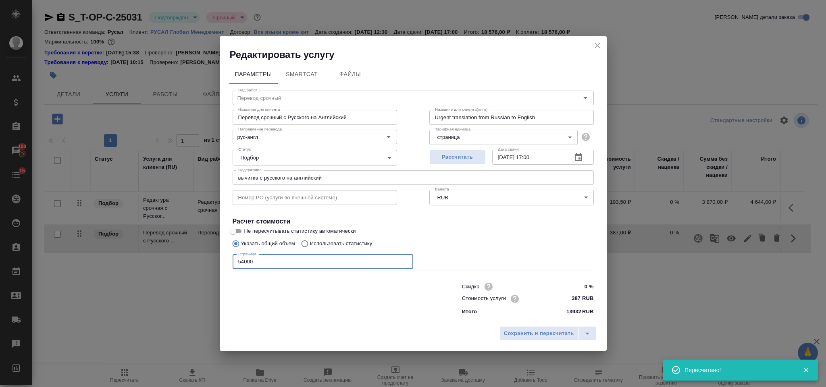
drag, startPoint x: 236, startPoint y: 271, endPoint x: 133, endPoint y: 293, distance: 105.5
click at [133, 293] on div "Редактировать услугу Параметры SmartCat Файлы Вид работ Перевод срочный Вид раб…" at bounding box center [413, 193] width 826 height 387
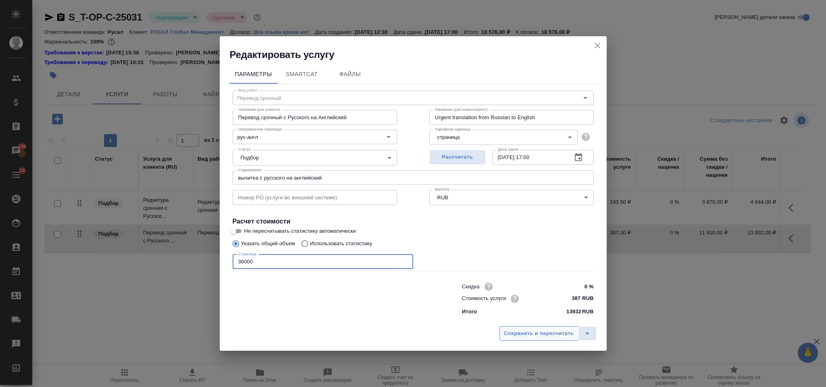
type input "36000"
click at [505, 328] on button "Сохранить и пересчитать" at bounding box center [538, 333] width 79 height 15
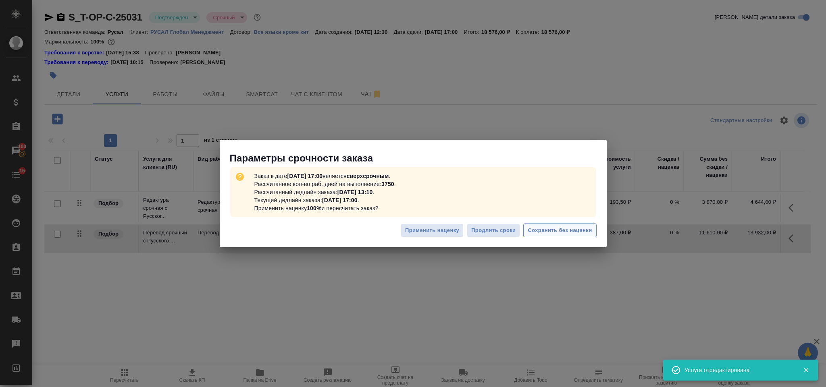
click at [556, 233] on span "Сохранить без наценки" at bounding box center [559, 230] width 64 height 9
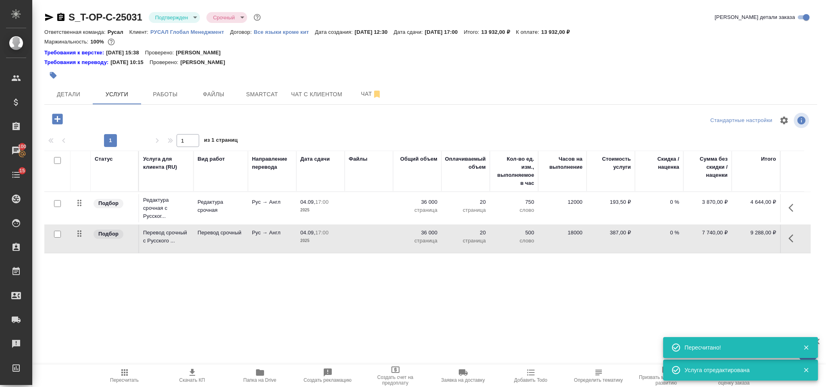
click at [49, 126] on div at bounding box center [58, 119] width 21 height 17
click at [54, 121] on icon "button" at bounding box center [57, 119] width 10 height 10
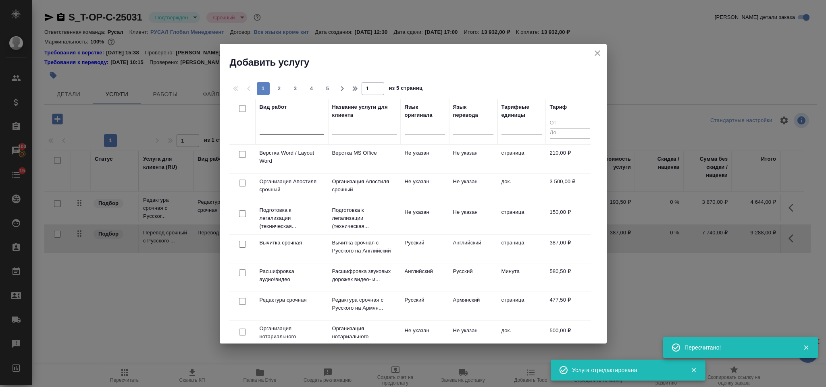
click at [271, 127] on div at bounding box center [292, 126] width 64 height 12
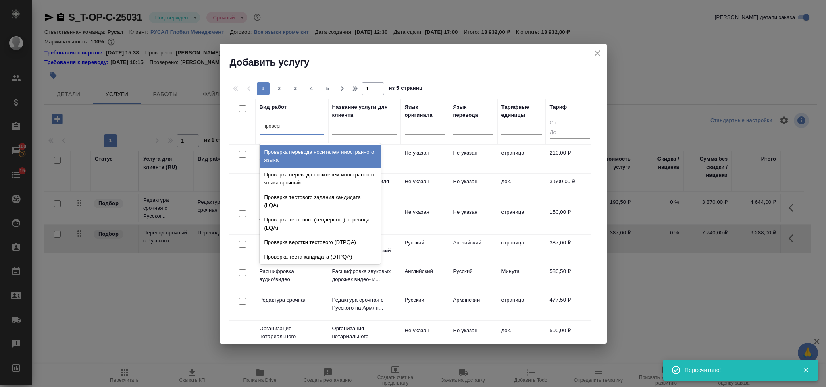
type input "проверка"
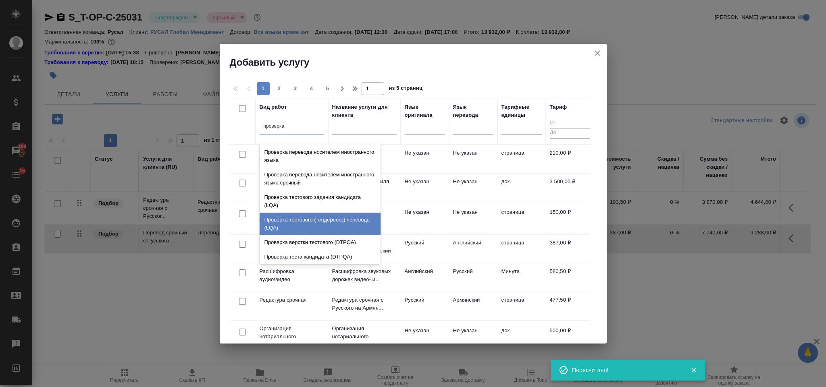
scroll to position [16, 0]
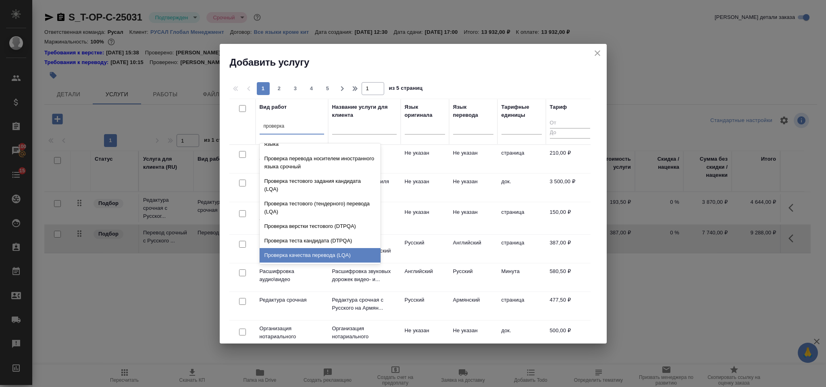
click at [316, 254] on div "Проверка качества перевода (LQA)" at bounding box center [320, 255] width 121 height 15
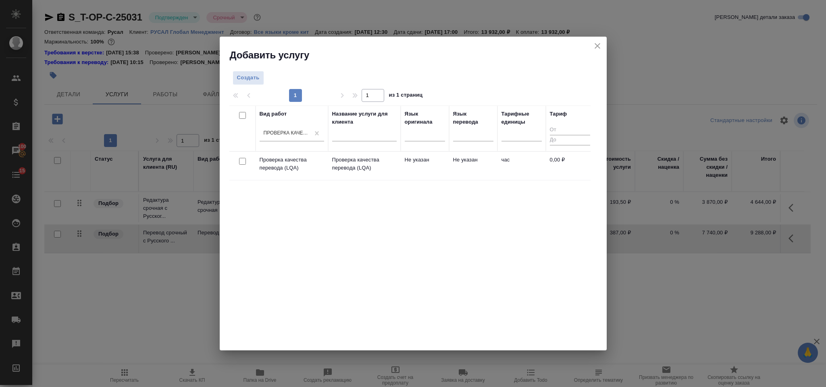
click at [242, 162] on input "checkbox" at bounding box center [242, 161] width 7 height 7
checkbox input "true"
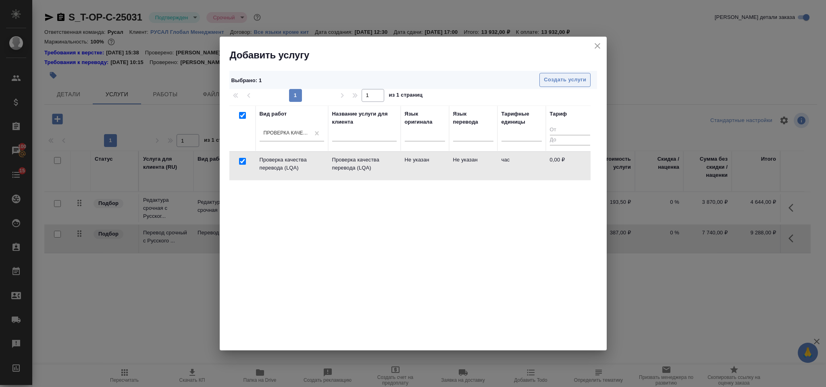
click at [544, 84] on span "Создать услуги" at bounding box center [565, 79] width 42 height 9
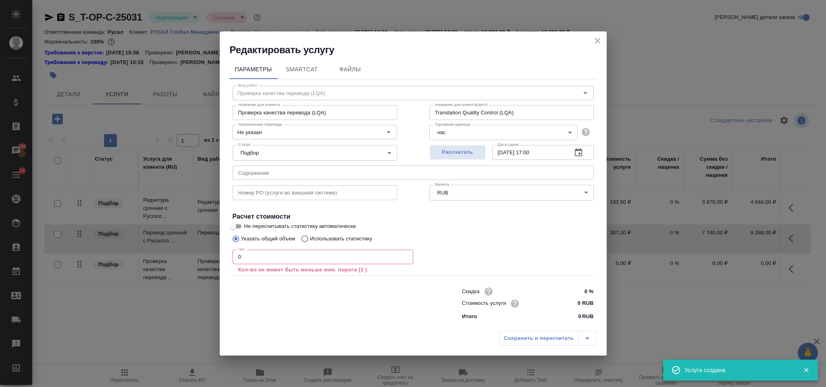
click at [596, 42] on icon "close" at bounding box center [597, 41] width 10 height 10
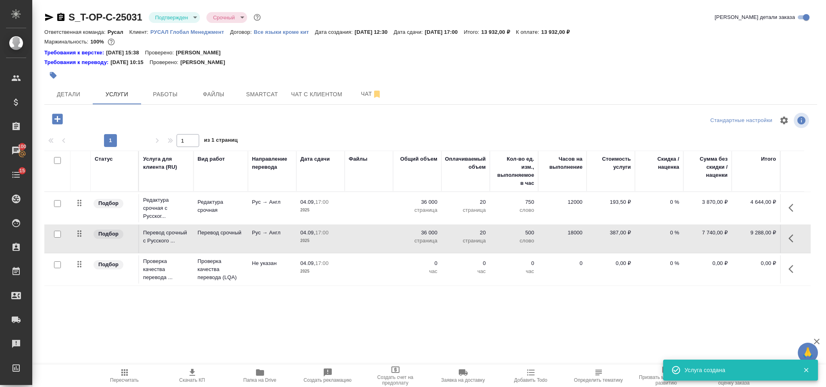
click at [795, 266] on button "button" at bounding box center [792, 269] width 19 height 19
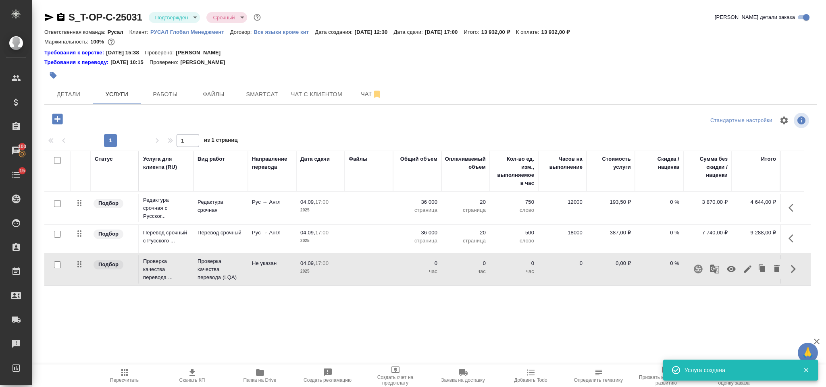
click at [731, 269] on icon "button" at bounding box center [731, 269] width 10 height 10
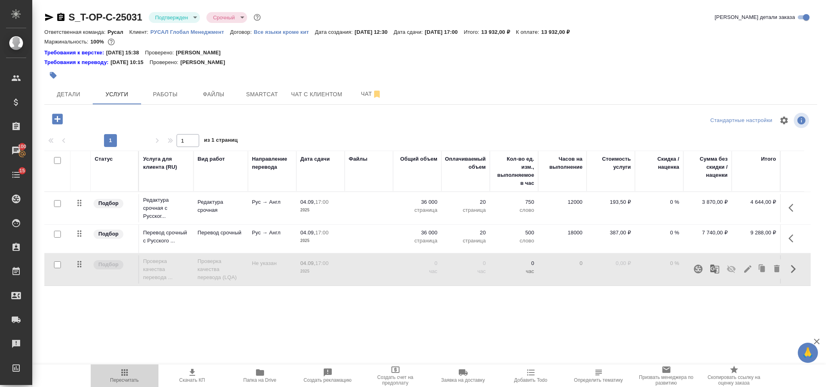
click at [122, 373] on icon "button" at bounding box center [124, 373] width 6 height 6
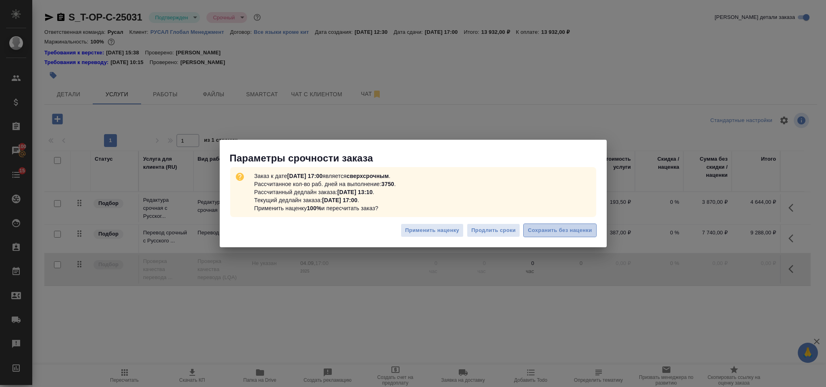
click at [539, 231] on span "Сохранить без наценки" at bounding box center [559, 230] width 64 height 9
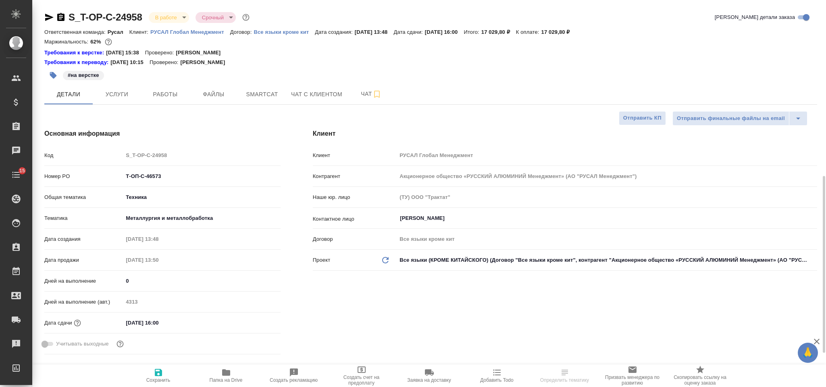
select select "RU"
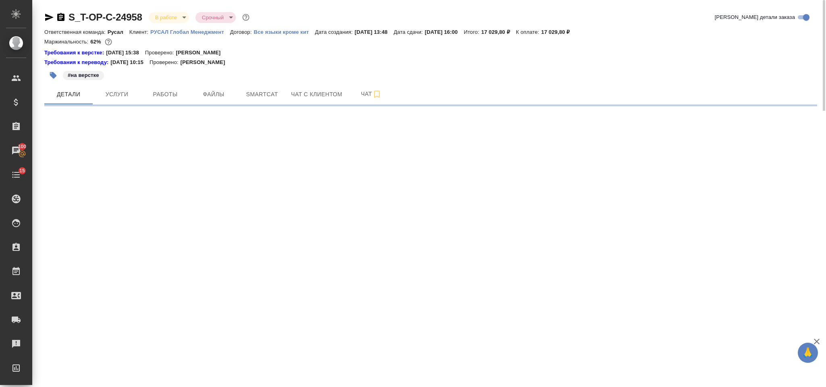
click at [141, 172] on div ".cls-1 fill:#fff; AWATERA [PERSON_NAME] Спецификации Заказы 100 Чаты 15 Todo Пр…" at bounding box center [413, 193] width 826 height 387
select select "RU"
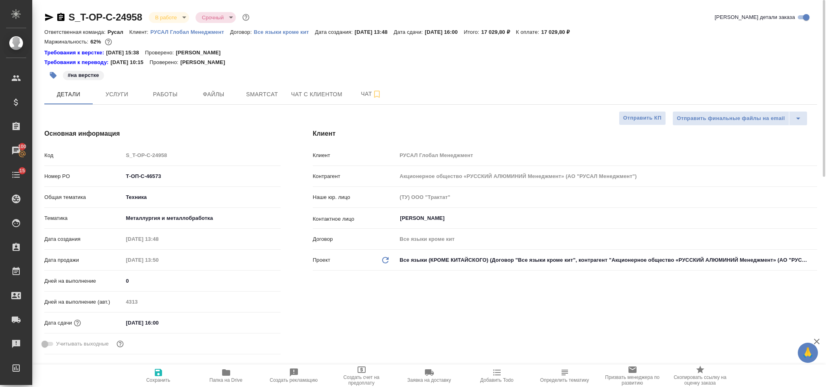
type textarea "x"
drag, startPoint x: 168, startPoint y: 173, endPoint x: 123, endPoint y: 174, distance: 45.1
click at [123, 174] on input "Т-ОП-С-46573" at bounding box center [201, 176] width 156 height 12
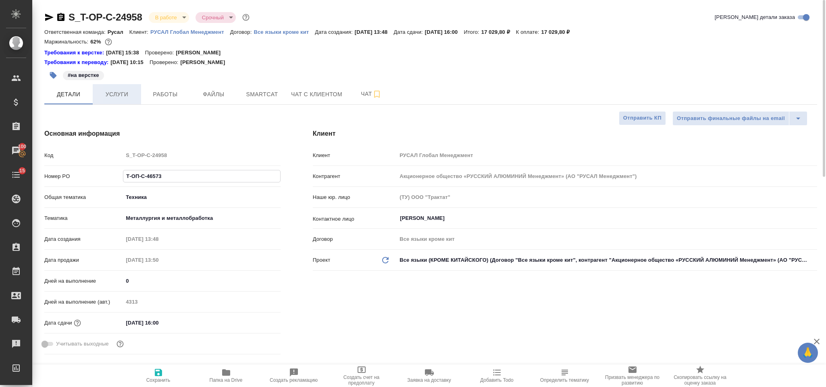
click at [127, 85] on button "Услуги" at bounding box center [117, 94] width 48 height 20
